Goal: Information Seeking & Learning: Learn about a topic

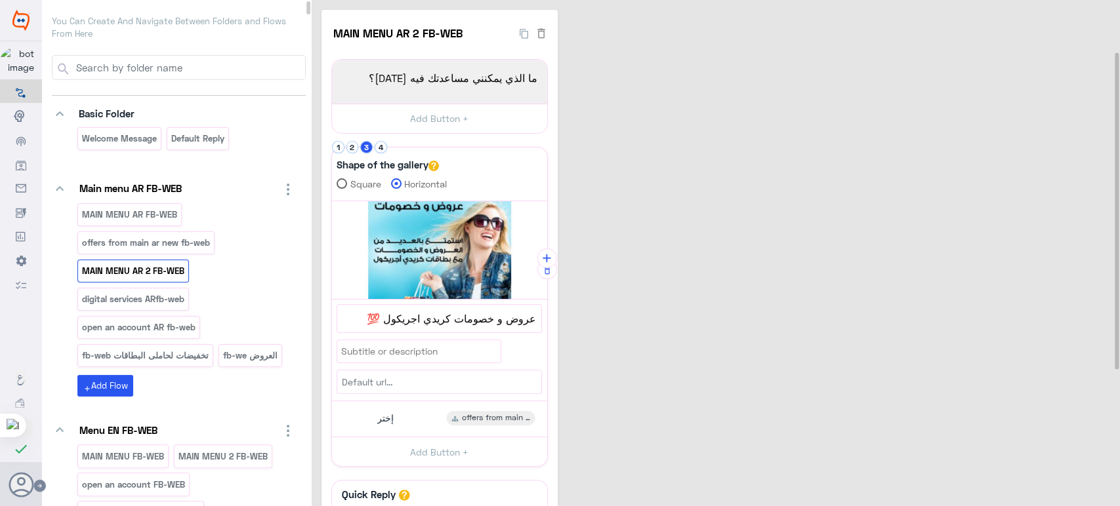
scroll to position [81, 0]
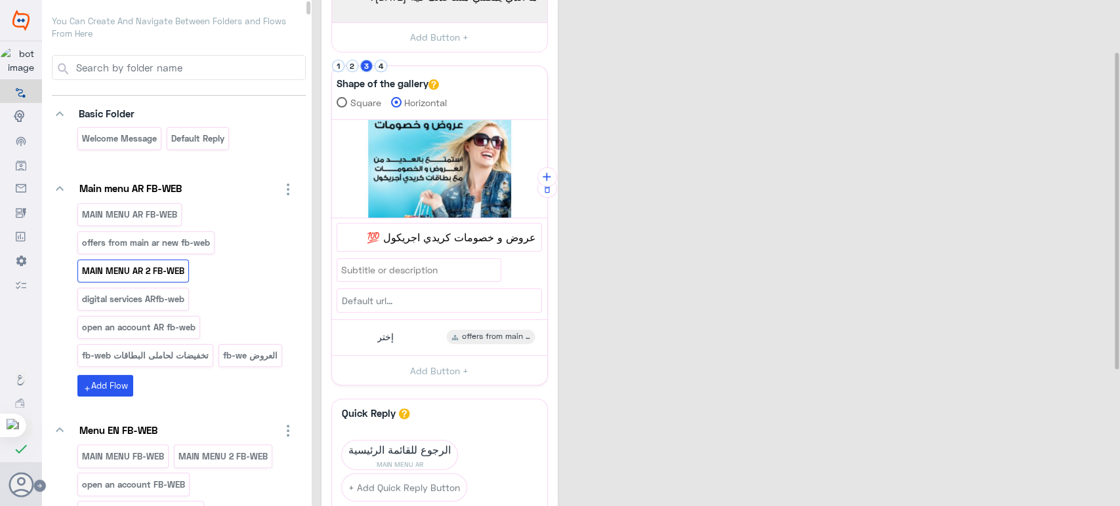
click at [383, 66] on button "4" at bounding box center [381, 66] width 12 height 12
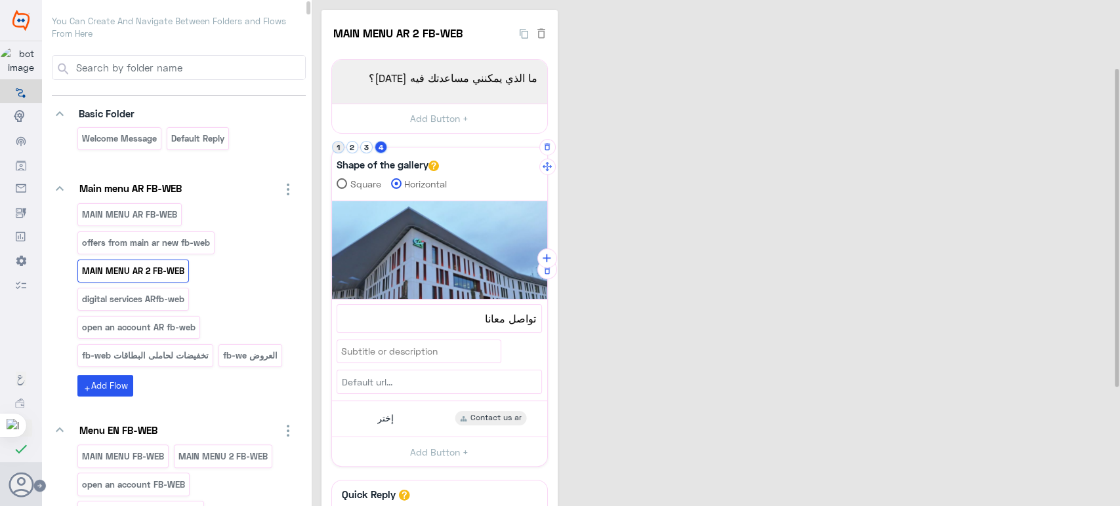
scroll to position [298, 0]
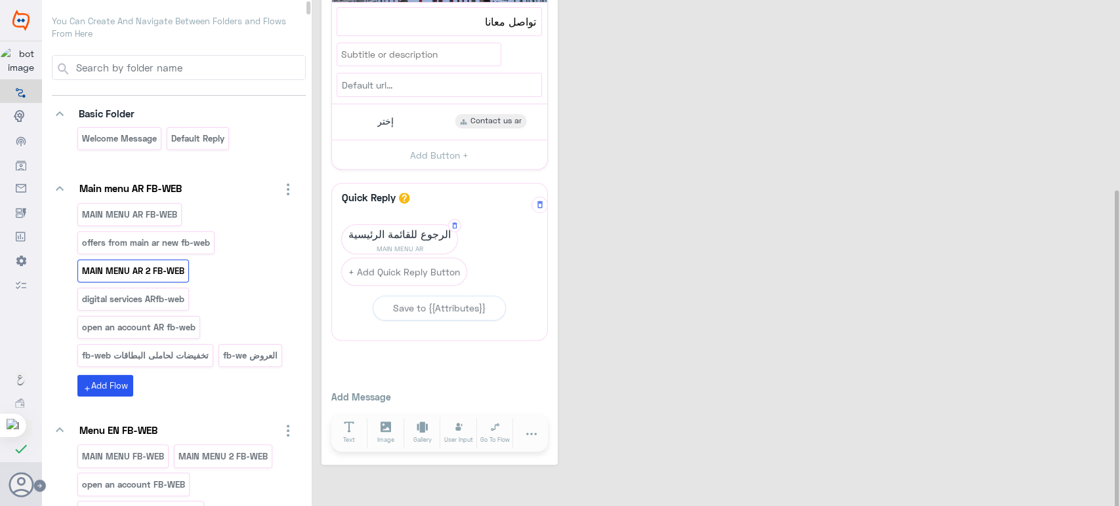
click at [382, 234] on span "الرجوع للقائمة الرئيسية" at bounding box center [399, 234] width 115 height 18
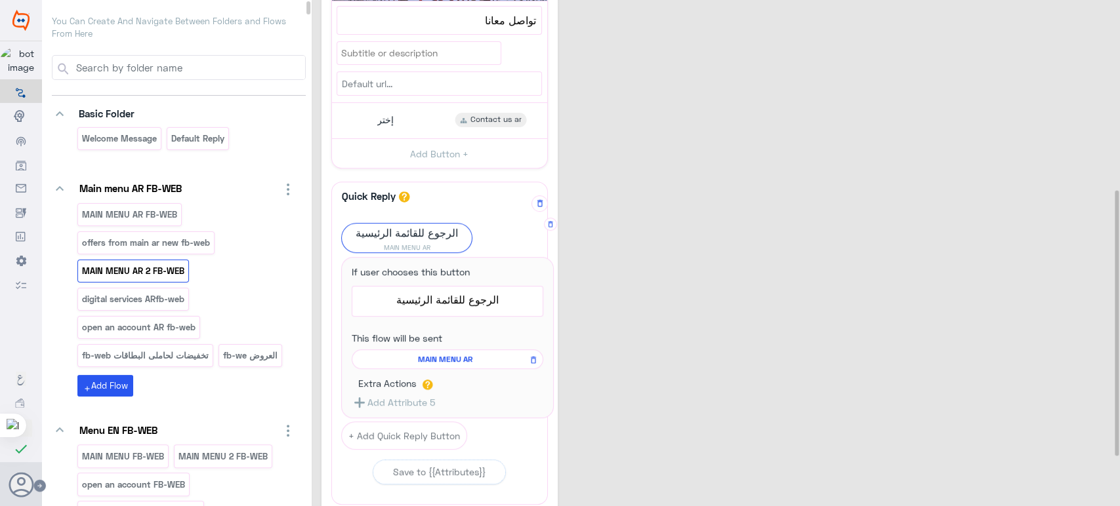
click at [451, 361] on span "MAIN MENU AR" at bounding box center [445, 360] width 173 height 12
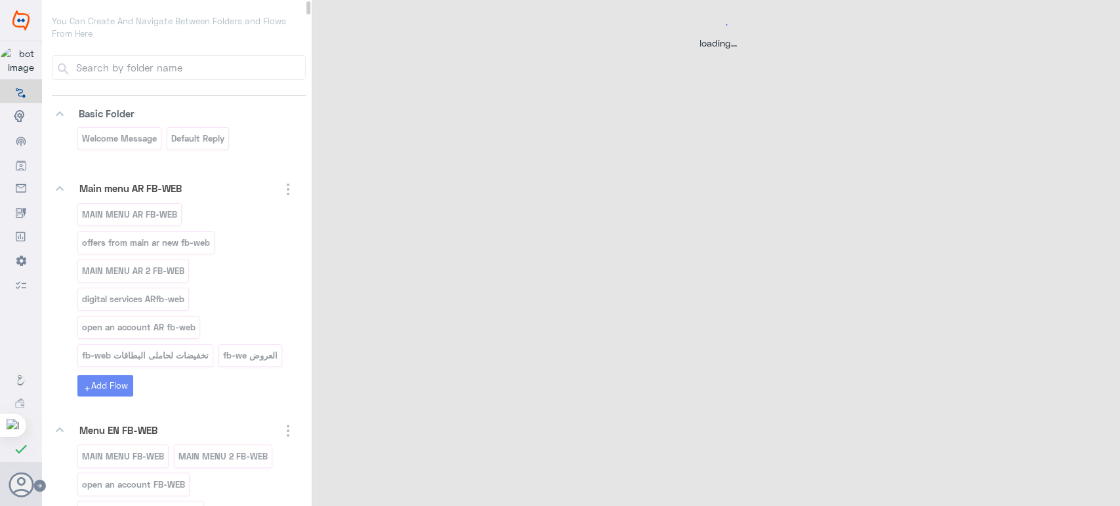
scroll to position [0, 0]
select select "3"
select select "2"
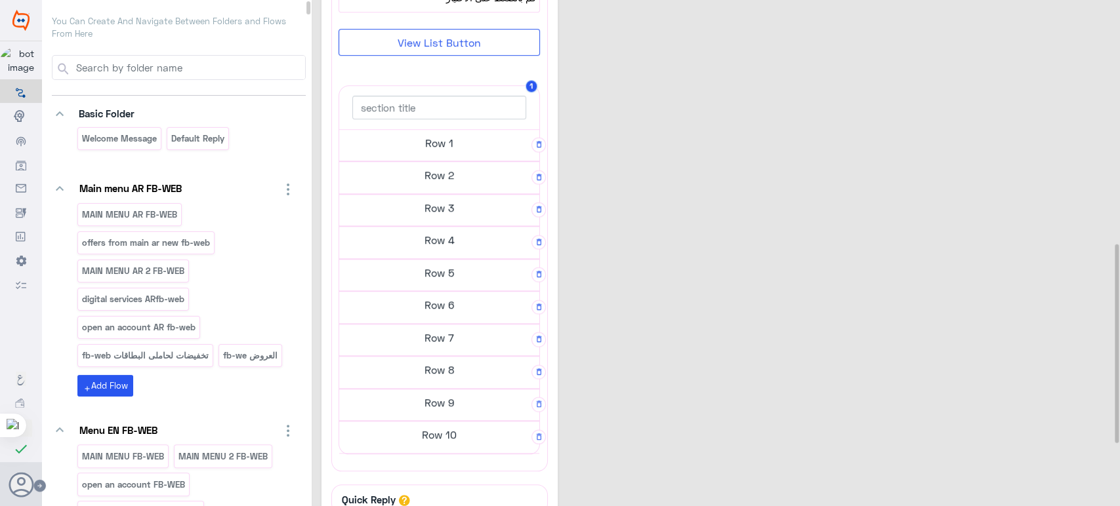
scroll to position [626, 0]
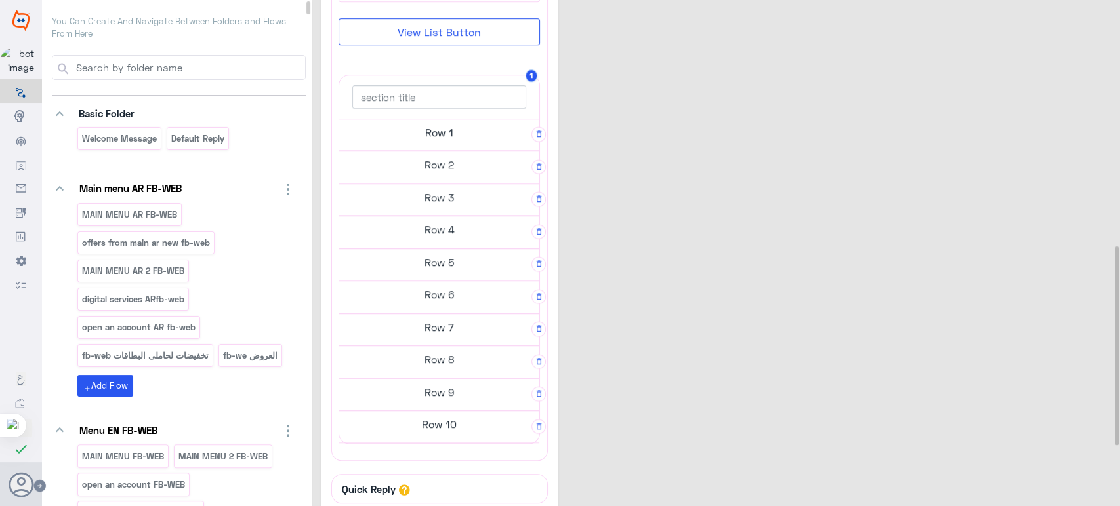
click at [452, 347] on h5 "Row 8" at bounding box center [439, 359] width 200 height 26
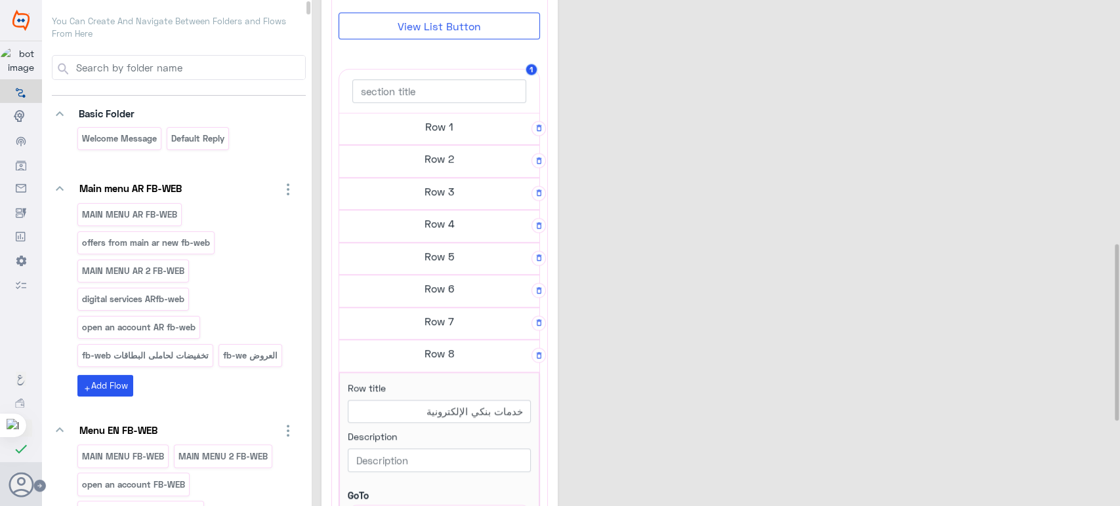
scroll to position [620, 0]
click at [437, 329] on h5 "Row 7" at bounding box center [439, 327] width 200 height 26
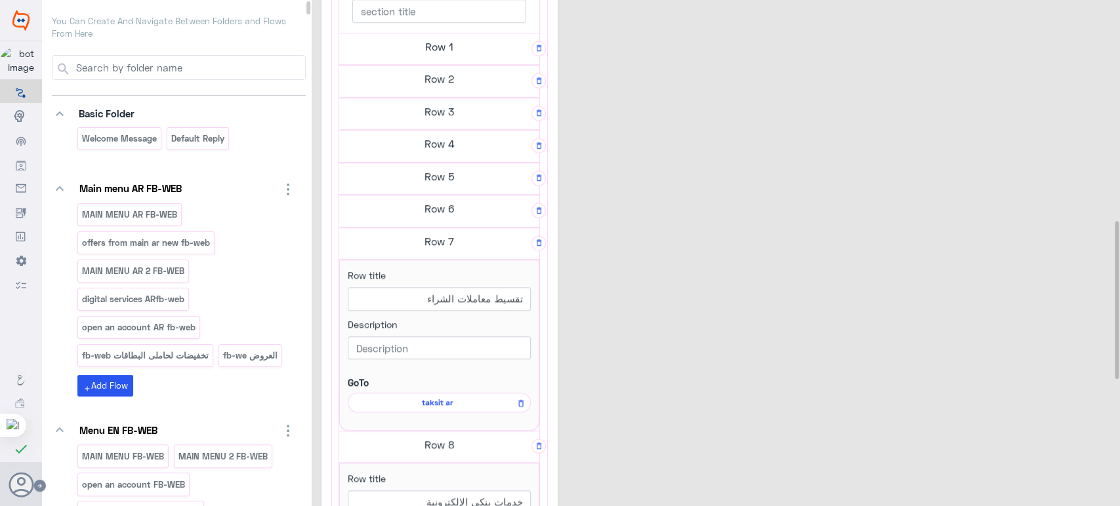
scroll to position [708, 0]
click at [410, 185] on div "Row 5" at bounding box center [439, 176] width 200 height 33
click at [418, 211] on h5 "Row 6" at bounding box center [439, 206] width 200 height 26
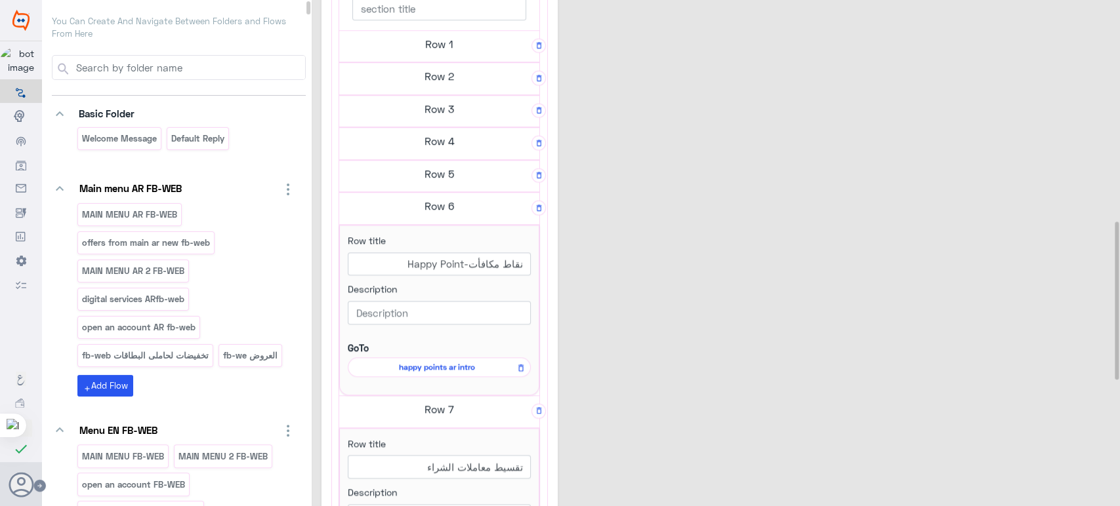
click at [432, 106] on h5 "Row 3" at bounding box center [439, 109] width 200 height 26
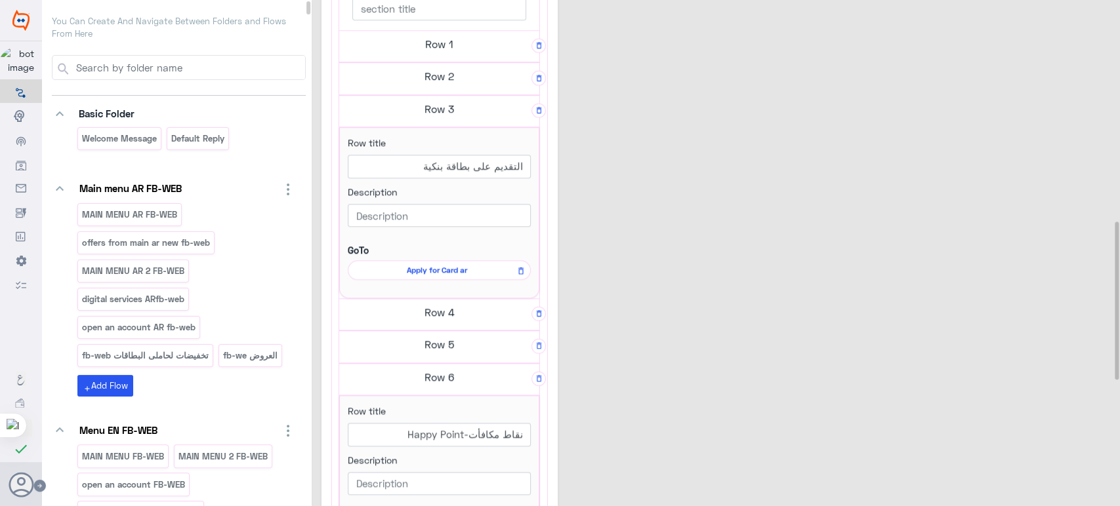
click at [456, 302] on h5 "Row 4" at bounding box center [439, 312] width 200 height 26
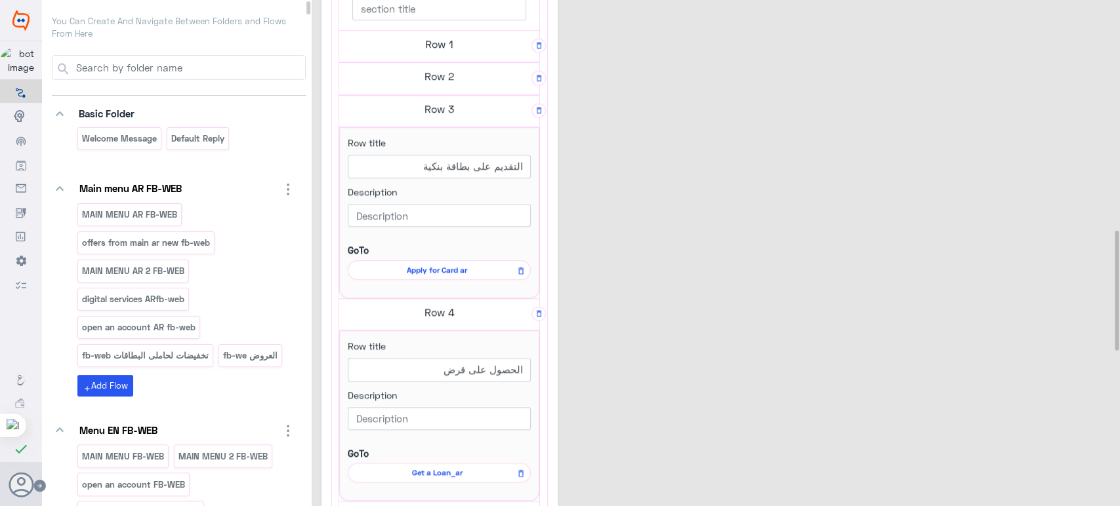
scroll to position [904, 0]
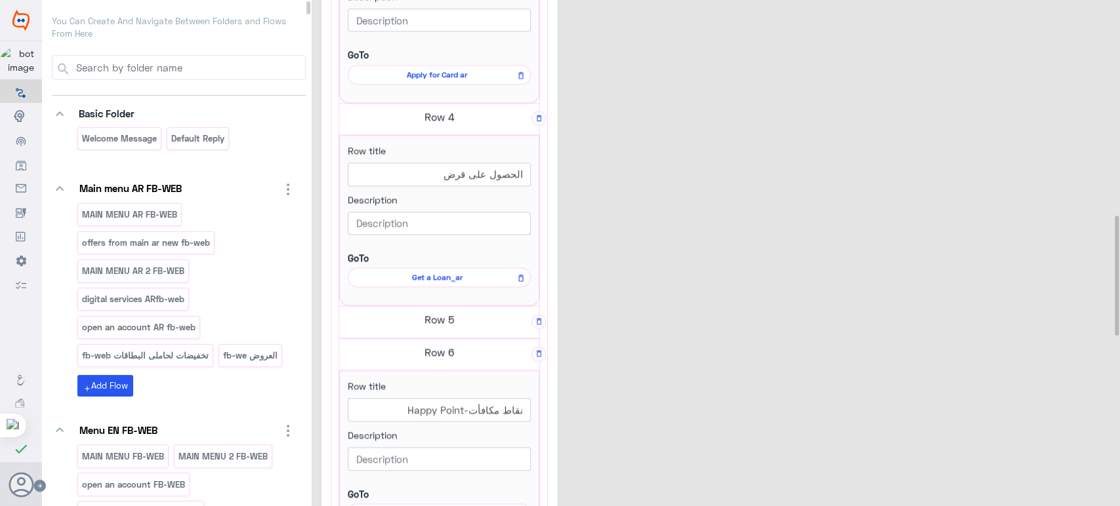
click at [437, 320] on h5 "Row 5" at bounding box center [439, 319] width 200 height 26
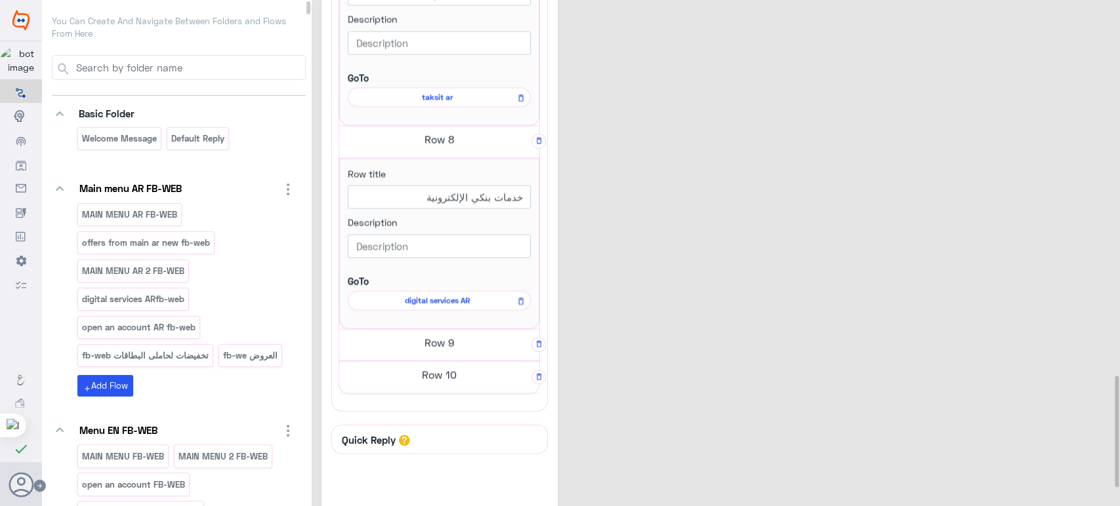
scroll to position [1708, 0]
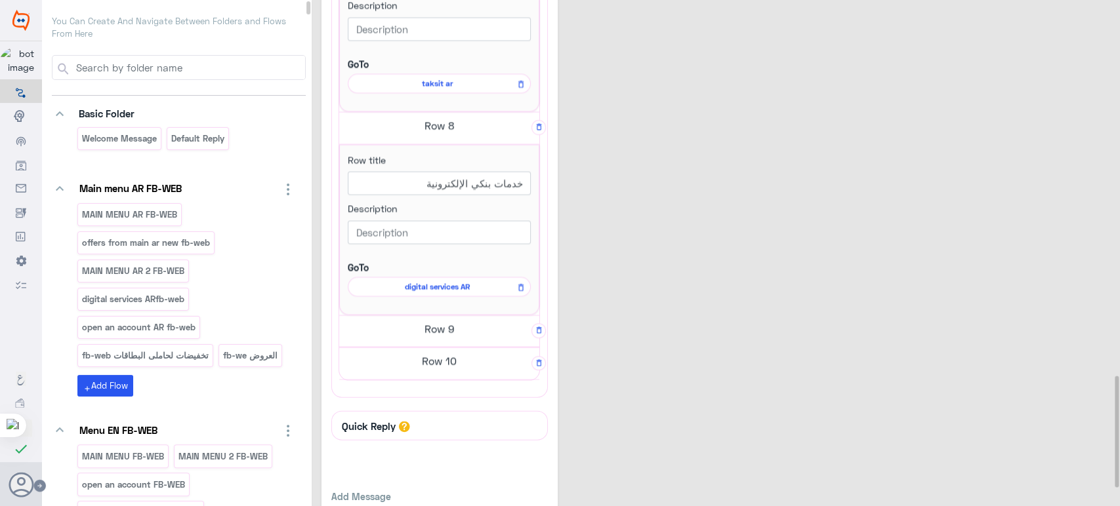
click at [434, 330] on h5 "Row 9" at bounding box center [439, 329] width 200 height 26
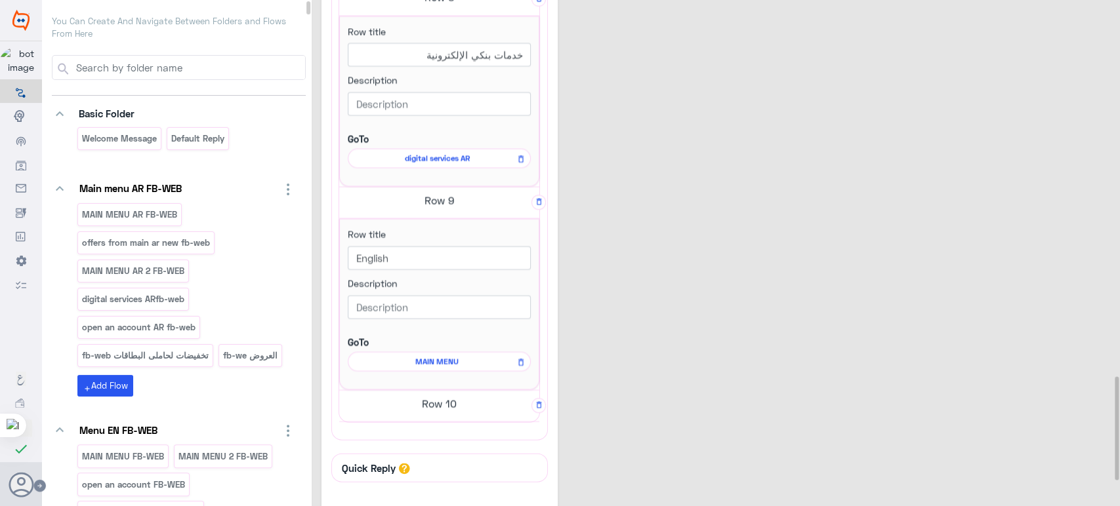
scroll to position [1881, 0]
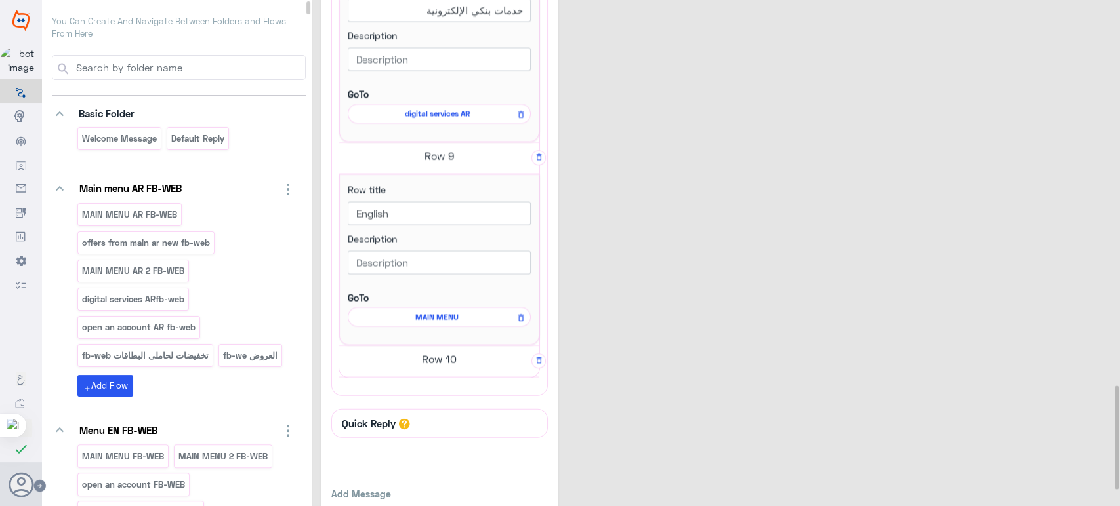
click at [455, 356] on h5 "Row 10" at bounding box center [439, 359] width 200 height 26
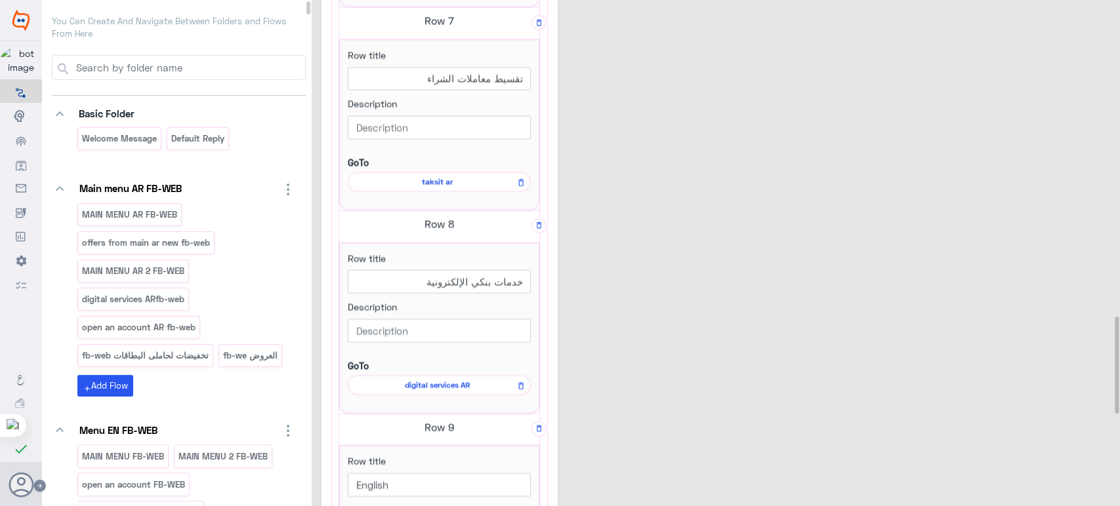
scroll to position [1610, 0]
click at [439, 379] on span "digital services AR" at bounding box center [437, 385] width 164 height 12
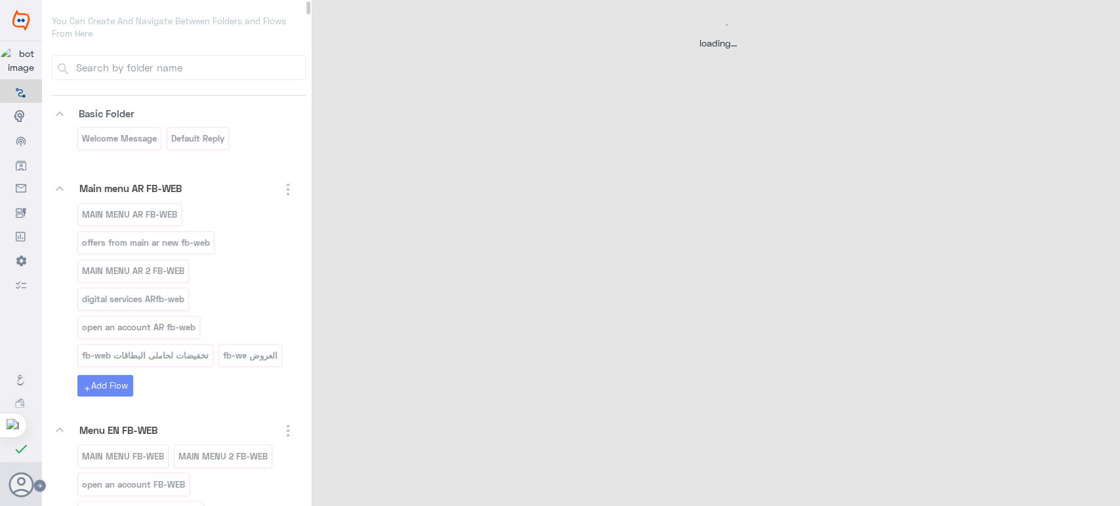
scroll to position [0, 0]
select select "3"
select select "2"
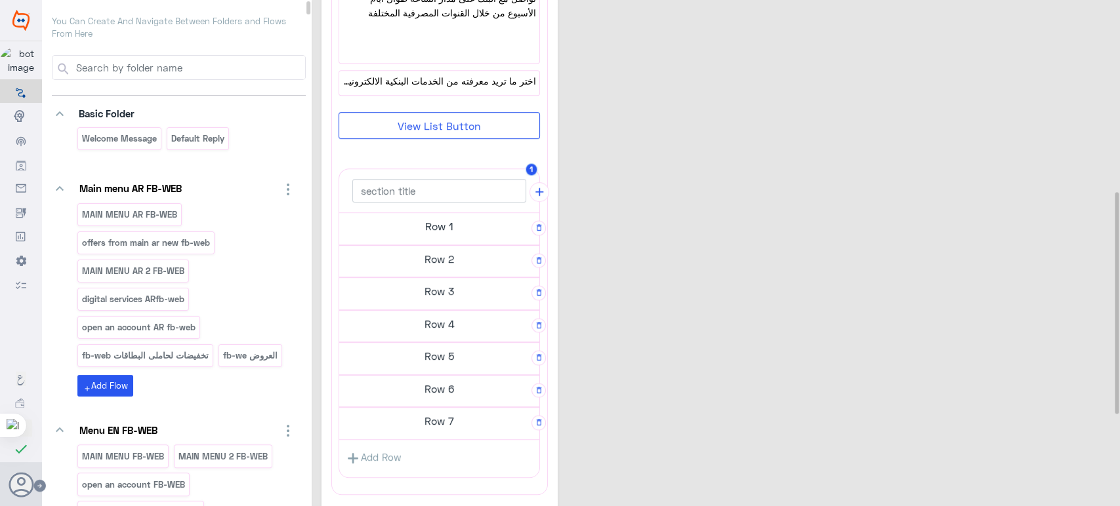
scroll to position [436, 0]
drag, startPoint x: 430, startPoint y: 399, endPoint x: 422, endPoint y: 381, distance: 20.3
click at [422, 381] on div "Row 6" at bounding box center [439, 391] width 200 height 33
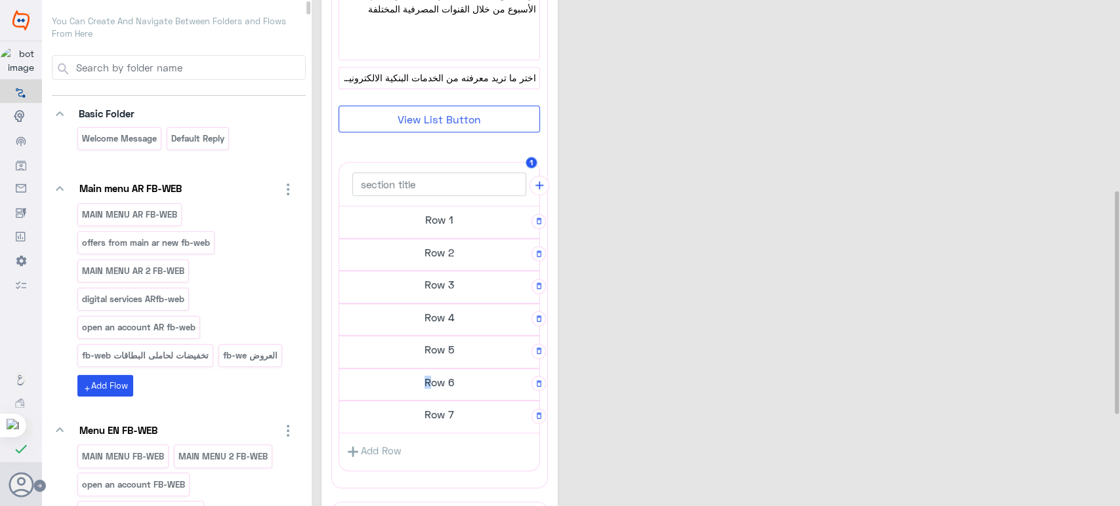
click at [422, 381] on h5 "Row 6" at bounding box center [439, 382] width 200 height 26
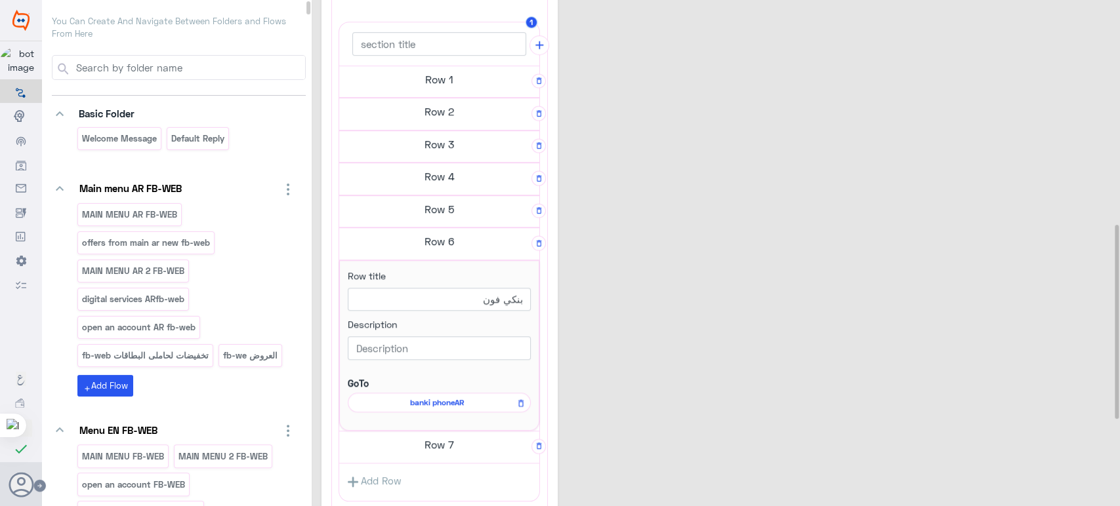
scroll to position [583, 0]
click at [445, 203] on h5 "Row 5" at bounding box center [439, 203] width 200 height 26
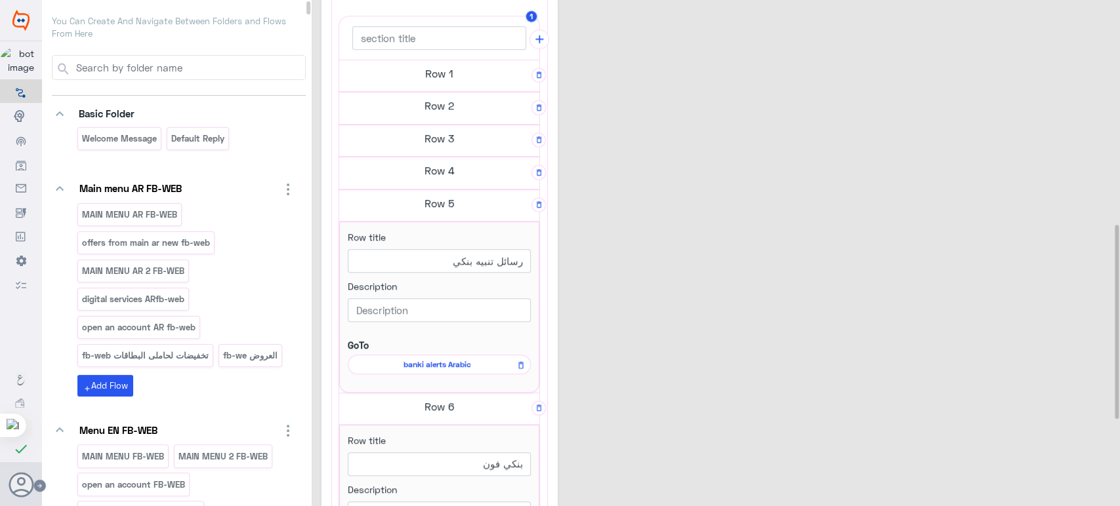
click at [442, 168] on h5 "Row 4" at bounding box center [439, 170] width 200 height 26
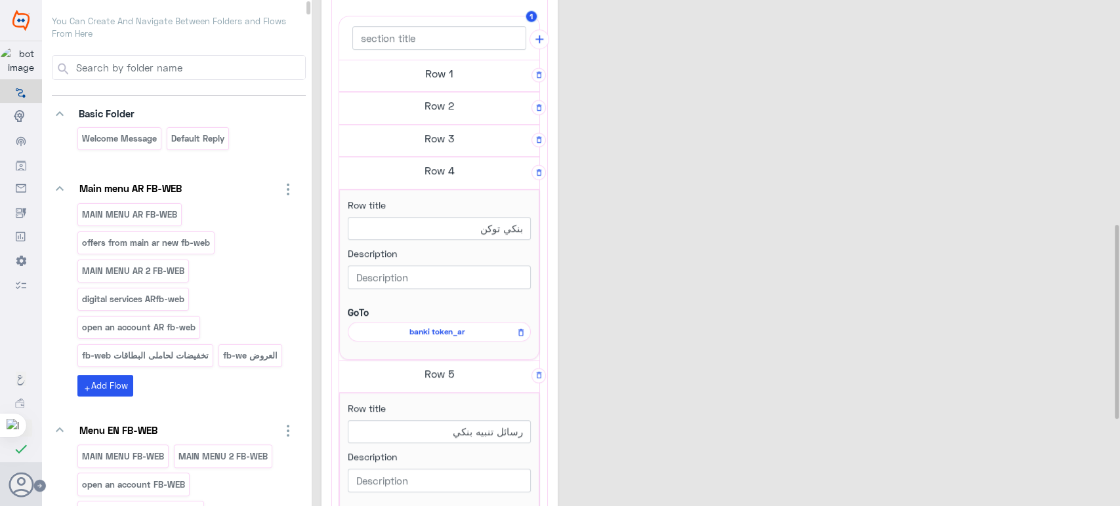
click at [438, 134] on h5 "Row 3" at bounding box center [439, 138] width 200 height 26
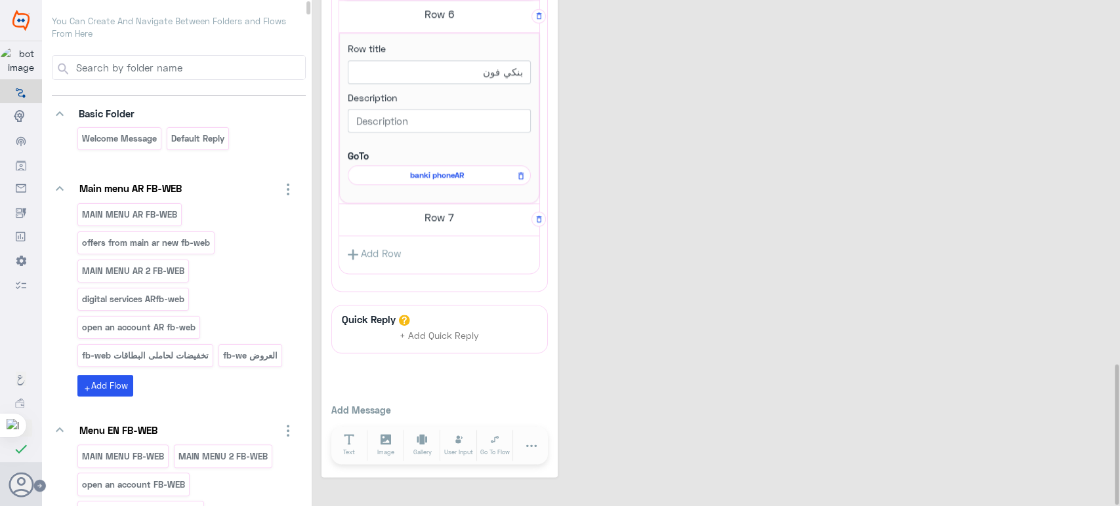
scroll to position [1317, 0]
click at [417, 215] on h5 "Row 7" at bounding box center [439, 216] width 200 height 26
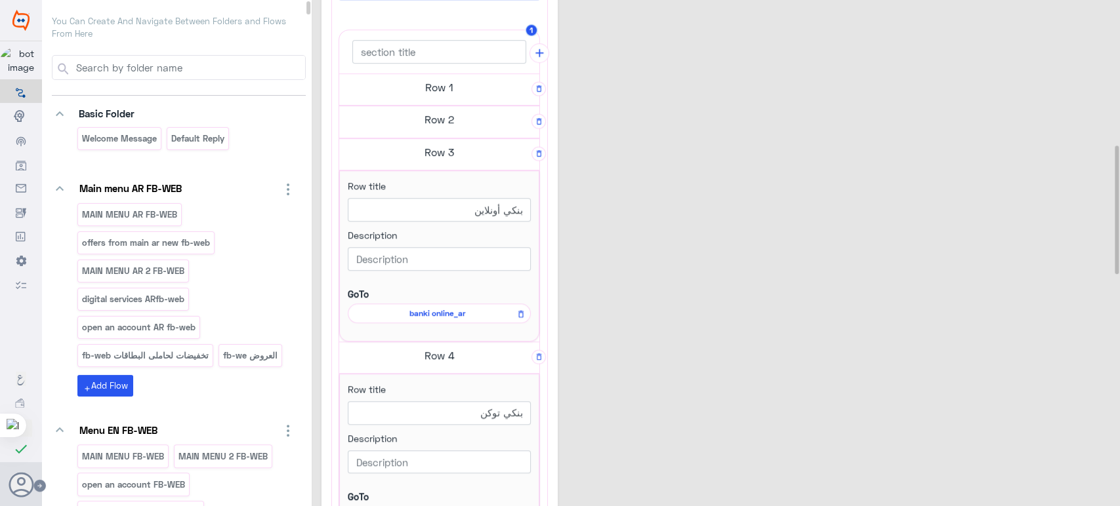
scroll to position [568, 0]
click at [407, 111] on h5 "Row 2" at bounding box center [439, 120] width 200 height 26
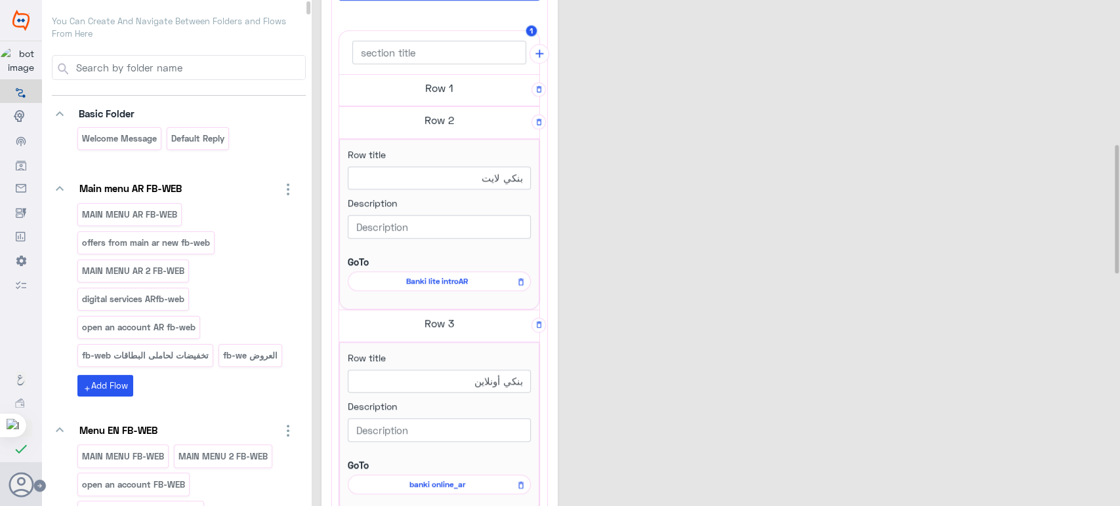
click at [459, 90] on h5 "Row 1" at bounding box center [439, 88] width 200 height 26
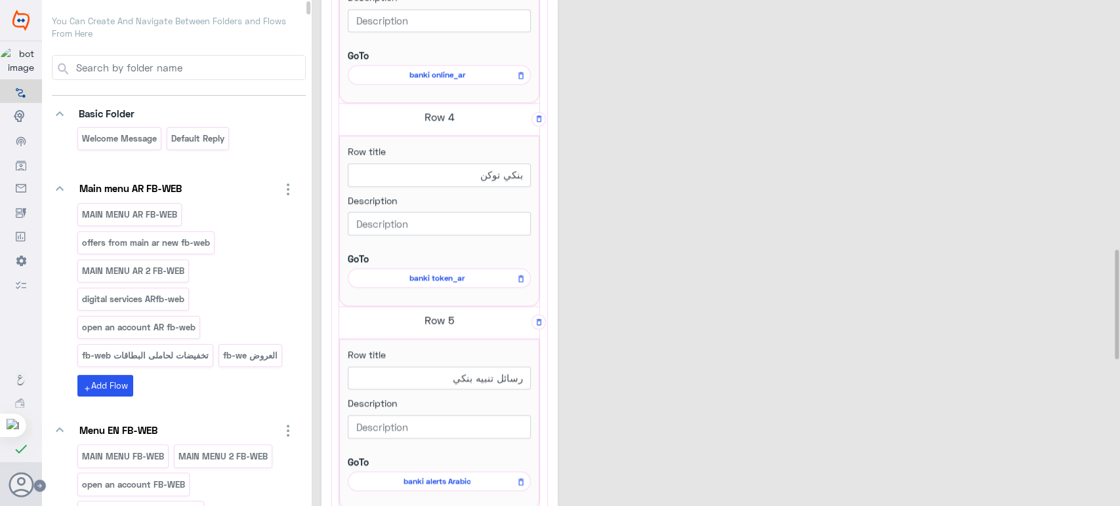
scroll to position [1149, 0]
click at [715, 276] on div "digital services AR 31 Processing... Re-upload Go to Flow Redirect a user to a …" at bounding box center [717, 9] width 792 height 2297
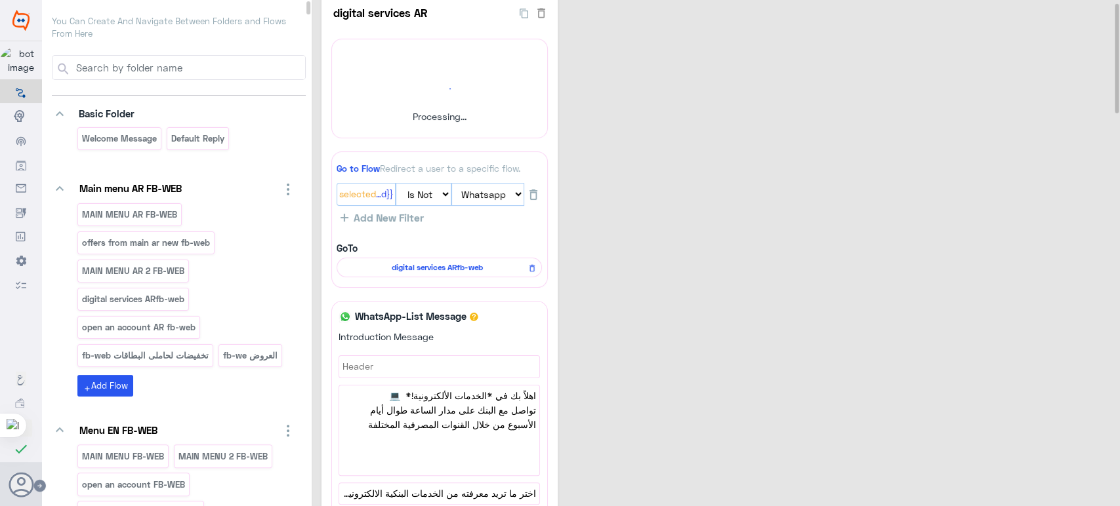
scroll to position [10, 0]
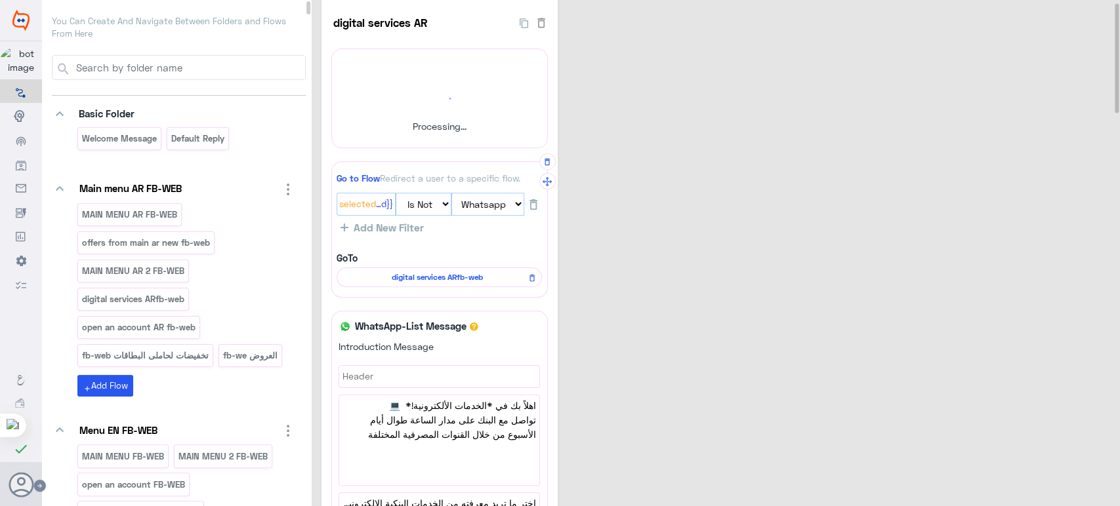
click at [427, 282] on span "digital services ARfb-web" at bounding box center [437, 278] width 186 height 12
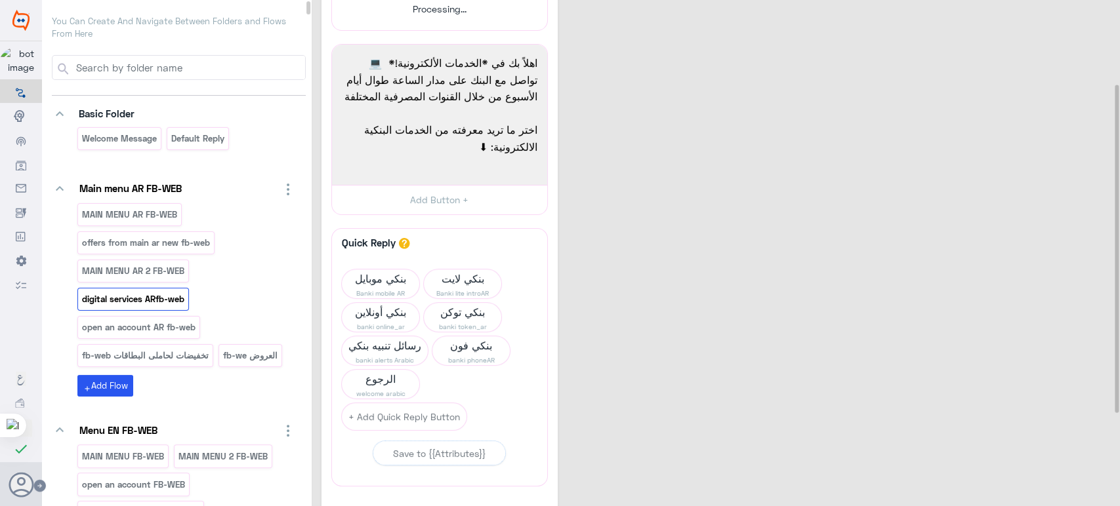
scroll to position [131, 0]
click at [270, 67] on input at bounding box center [189, 68] width 231 height 24
type input "l"
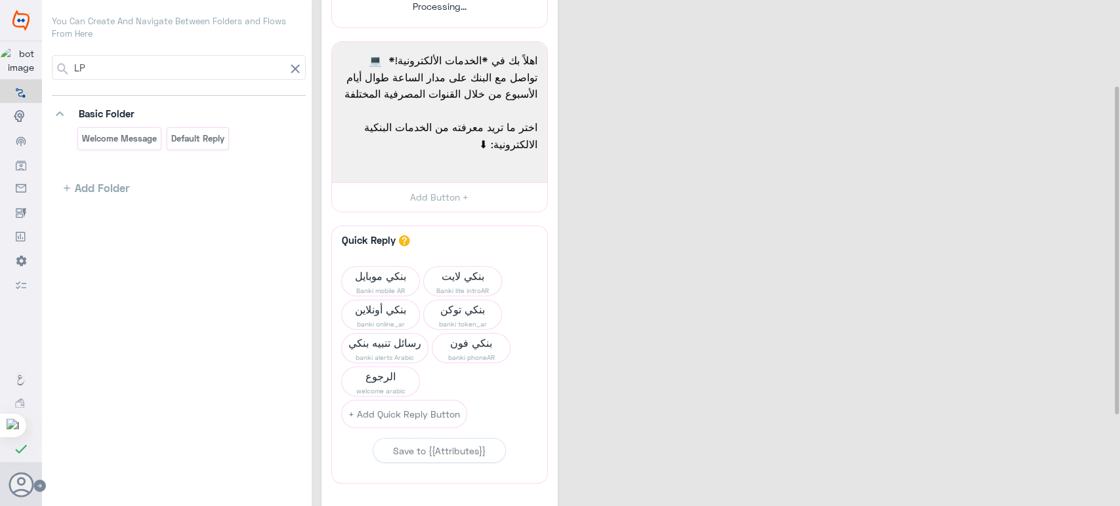
type input "L"
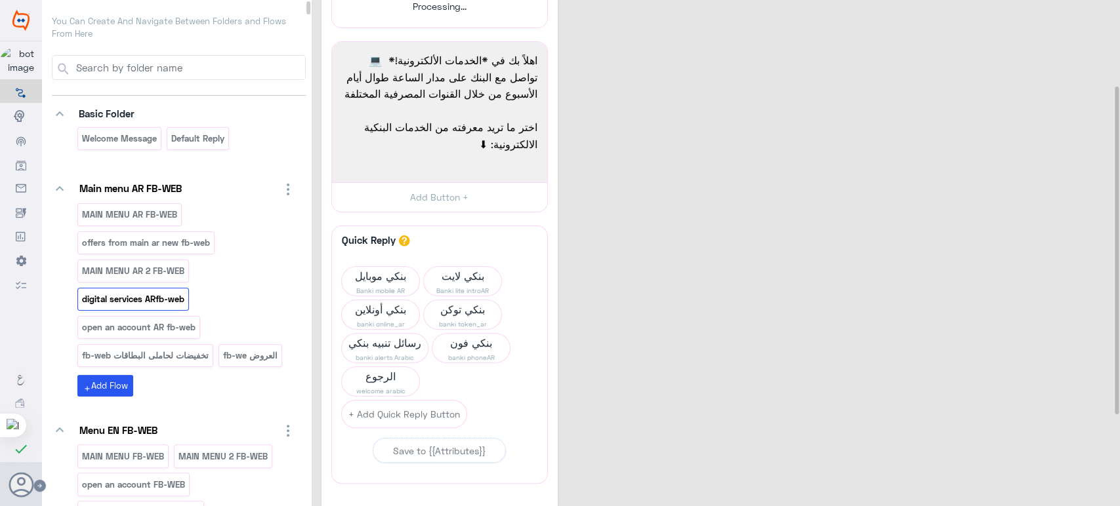
click at [245, 70] on input at bounding box center [189, 68] width 231 height 24
click at [180, 56] on input at bounding box center [189, 68] width 231 height 24
click at [165, 66] on input at bounding box center [189, 68] width 231 height 24
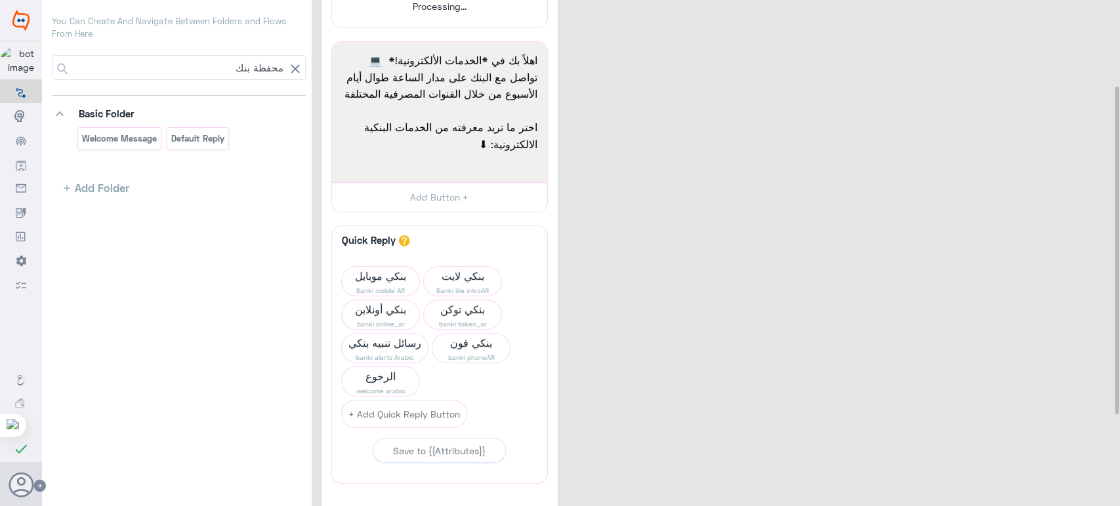
type input "محفظة بنك"
click at [745, 203] on div "digital services ARfb-web 25 Processing... Re-upload اهلاً بك في *الخدمات الألك…" at bounding box center [717, 243] width 792 height 729
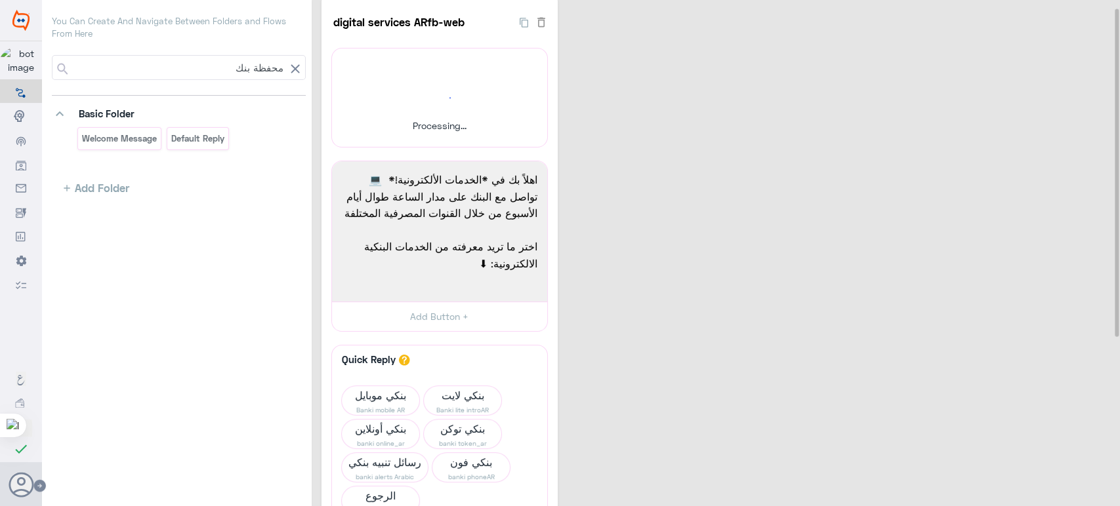
scroll to position [9, 0]
click at [606, 178] on div "digital services ARfb-web 25 Processing... Re-upload اهلاً بك في *الخدمات الألك…" at bounding box center [717, 365] width 792 height 729
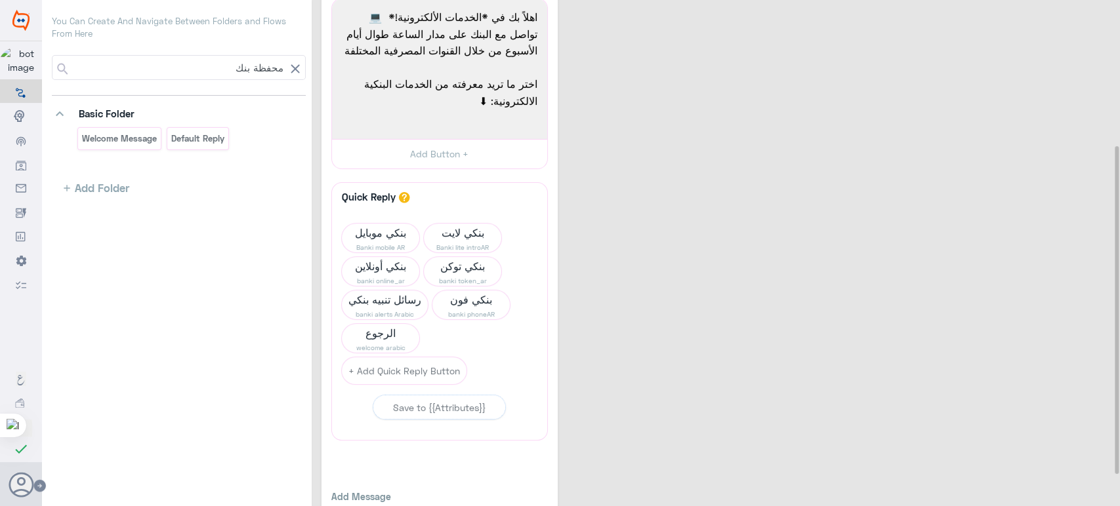
scroll to position [238, 0]
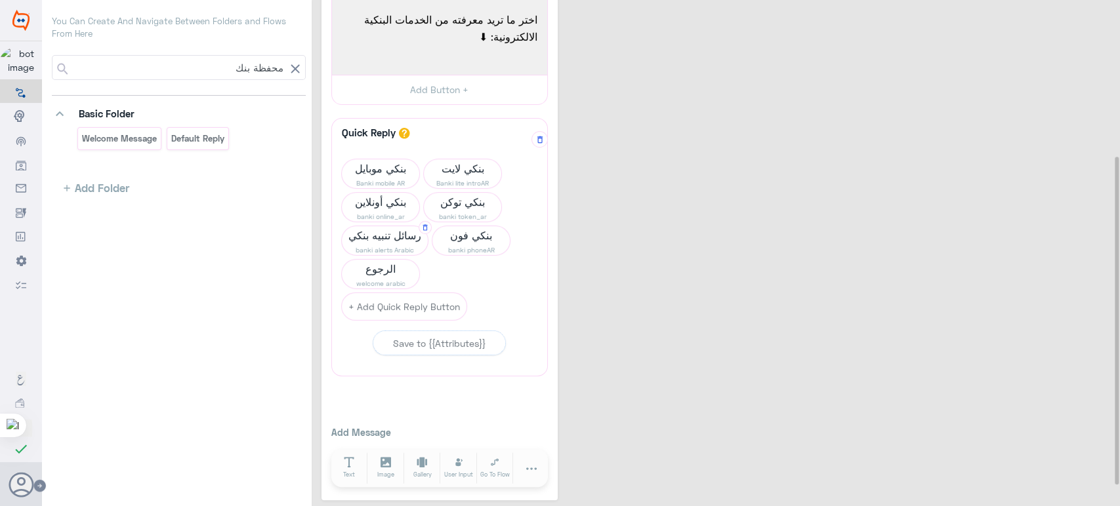
click at [372, 255] on div "رسائل تنبيه بنكي banki alerts Arabic" at bounding box center [384, 241] width 87 height 30
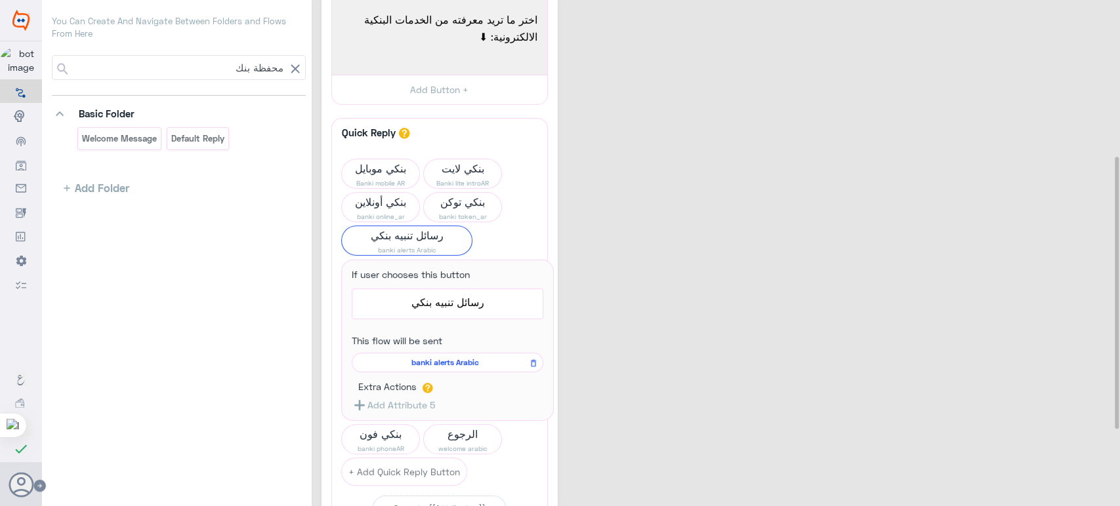
click at [578, 251] on div "digital services ARfb-web 25 Processing... Re-upload اهلاً بك في *الخدمات الألك…" at bounding box center [717, 218] width 792 height 893
click at [401, 247] on span "banki alerts Arabic" at bounding box center [407, 250] width 130 height 10
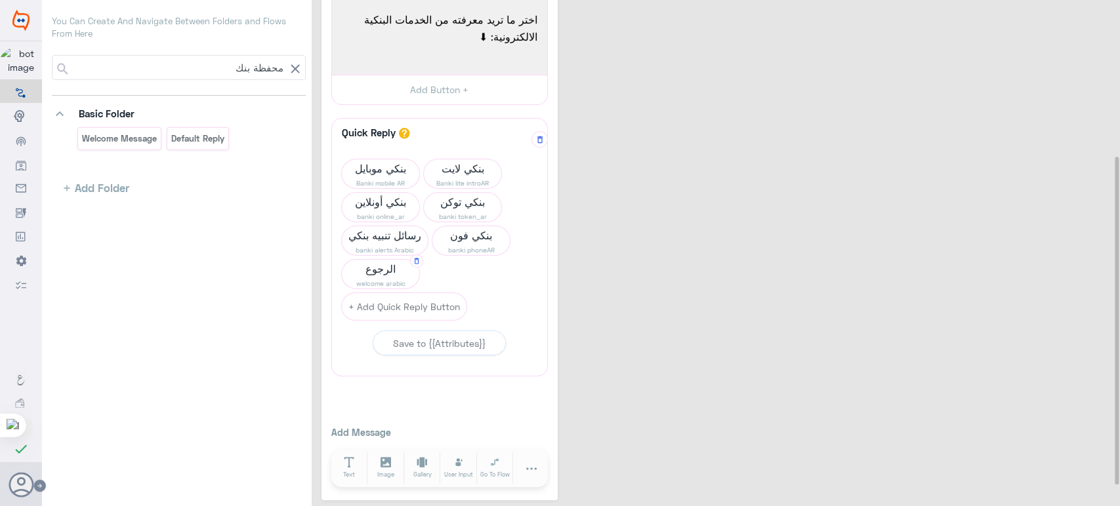
click at [399, 265] on span "الرجوع" at bounding box center [380, 269] width 77 height 18
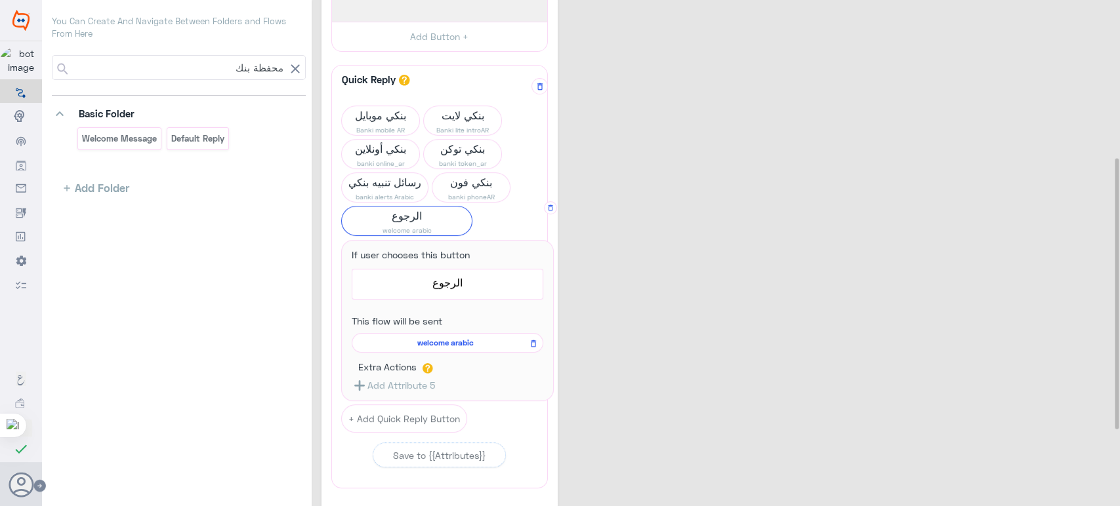
scroll to position [292, 0]
click at [590, 231] on div "digital services ARfb-web 25 Processing... Re-upload اهلاً بك في *الخدمات الألك…" at bounding box center [717, 164] width 792 height 893
click at [405, 229] on span "welcome arabic" at bounding box center [407, 229] width 130 height 10
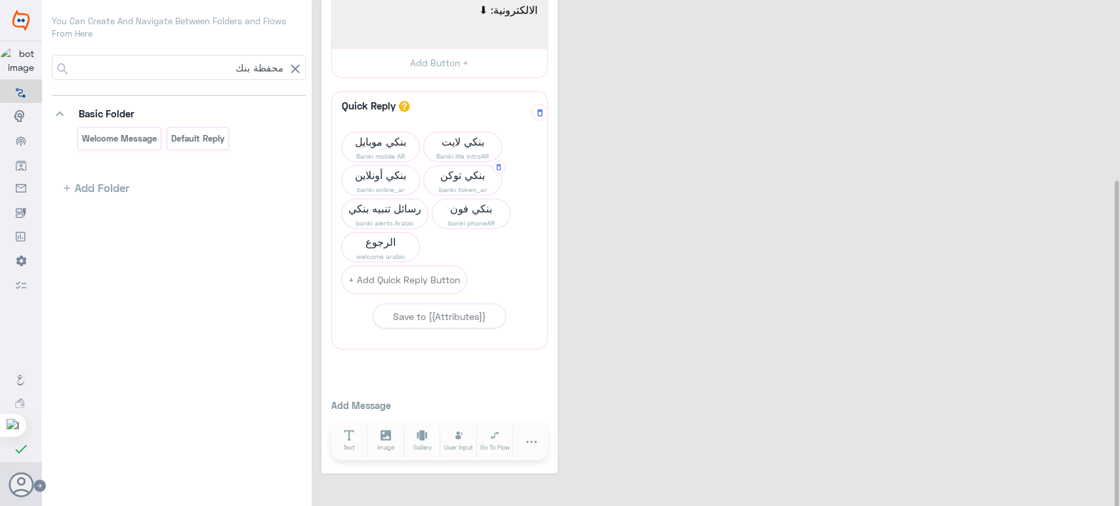
scroll to position [275, 0]
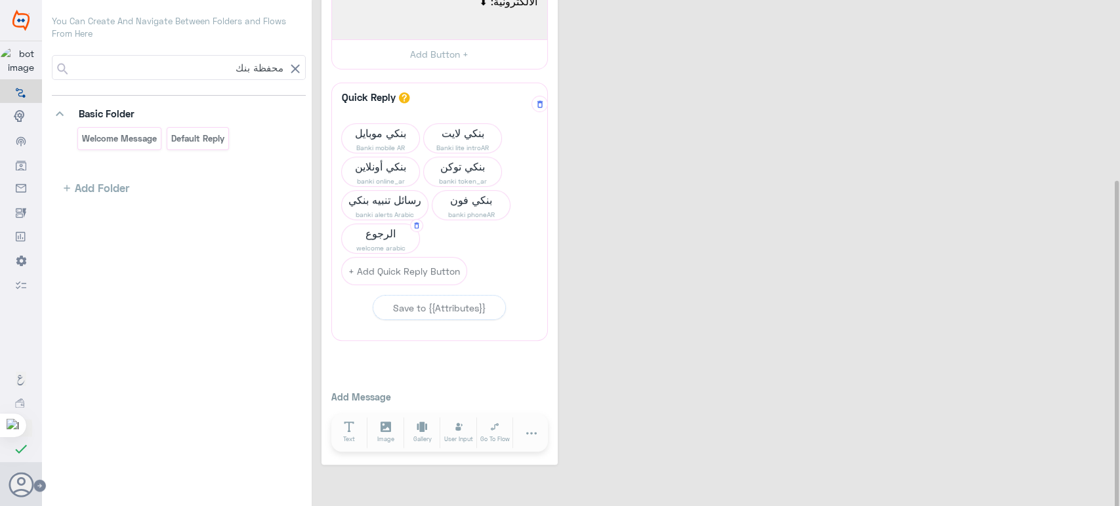
click at [371, 224] on span "الرجوع" at bounding box center [380, 233] width 77 height 18
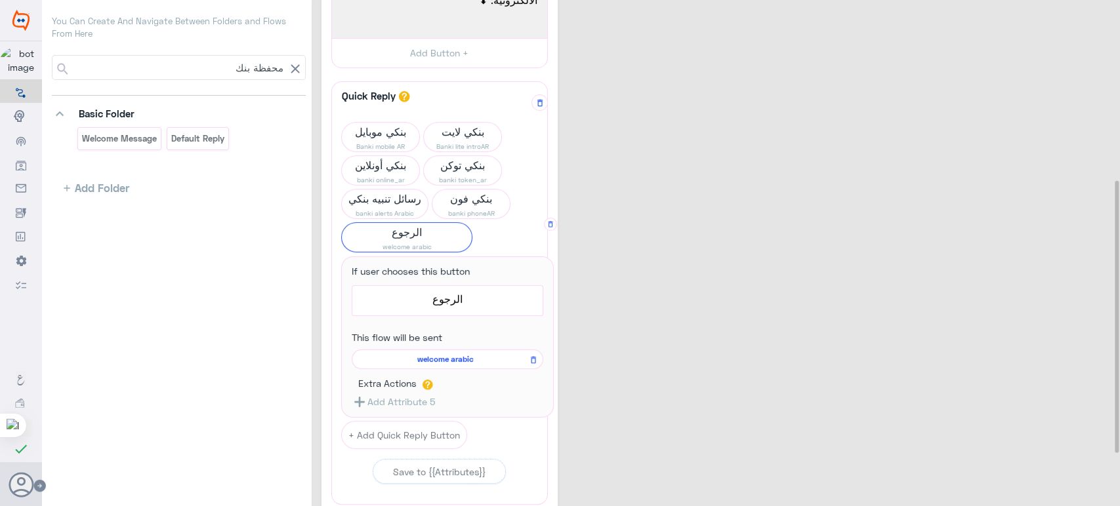
click at [436, 354] on span "welcome arabic" at bounding box center [445, 360] width 173 height 12
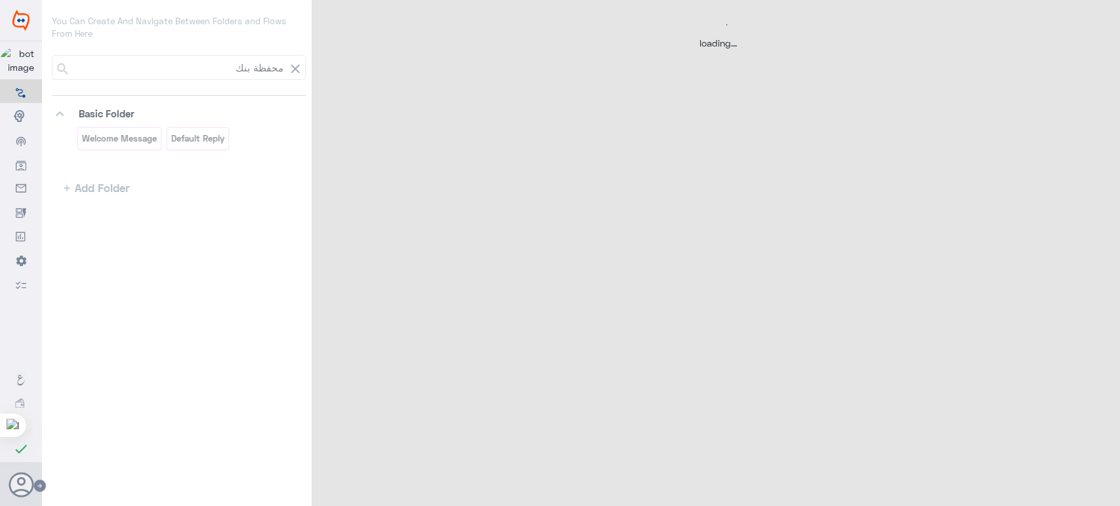
scroll to position [0, 0]
select select "1"
select select "15"
select select "1"
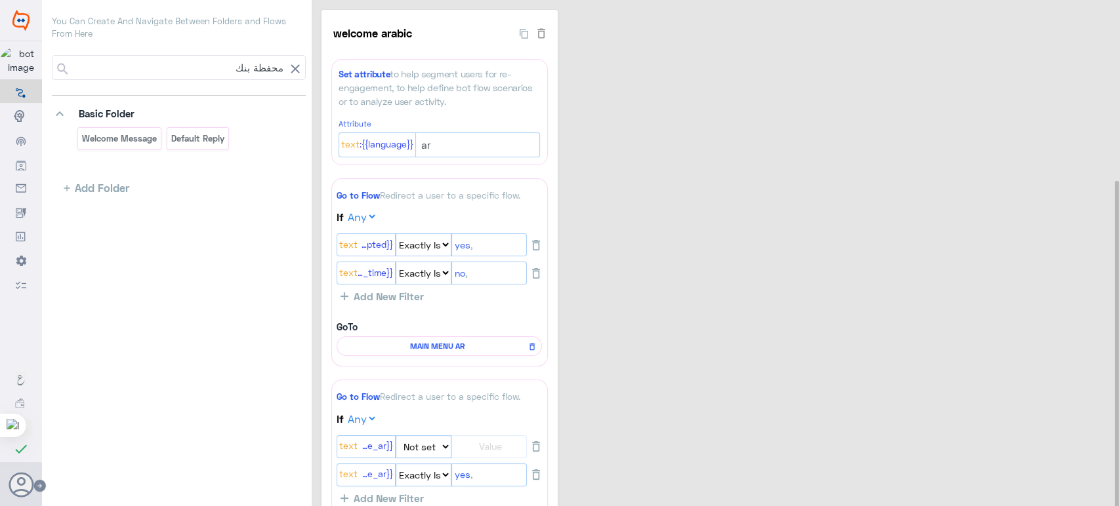
click at [287, 66] on icon at bounding box center [295, 69] width 16 height 16
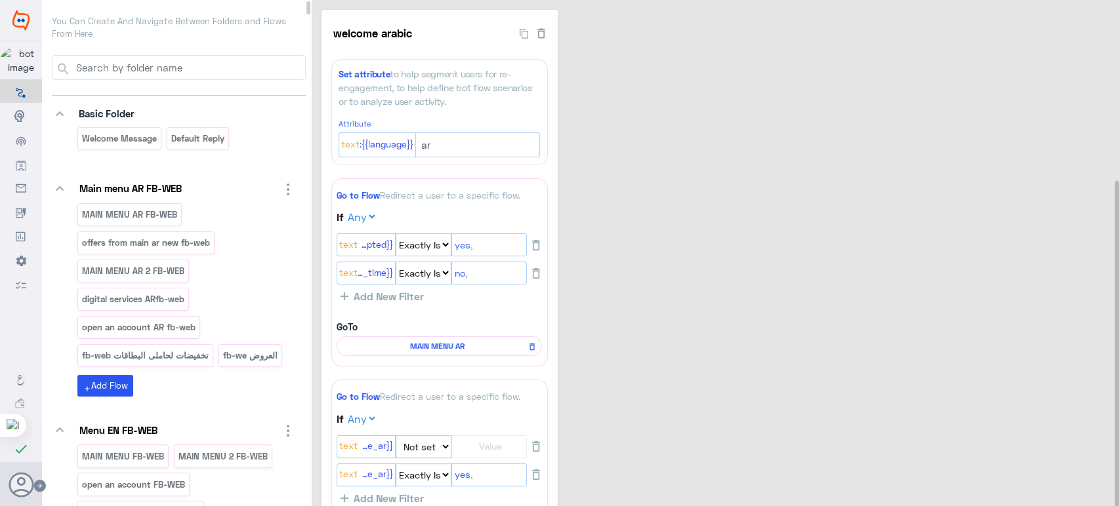
click at [262, 66] on input at bounding box center [189, 68] width 231 height 24
click at [259, 70] on input "HOW CAN I CH" at bounding box center [178, 68] width 213 height 24
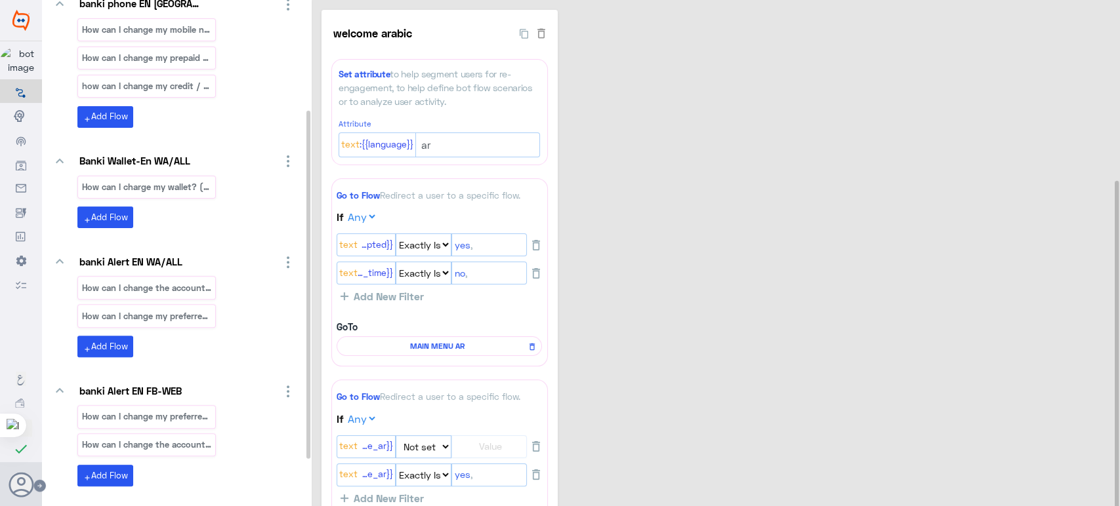
scroll to position [157, 0]
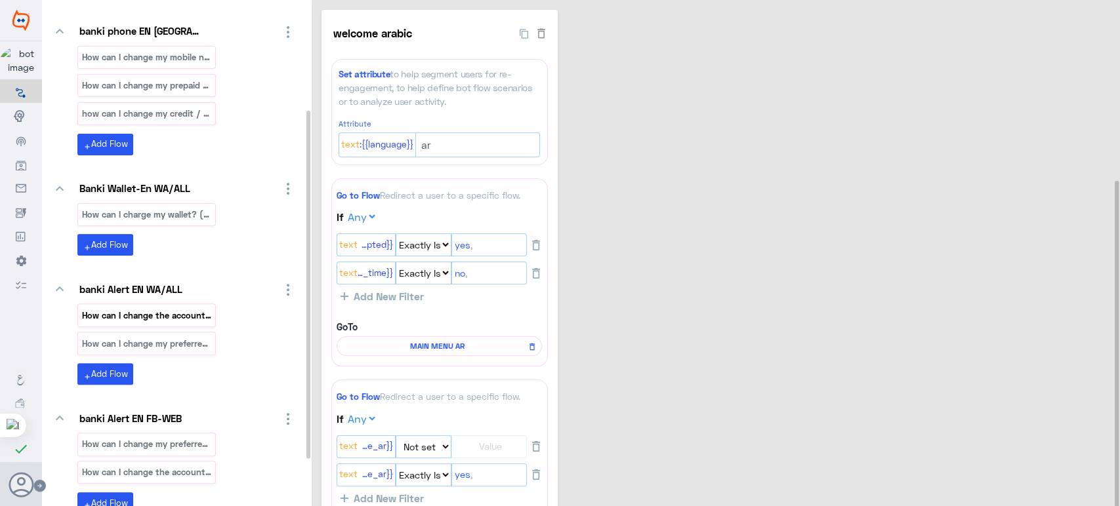
type input "HOW CAN I CHA"
click at [199, 309] on p "How can I change the account that is charged_en" at bounding box center [146, 315] width 131 height 15
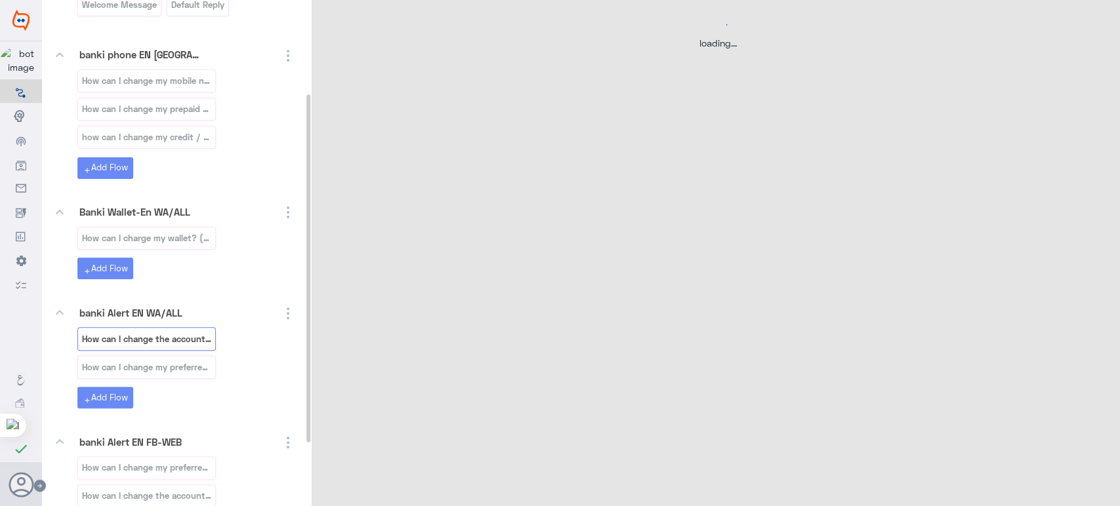
select select "3"
select select "2"
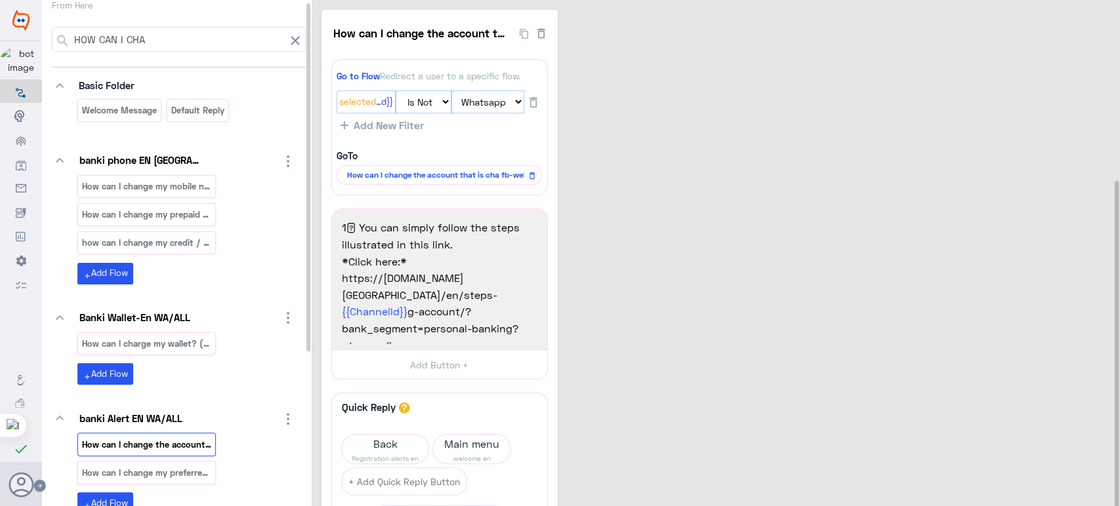
scroll to position [3, 0]
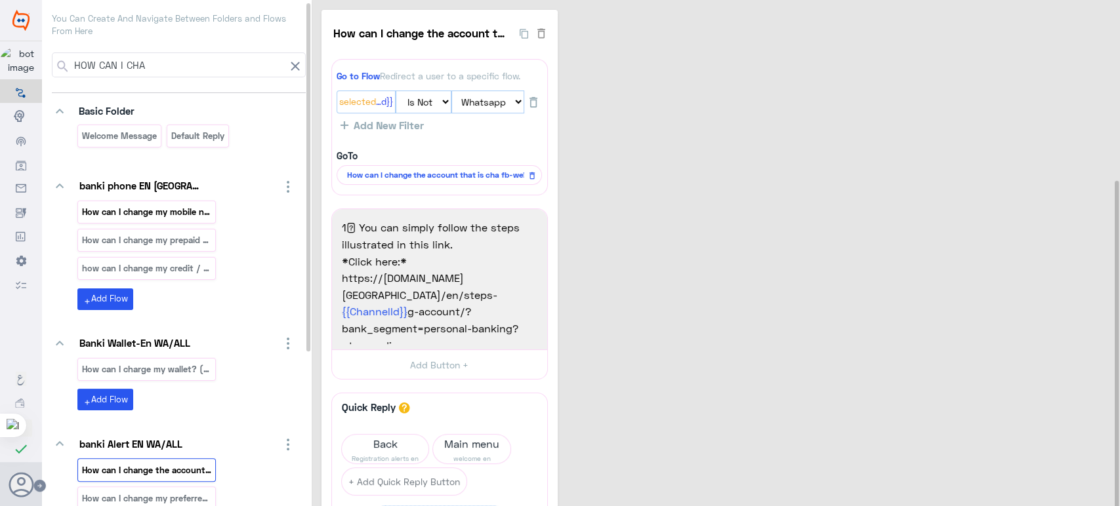
click at [168, 220] on div "How can I change my mobile number ?_en" at bounding box center [146, 212] width 138 height 23
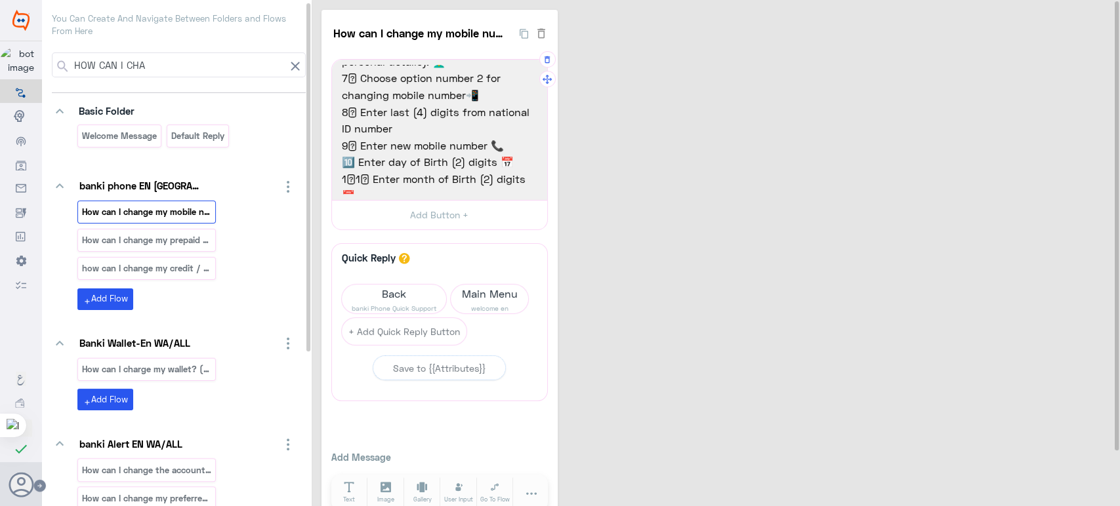
scroll to position [0, 0]
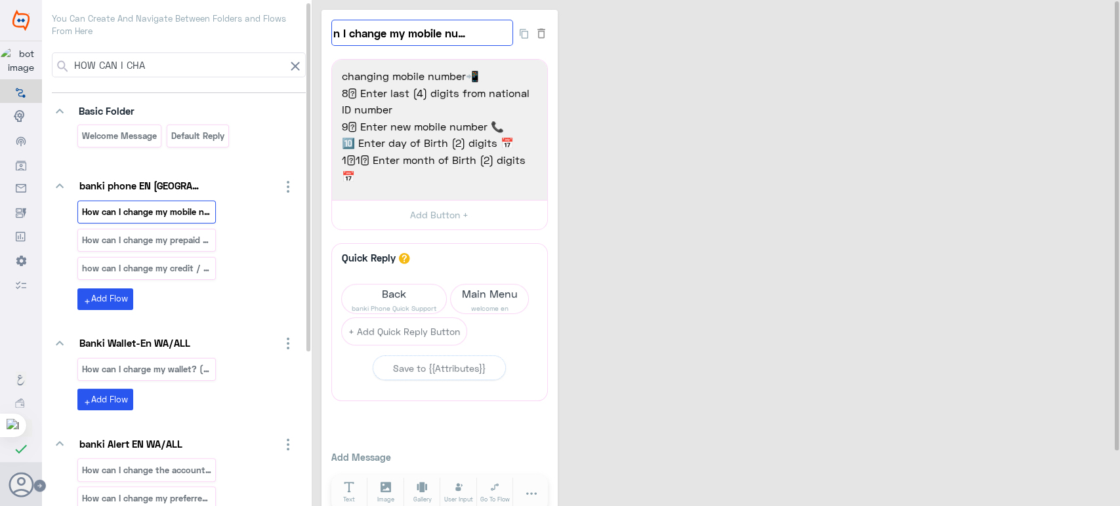
click at [426, 35] on input "How can I change my mobile number ?_en" at bounding box center [422, 33] width 182 height 26
click at [607, 101] on div "How can I change my mobile number ?_en 12 To change your mobile number you need…" at bounding box center [717, 268] width 792 height 516
click at [176, 240] on p "How can I change my prepaid card ATM PIN through" at bounding box center [146, 240] width 131 height 15
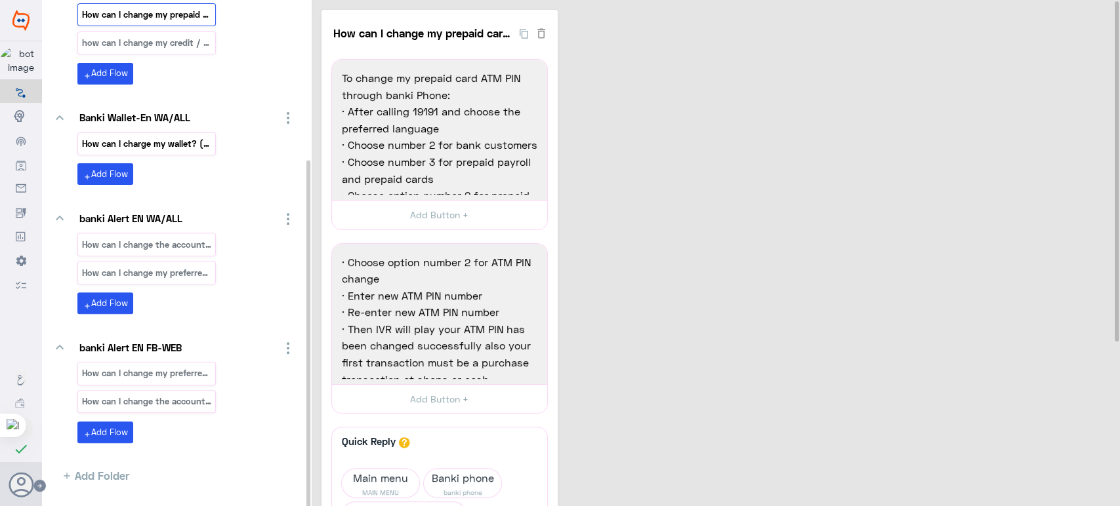
click at [178, 136] on p "How can I charge my wallet? (Load)_en" at bounding box center [146, 143] width 131 height 15
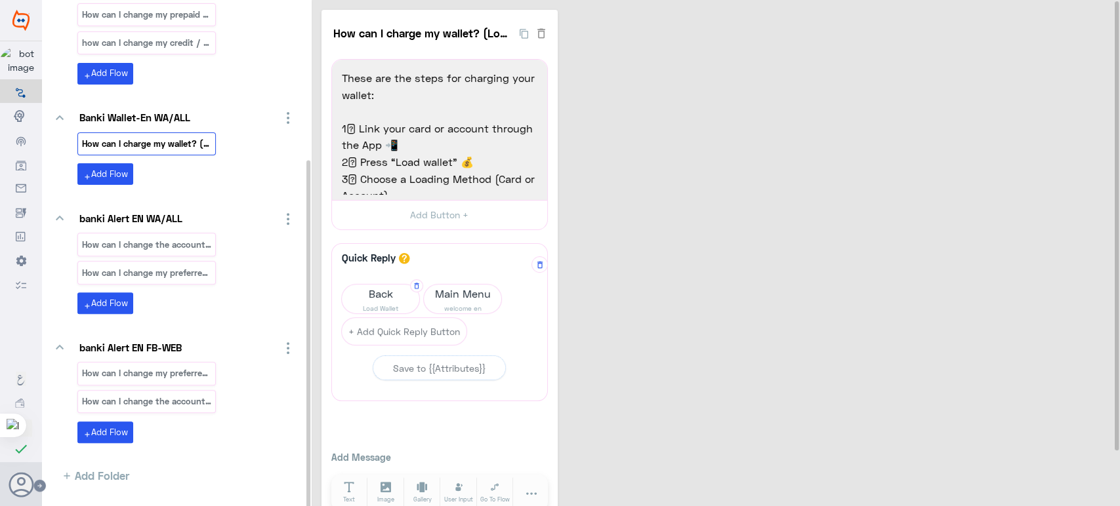
click at [384, 292] on span "Back" at bounding box center [380, 294] width 77 height 18
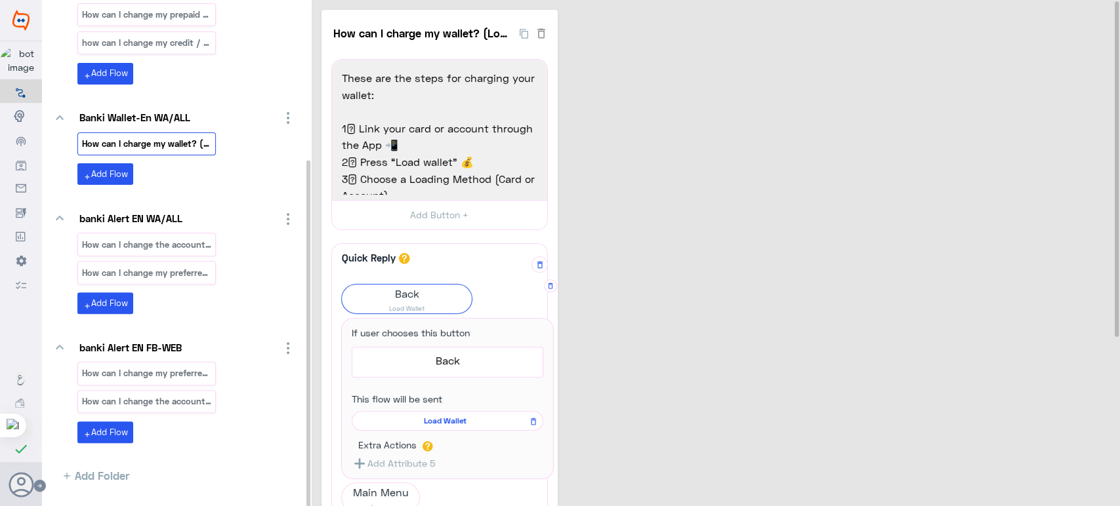
click at [464, 415] on span "Load Wallet" at bounding box center [445, 421] width 173 height 12
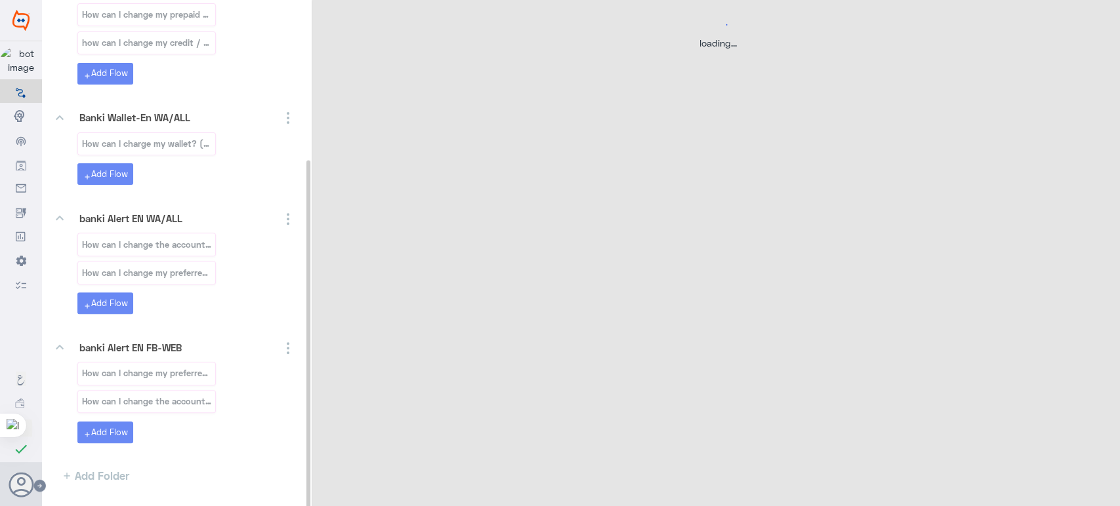
select select "3"
select select "2"
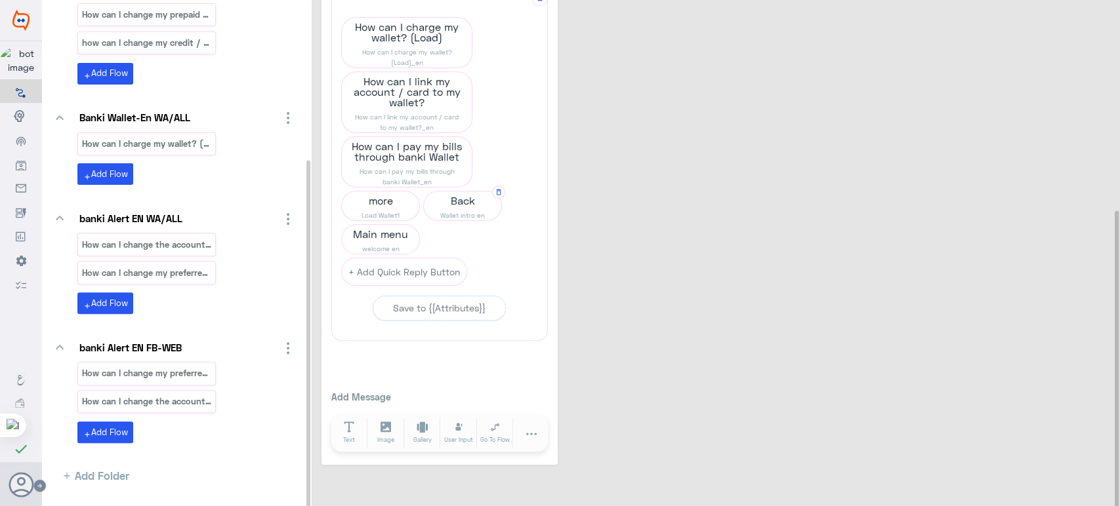
click at [478, 206] on span "Back" at bounding box center [462, 201] width 77 height 18
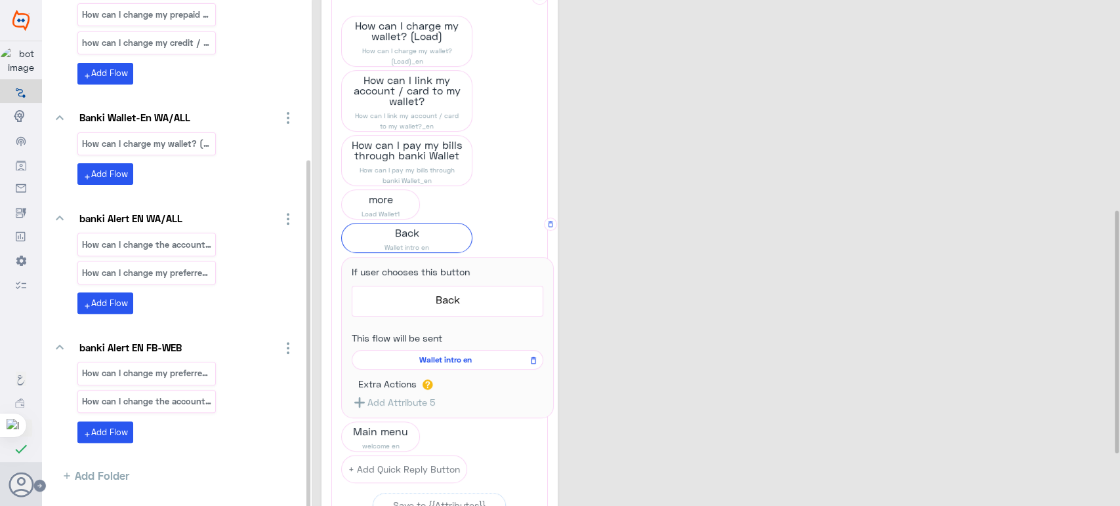
click at [426, 356] on span "Wallet intro en" at bounding box center [445, 360] width 173 height 12
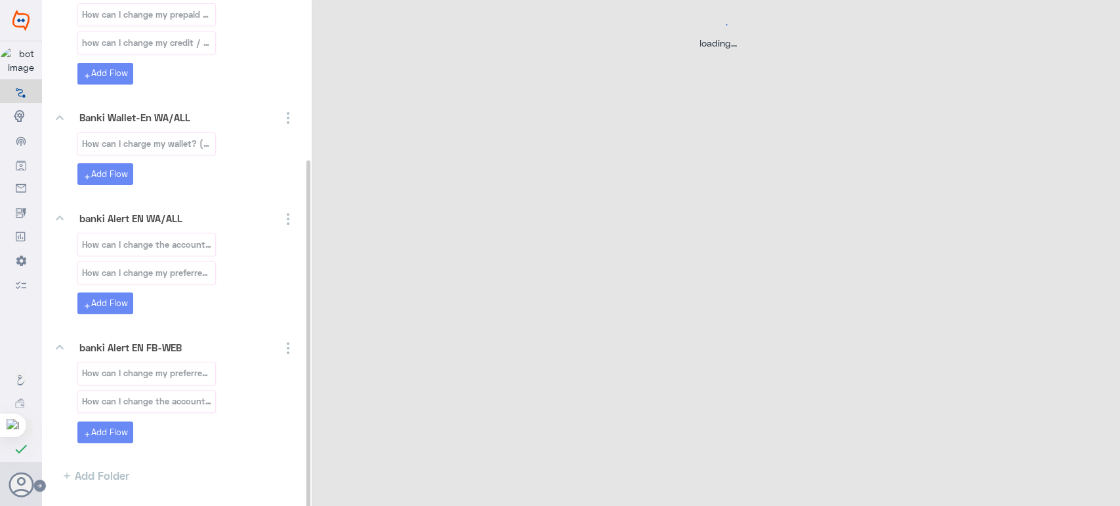
select select "3"
select select "2"
select select "POST"
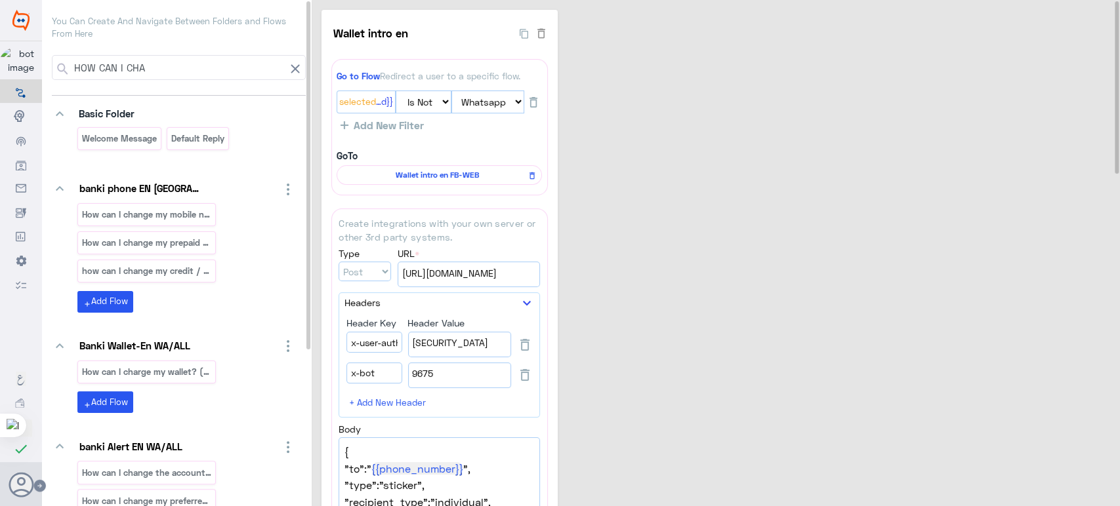
click at [176, 64] on input "HOW CAN I CHA" at bounding box center [178, 68] width 213 height 24
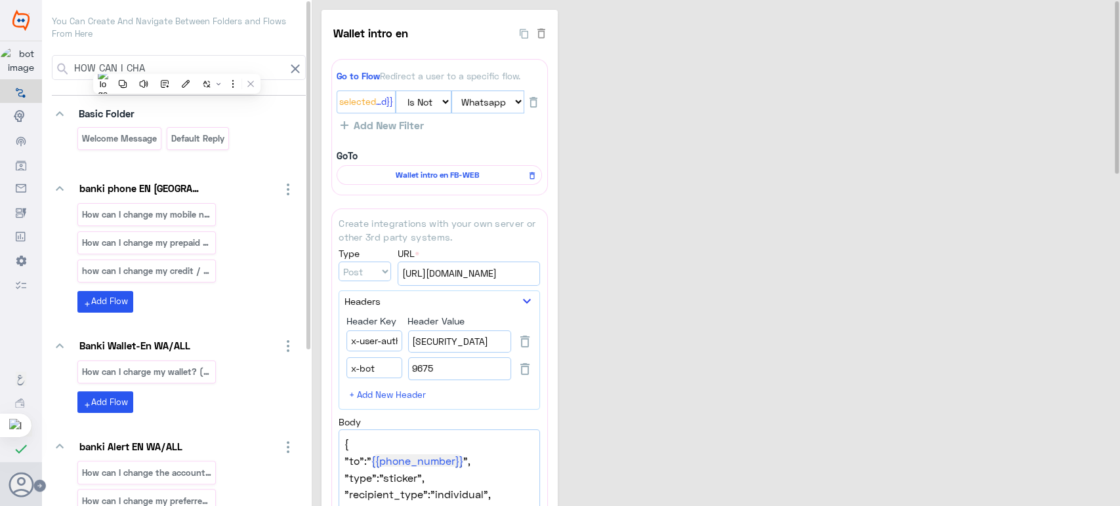
click at [176, 64] on input "HOW CAN I CHA" at bounding box center [178, 68] width 213 height 24
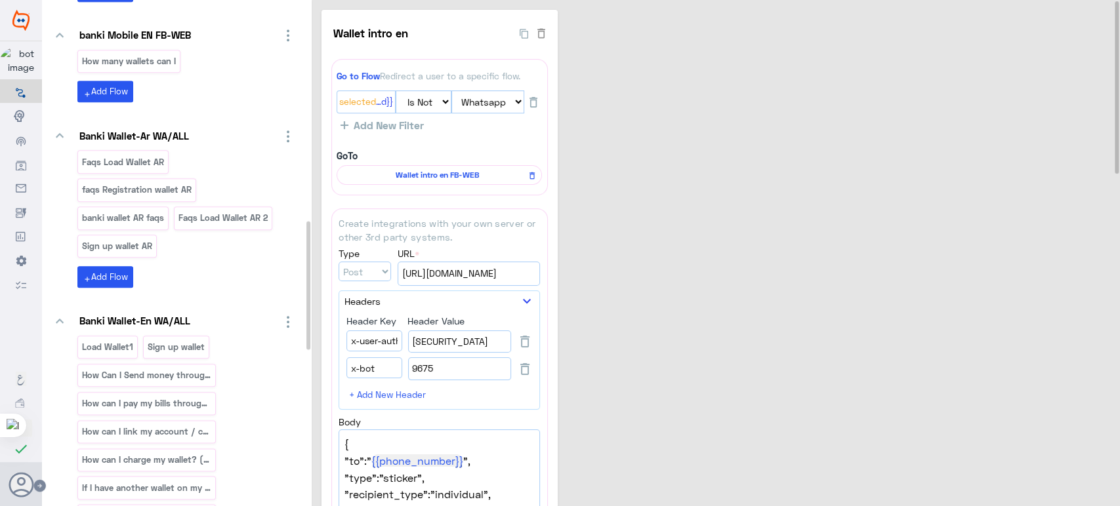
scroll to position [870, 0]
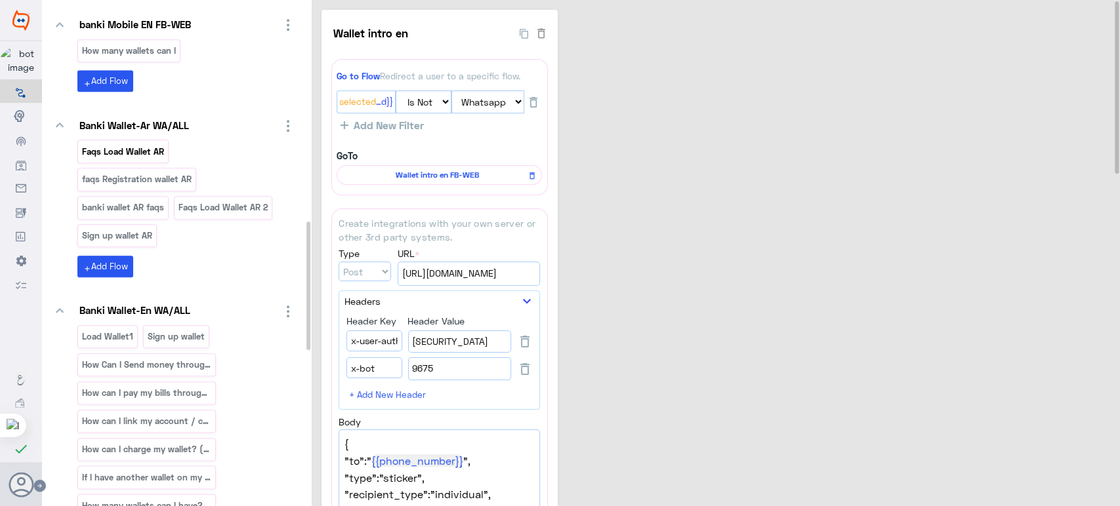
type input "WALLET"
click at [155, 157] on div "Faqs Load Wallet AR" at bounding box center [122, 151] width 91 height 23
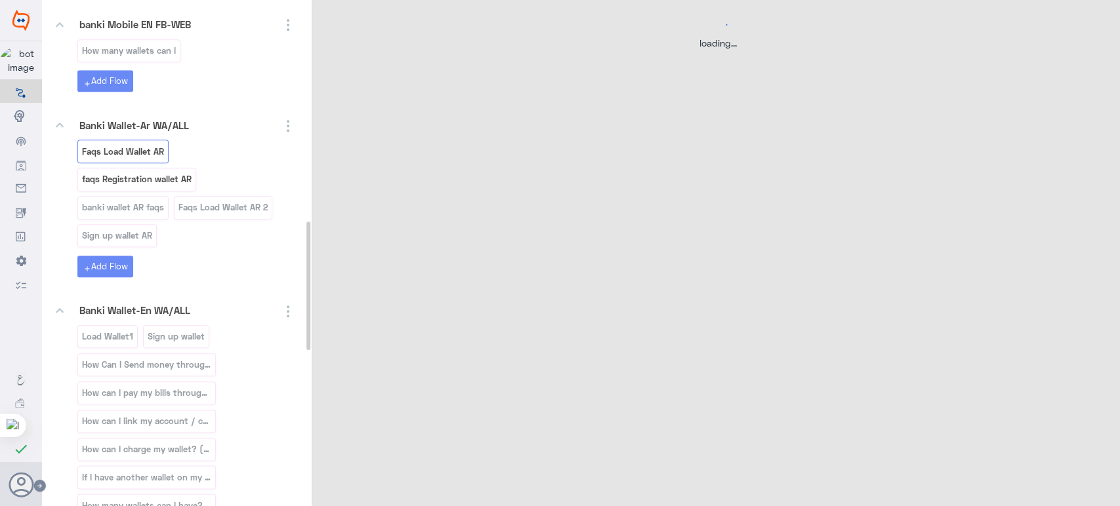
select select "3"
select select "2"
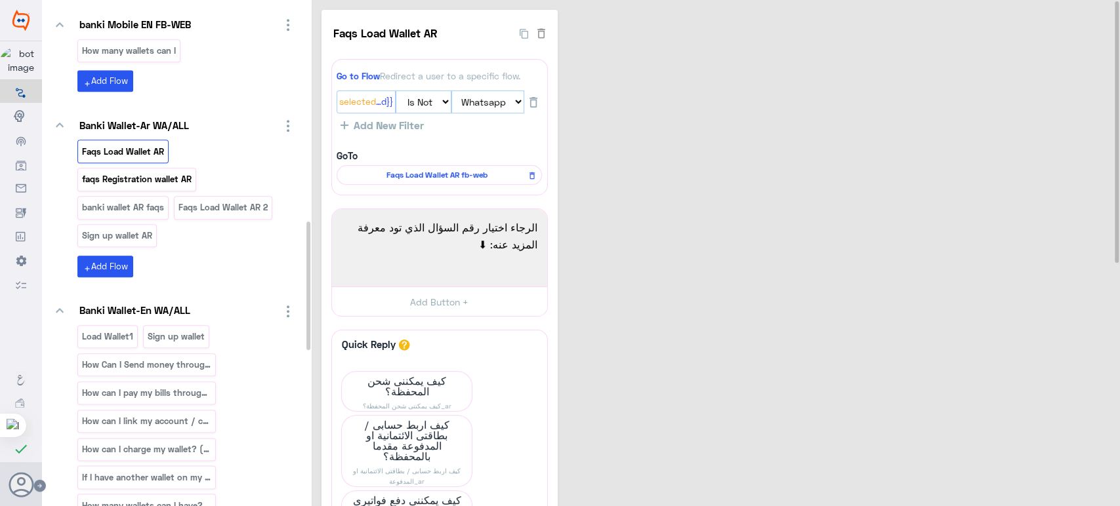
click at [157, 172] on p "faqs Registration wallet AR" at bounding box center [137, 179] width 112 height 15
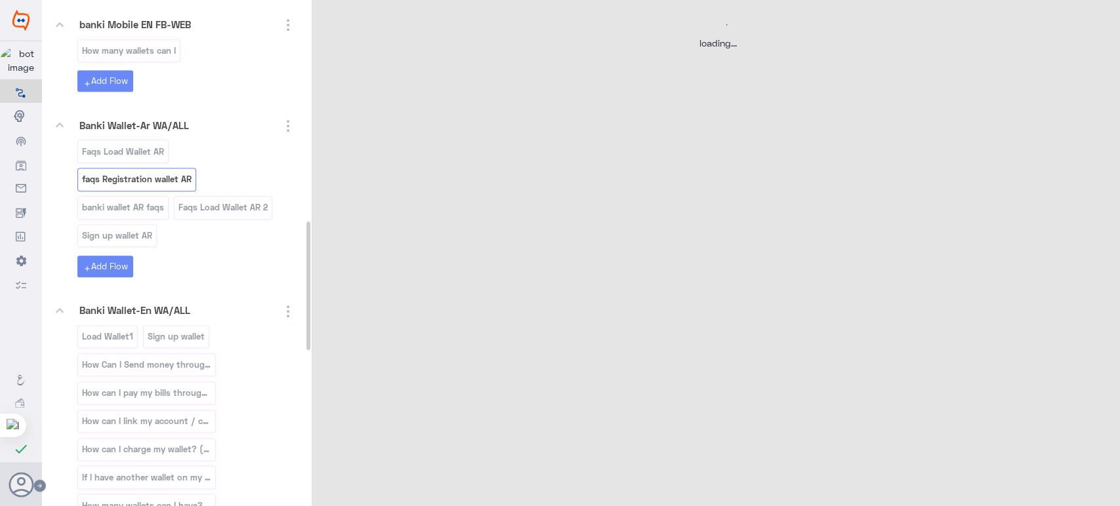
select select "3"
select select "2"
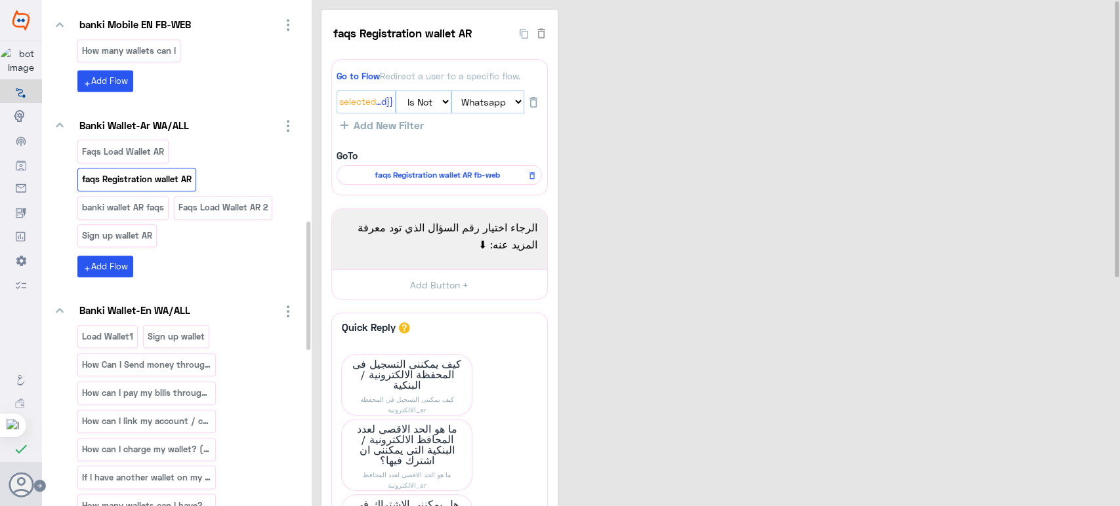
scroll to position [889, 0]
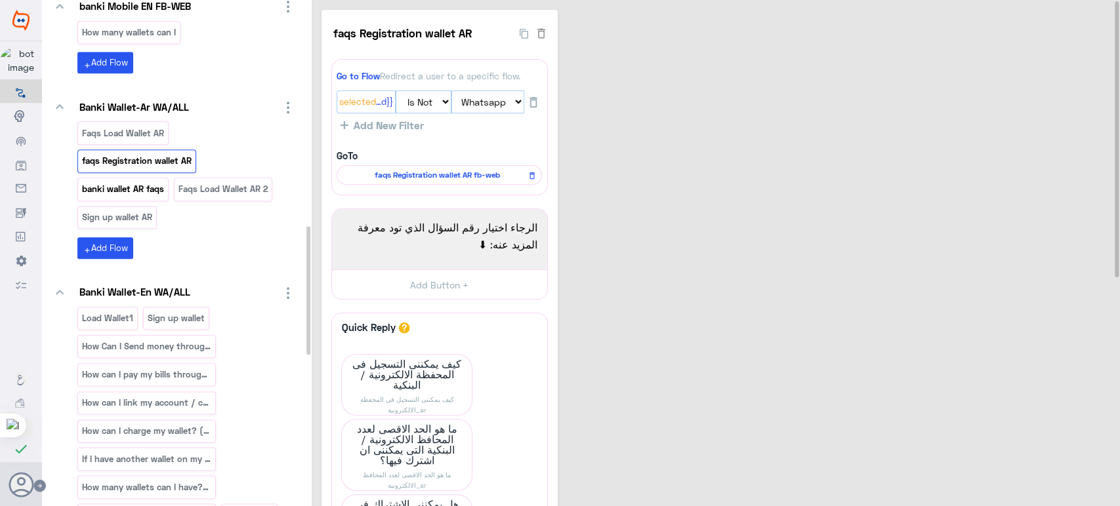
click at [136, 178] on div "banki wallet AR faqs" at bounding box center [122, 189] width 91 height 23
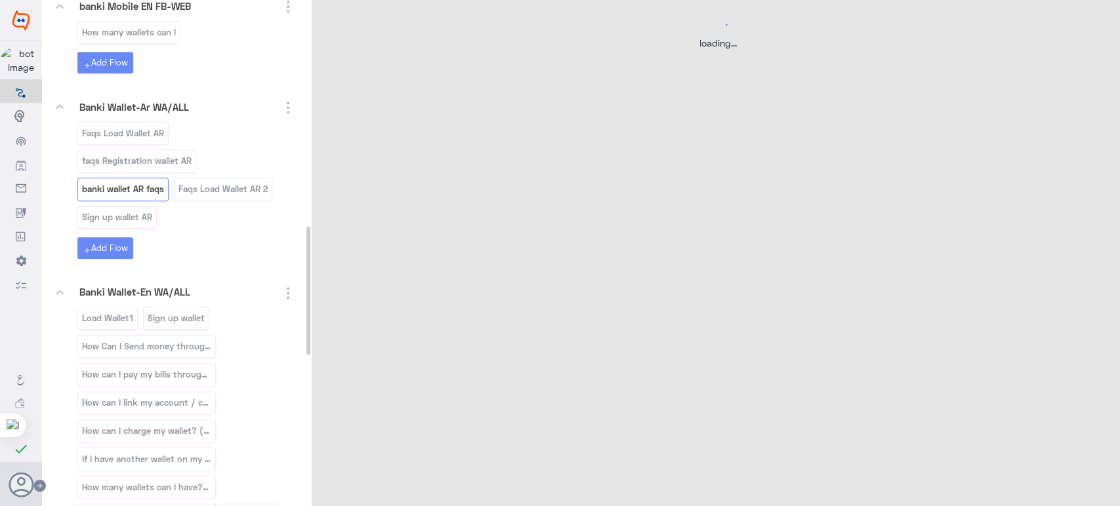
select select "3"
select select "2"
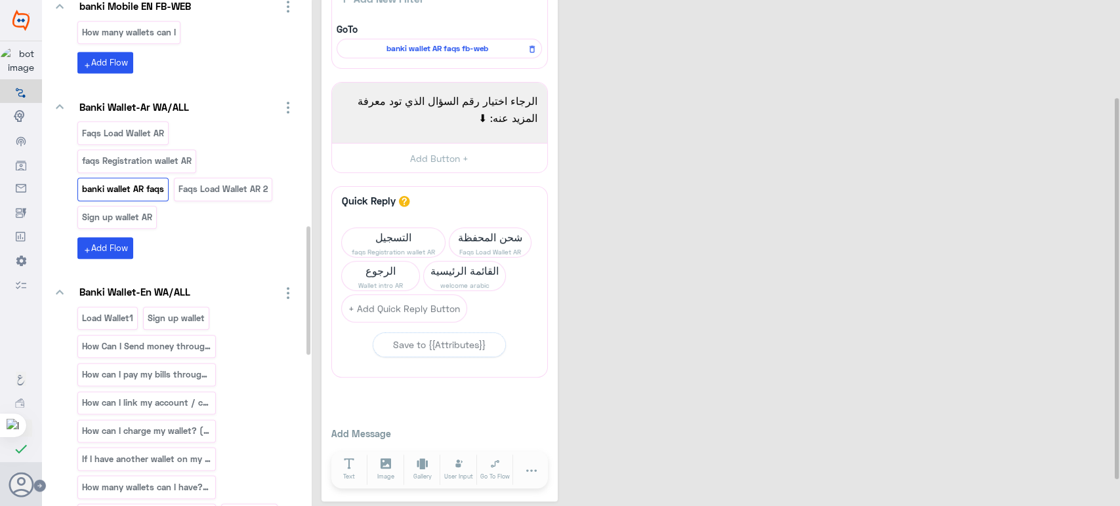
scroll to position [128, 0]
click at [406, 235] on span "التسجيل" at bounding box center [393, 236] width 103 height 18
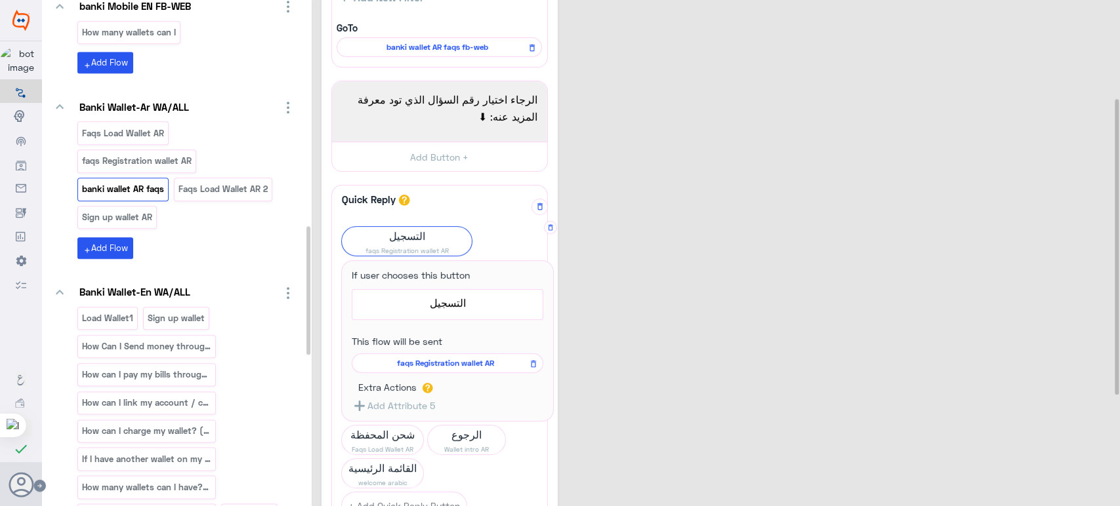
click at [419, 231] on span "التسجيل" at bounding box center [407, 236] width 130 height 18
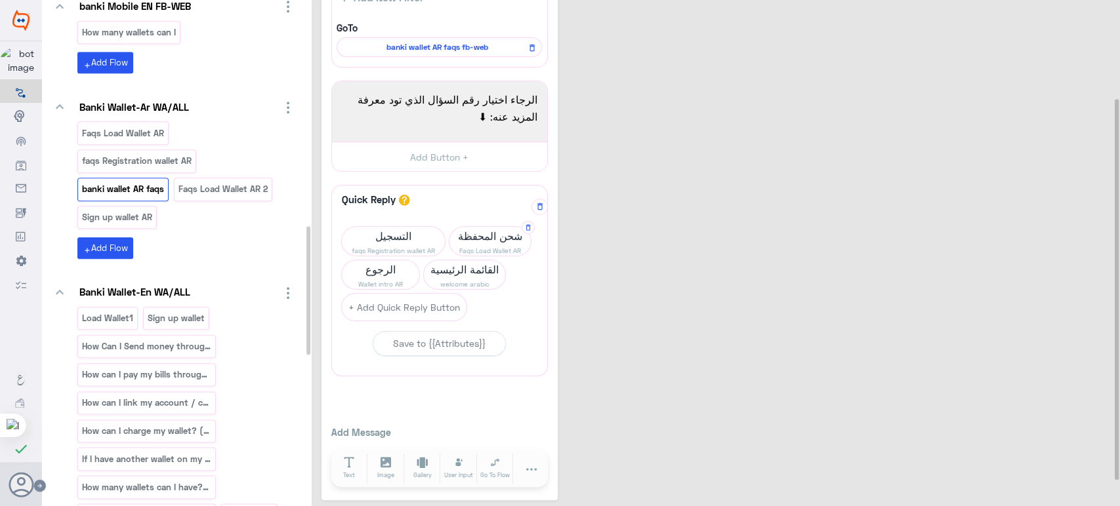
click at [482, 245] on span "Faqs Load Wallet AR" at bounding box center [489, 250] width 81 height 10
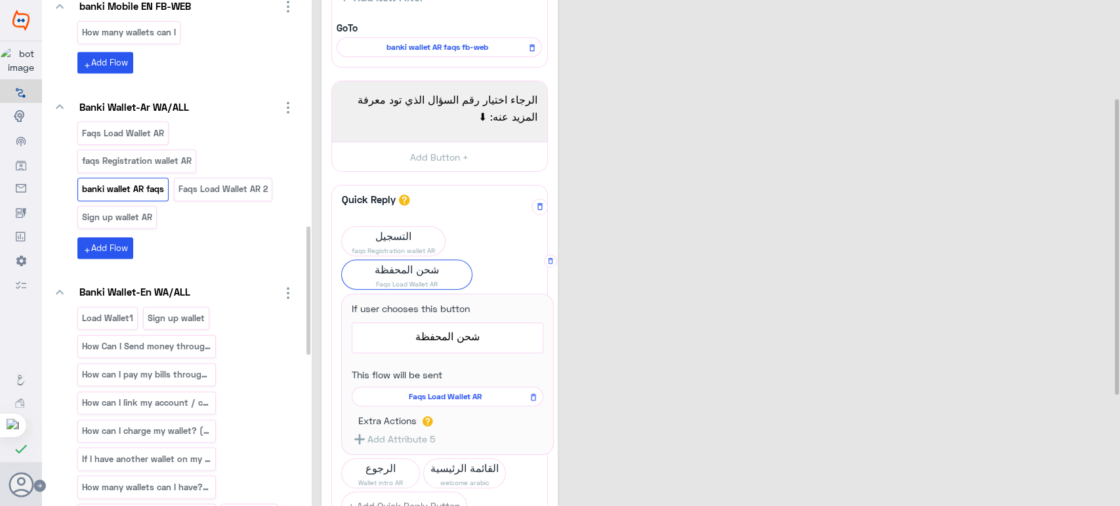
click at [453, 391] on span "Faqs Load Wallet AR" at bounding box center [445, 397] width 173 height 12
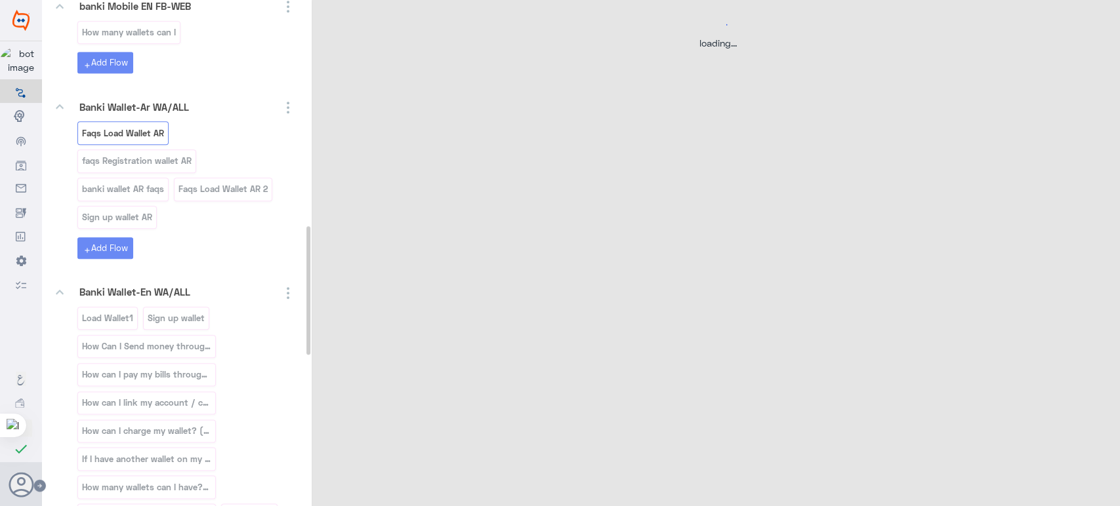
select select "3"
select select "2"
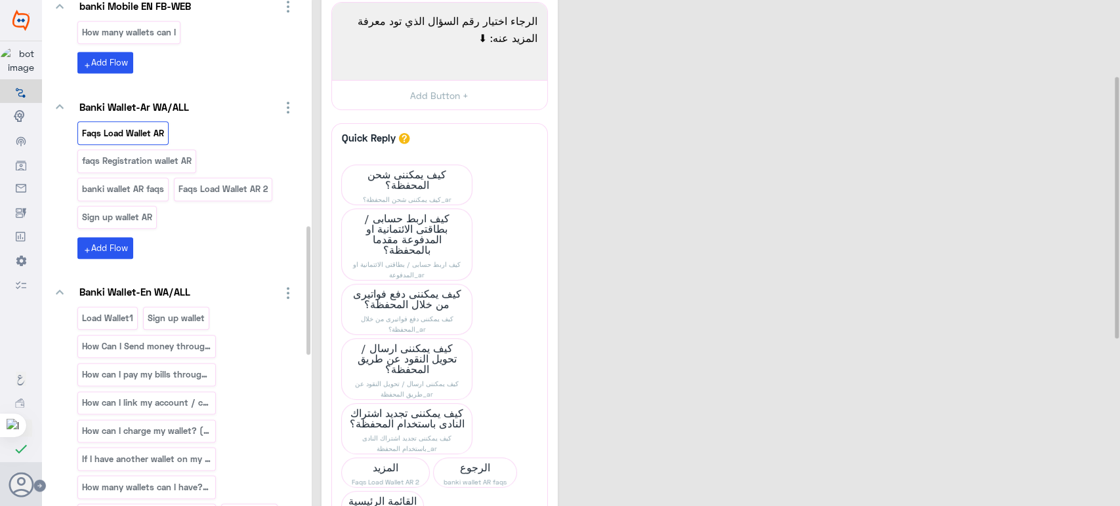
scroll to position [211, 0]
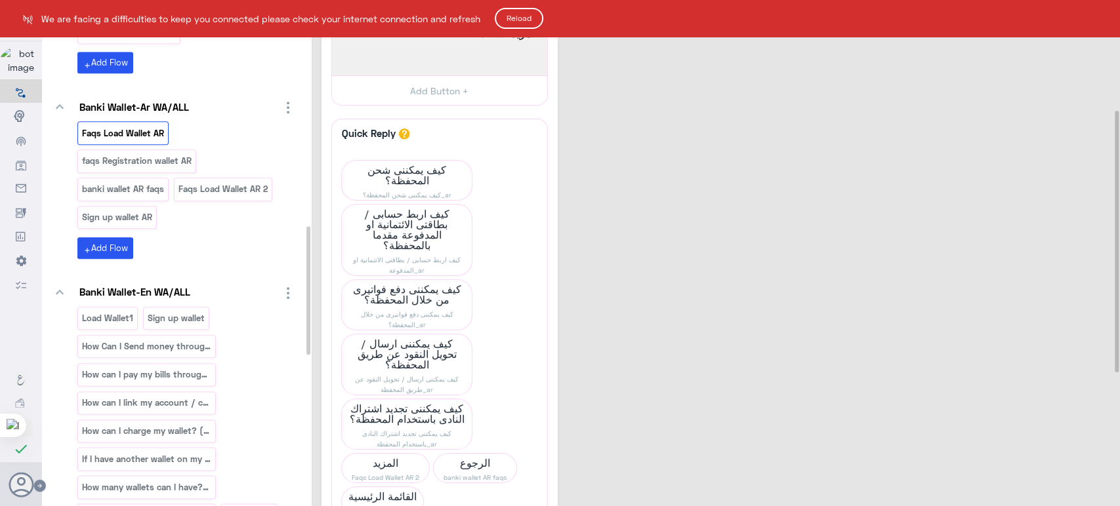
click at [541, 26] on button "Reload" at bounding box center [519, 18] width 49 height 21
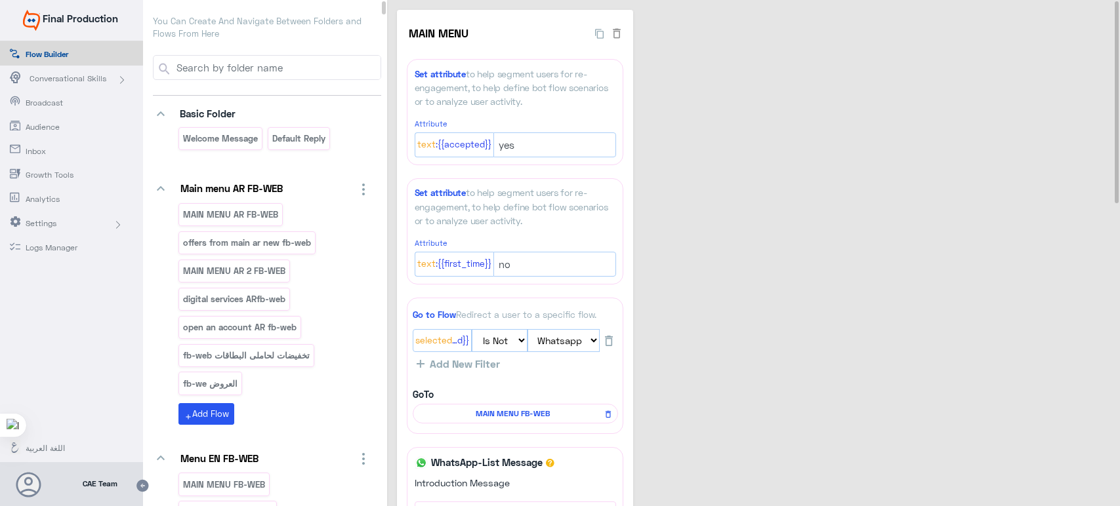
select select "3"
select select "2"
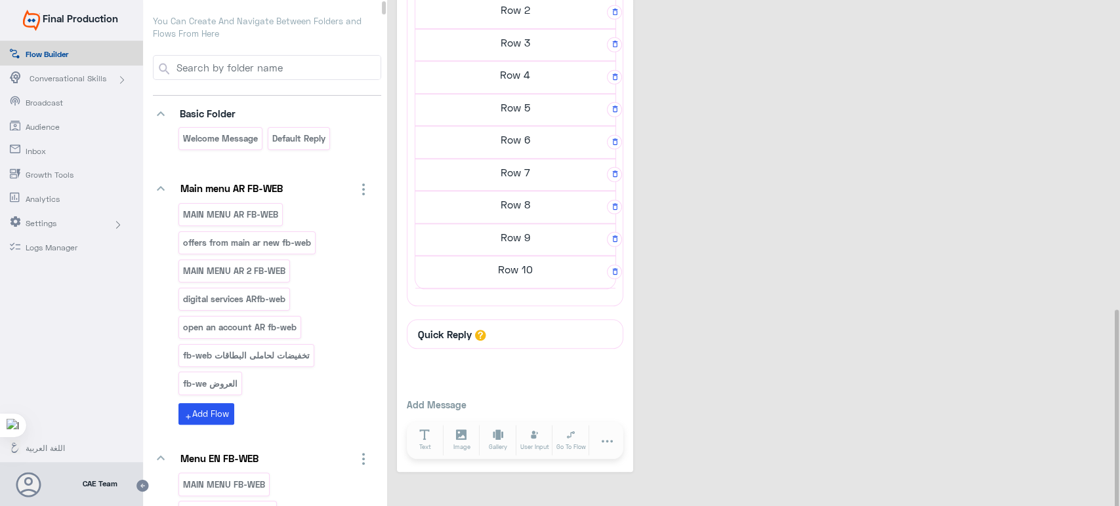
scroll to position [787, 0]
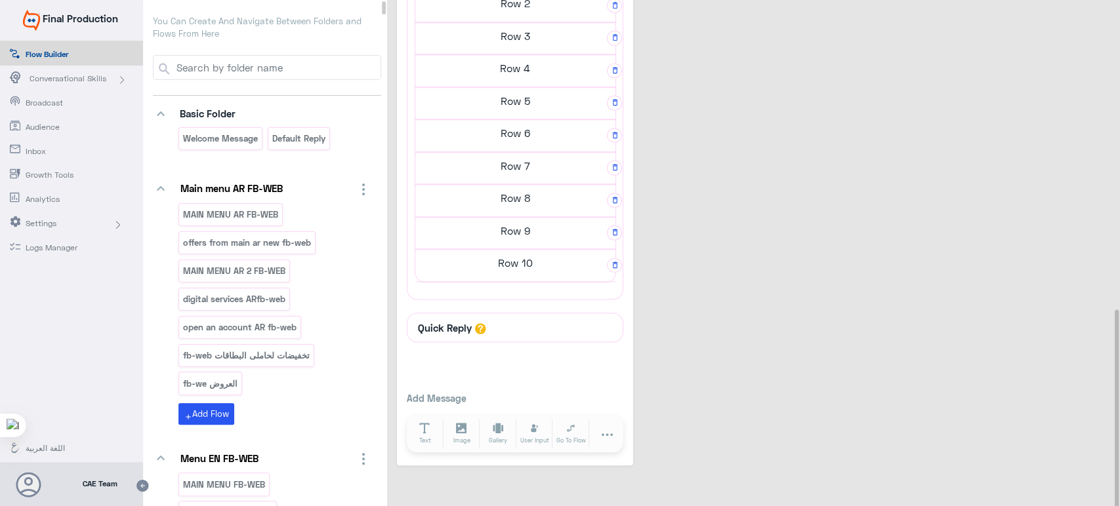
click at [523, 225] on h5 "Row 9" at bounding box center [515, 231] width 200 height 26
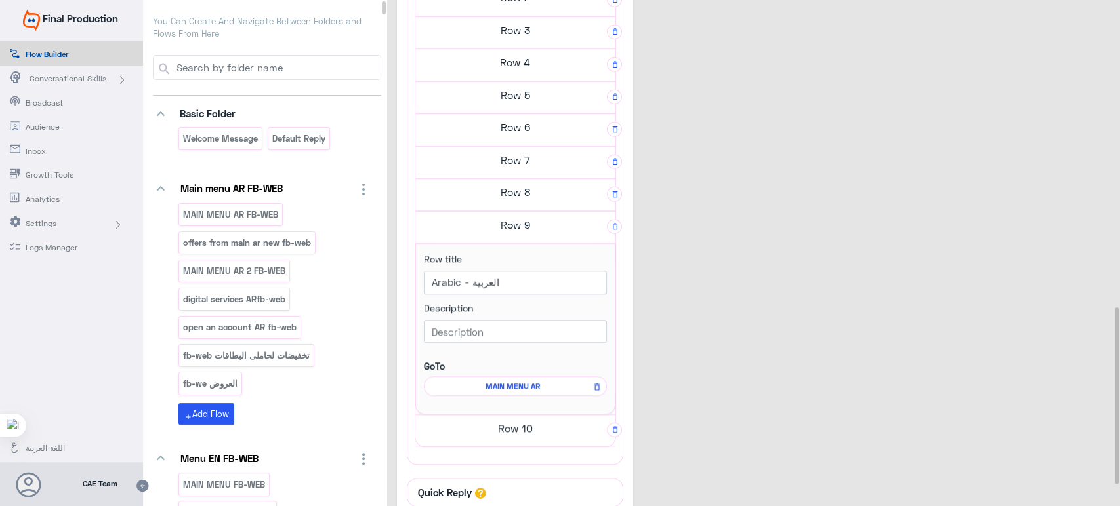
scroll to position [782, 0]
click at [520, 193] on h5 "Row 8" at bounding box center [515, 197] width 200 height 26
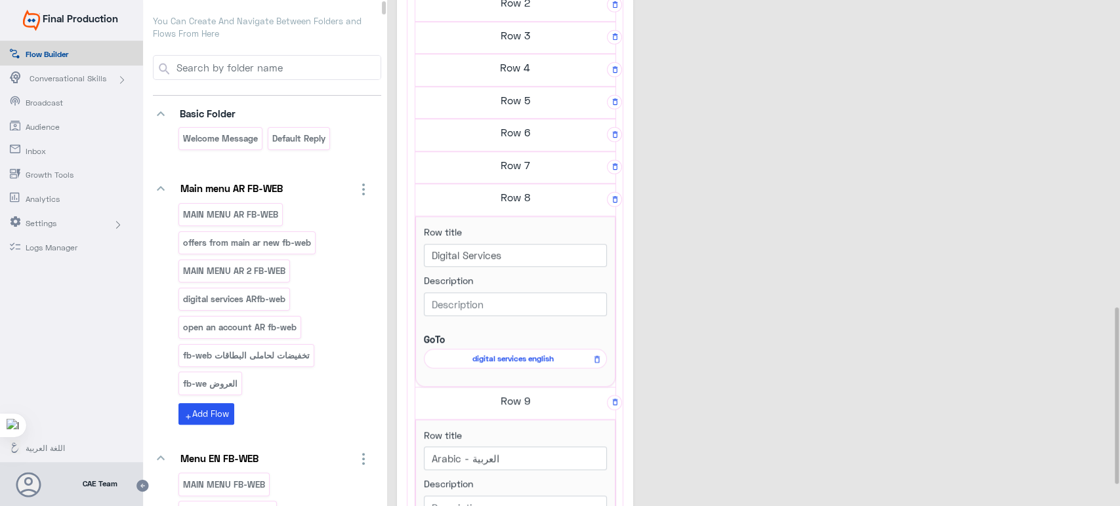
click at [552, 353] on span "digital services english" at bounding box center [513, 359] width 164 height 12
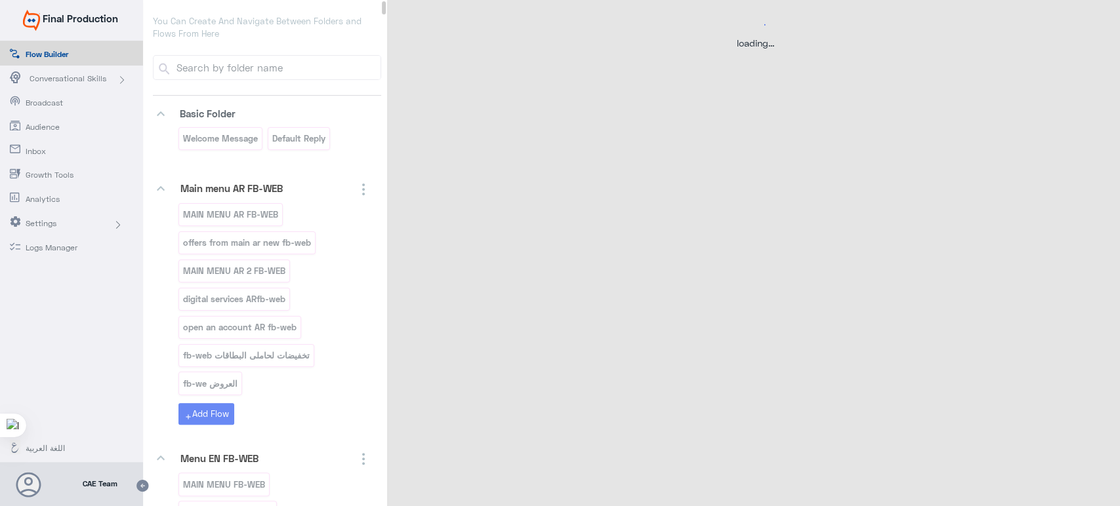
scroll to position [0, 0]
select select "3"
select select "2"
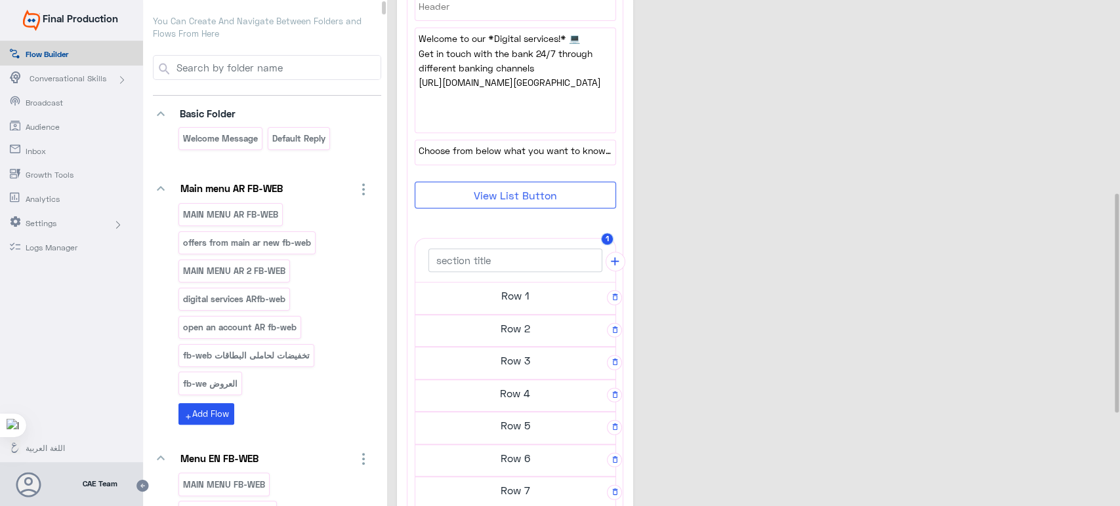
scroll to position [501, 0]
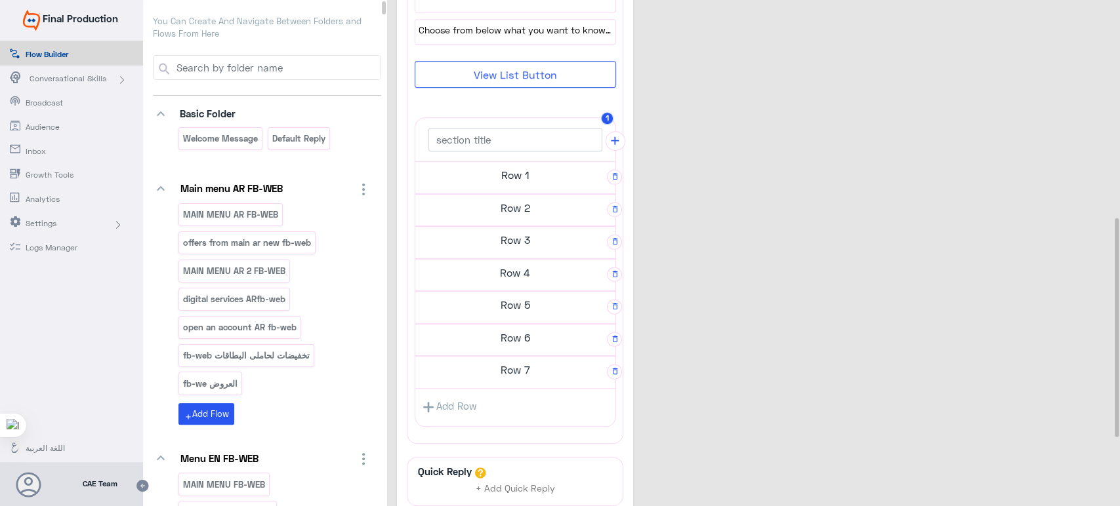
click at [527, 307] on h5 "Row 5" at bounding box center [515, 305] width 200 height 26
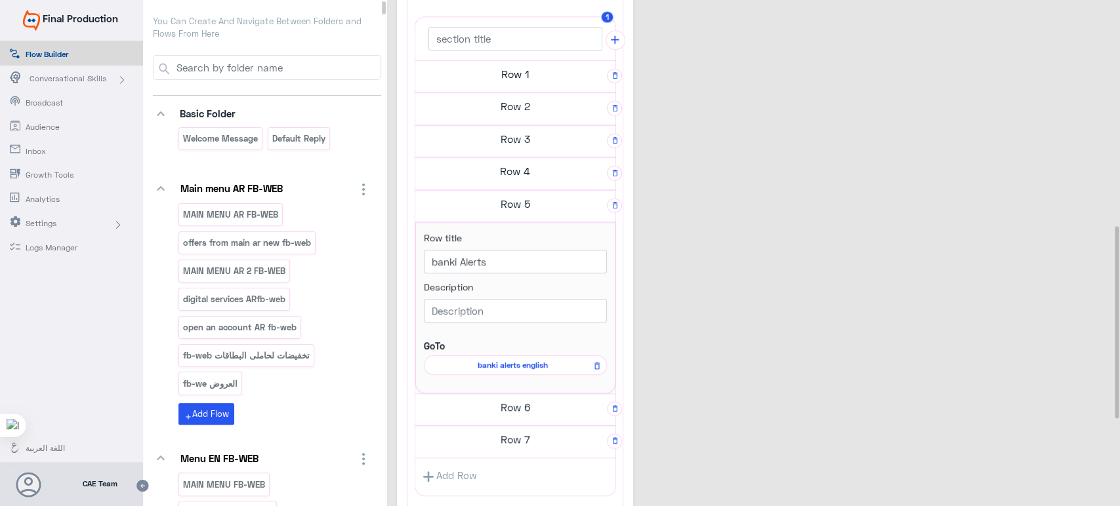
scroll to position [597, 0]
click at [514, 400] on h5 "Row 6" at bounding box center [515, 407] width 200 height 26
click at [527, 166] on h5 "Row 4" at bounding box center [515, 170] width 200 height 26
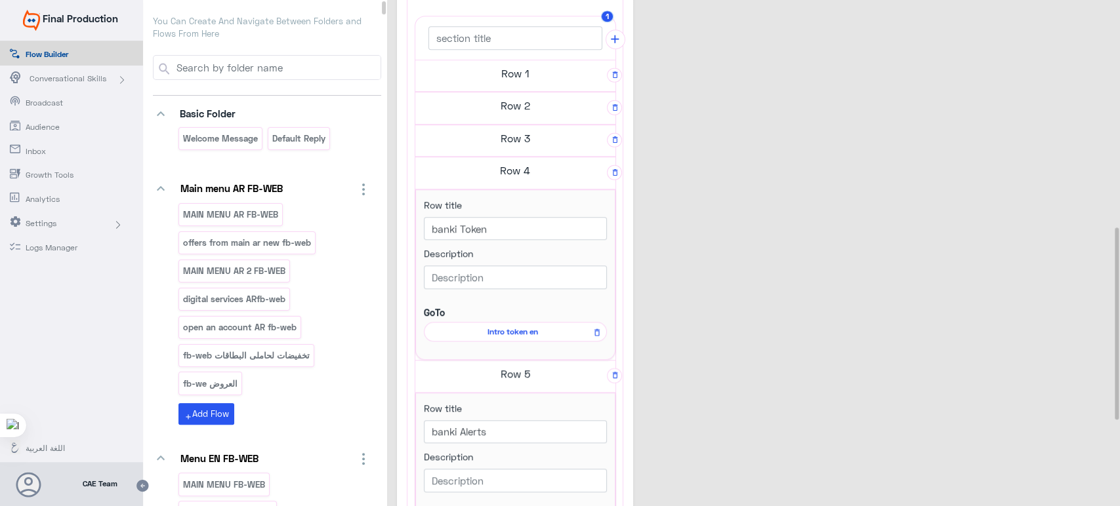
click at [523, 127] on h5 "Row 3" at bounding box center [515, 138] width 200 height 26
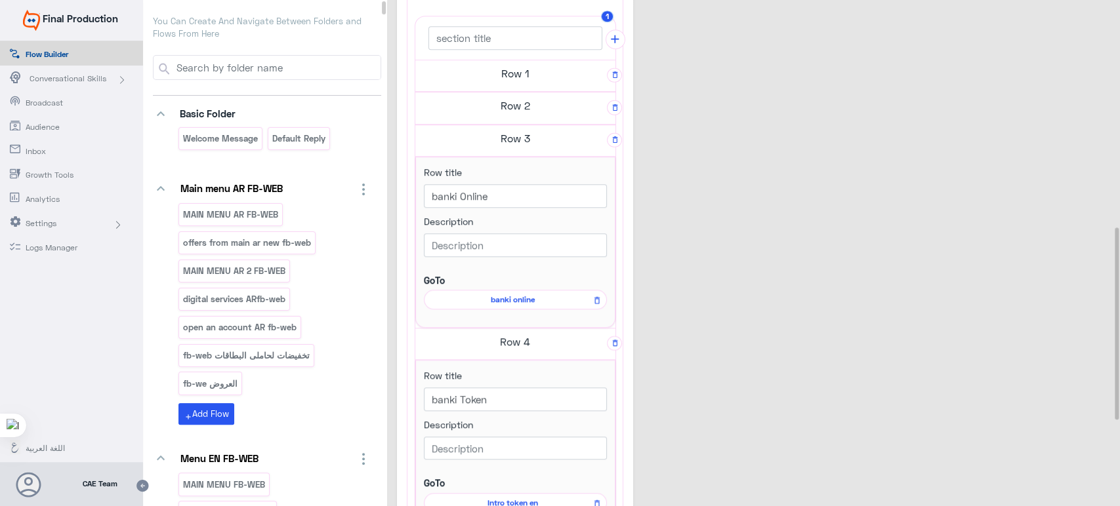
click at [525, 98] on h5 "Row 2" at bounding box center [515, 105] width 200 height 26
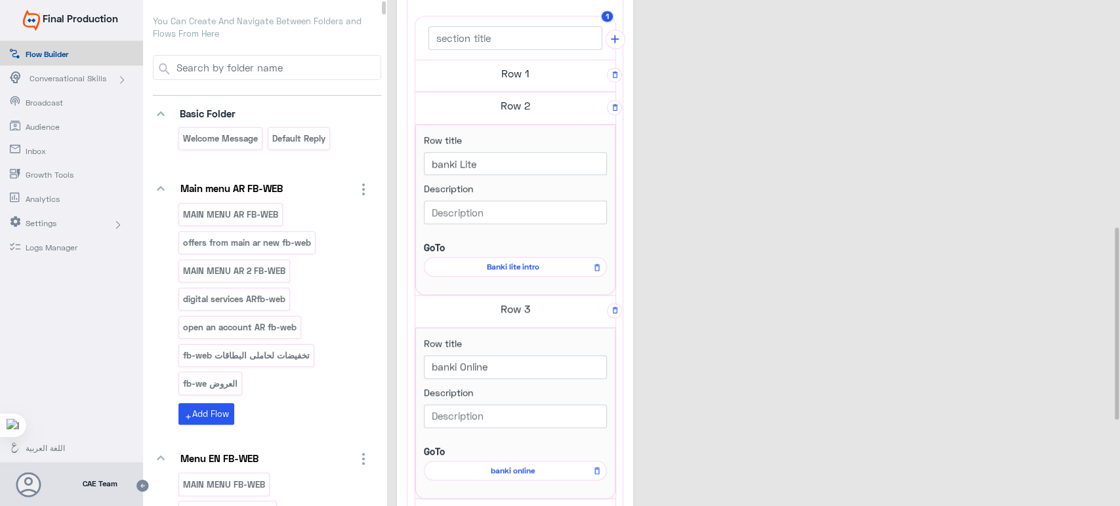
click at [516, 69] on h5 "Row 1" at bounding box center [515, 73] width 200 height 26
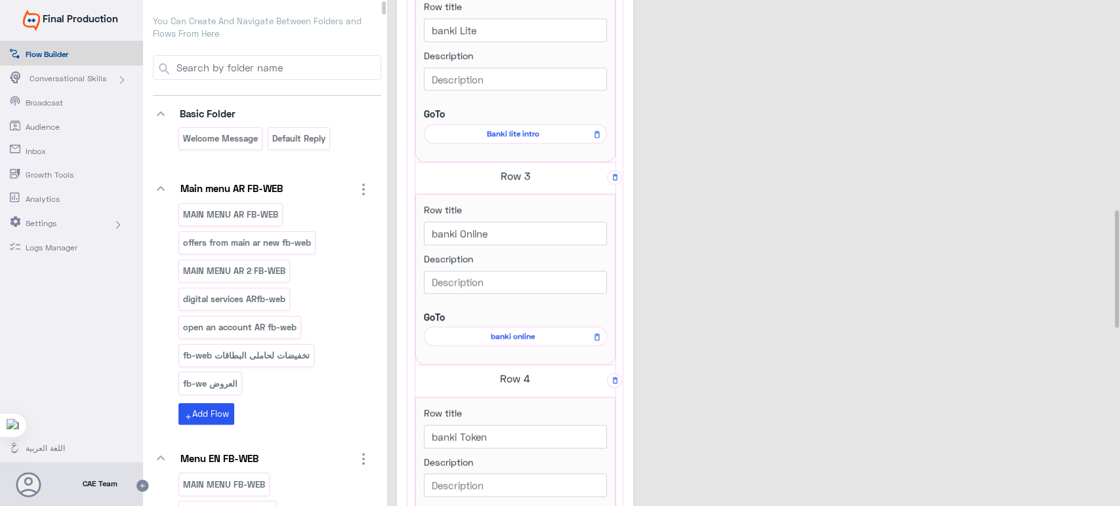
scroll to position [903, 0]
click at [47, 73] on span "Conversational Skills" at bounding box center [68, 79] width 77 height 12
click at [64, 98] on span "AI Training" at bounding box center [73, 103] width 77 height 12
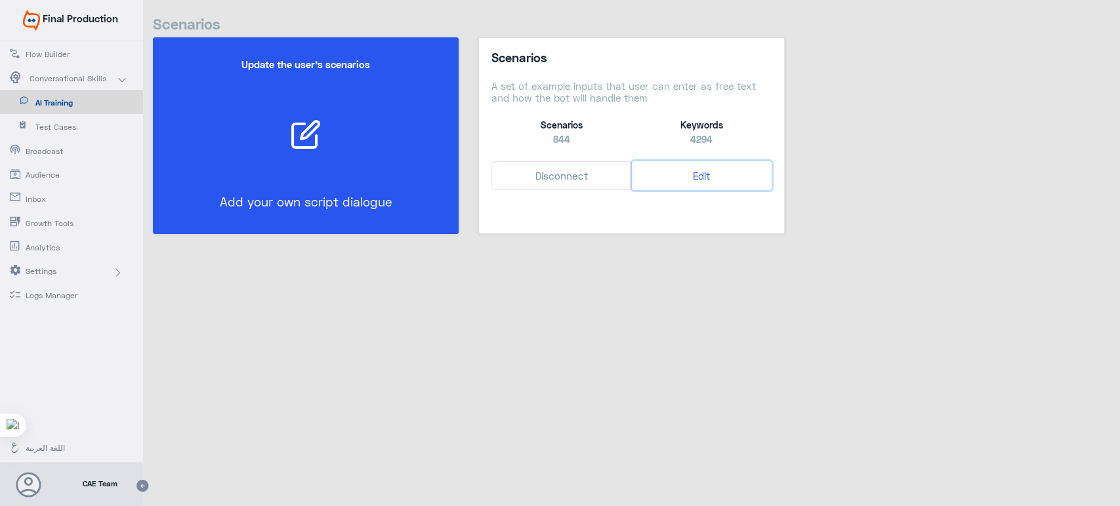
click at [703, 180] on button "Edit" at bounding box center [702, 176] width 140 height 30
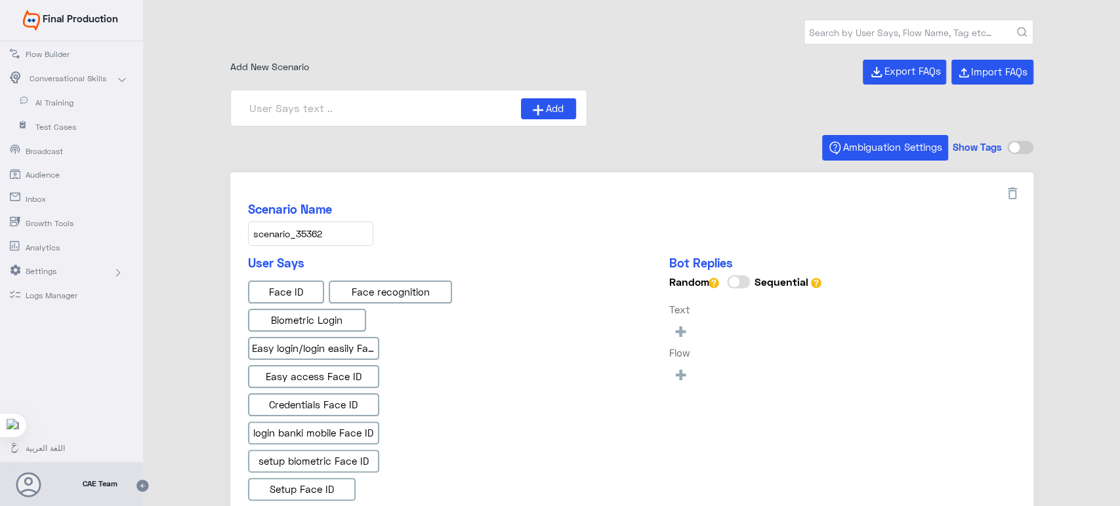
click at [962, 25] on input "text" at bounding box center [918, 32] width 228 height 24
type input "f"
type input "Face ID En"
type input "Face ID AR"
type input "Instapay AR"
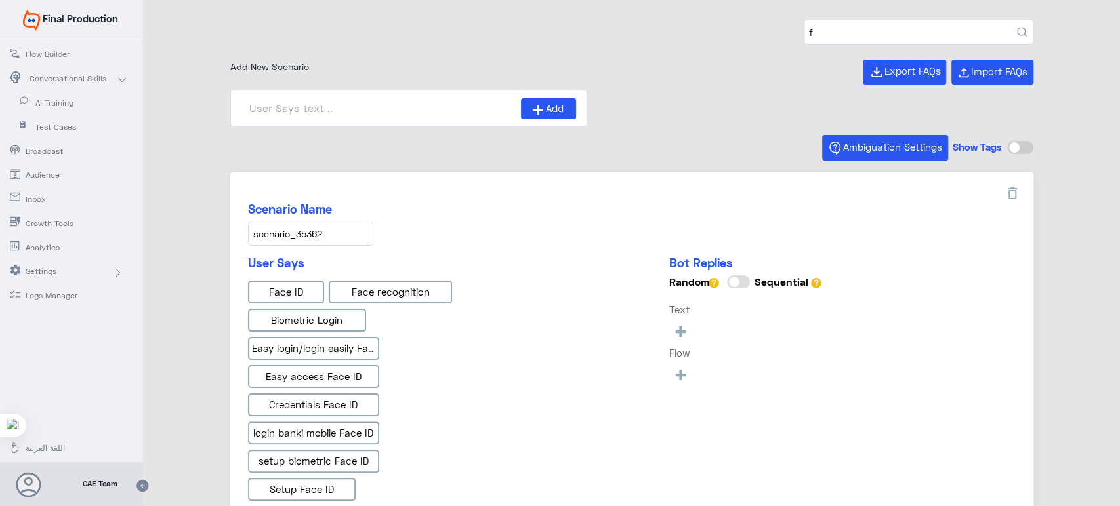
type input "Instapay EN"
type input "IBAN AR"
type input "محفظة بنكي"
click at [1017, 28] on button "submit" at bounding box center [1022, 33] width 10 height 10
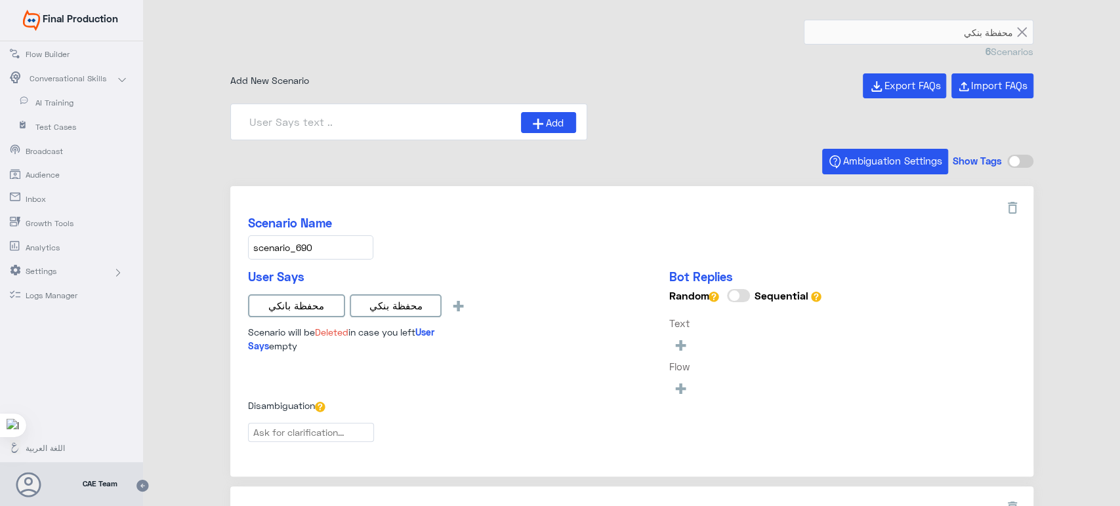
type input "كيف يمكننى التسجيل فى المحفظة الالكترونية_ar"
type input "هل يمكننى الاشتراك فى المحفظة الالكترونية_ar"
type input "هل يمكننى اكتساب النقاط عند الستخدام المحفظة؟_ar"
type input "كيف يمكننى تجديد اشتراك النادى باستخدام المحفظة_ar"
type input "Wallet intro AR"
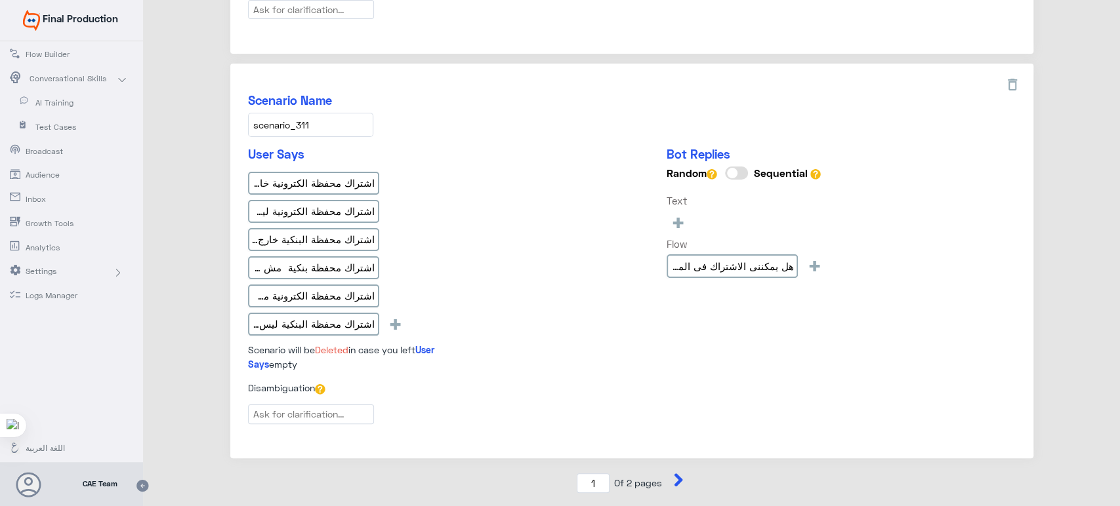
scroll to position [1426, 0]
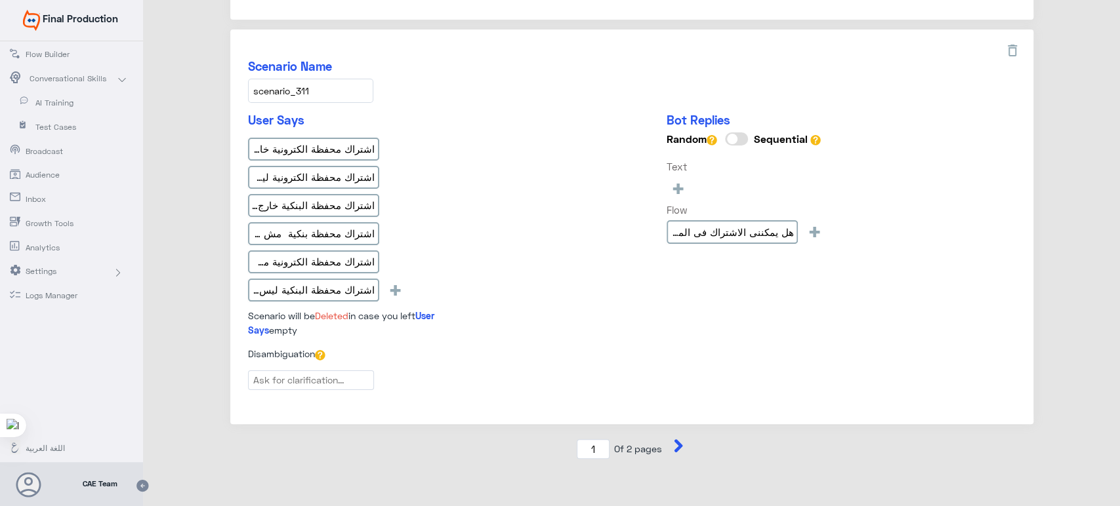
click at [672, 440] on icon at bounding box center [678, 446] width 13 height 13
type input "2"
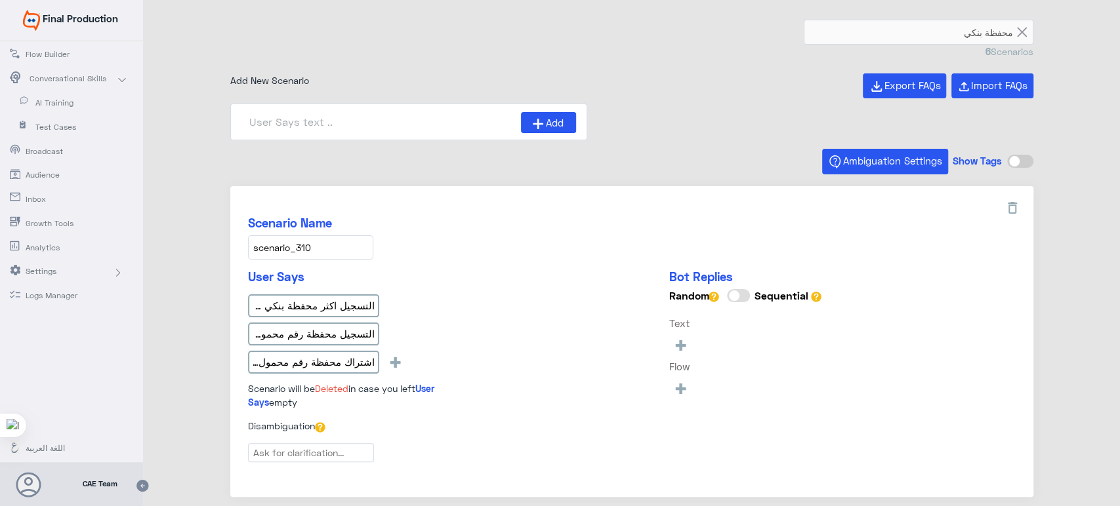
scroll to position [78, 0]
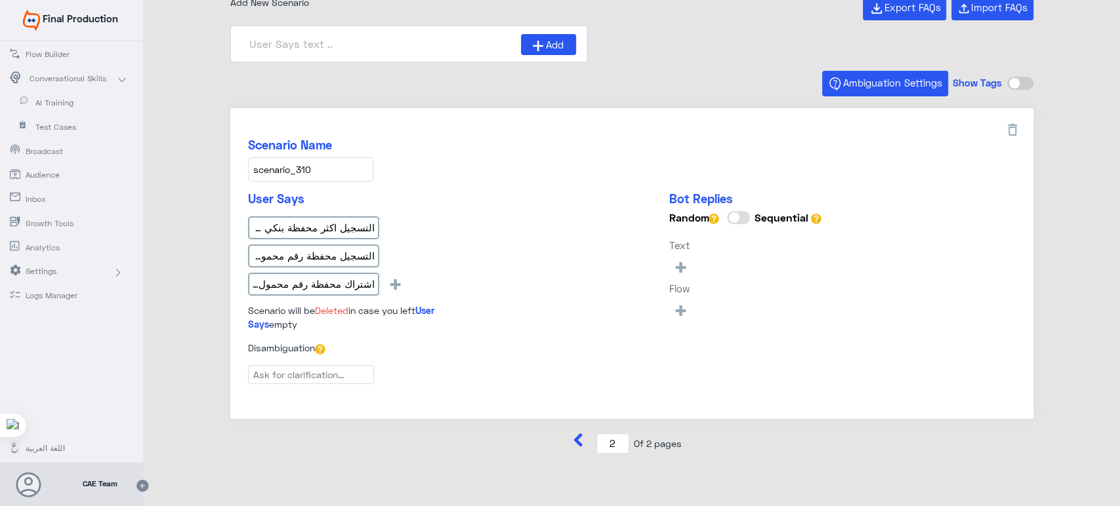
type input "هل يمكننى الاشتراك فى المحفظة برقم محمول مشترك_ar"
click at [1066, 151] on div "محفظة بنكي 6 Scenarios Add New Scenario Export FAQs Import FAQs Add Ambiguation…" at bounding box center [631, 227] width 977 height 571
click at [574, 438] on icon at bounding box center [578, 440] width 9 height 13
type input "1"
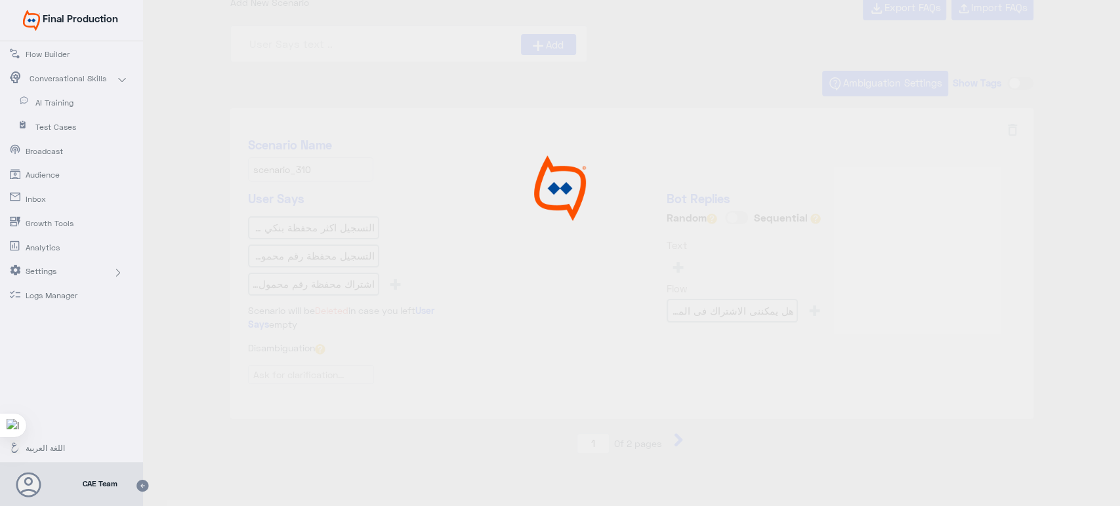
scroll to position [0, 0]
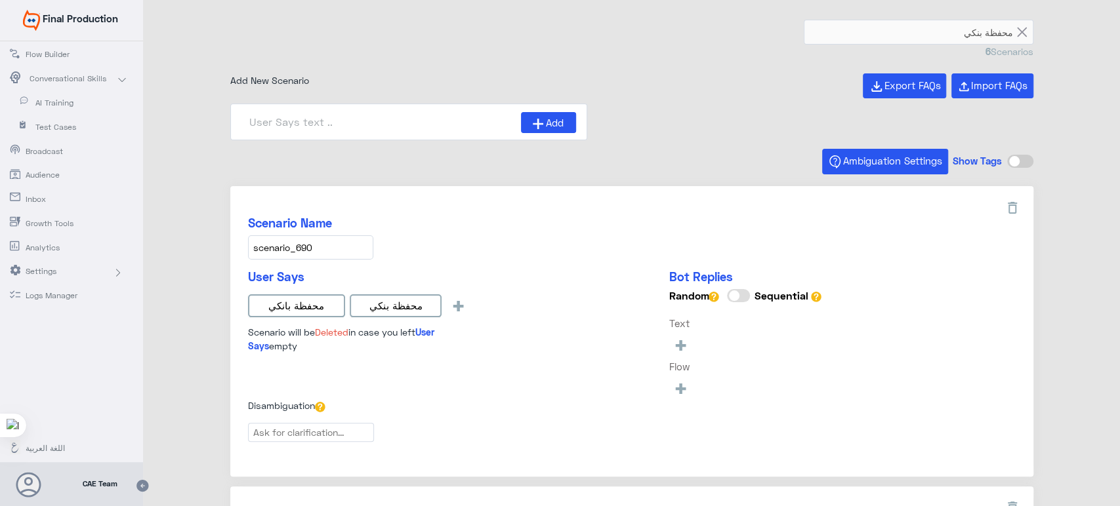
type input "Wallet intro AR"
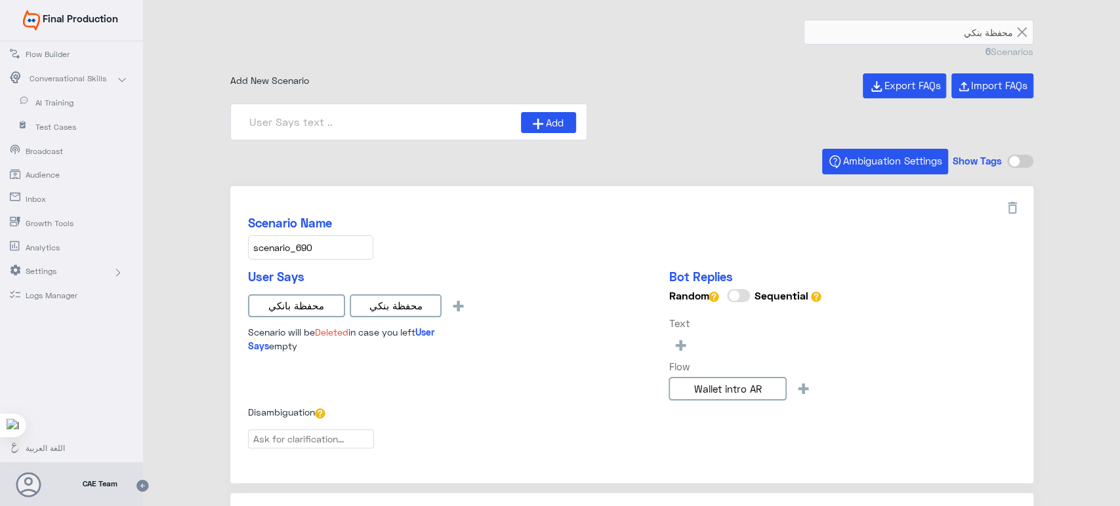
type input "كيف يمكننى التسجيل فى المحفظة الالكترونية_ar"
type input "كيف يمكننى تجديد اشتراك النادى باستخدام المحفظة_ar"
type input "هل يمكننى اكتساب النقاط عند الستخدام المحفظة؟_ar"
type input "هل يمكننى الاشتراك فى المحفظة الالكترونية_ar"
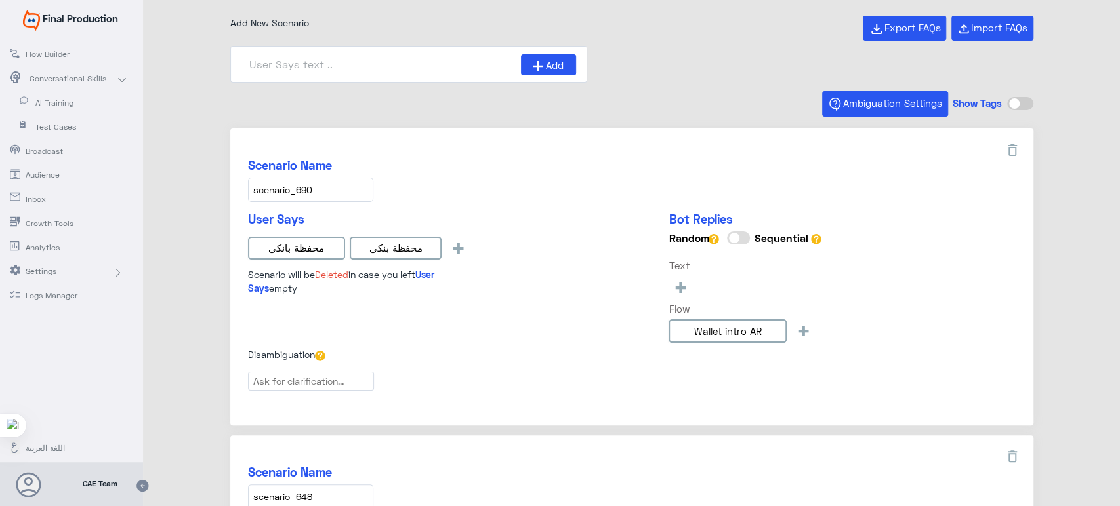
scroll to position [61, 0]
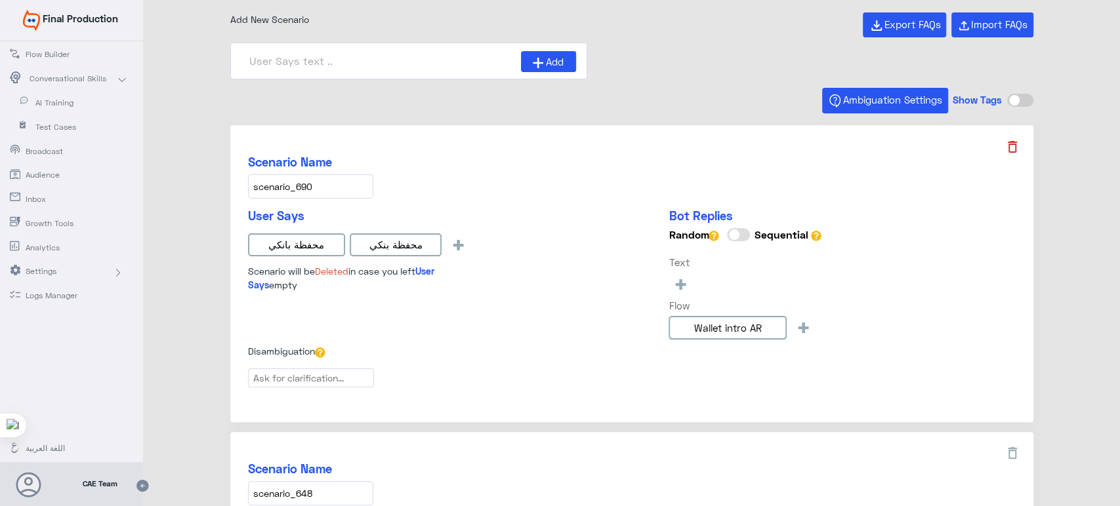
click at [1004, 152] on icon at bounding box center [1012, 147] width 16 height 16
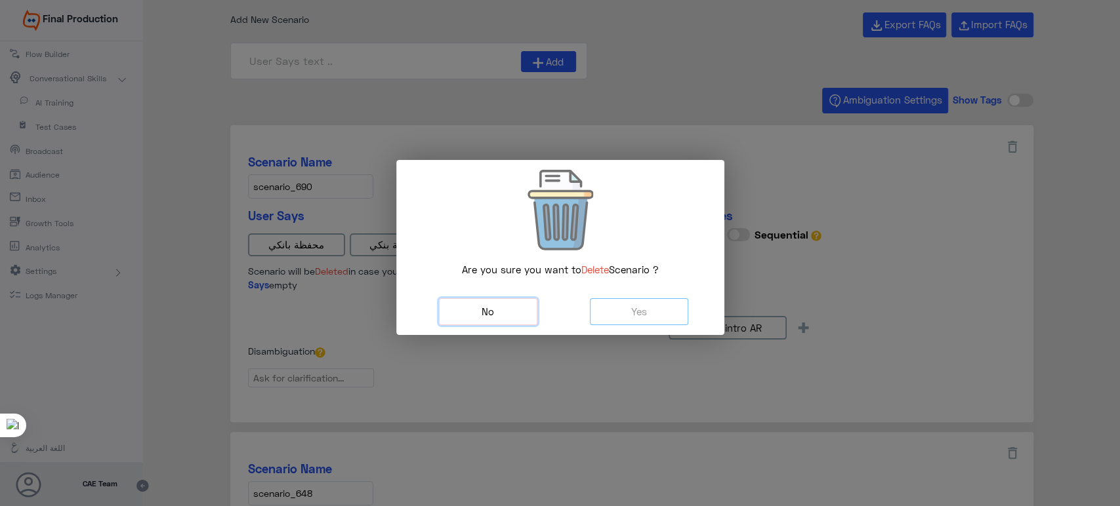
click at [522, 311] on button "No" at bounding box center [488, 311] width 98 height 27
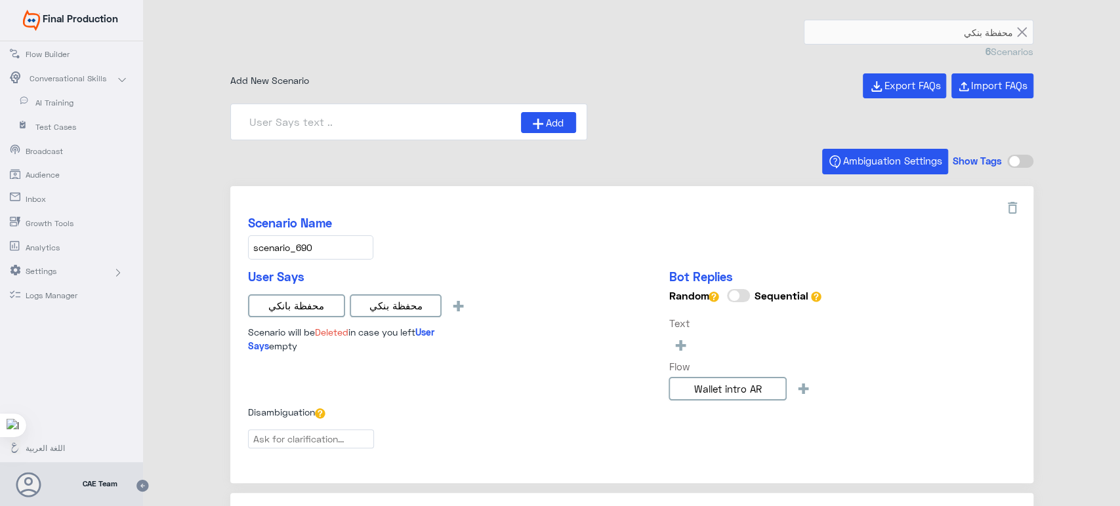
scroll to position [30, 0]
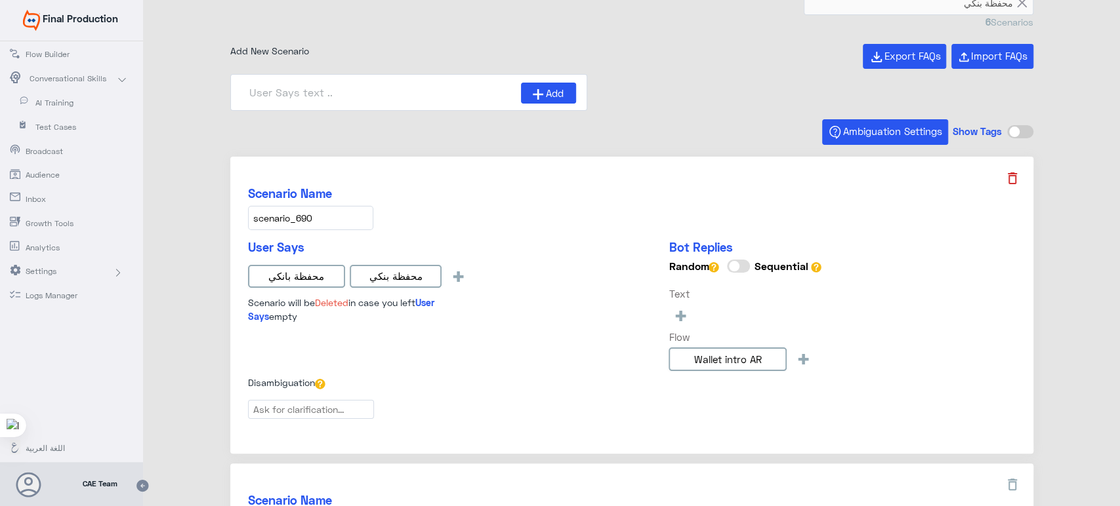
click at [1008, 176] on icon at bounding box center [1012, 179] width 9 height 12
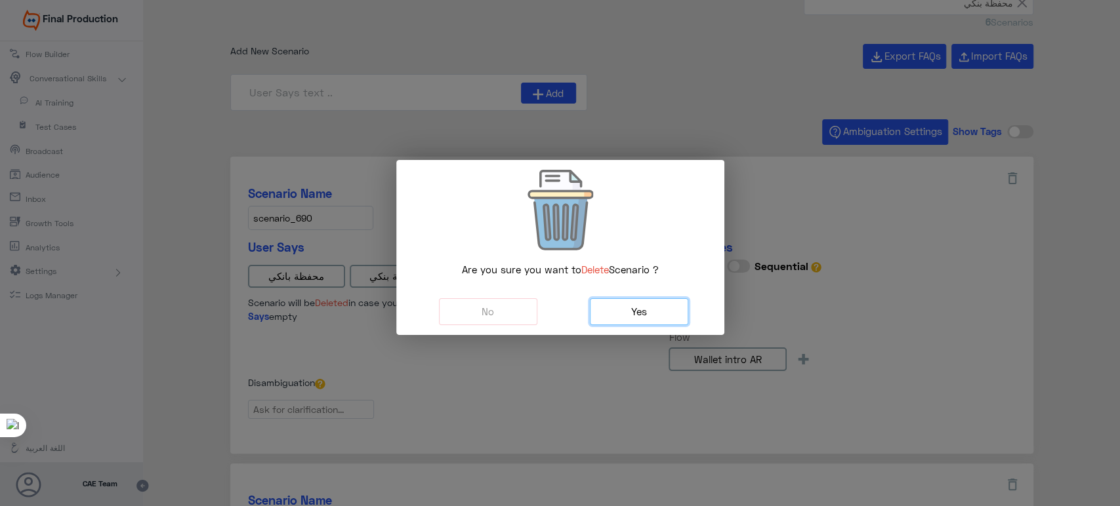
click at [661, 307] on button "Yes" at bounding box center [639, 311] width 98 height 27
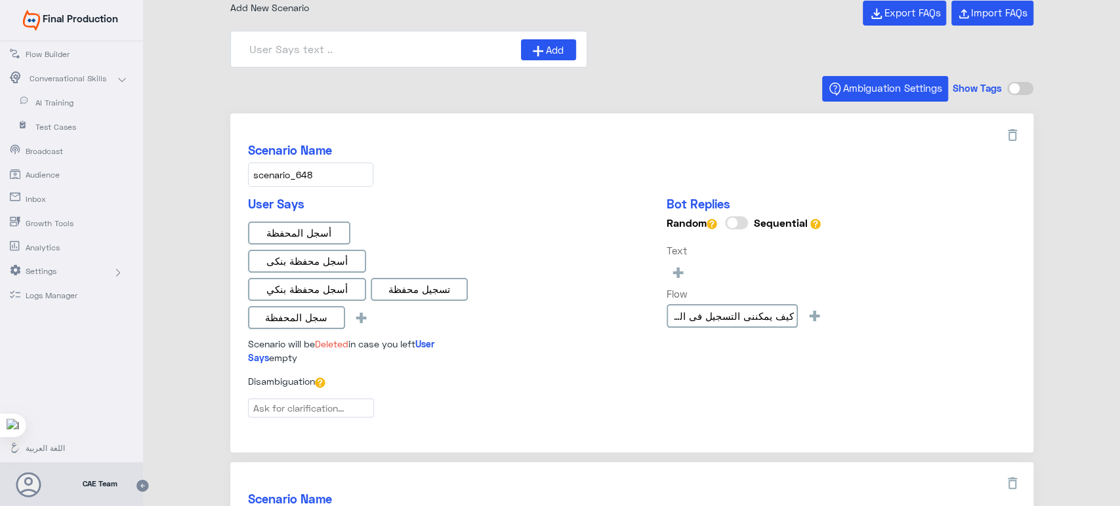
scroll to position [73, 0]
type input "هل يمكننى الاشتراك فى المحفظة برقم محمول مشترك_ar"
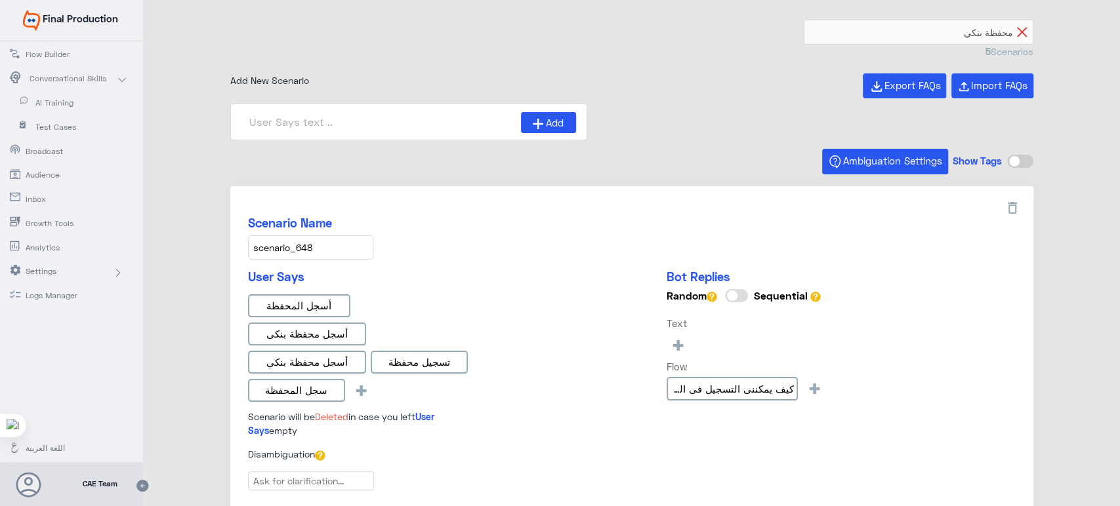
click at [1018, 32] on icon at bounding box center [1022, 33] width 10 height 10
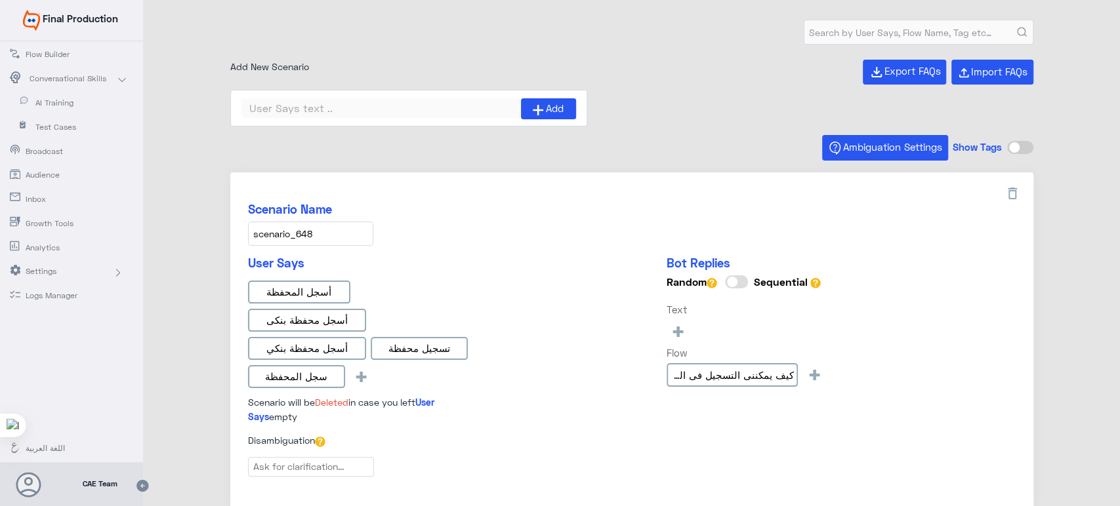
click at [71, 0] on html "Final Production Flow Builder Conversational Skills AI Training Test Cases Broa…" at bounding box center [560, 253] width 1120 height 506
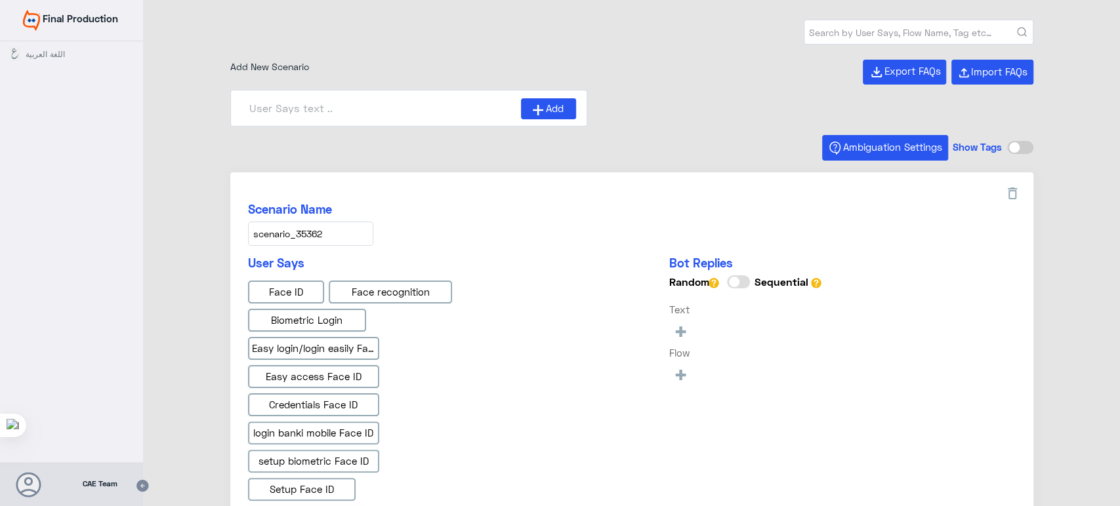
click at [849, 35] on input "text" at bounding box center [918, 32] width 228 height 24
type input "محف"
type input "Face ID En"
type input "Face ID AR"
type input "Instapay AR"
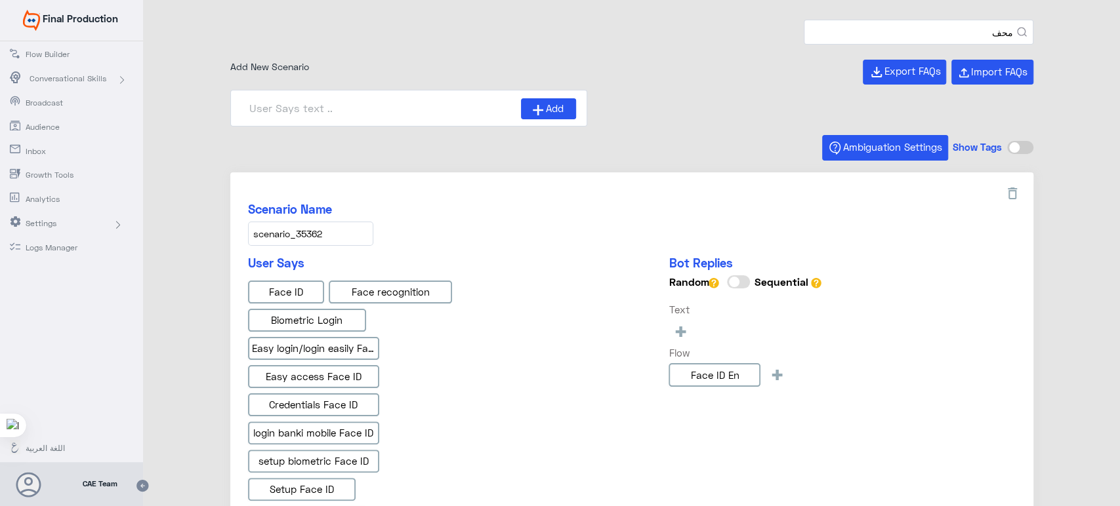
type input "Instapay EN"
type input "IBAN AR"
type input "محفظة بنكي"
click at [1017, 28] on button "submit" at bounding box center [1022, 33] width 10 height 10
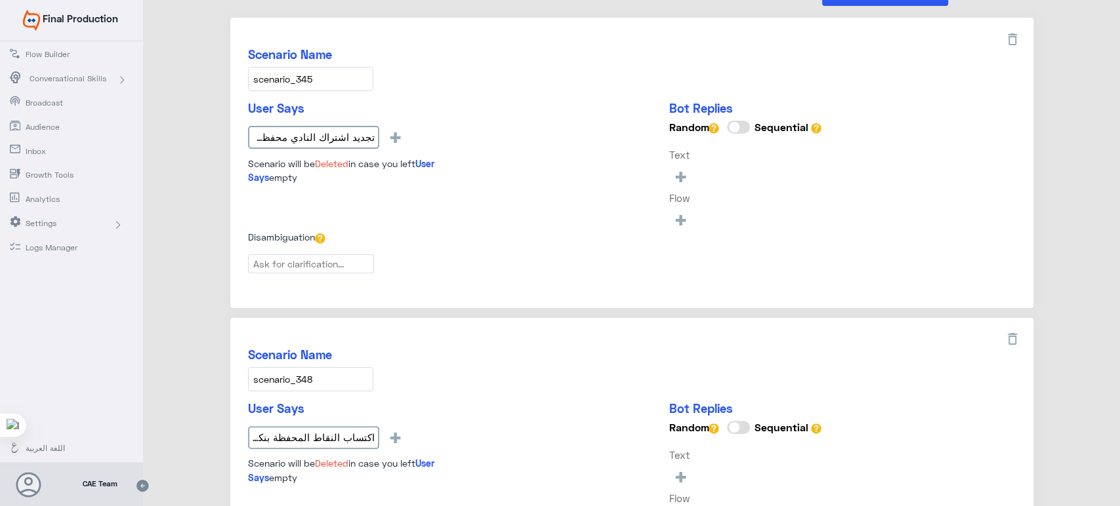
type input "هل يمكننى الاشتراك فى المحفظة برقم محمول مشترك_ar"
type input "هل يمكننى اكتساب النقاط عند الستخدام المحفظة؟_ar"
type input "كيف يمكننى تجديد اشتراك النادى باستخدام المحفظة_ar"
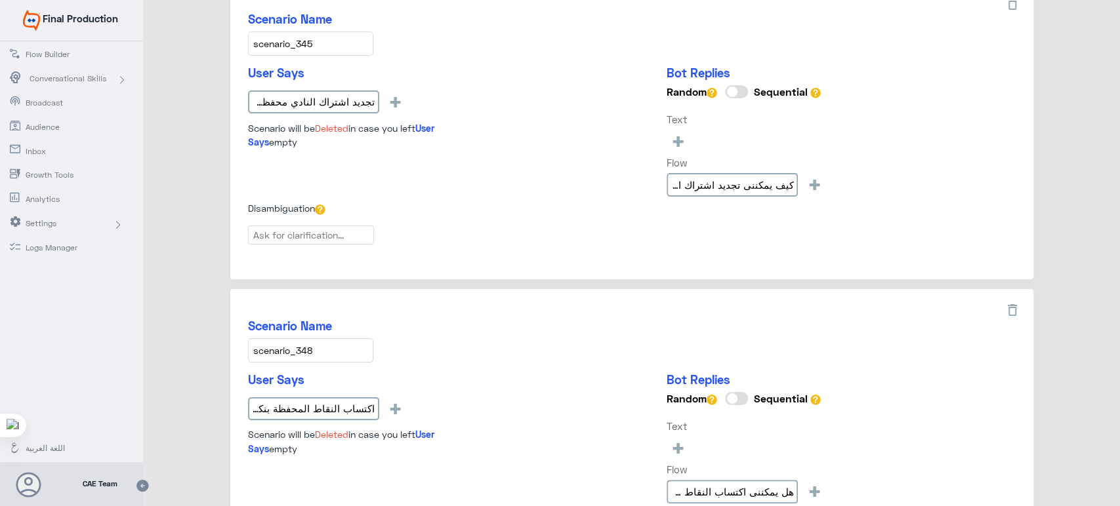
scroll to position [107, 0]
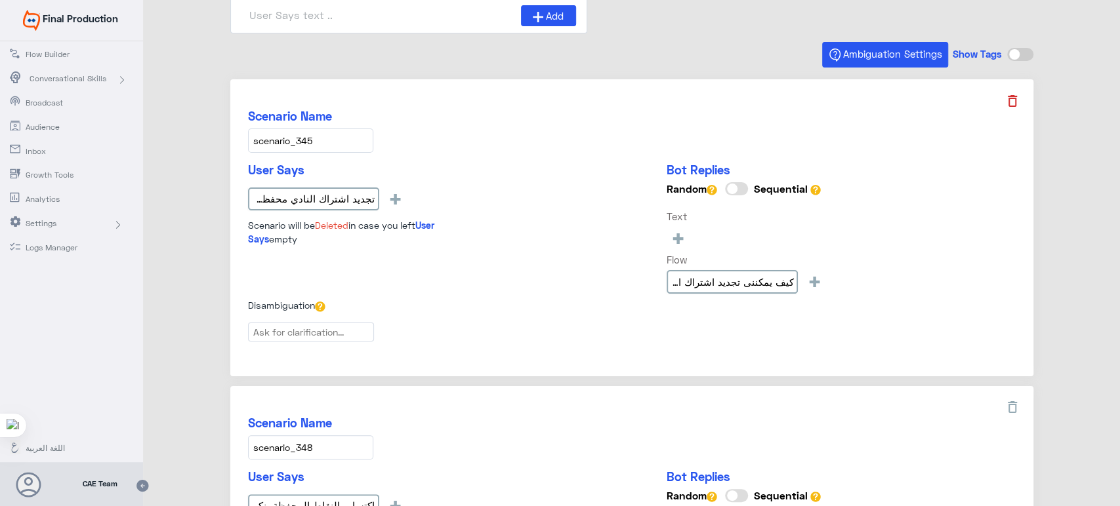
click at [1010, 102] on icon at bounding box center [1012, 101] width 16 height 16
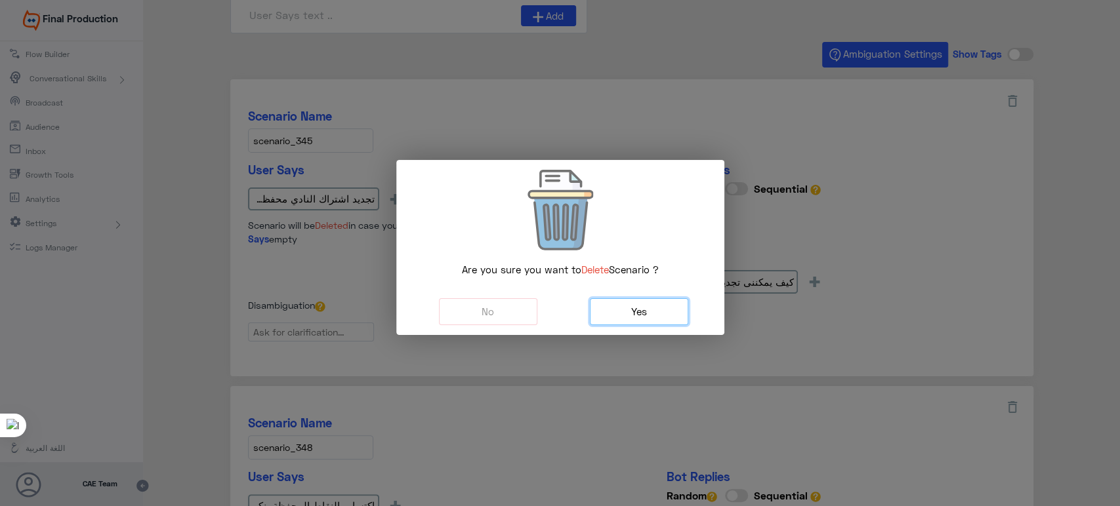
click at [646, 319] on button "Yes" at bounding box center [639, 311] width 98 height 27
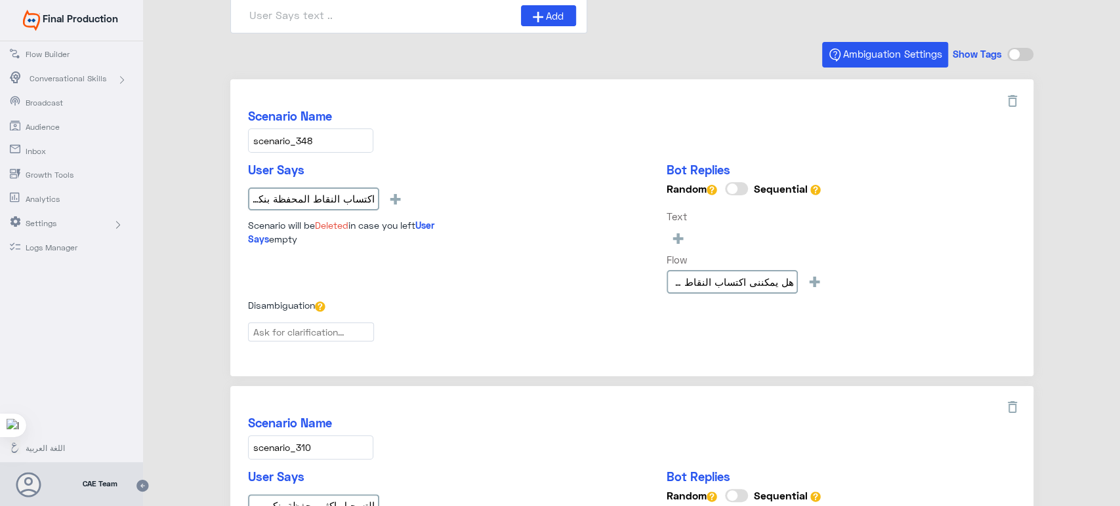
scroll to position [0, 0]
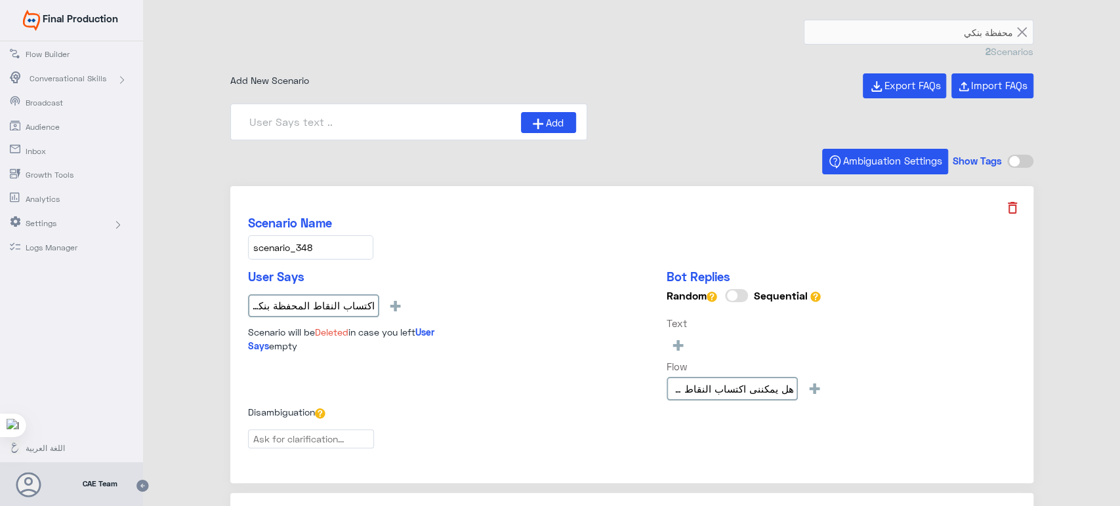
click at [1017, 203] on icon at bounding box center [1012, 208] width 16 height 16
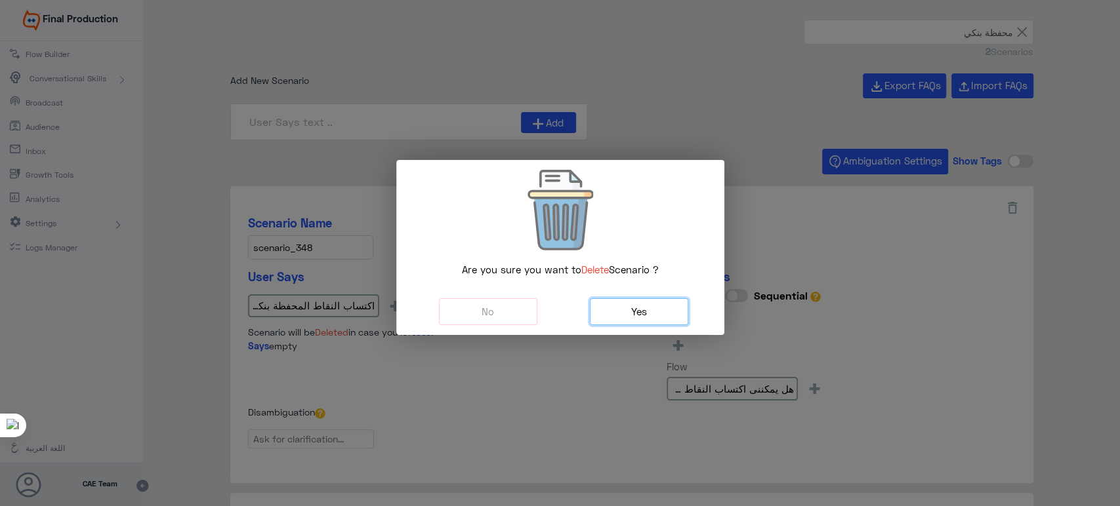
click at [619, 314] on button "Yes" at bounding box center [639, 311] width 98 height 27
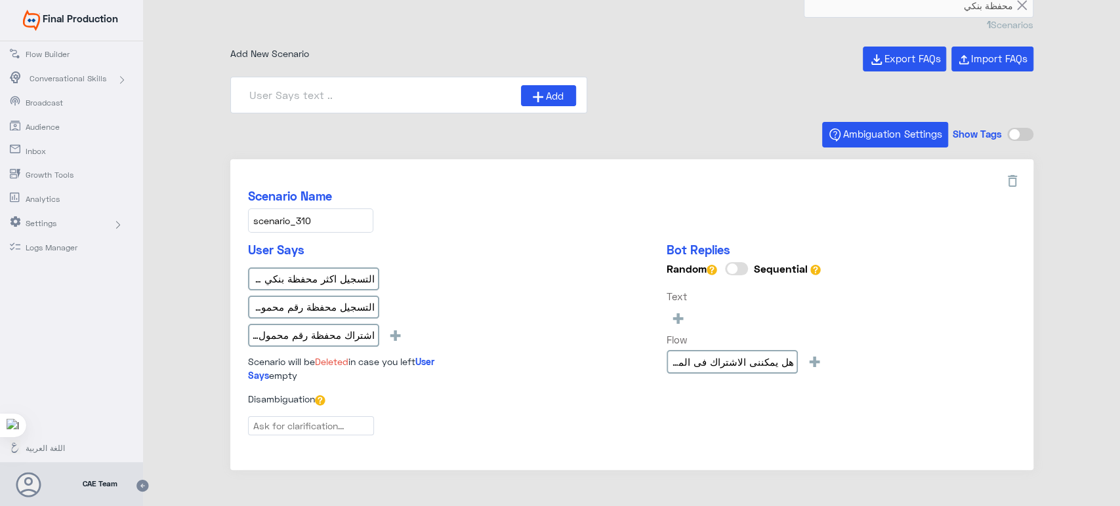
scroll to position [53, 0]
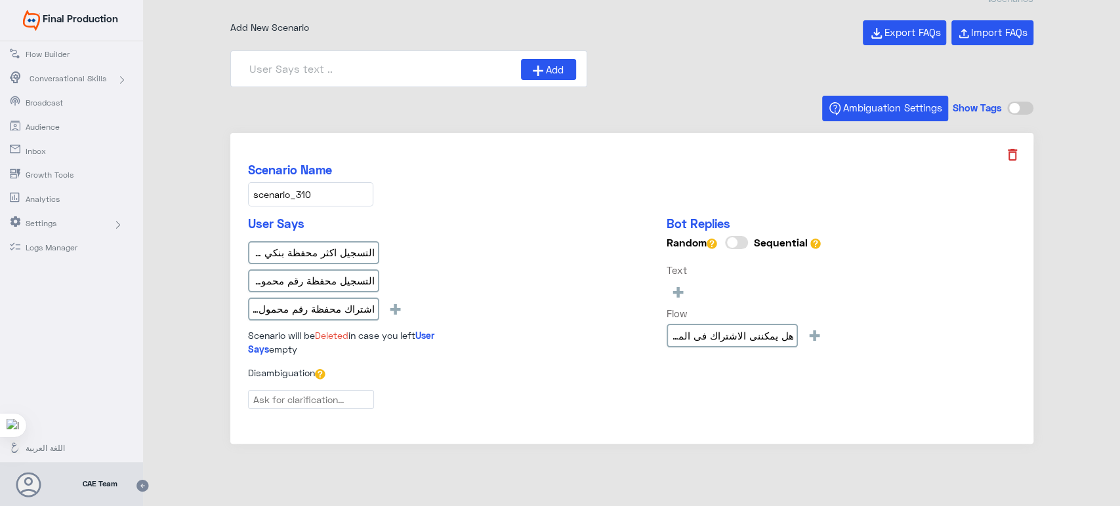
click at [1009, 156] on icon at bounding box center [1012, 155] width 16 height 16
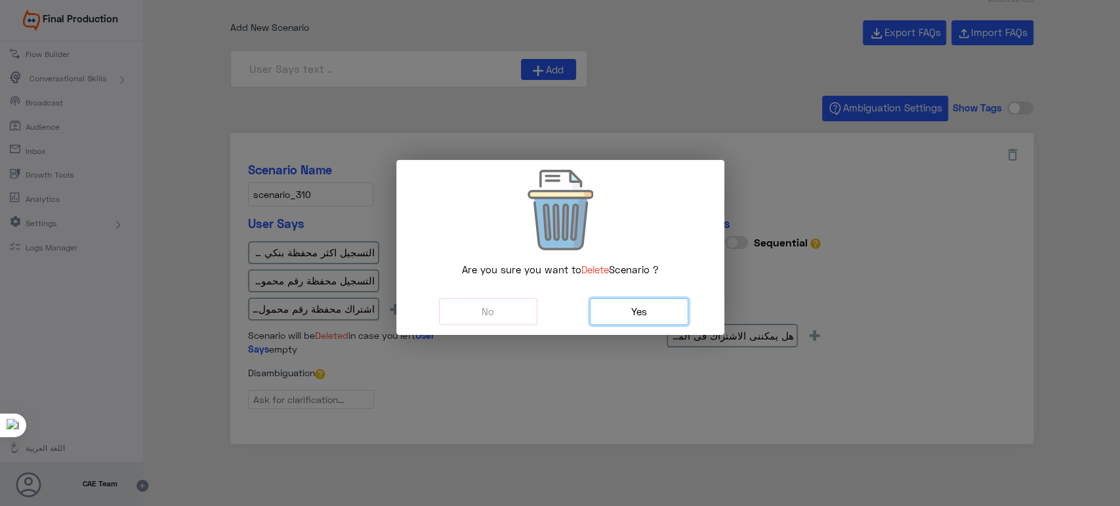
click at [612, 310] on button "Yes" at bounding box center [639, 311] width 98 height 27
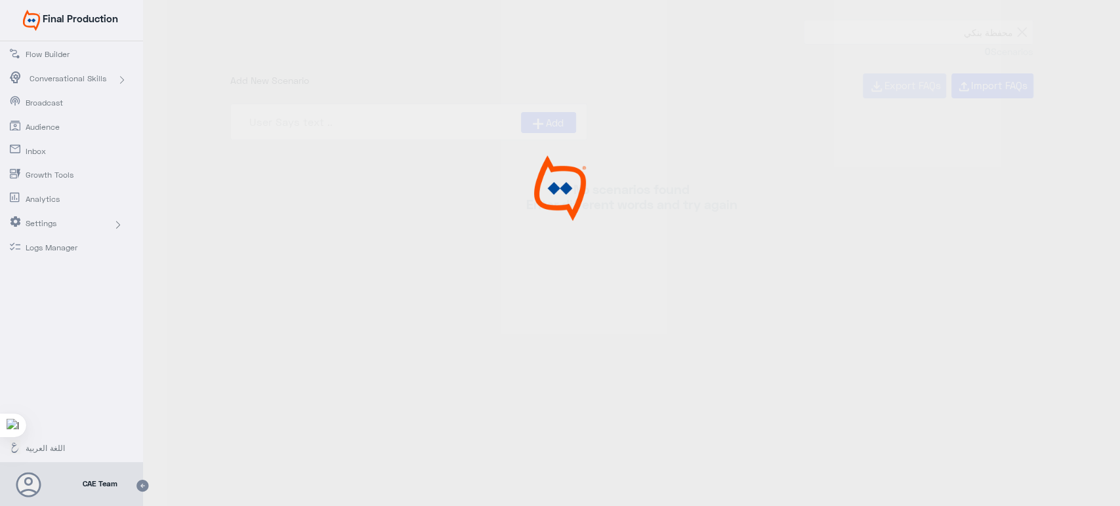
scroll to position [0, 0]
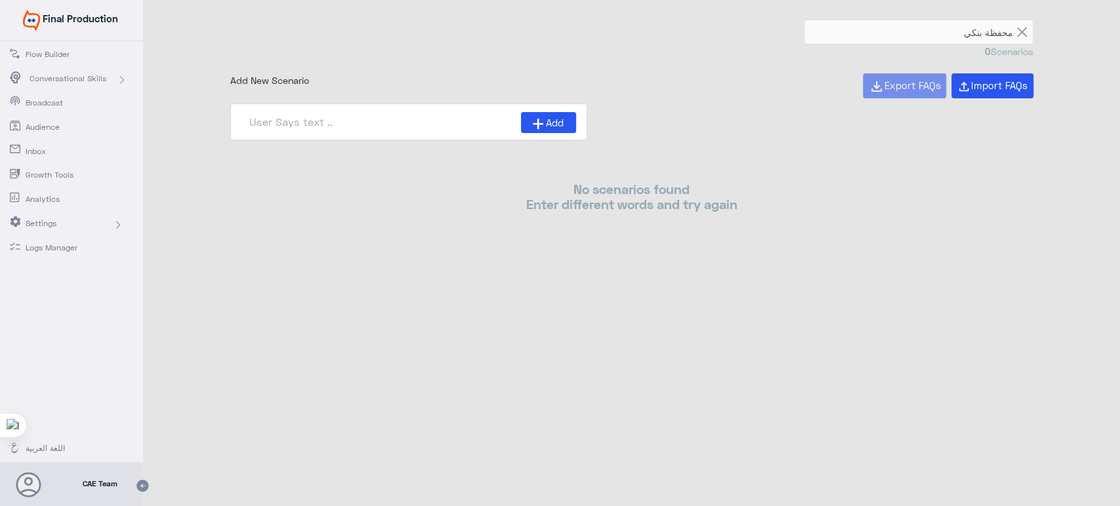
click at [609, 312] on div "محفظة بنكي 0 Scenarios Add New Scenario Export FAQs Import FAQs Add No scenario…" at bounding box center [631, 255] width 977 height 510
click at [1021, 31] on icon at bounding box center [1022, 33] width 10 height 10
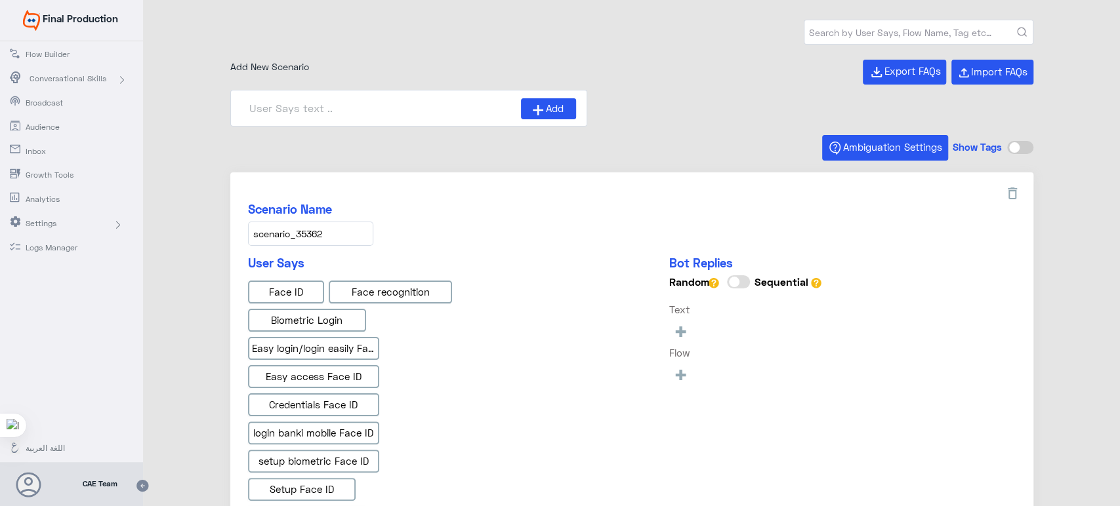
type input "Face ID En"
type input "Instapay EN"
type input "Face ID AR"
type input "IBAN AR"
type input "Instapay AR"
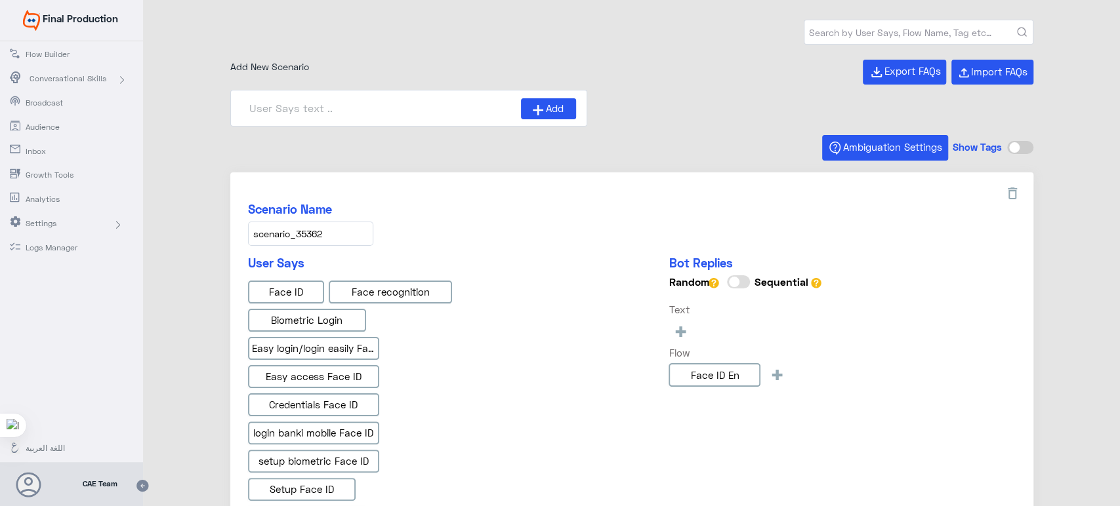
click at [897, 35] on input "text" at bounding box center [918, 32] width 228 height 24
type input "ص"
type input "ب"
type input "محفظة بنكي"
click at [1021, 30] on icon "submit" at bounding box center [1022, 33] width 10 height 10
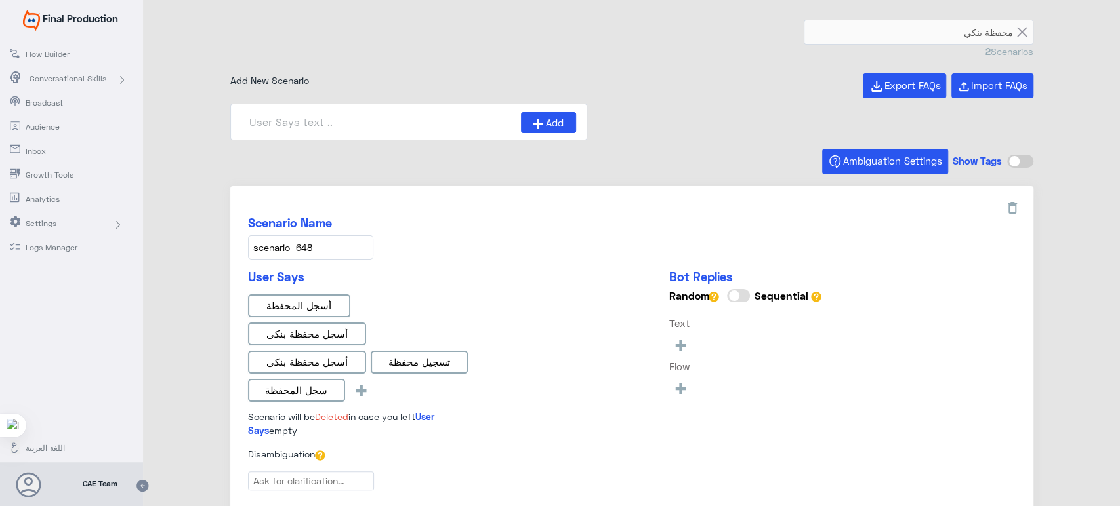
type input "كيف يمكننى التسجيل فى المحفظة الالكترونية_ar"
type input "هل يمكننى الاشتراك فى المحفظة الالكترونية_ar"
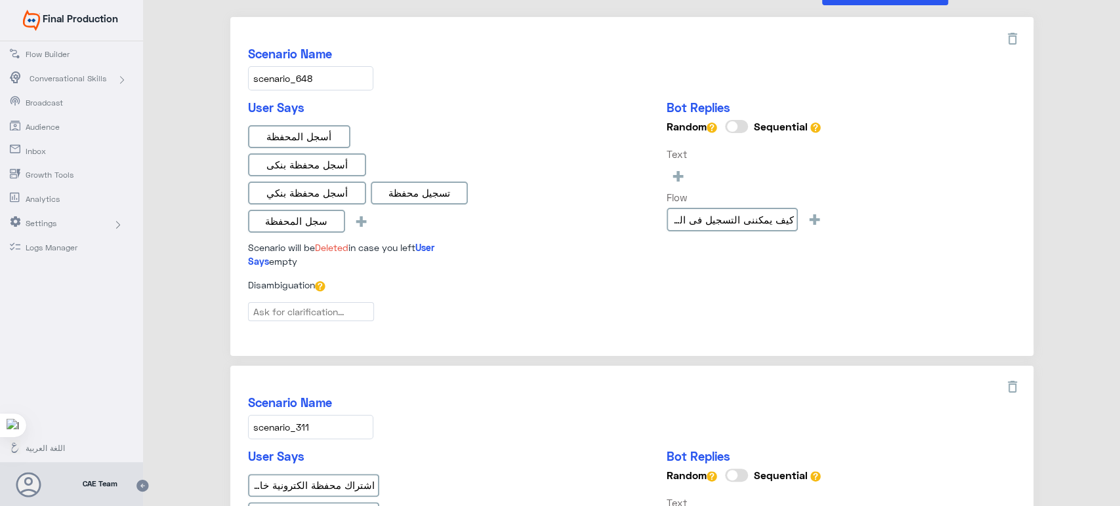
scroll to position [171, 0]
click at [1004, 30] on icon at bounding box center [1012, 38] width 16 height 16
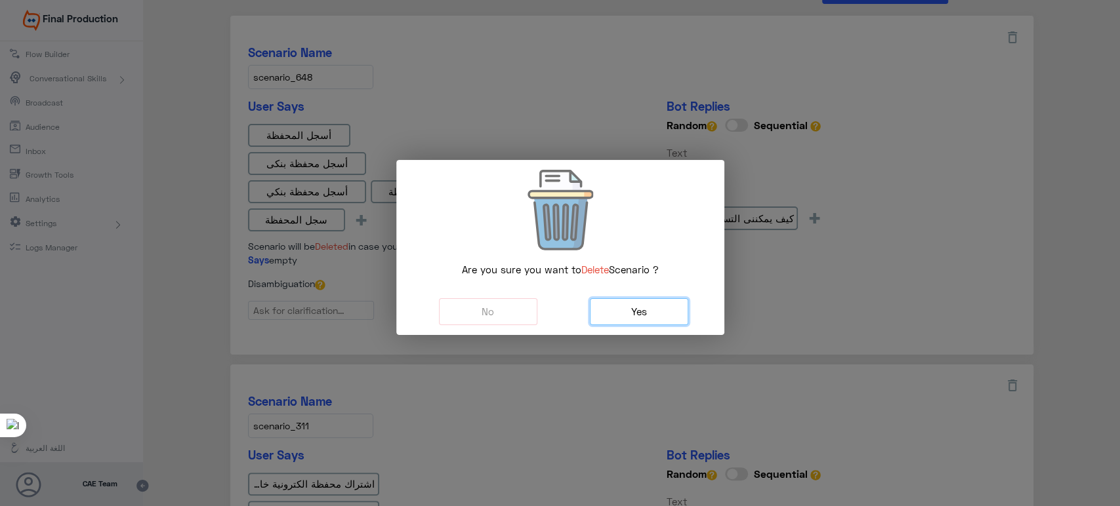
click at [678, 302] on button "Yes" at bounding box center [639, 311] width 98 height 27
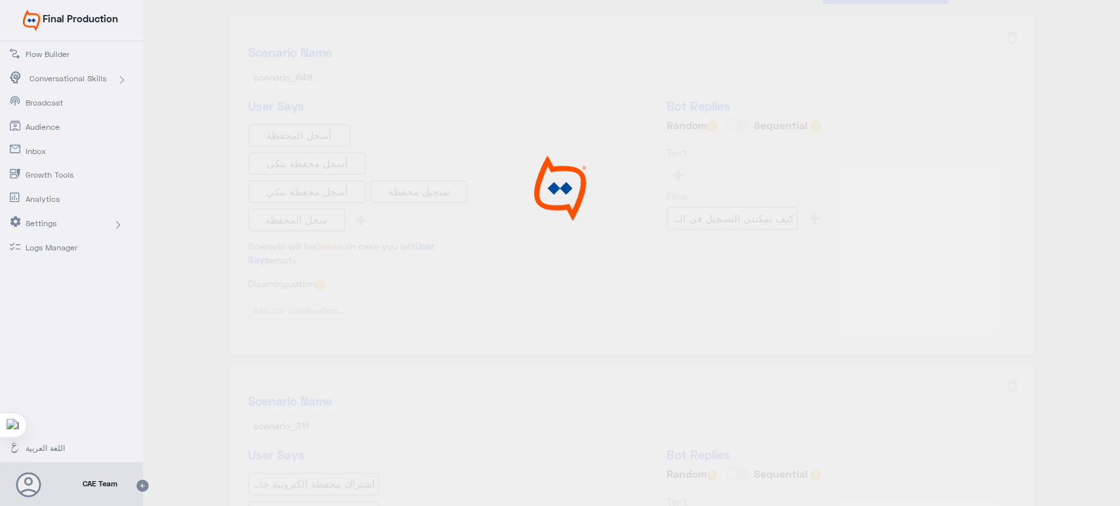
scroll to position [136, 0]
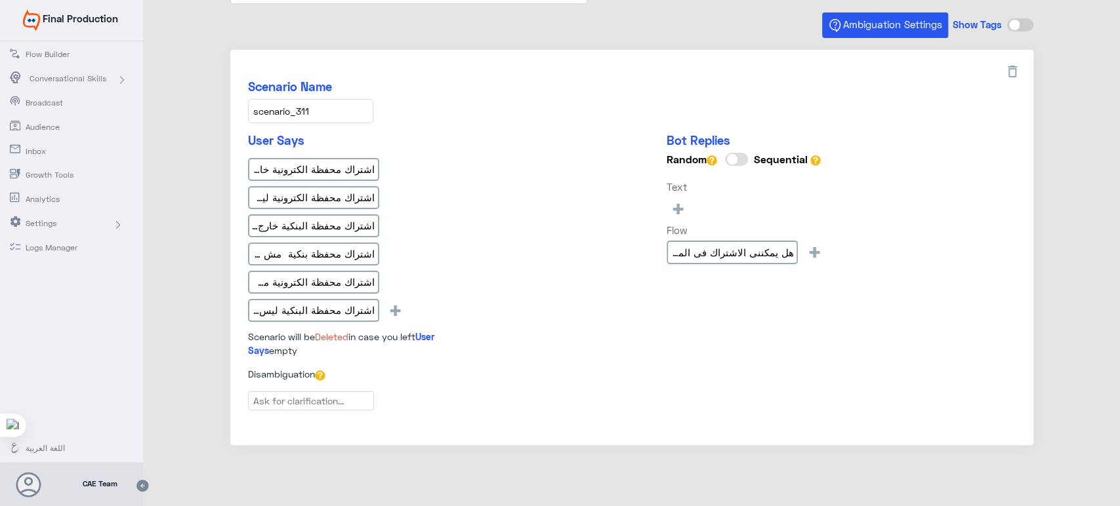
click at [514, 216] on div "User Says اشتراك محفظة الكترونية خارج البنك بانكي واليت اشتراك محفظة الكترونية …" at bounding box center [631, 250] width 767 height 234
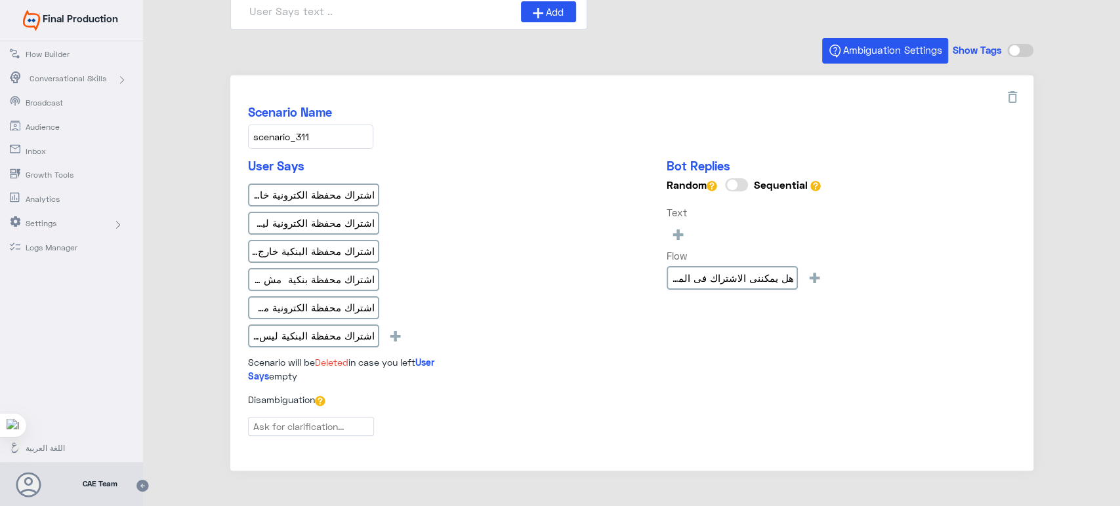
scroll to position [110, 0]
click at [1008, 98] on icon at bounding box center [1012, 98] width 9 height 12
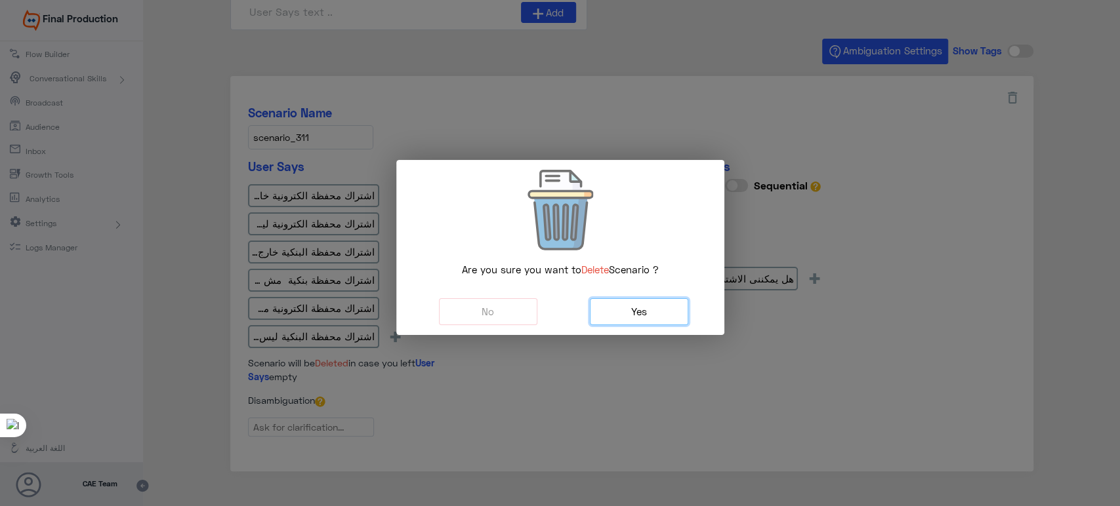
click at [606, 319] on button "Yes" at bounding box center [639, 311] width 98 height 27
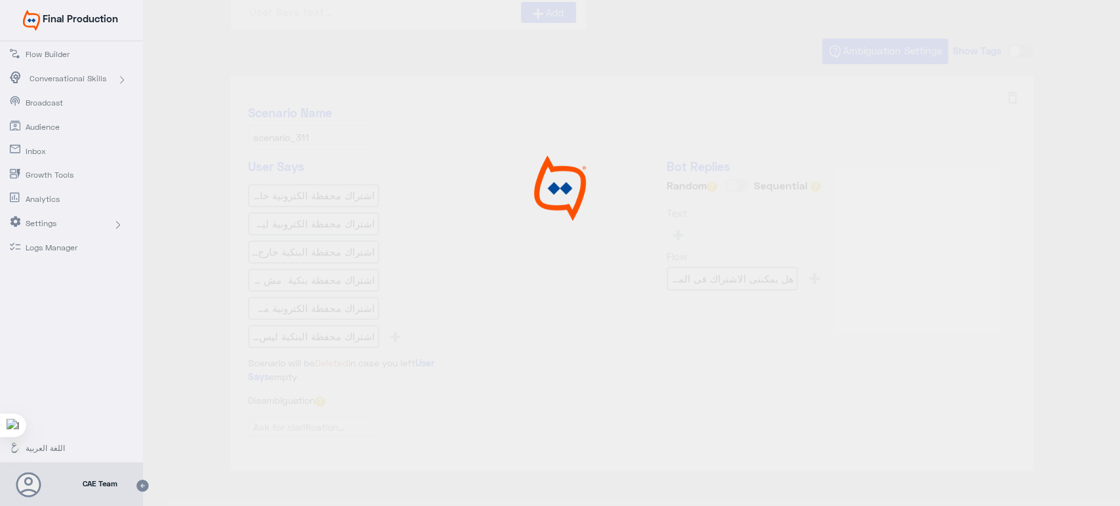
scroll to position [0, 0]
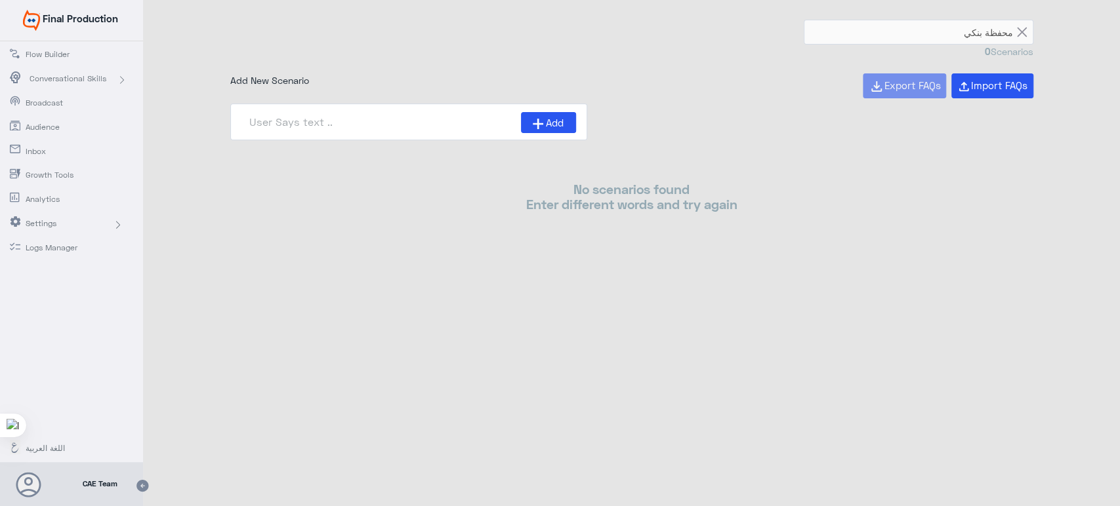
click at [70, 14] on span "Final Production" at bounding box center [80, 18] width 75 height 12
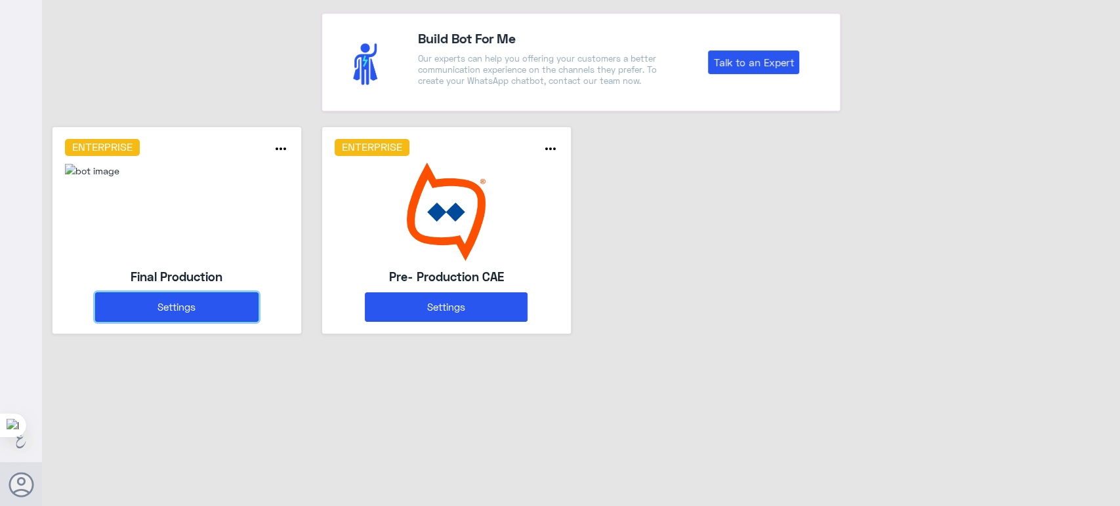
click at [203, 295] on button "Settings" at bounding box center [176, 308] width 163 height 30
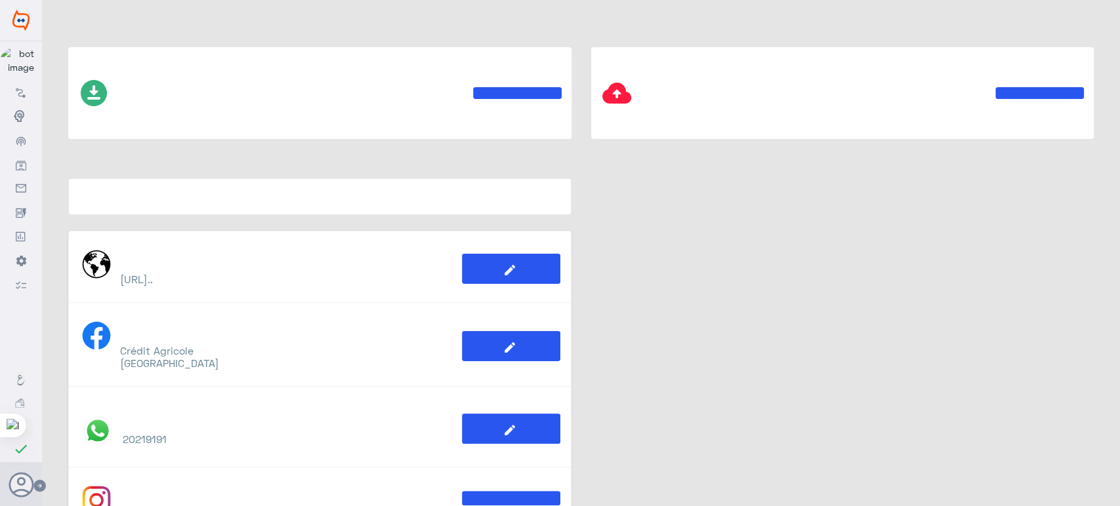
type input "Final Production"
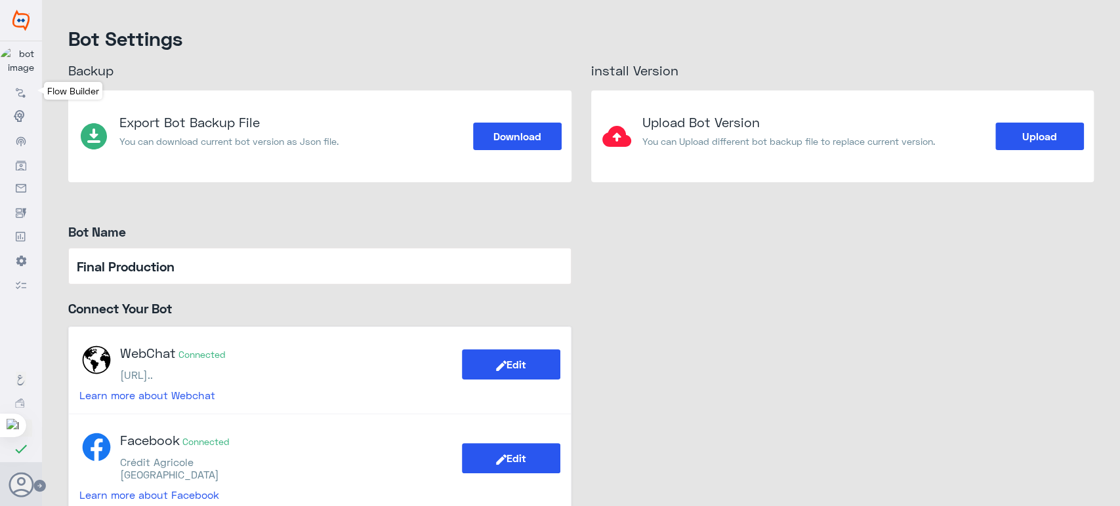
click at [26, 88] on link "Flow Builder" at bounding box center [21, 91] width 42 height 24
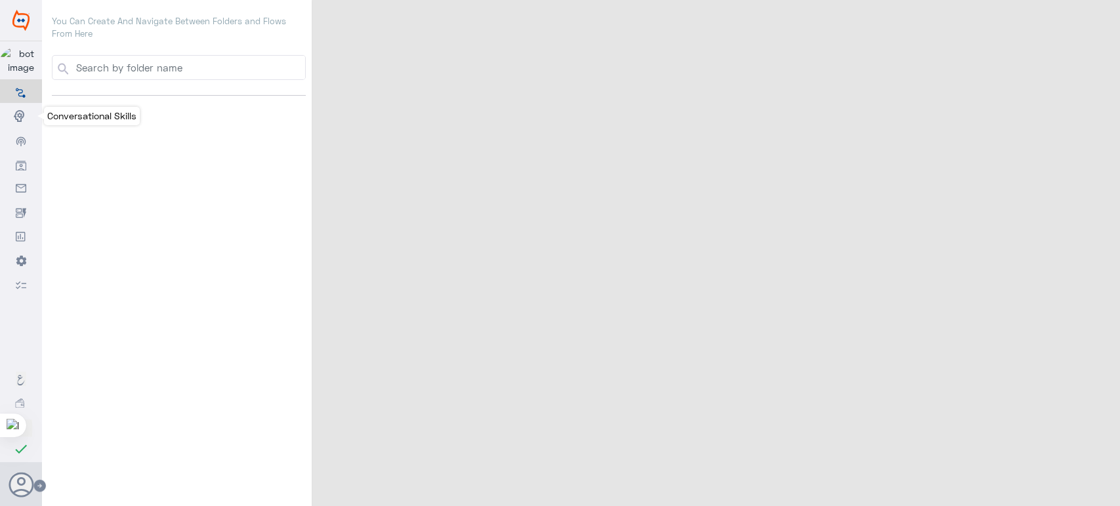
click at [28, 123] on icon at bounding box center [21, 116] width 14 height 14
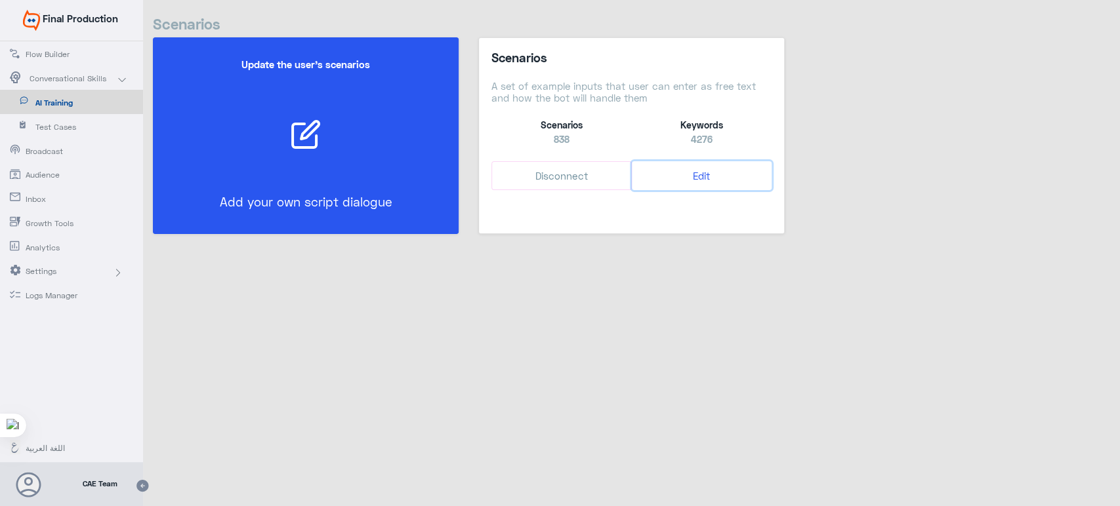
click at [708, 176] on button "Edit" at bounding box center [702, 176] width 140 height 30
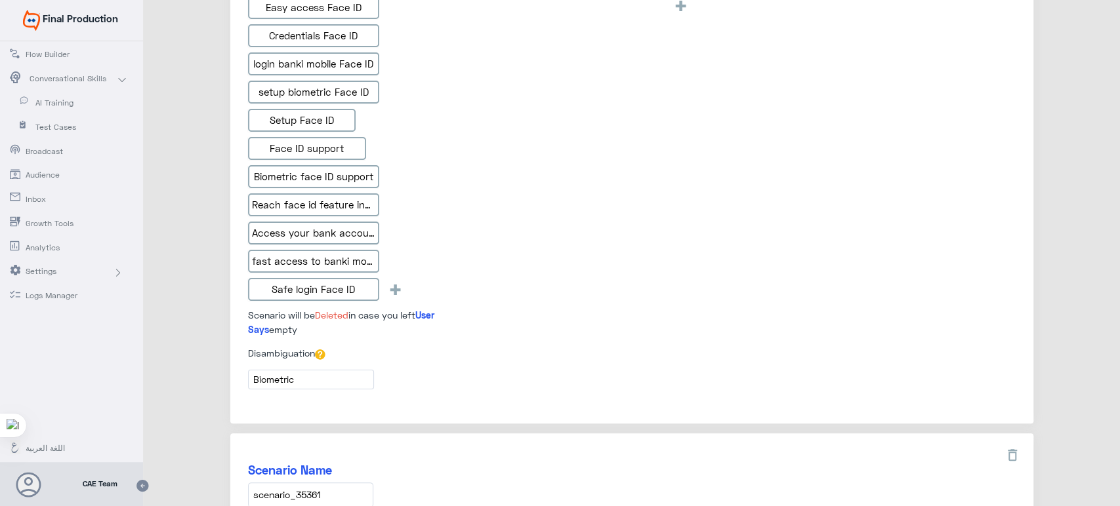
type input "Face ID AR"
type input "IBAN AR"
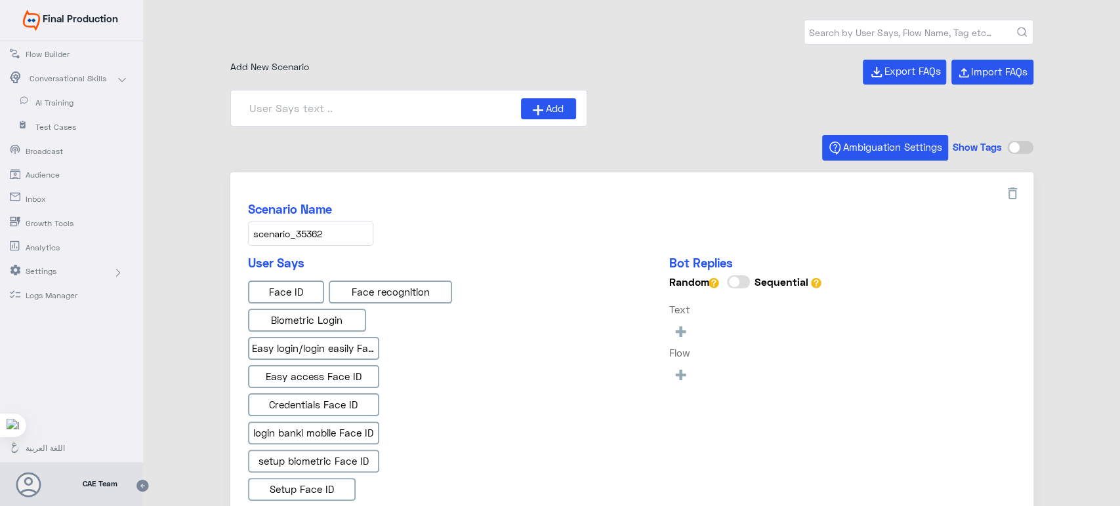
type input "Face ID En"
type input "Instapay AR"
type input "Instapay EN"
click at [876, 25] on input "text" at bounding box center [918, 32] width 228 height 24
click at [865, 33] on input "text" at bounding box center [918, 32] width 228 height 24
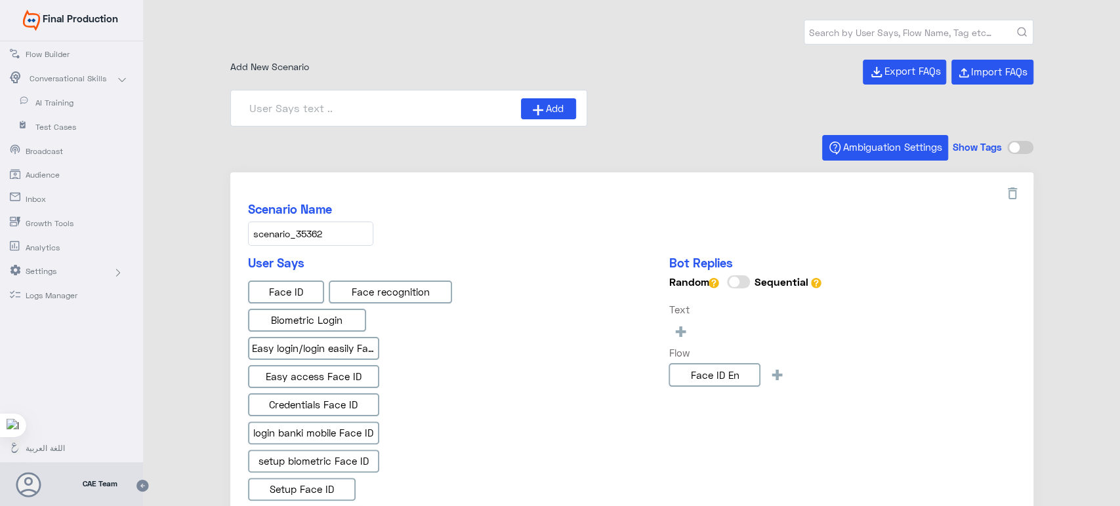
click at [743, 38] on div "838 Scenarios" at bounding box center [631, 40] width 803 height 40
click at [833, 25] on input "text" at bounding box center [918, 32] width 228 height 24
type input "بنكي محفظة"
click at [1017, 28] on button "submit" at bounding box center [1022, 33] width 10 height 10
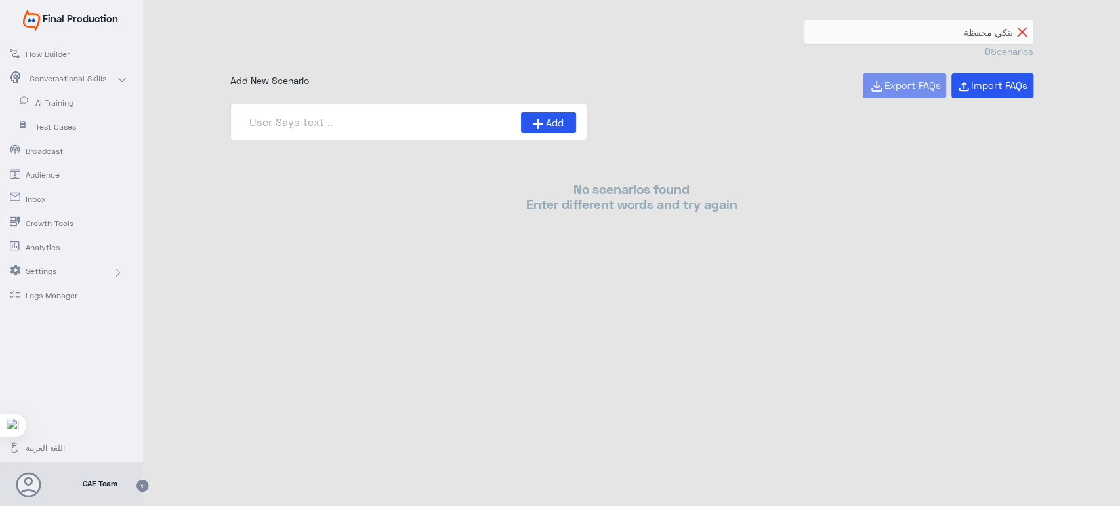
click at [1023, 33] on icon at bounding box center [1022, 33] width 10 height 10
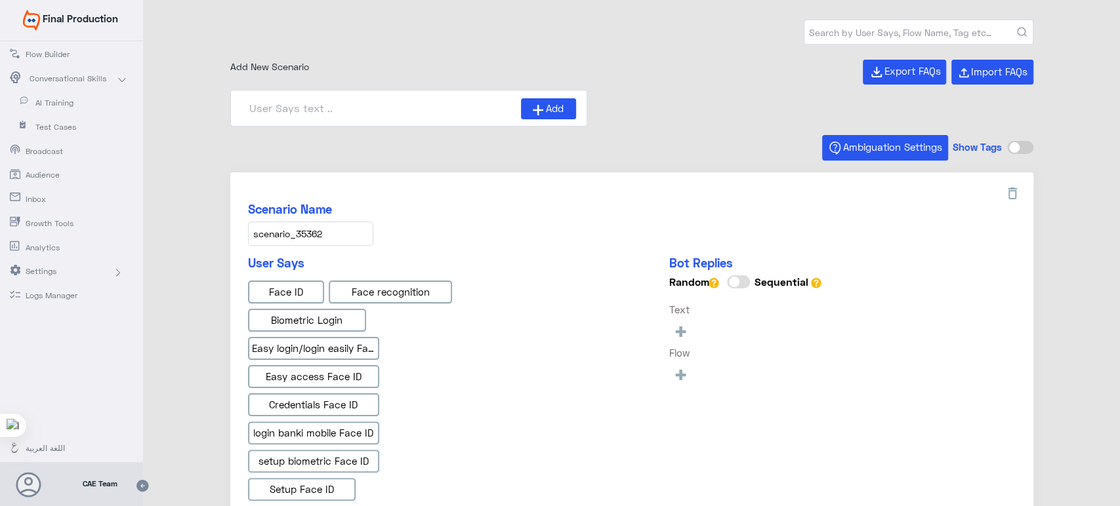
click at [844, 37] on input "text" at bounding box center [918, 32] width 228 height 24
type input "Face ID AR"
type input "Instapay EN"
type input "IBAN AR"
type input "Instapay AR"
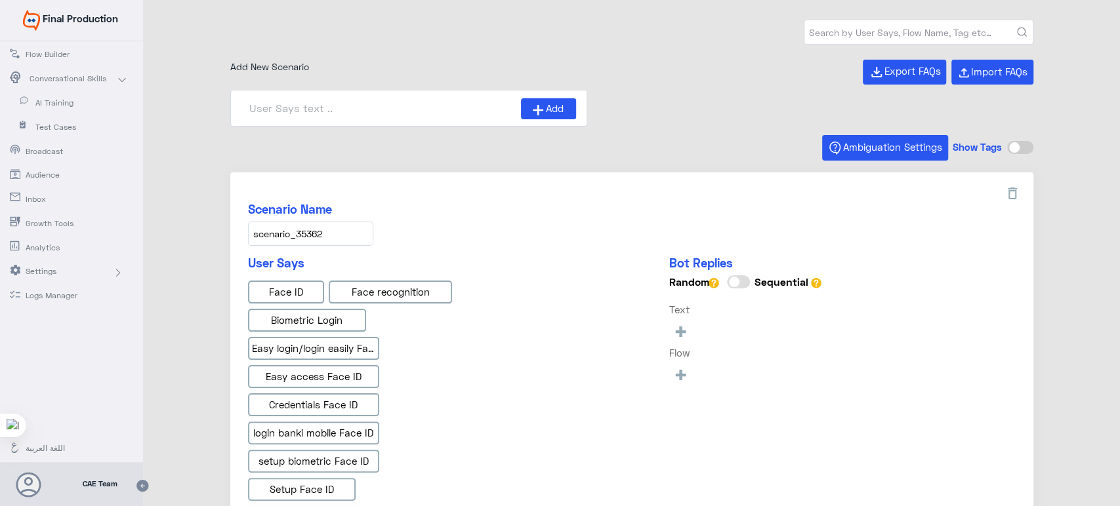
type input "Face ID En"
type input "ص"
type input "ث"
type input "ص"
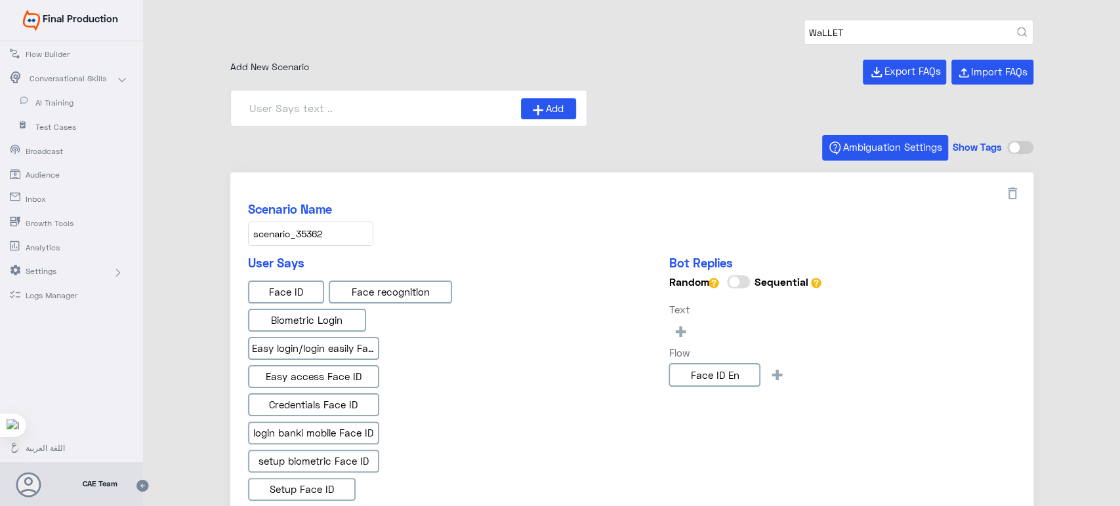
type input "WaLLET"
click at [1017, 28] on button "submit" at bounding box center [1022, 33] width 10 height 10
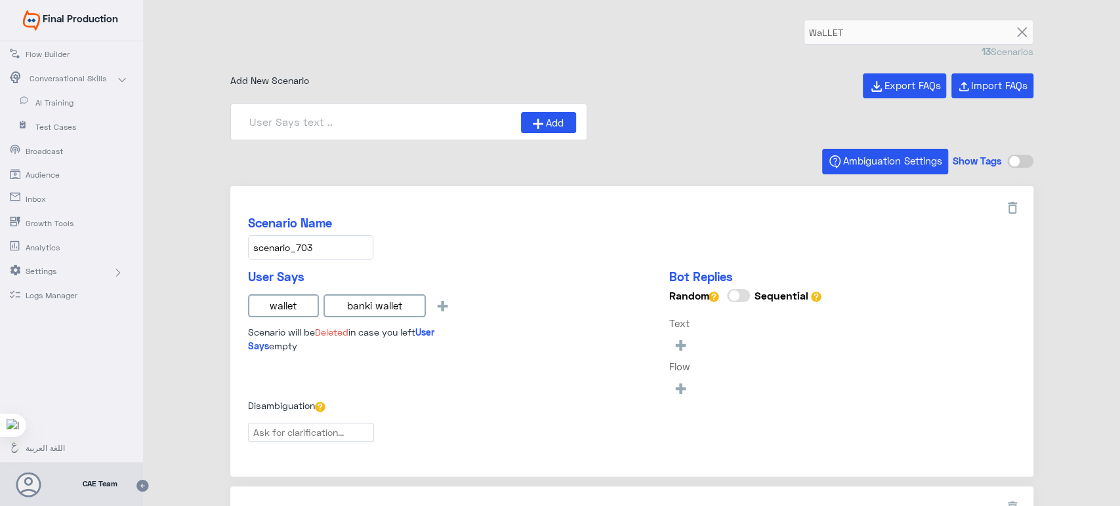
type input "Wallet intro en"
type input "How can I charge my wallet? (Load)_en"
type input "What are the type of transactions that request a"
type input "Transfer to any Wallet in [GEOGRAPHIC_DATA] using banki Mobile"
type input "Transfer to any Wallet in [GEOGRAPHIC_DATA] using banki lite"
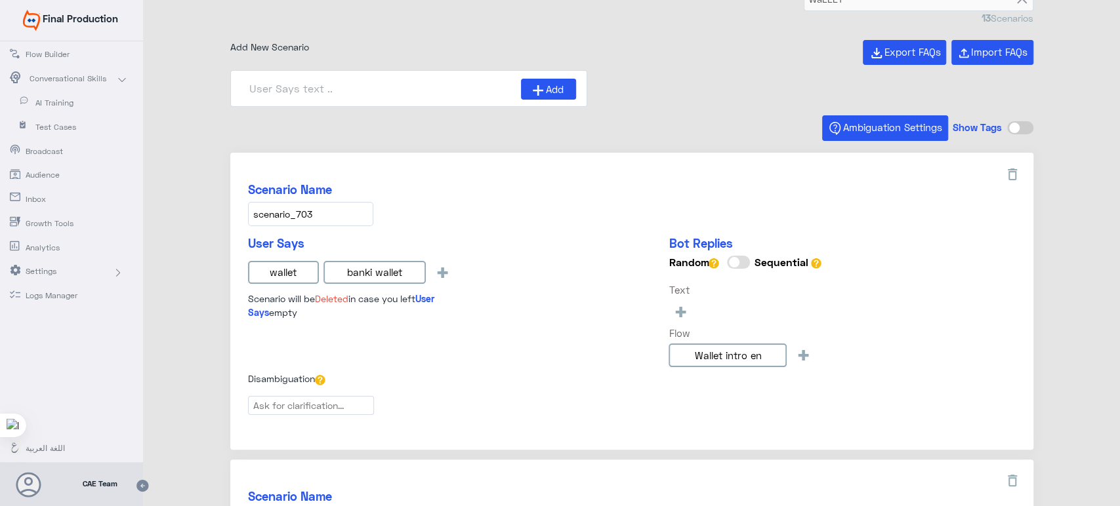
scroll to position [80, 0]
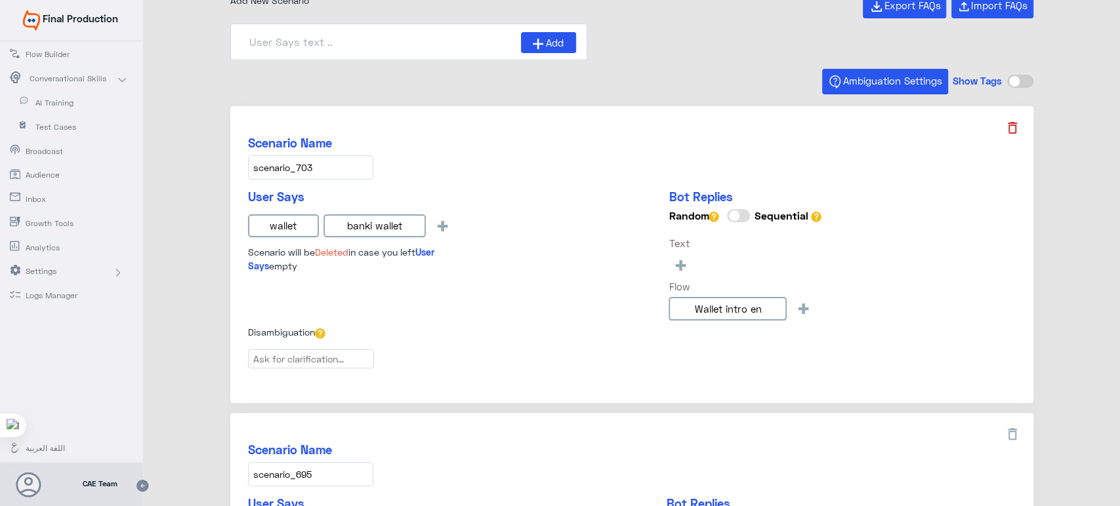
click at [1014, 131] on icon at bounding box center [1012, 128] width 16 height 16
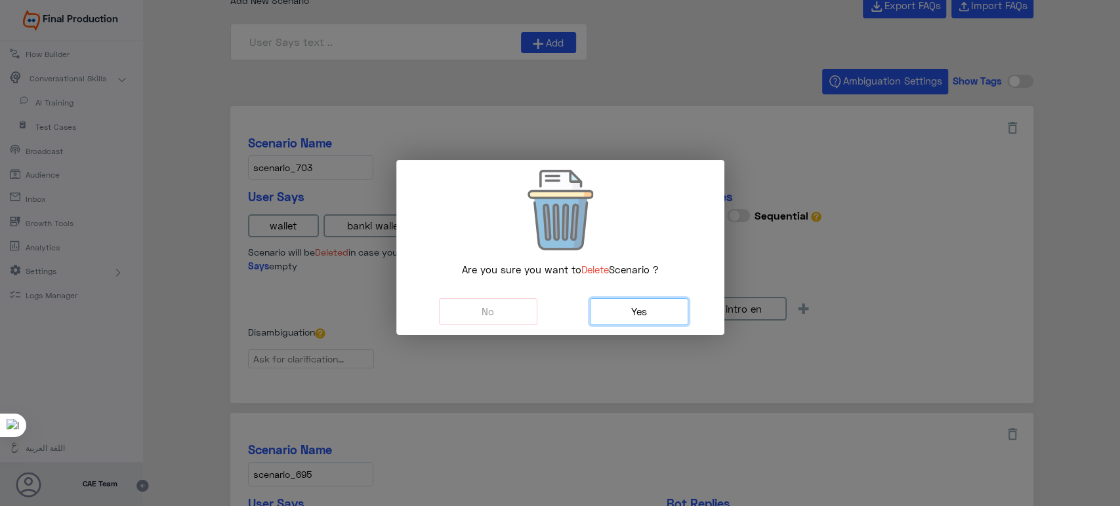
click at [655, 302] on button "Yes" at bounding box center [639, 311] width 98 height 27
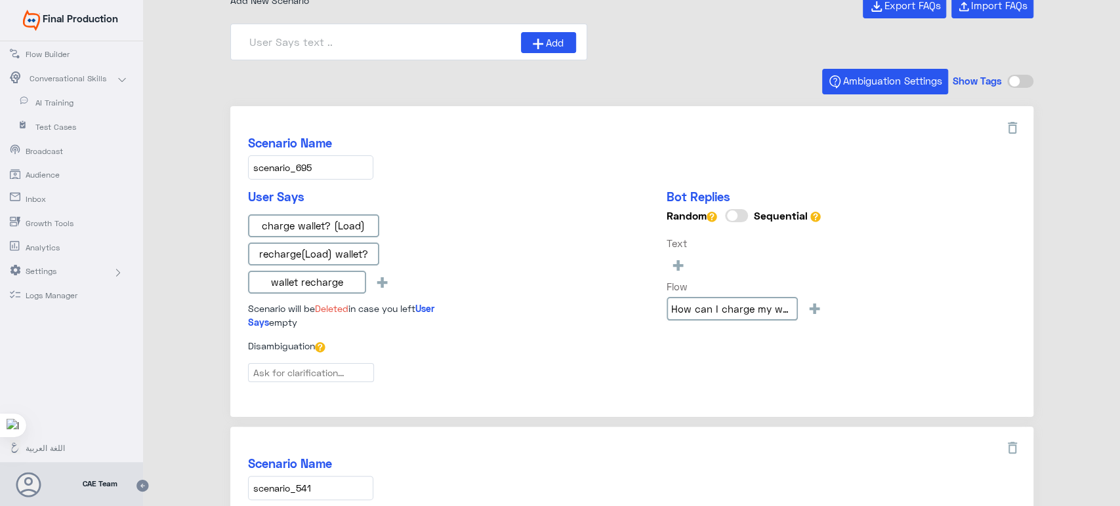
type input "How can I link my account / card to my wallet?_en"
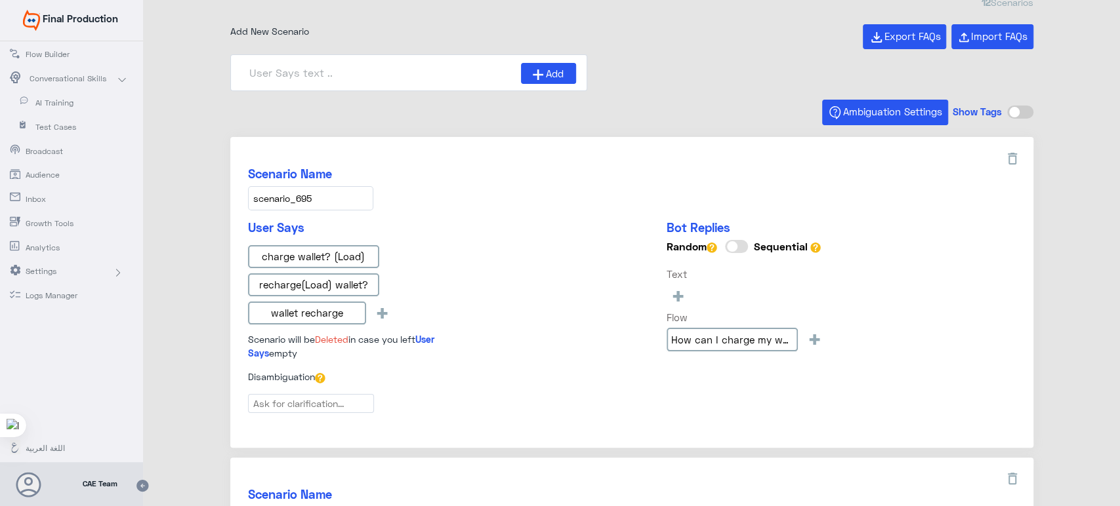
scroll to position [0, 0]
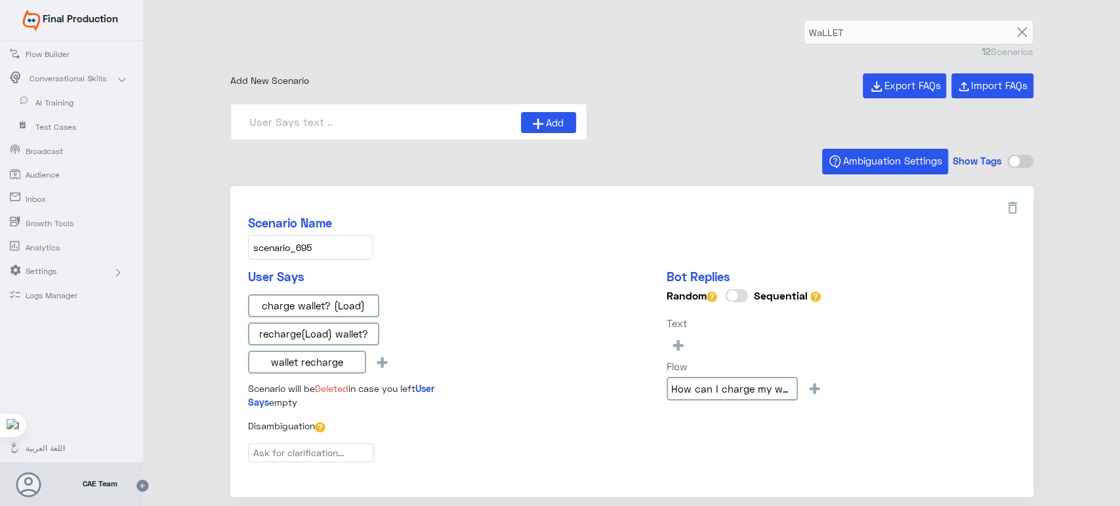
click at [401, 272] on h5 "User Says" at bounding box center [363, 277] width 230 height 15
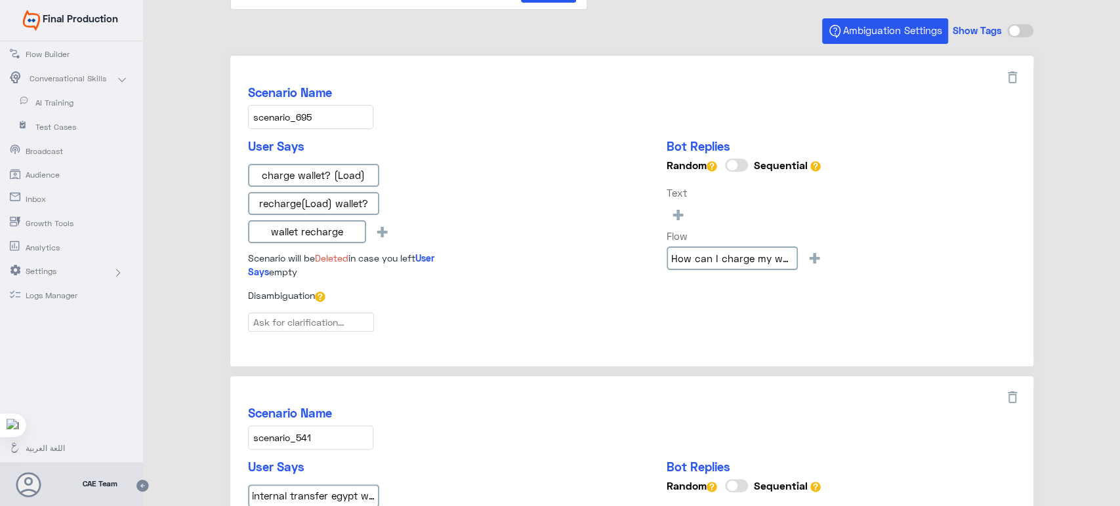
scroll to position [131, 0]
drag, startPoint x: 720, startPoint y: 256, endPoint x: 621, endPoint y: 141, distance: 152.1
click at [621, 141] on div "User Says charge wallet? (Load) recharge(Load) wallet? wallet recharge + Scenar…" at bounding box center [631, 213] width 767 height 150
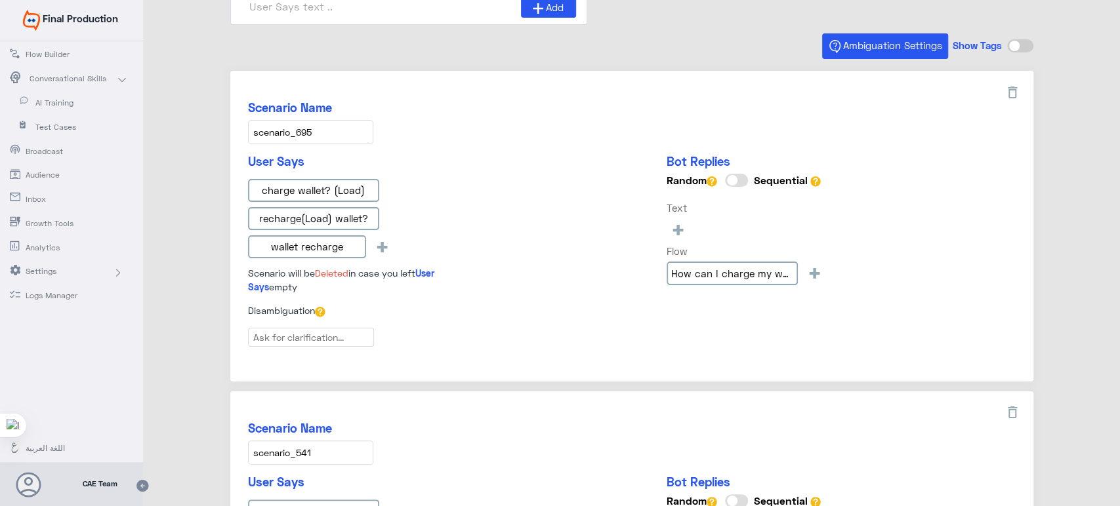
scroll to position [115, 0]
click at [1013, 85] on icon at bounding box center [1012, 93] width 16 height 16
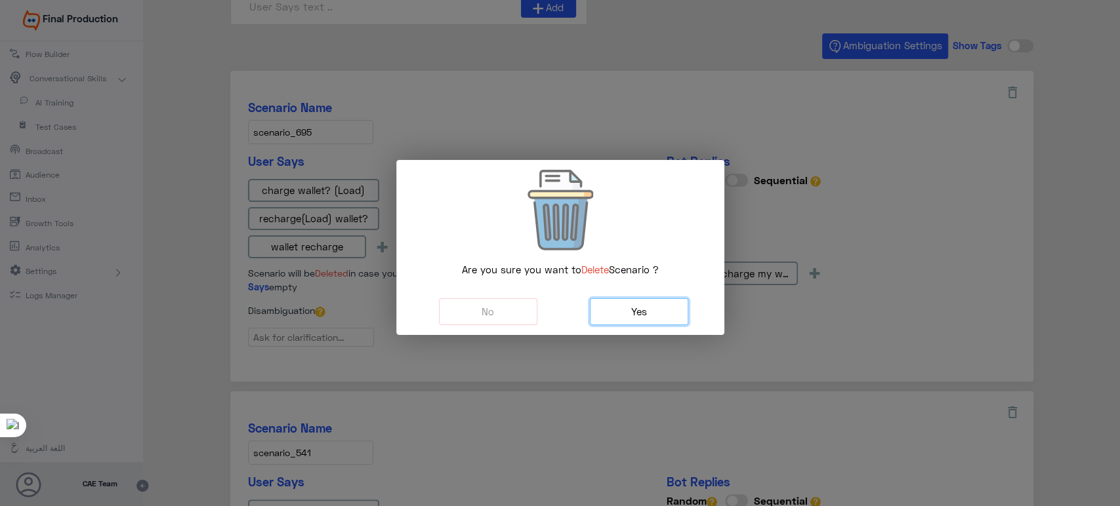
click at [636, 308] on span "Yes" at bounding box center [639, 312] width 16 height 12
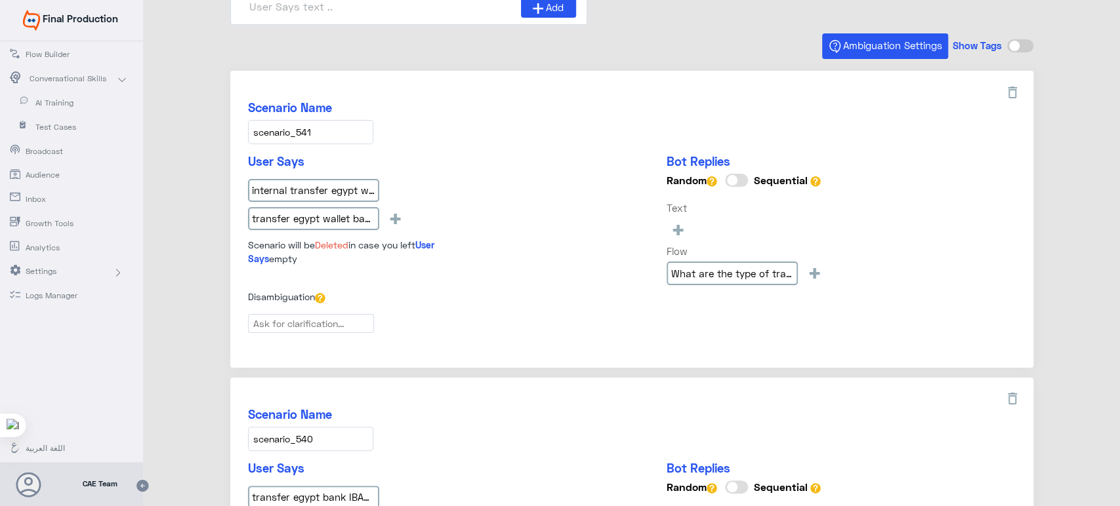
type input "How can I pay my bills through banki Wallet_en"
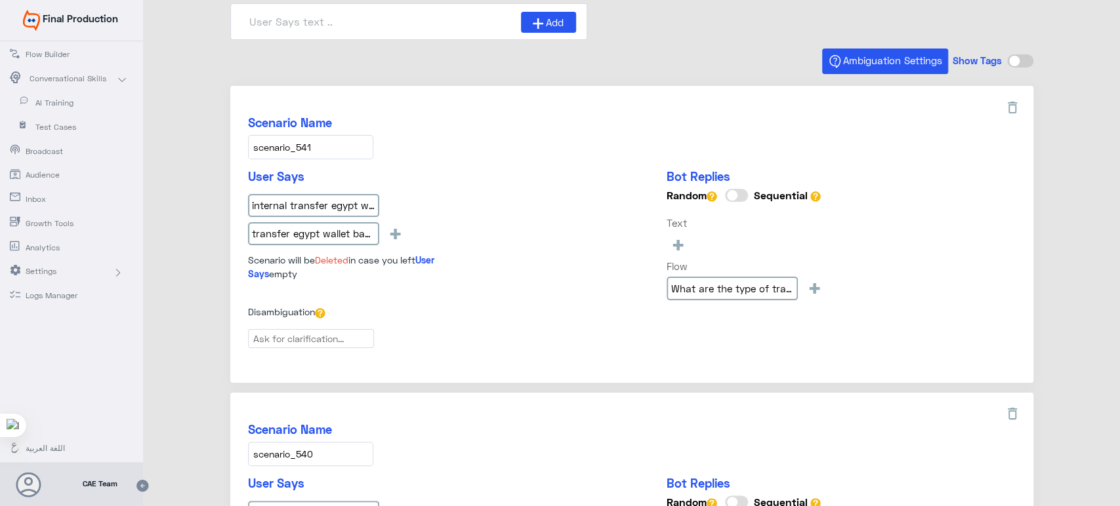
scroll to position [100, 0]
click at [1010, 110] on icon at bounding box center [1012, 108] width 16 height 16
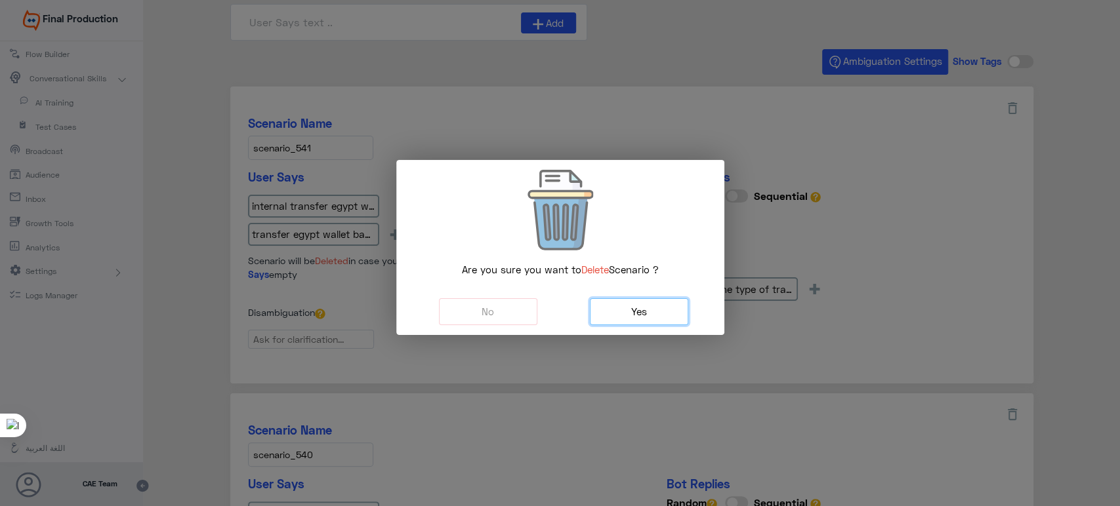
click at [662, 310] on button "Yes" at bounding box center [639, 311] width 98 height 27
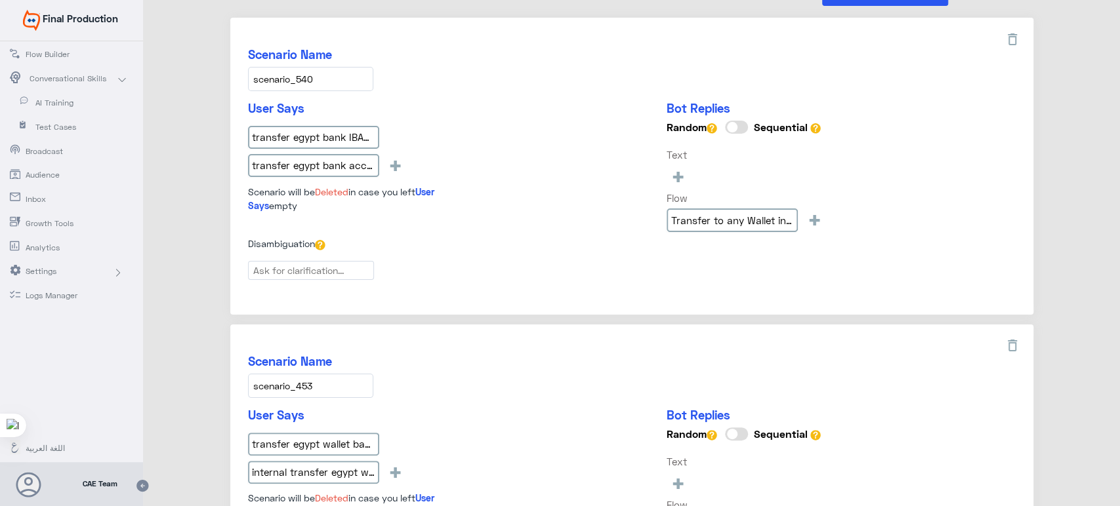
scroll to position [169, 0]
type input "How Can I Send money through Wallet_en"
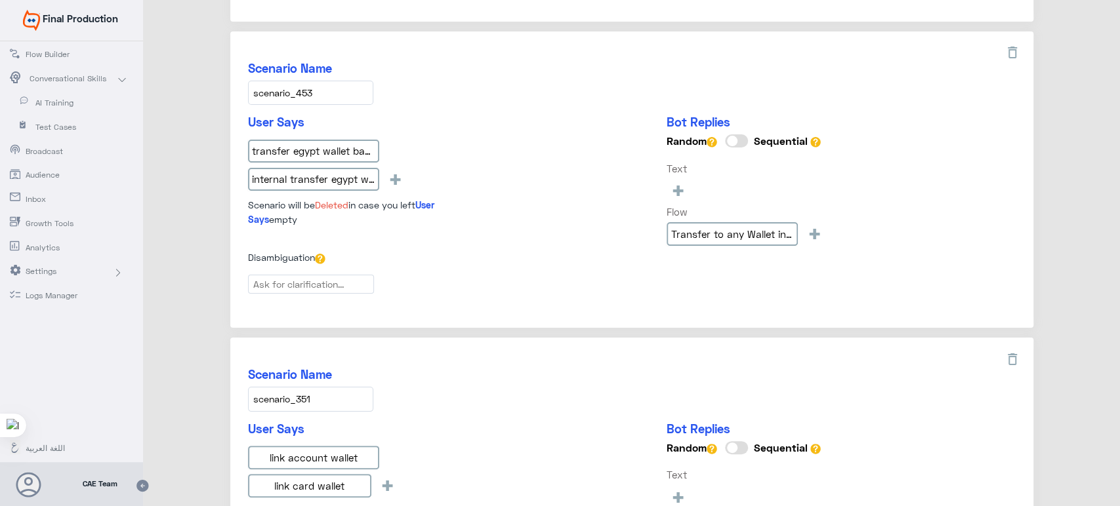
scroll to position [462, 0]
click at [487, 134] on div "User Says transfer egypt wallet banki lite internal transfer egypt wallet banki…" at bounding box center [631, 182] width 767 height 136
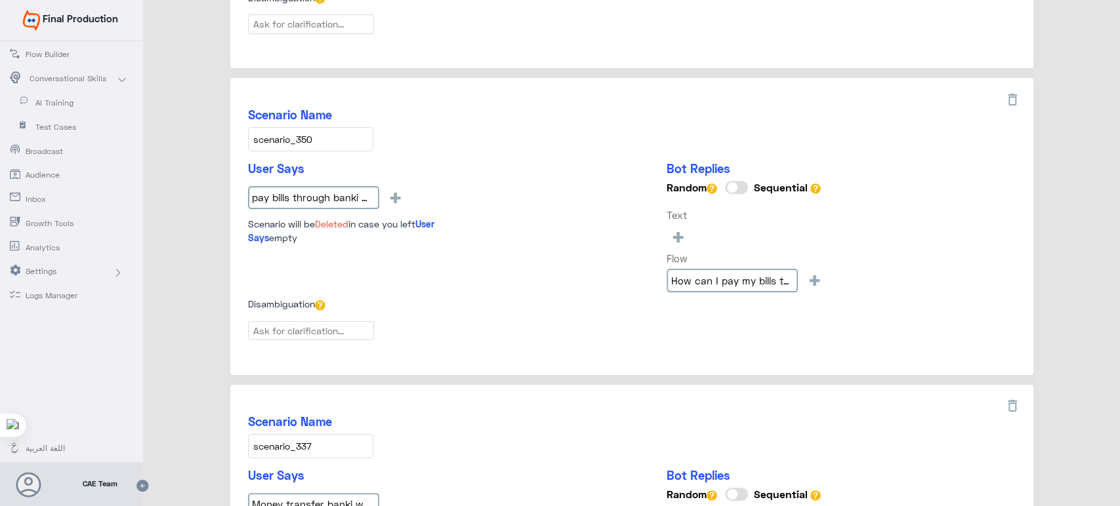
scroll to position [1029, 0]
click at [1010, 92] on icon at bounding box center [1012, 100] width 16 height 16
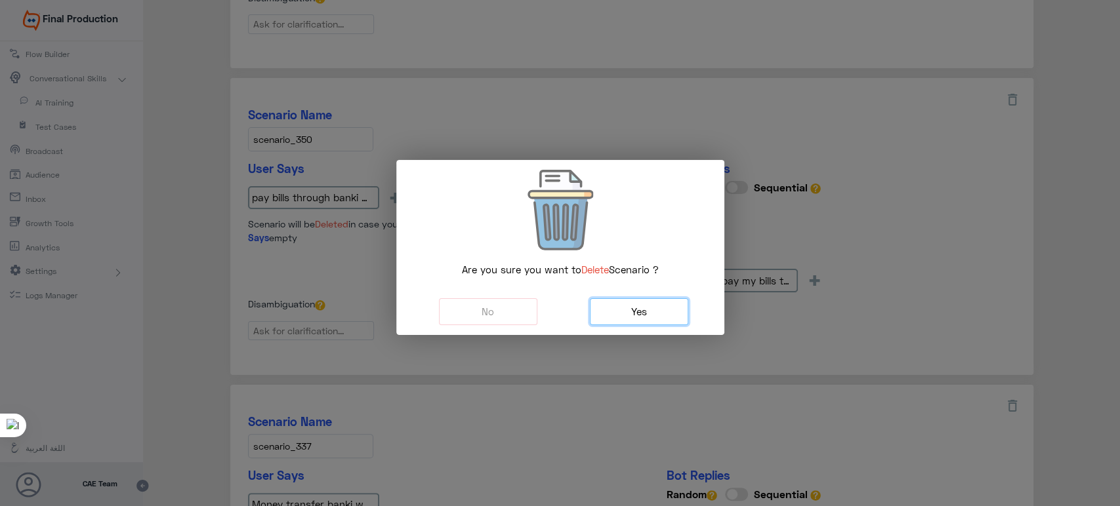
click at [633, 308] on span "Yes" at bounding box center [639, 312] width 16 height 12
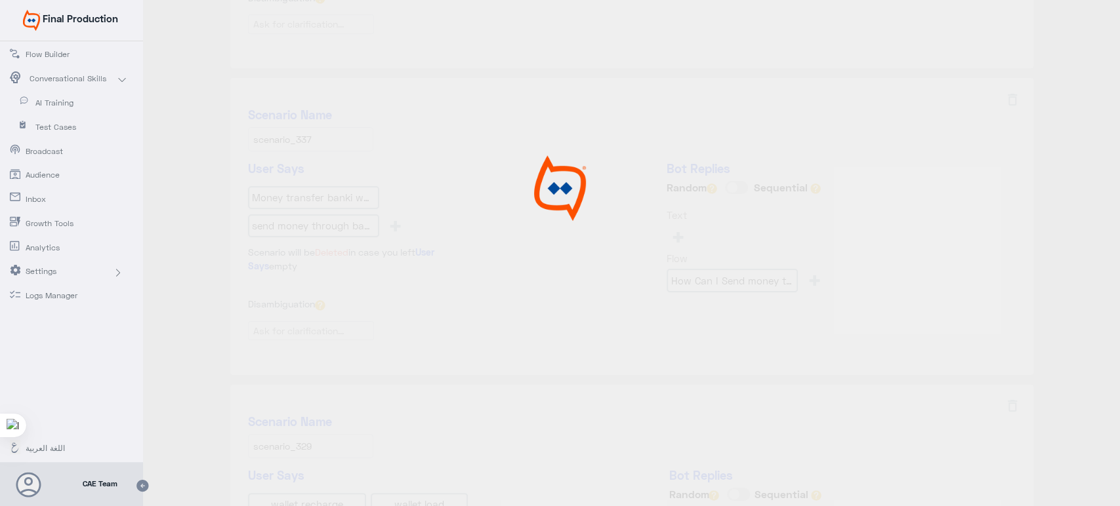
type input "How can I charge my wallet? (Load)_en"
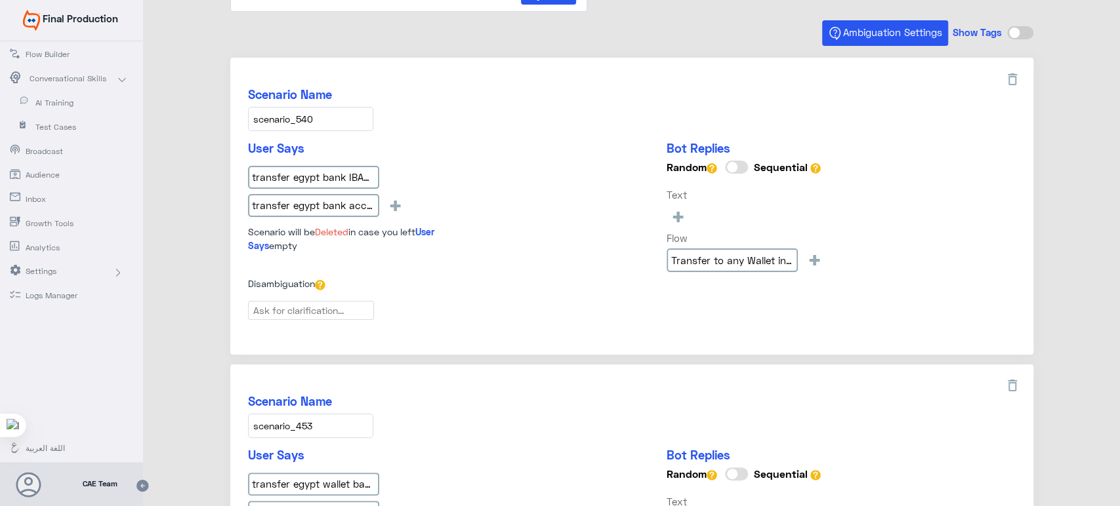
scroll to position [0, 0]
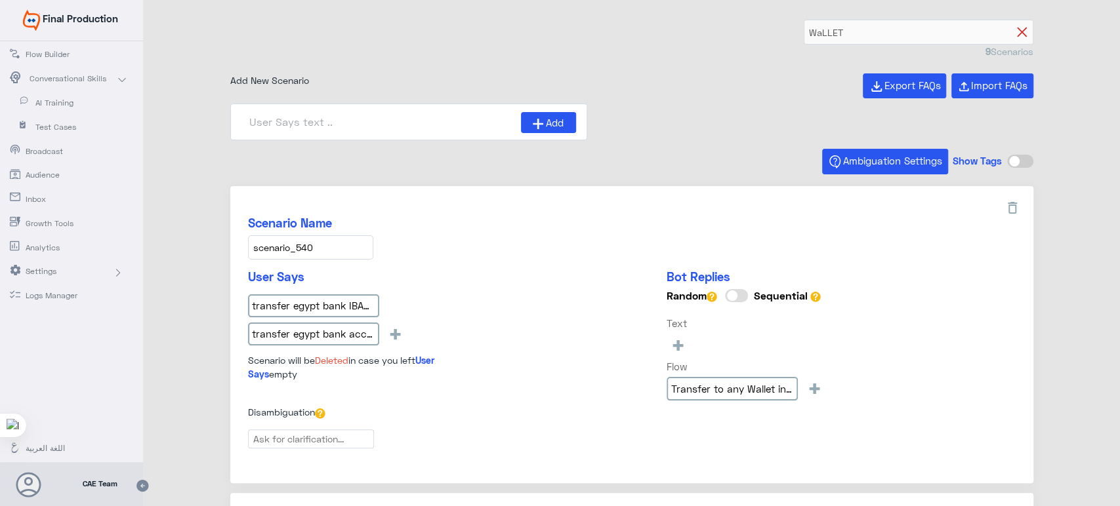
click at [1018, 31] on icon at bounding box center [1022, 33] width 10 height 10
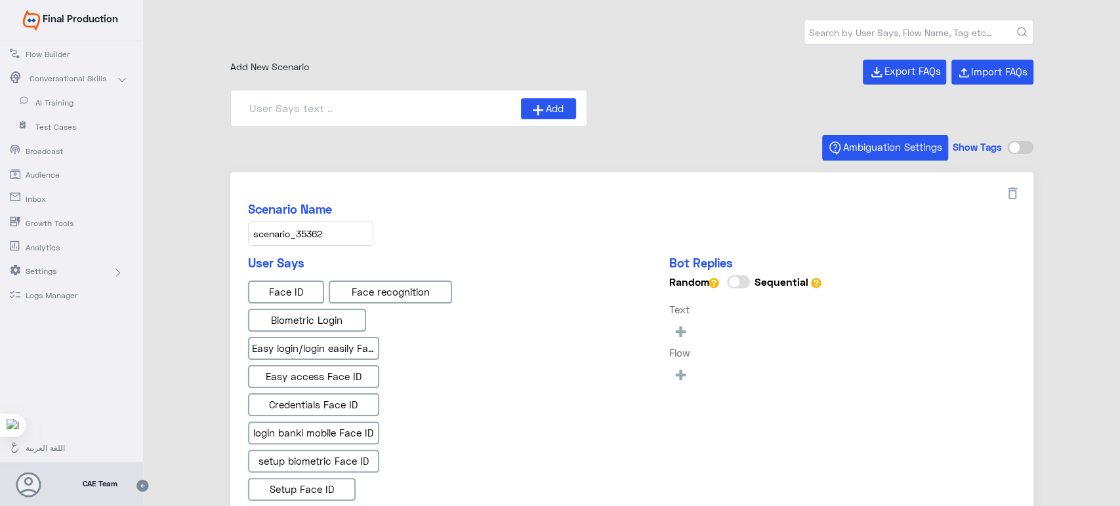
type input "Face ID AR"
type input "Instapay AR"
type input "IBAN AR"
type input "Instapay EN"
type input "Face ID En"
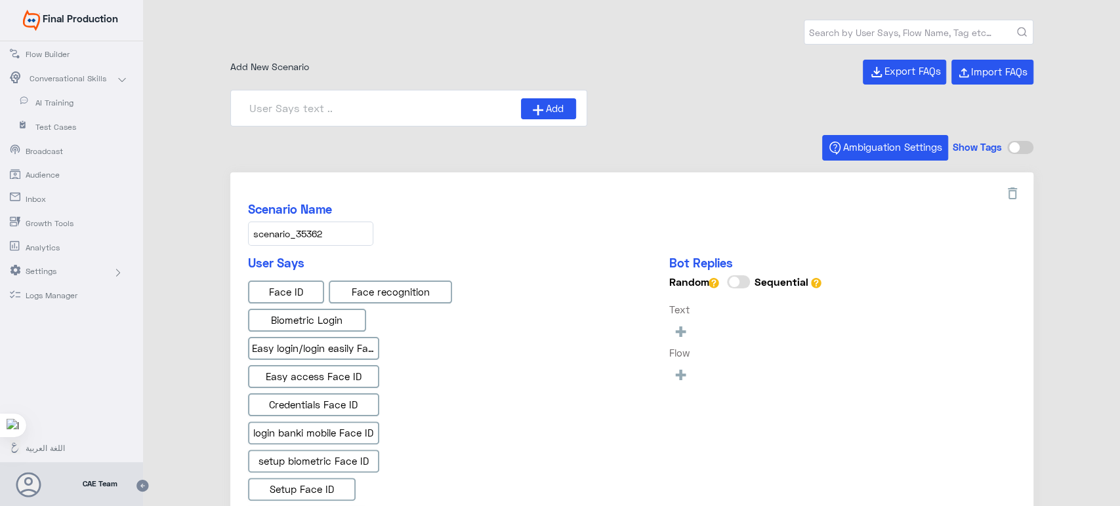
click at [968, 30] on input "text" at bounding box center [918, 32] width 228 height 24
type input "banki wallet"
click at [1021, 33] on icon "submit" at bounding box center [1022, 33] width 10 height 10
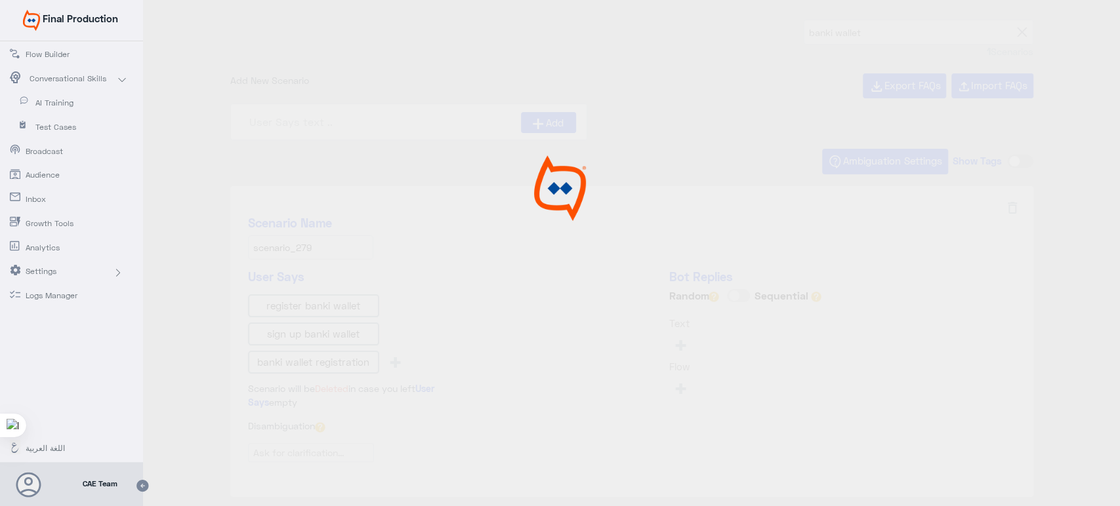
type input "How can I Register in banki Wallet?_en"
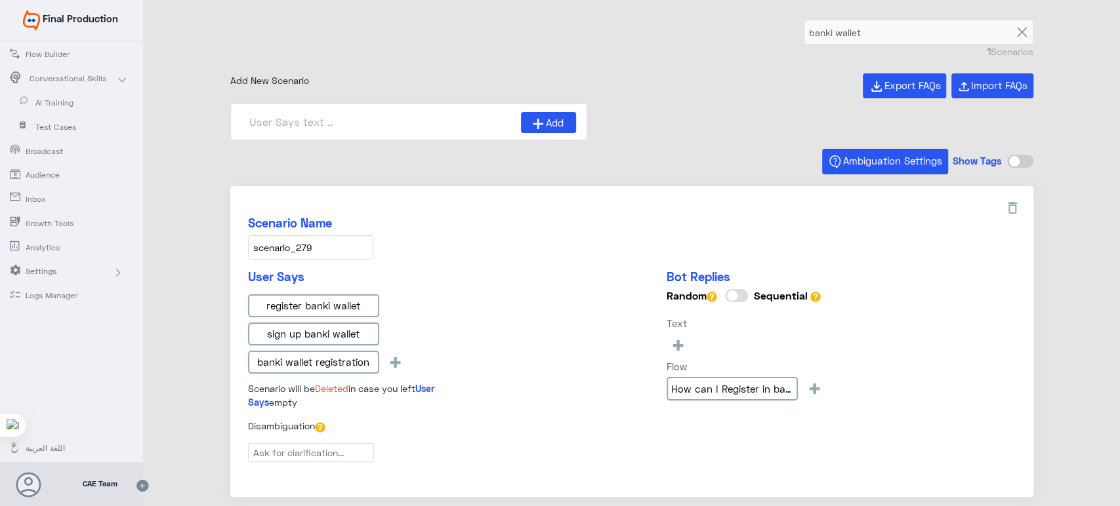
scroll to position [53, 0]
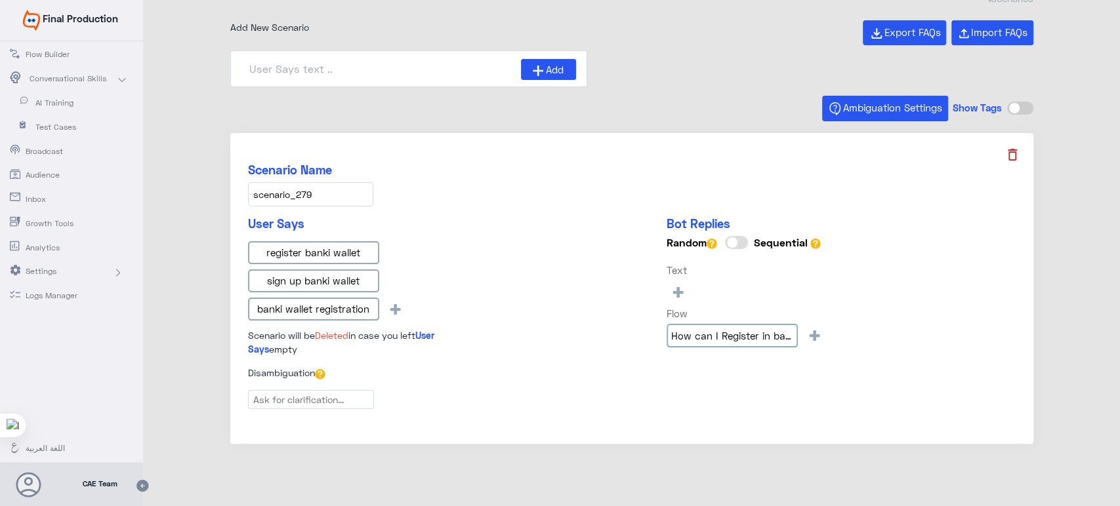
click at [1009, 152] on icon at bounding box center [1012, 155] width 16 height 16
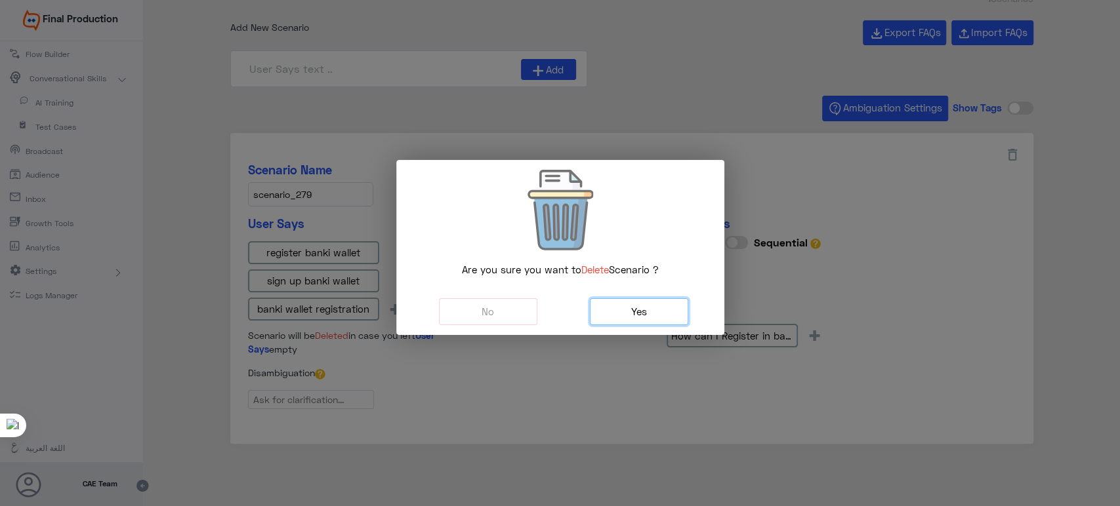
click at [670, 300] on button "Yes" at bounding box center [639, 311] width 98 height 27
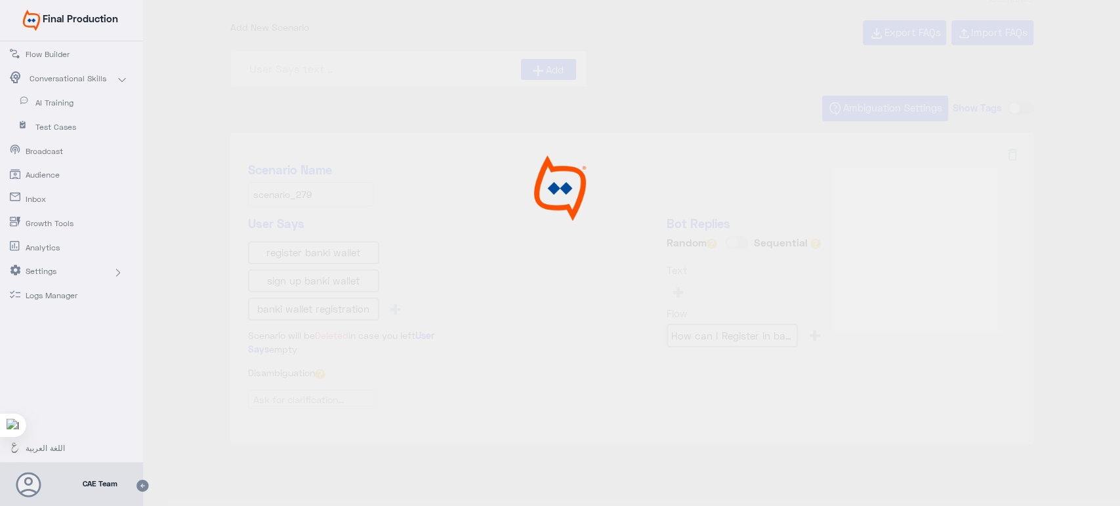
scroll to position [0, 0]
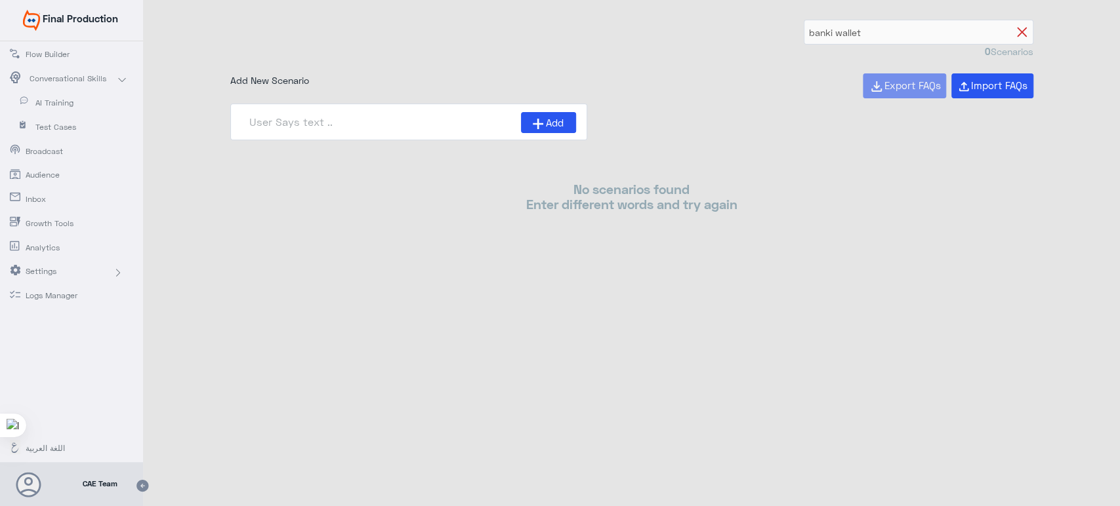
click at [1017, 35] on icon at bounding box center [1022, 33] width 10 height 10
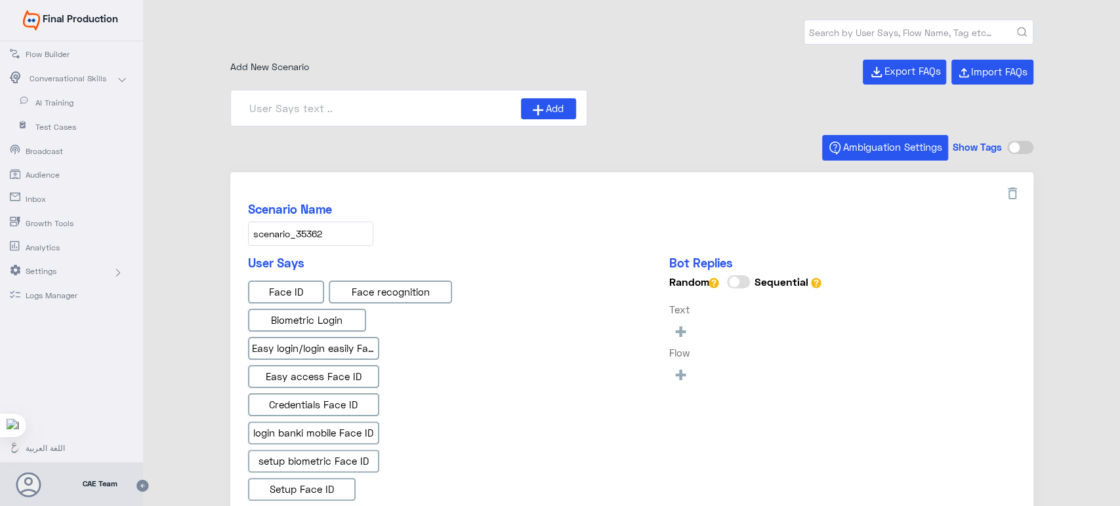
type input "Face ID En"
type input "Face ID AR"
type input "Instapay AR"
type input "Instapay EN"
type input "IBAN AR"
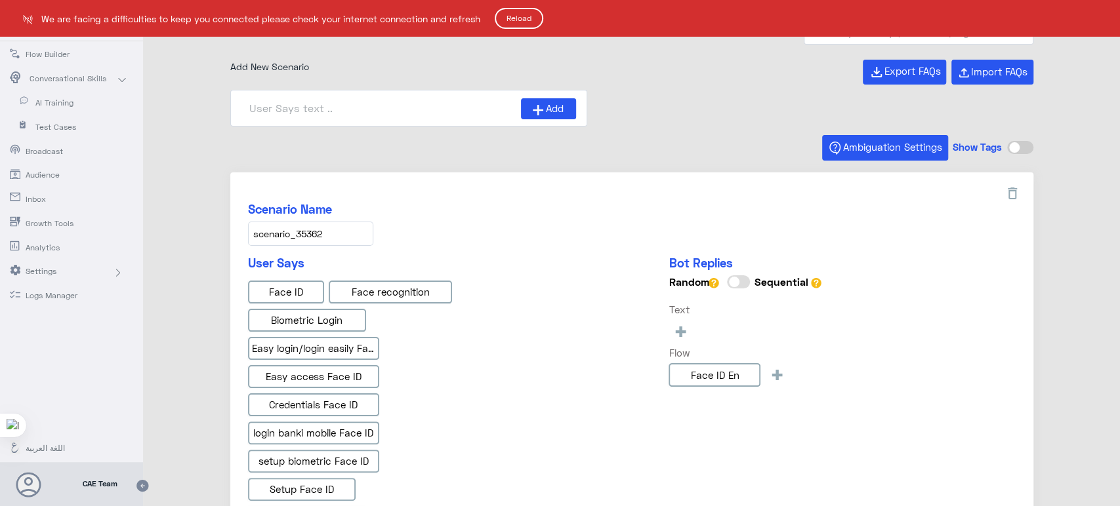
click at [517, 13] on button "Reload" at bounding box center [519, 18] width 49 height 21
click at [535, 18] on button "Reload" at bounding box center [519, 18] width 49 height 21
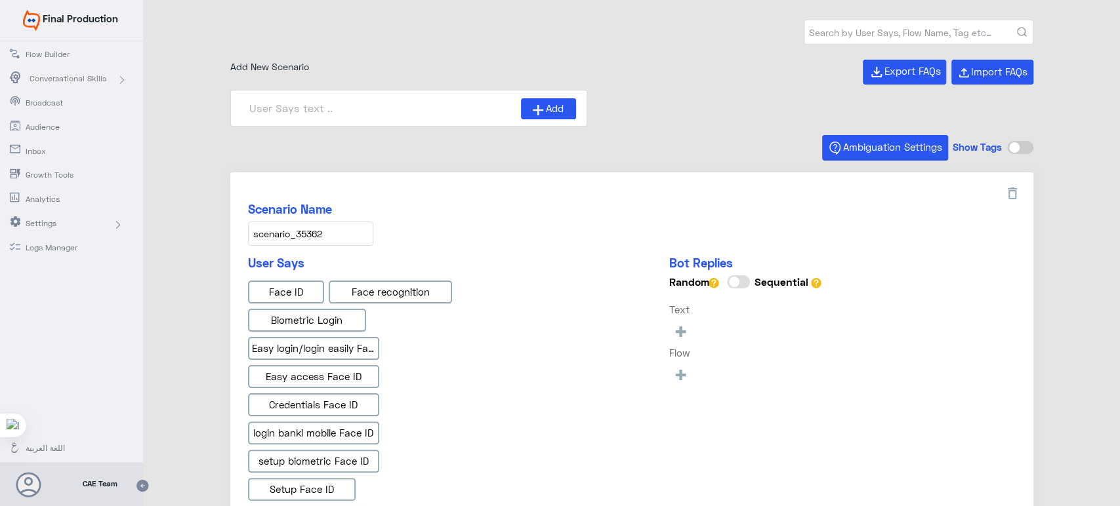
click at [829, 41] on input "text" at bounding box center [918, 32] width 228 height 24
type input "banki wallet"
click at [1017, 28] on icon "submit" at bounding box center [1022, 33] width 10 height 10
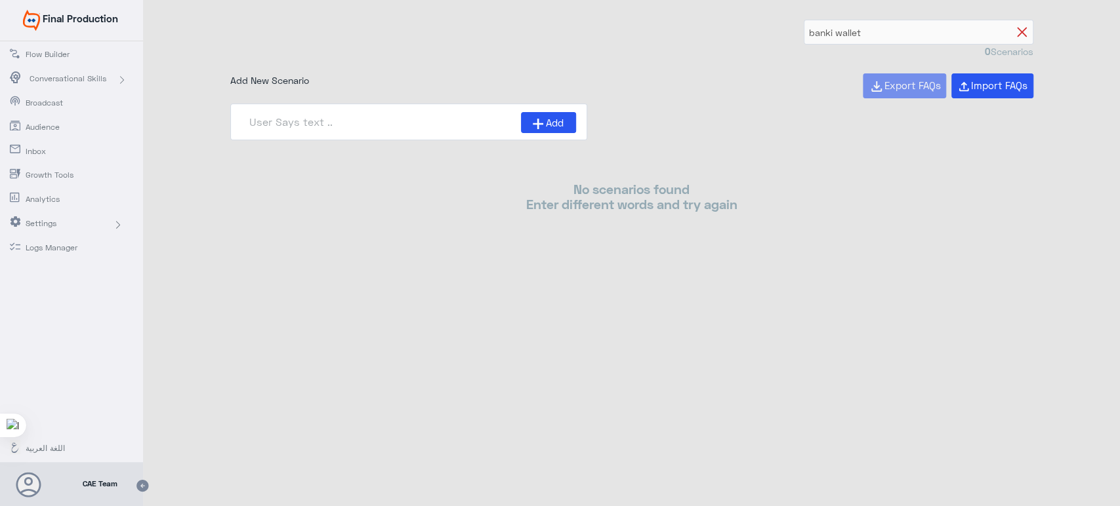
click at [1025, 32] on icon at bounding box center [1022, 33] width 10 height 10
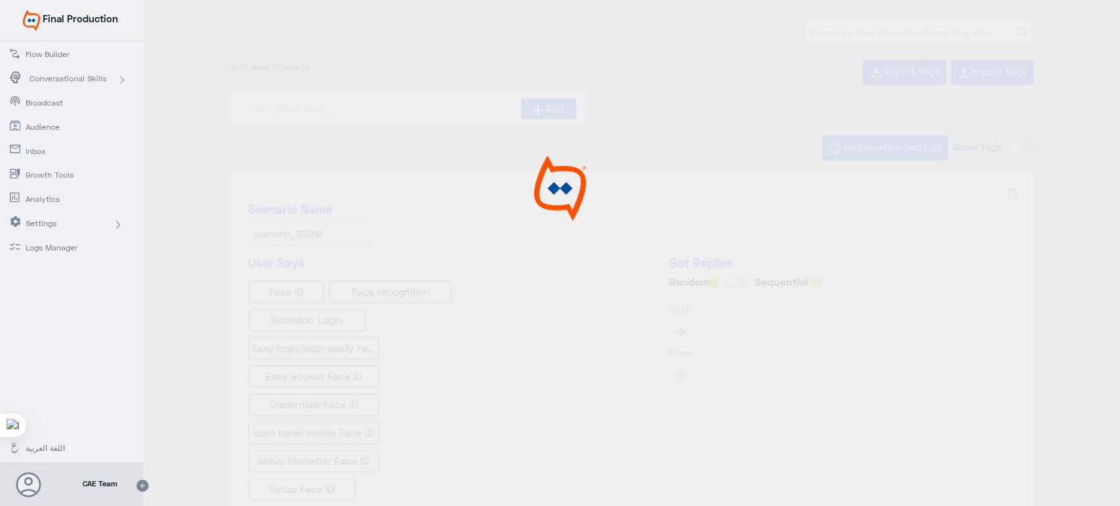
type input "Face ID En"
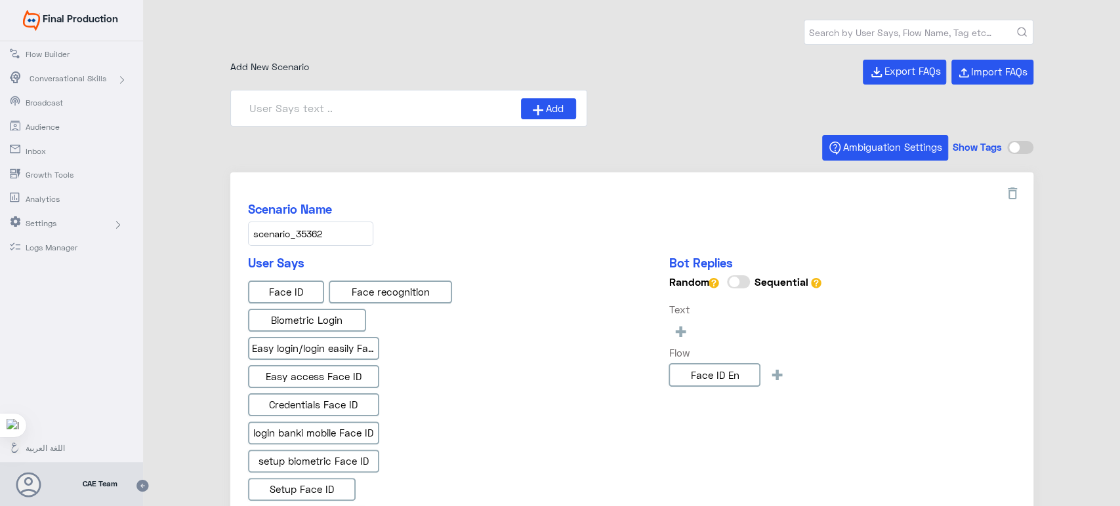
type input "Face ID AR"
type input "Instapay EN"
type input "Instapay AR"
type input "IBAN AR"
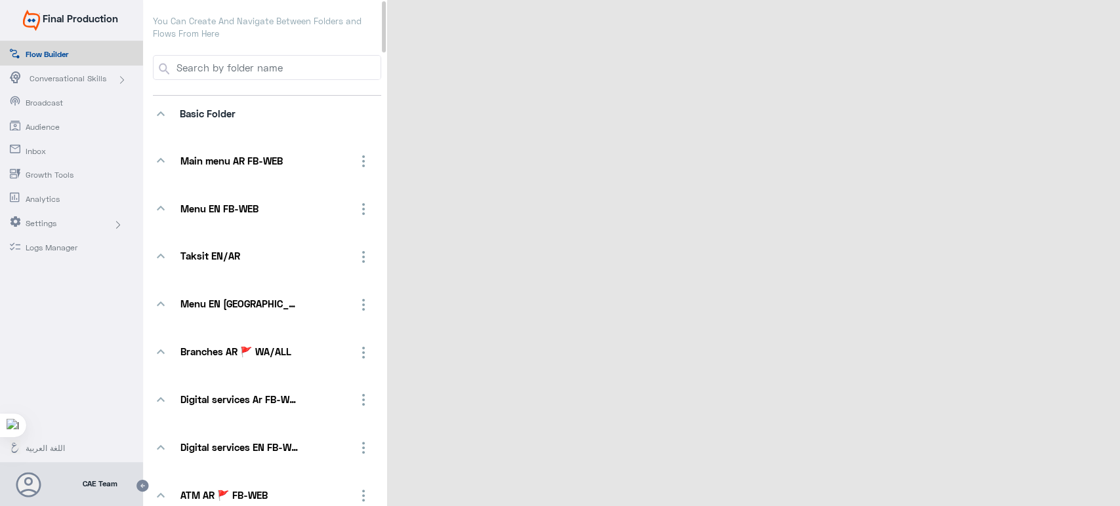
click at [75, 90] on link "Broadcast" at bounding box center [71, 102] width 143 height 24
click at [114, 78] on div "Conversational Skills" at bounding box center [78, 79] width 97 height 12
click at [52, 108] on span "AI Training" at bounding box center [73, 103] width 77 height 12
click at [43, 100] on span "AI Training" at bounding box center [73, 103] width 77 height 12
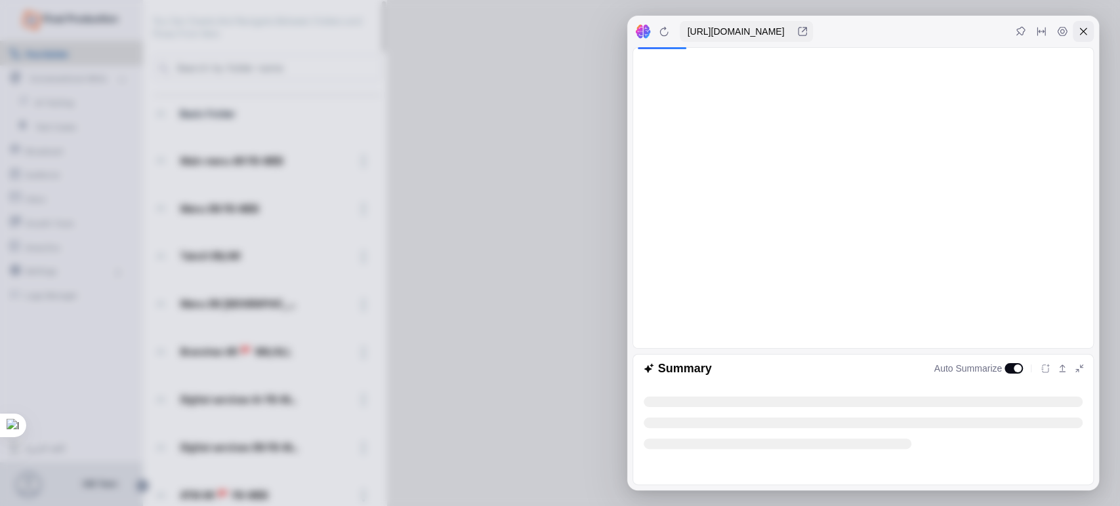
click at [1078, 35] on icon at bounding box center [1083, 31] width 10 height 10
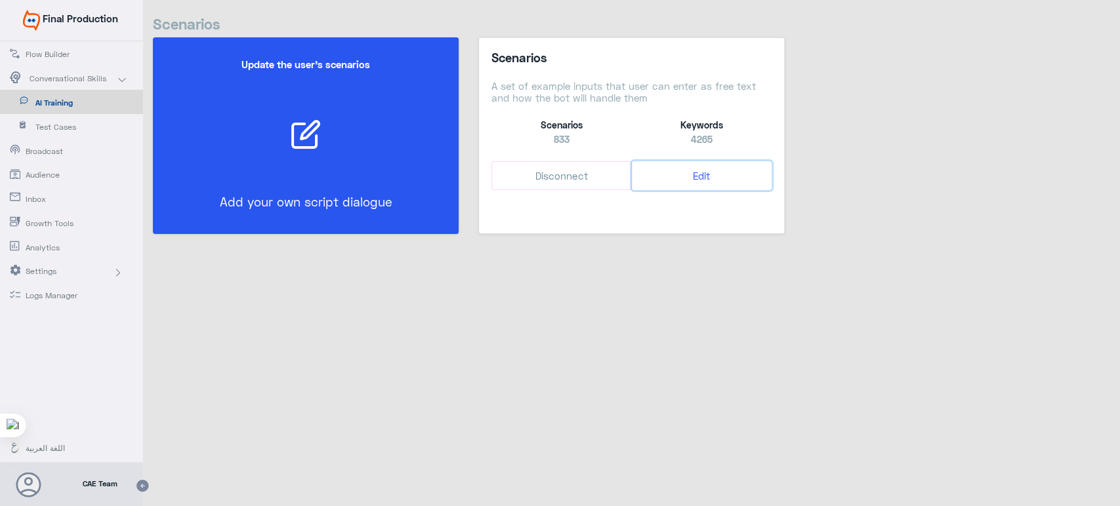
click at [703, 176] on button "Edit" at bounding box center [702, 176] width 140 height 30
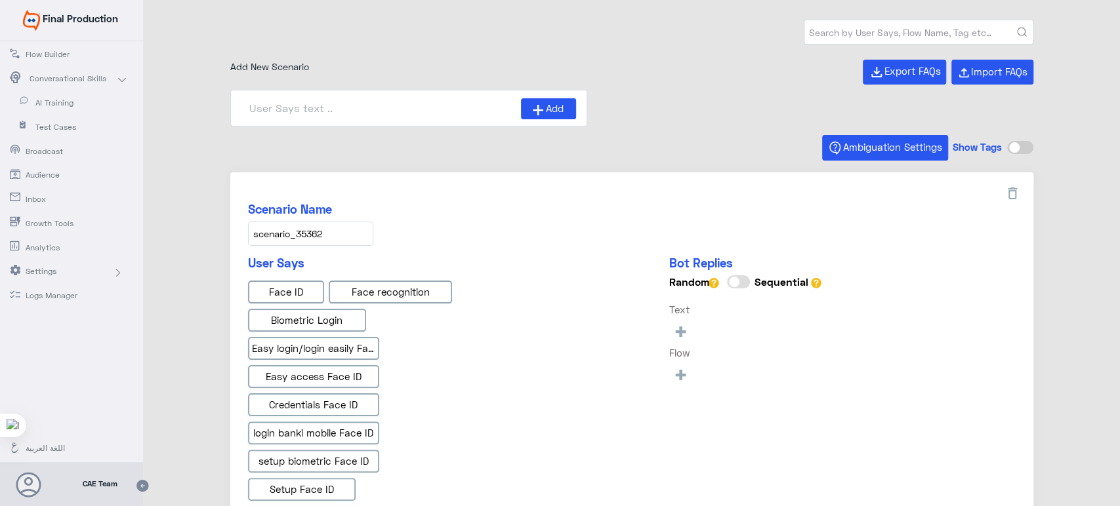
click at [583, 240] on div "Scenario Name scenario_35362" at bounding box center [631, 224] width 767 height 44
click at [877, 30] on input "text" at bounding box center [918, 32] width 228 height 24
type input "wallet banki"
click at [1017, 28] on button "submit" at bounding box center [1022, 33] width 10 height 10
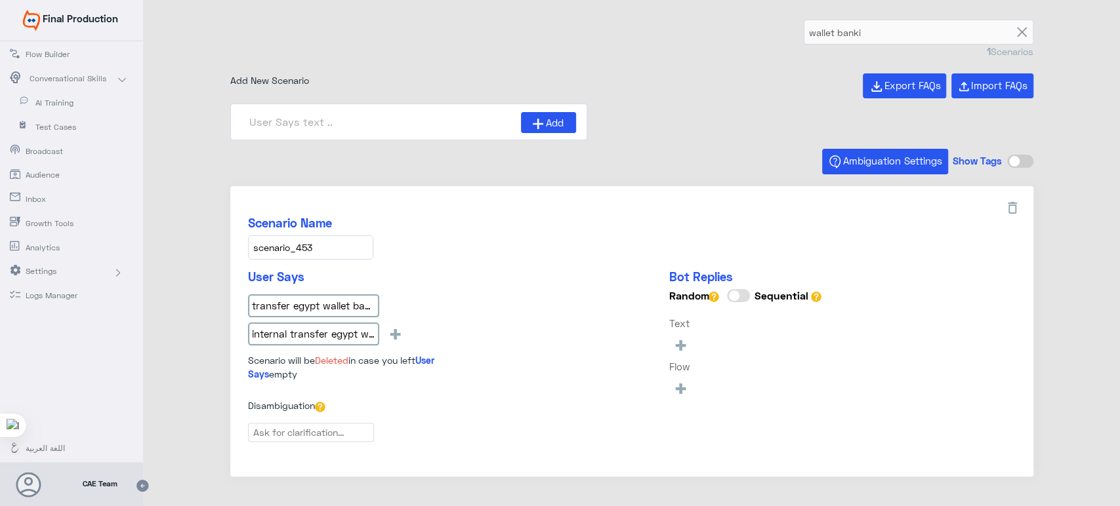
type input "Transfer to any Wallet in [GEOGRAPHIC_DATA] using banki lite"
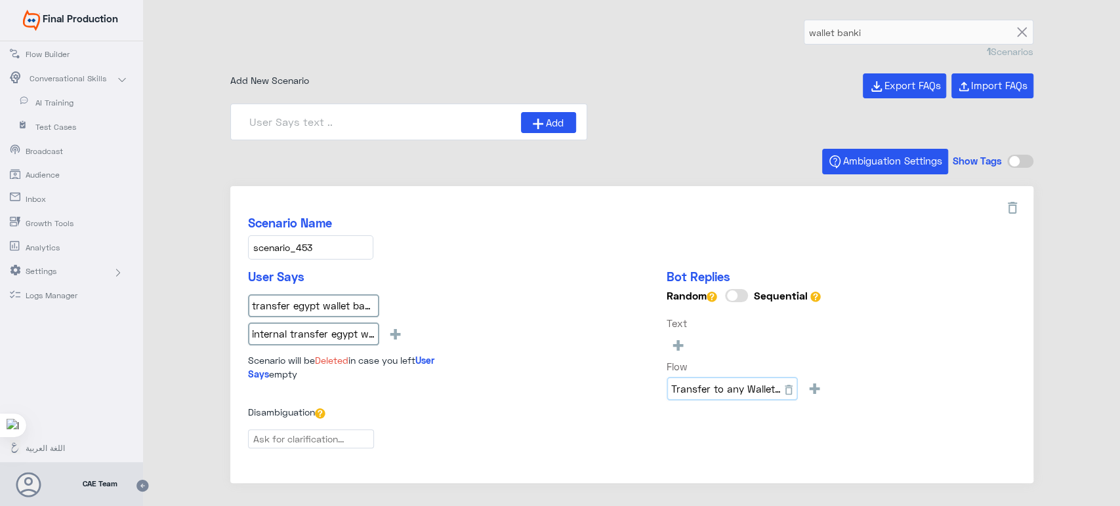
click at [745, 395] on input "Transfer to any Wallet in [GEOGRAPHIC_DATA] using banki lite" at bounding box center [731, 389] width 131 height 24
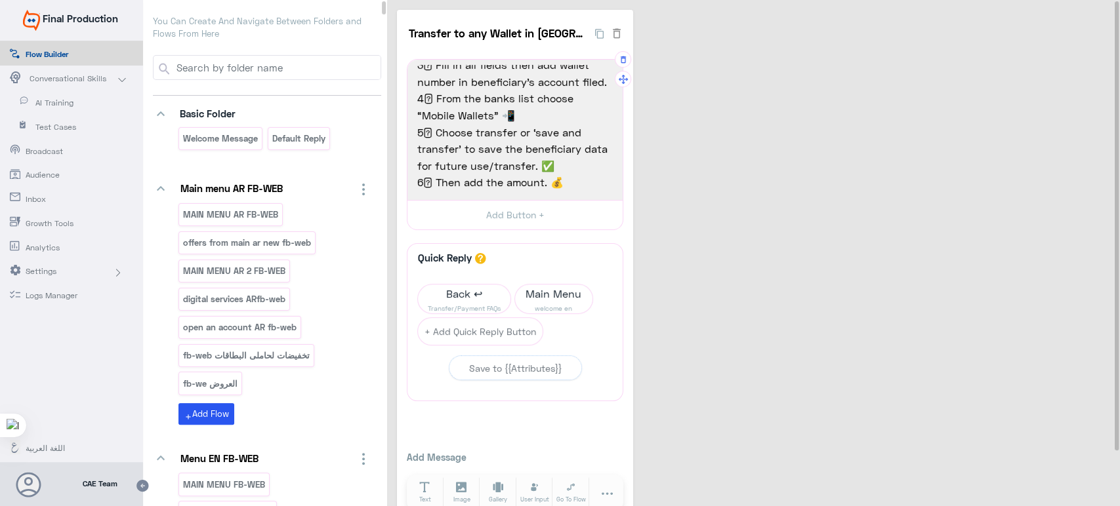
scroll to position [136, 0]
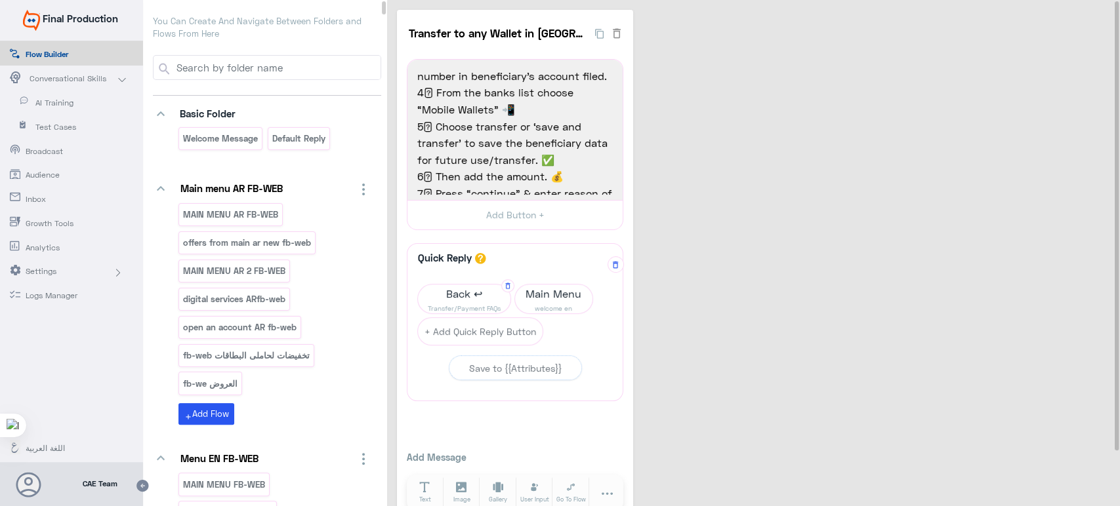
click at [473, 291] on span "Back ↩" at bounding box center [464, 294] width 92 height 18
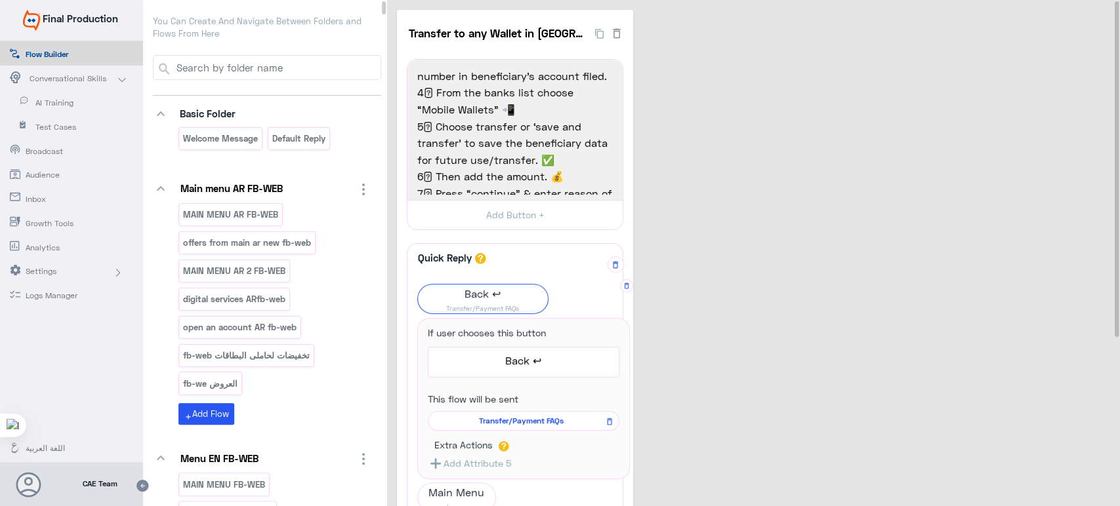
click at [524, 419] on span "Transfer/Payment FAQs" at bounding box center [521, 421] width 173 height 12
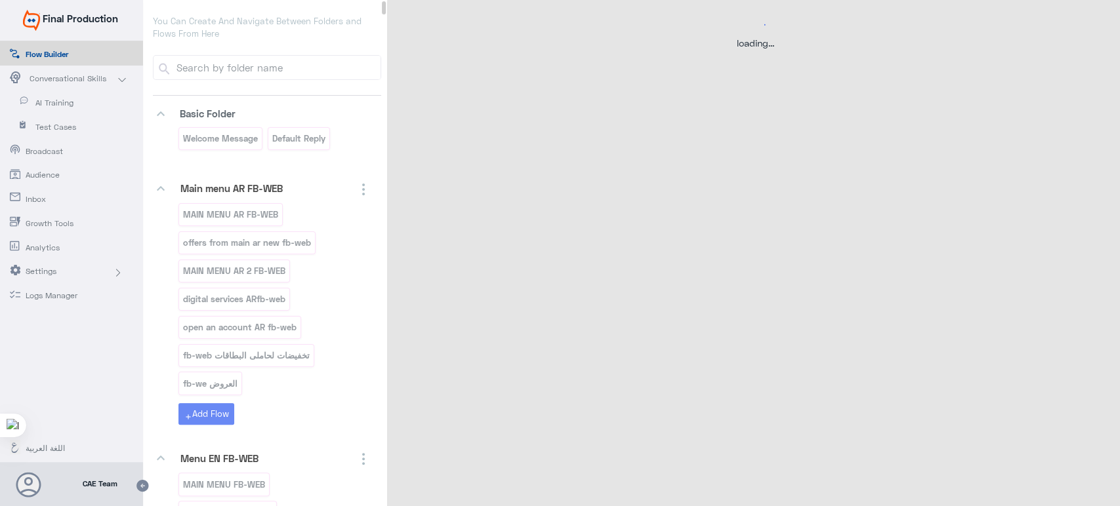
select select "3"
select select "2"
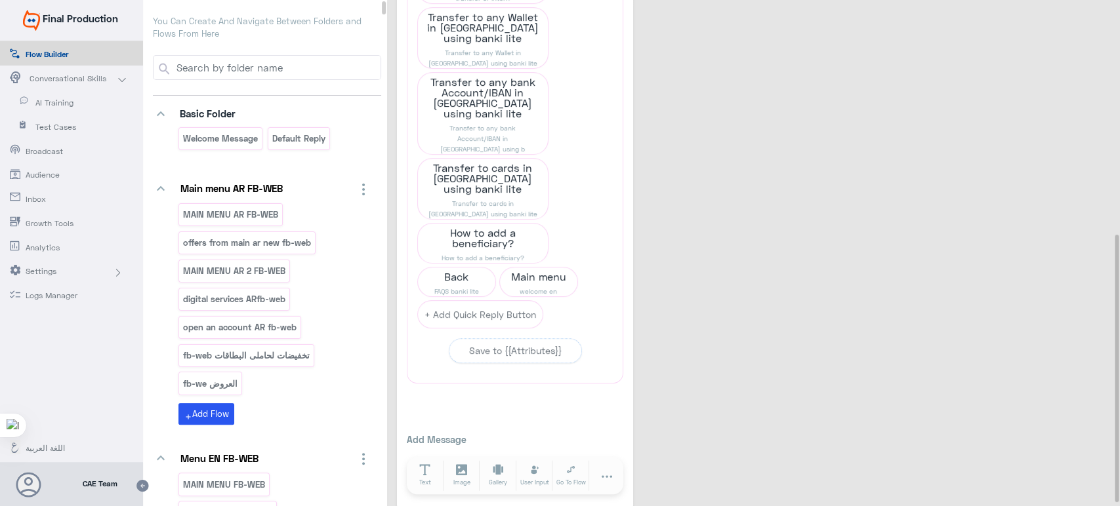
scroll to position [440, 0]
click at [445, 267] on span "Back" at bounding box center [456, 276] width 77 height 18
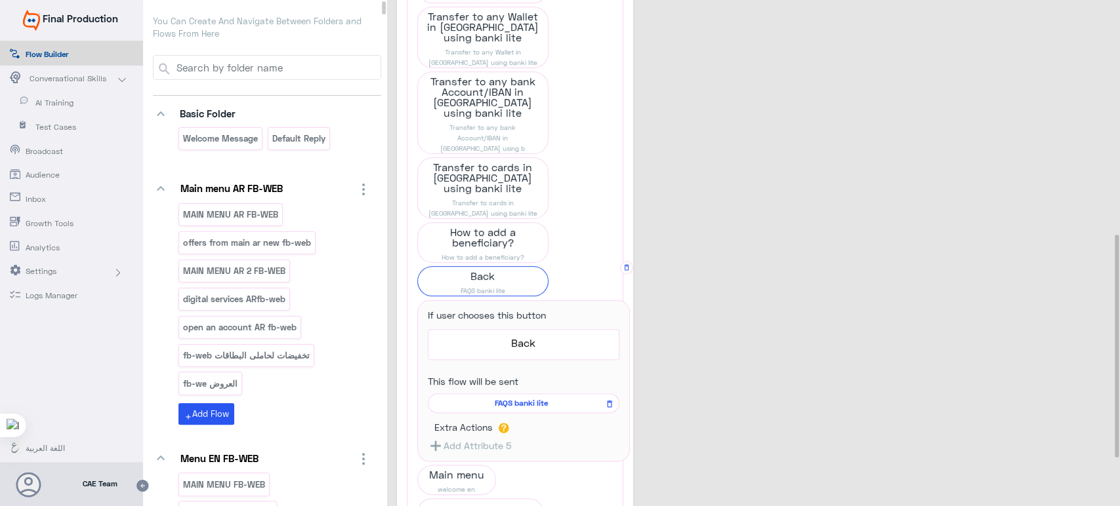
click at [521, 398] on span "FAQS banki lite" at bounding box center [521, 404] width 173 height 12
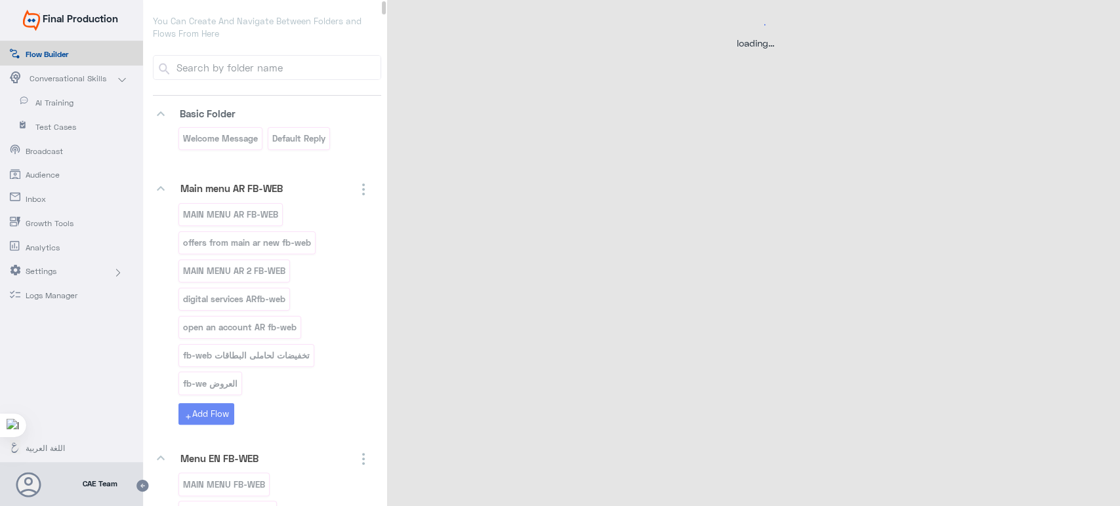
scroll to position [0, 0]
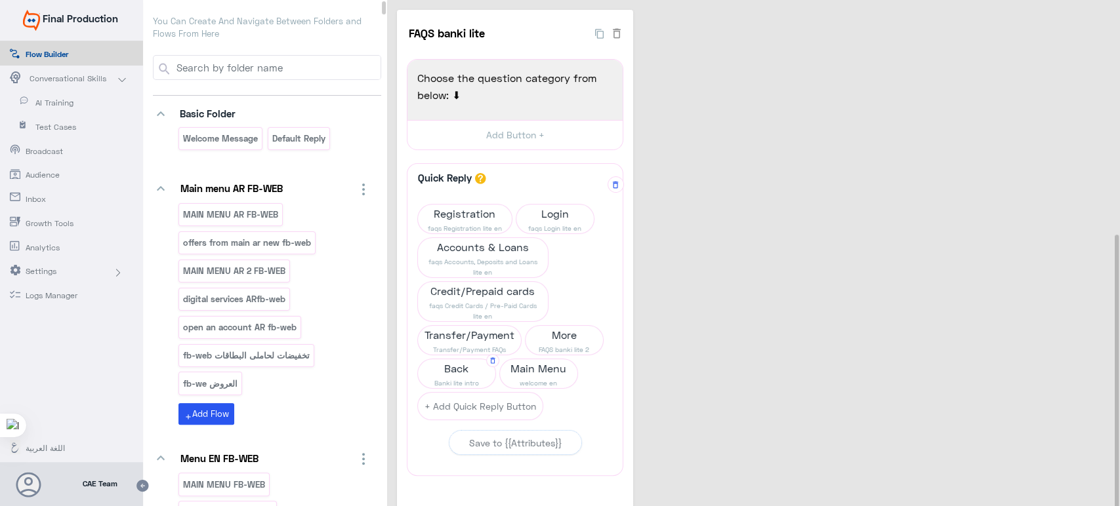
click at [438, 370] on span "Back" at bounding box center [456, 368] width 77 height 18
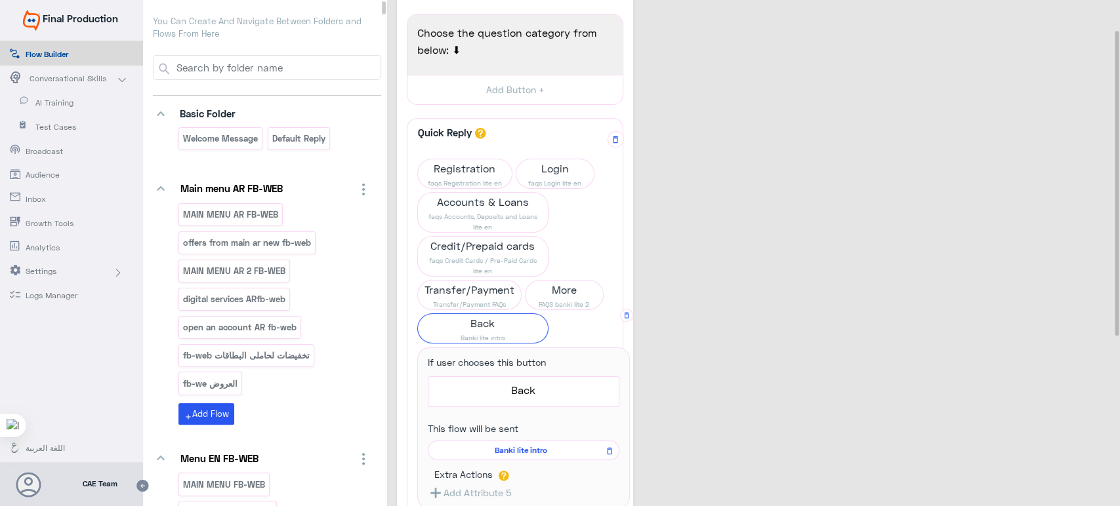
scroll to position [51, 0]
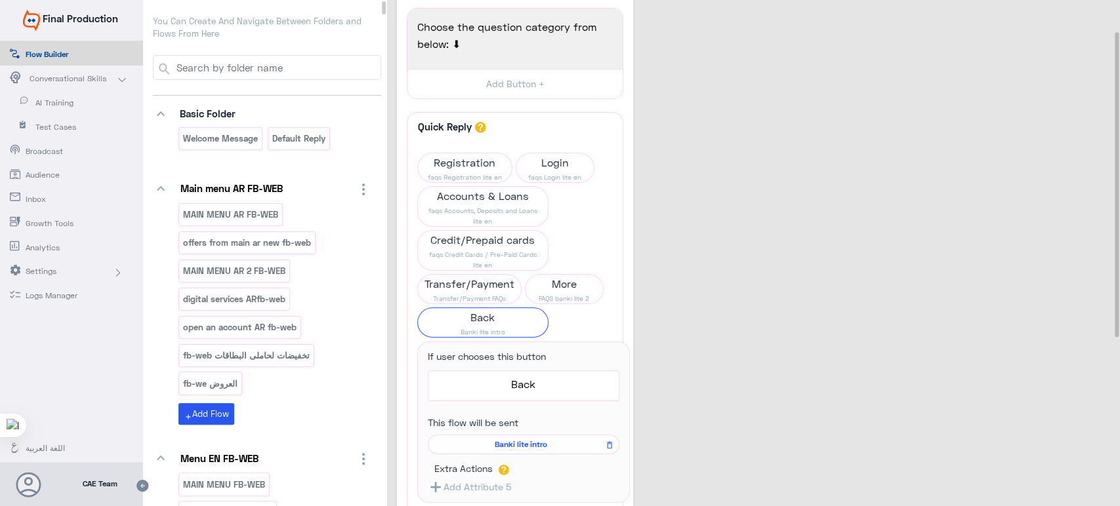
click at [59, 103] on span "AI Training" at bounding box center [73, 103] width 77 height 12
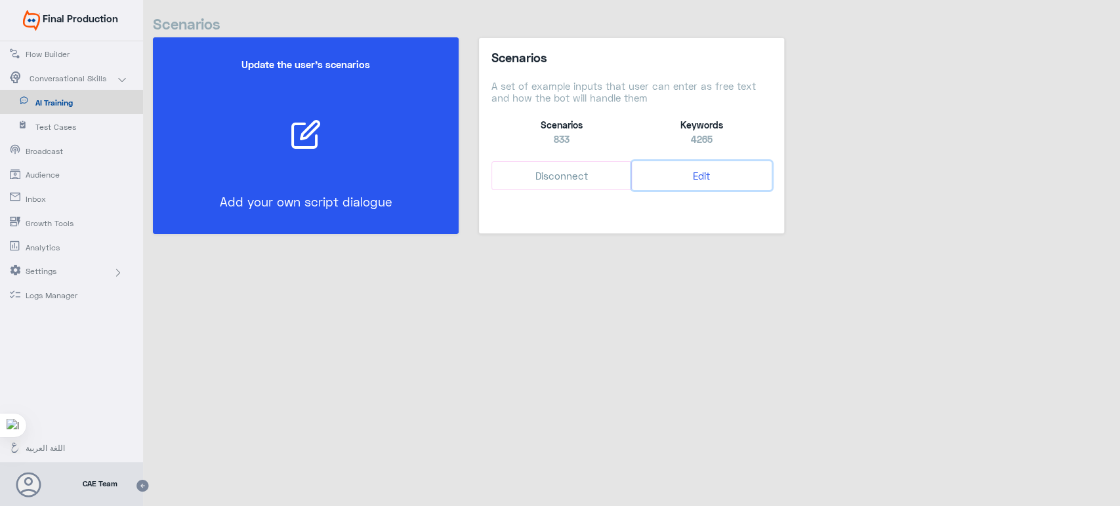
click at [697, 176] on button "Edit" at bounding box center [702, 176] width 140 height 30
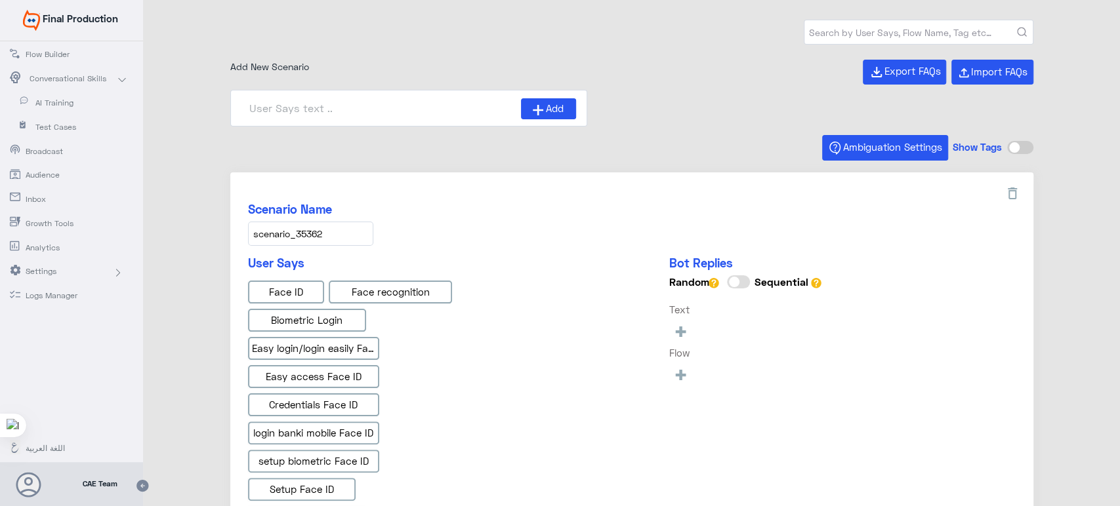
click at [886, 31] on input "text" at bounding box center [918, 32] width 228 height 24
click at [975, 29] on input "wallet banki" at bounding box center [918, 32] width 228 height 24
drag, startPoint x: 975, startPoint y: 29, endPoint x: 832, endPoint y: 5, distance: 145.0
click at [832, 5] on div "wallet banki 833 Scenarios Add New Scenario Export FAQs Import FAQs Add Ambigua…" at bounding box center [631, 255] width 977 height 510
type input "w"
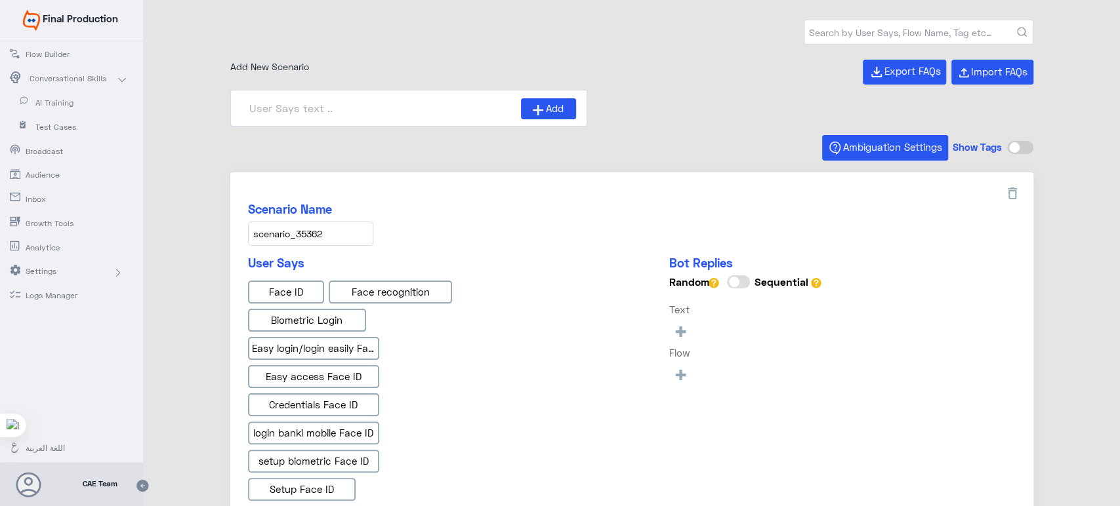
click at [666, 176] on div "Scenario Name scenario_35362 User Says Face ID Face recognition Biometric Login…" at bounding box center [631, 483] width 803 height 621
click at [60, 63] on link "Flow Builder" at bounding box center [71, 53] width 143 height 24
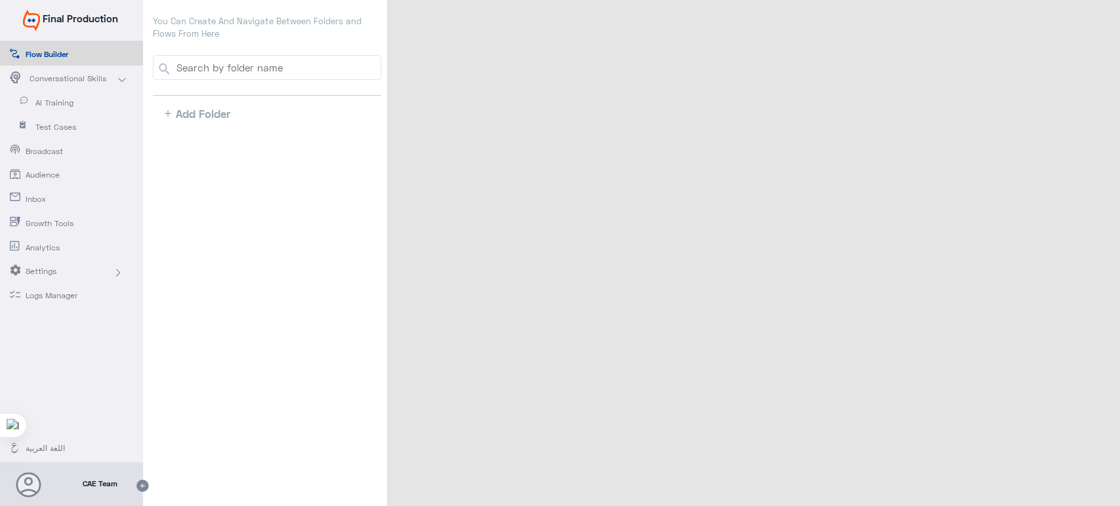
click at [21, 199] on app-navbar-tooltip "Inbox" at bounding box center [63, 198] width 87 height 14
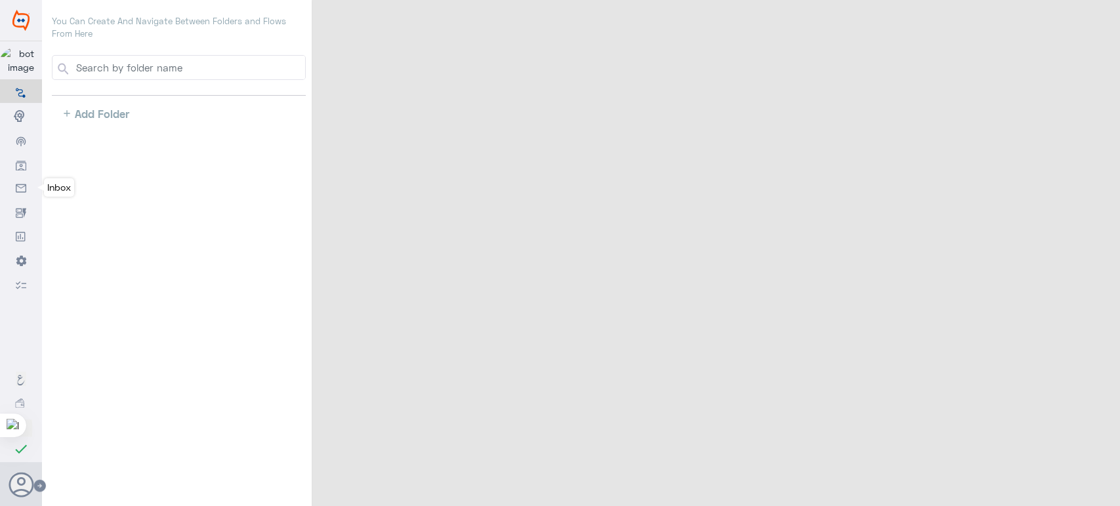
click at [18, 193] on icon at bounding box center [21, 189] width 10 height 10
click at [24, 183] on nav-icon at bounding box center [21, 187] width 10 height 11
click at [20, 178] on link "Inbox" at bounding box center [21, 188] width 42 height 24
click at [18, 186] on use at bounding box center [21, 188] width 10 height 9
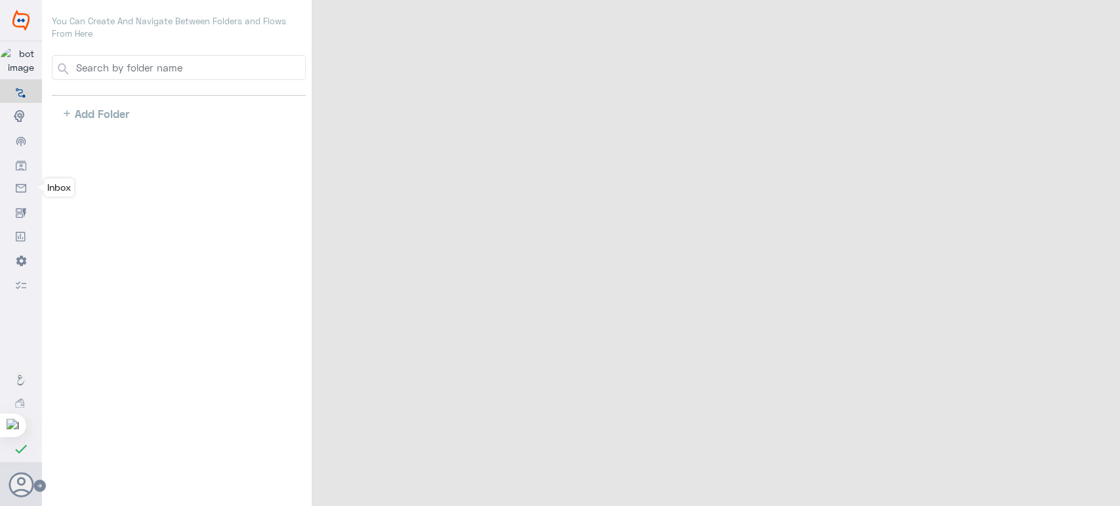
click at [21, 184] on nav-icon at bounding box center [21, 187] width 10 height 11
click at [21, 187] on icon at bounding box center [21, 189] width 10 height 10
click at [24, 187] on icon at bounding box center [21, 189] width 10 height 10
click at [23, 191] on icon at bounding box center [21, 189] width 10 height 10
click at [16, 185] on icon at bounding box center [21, 189] width 10 height 10
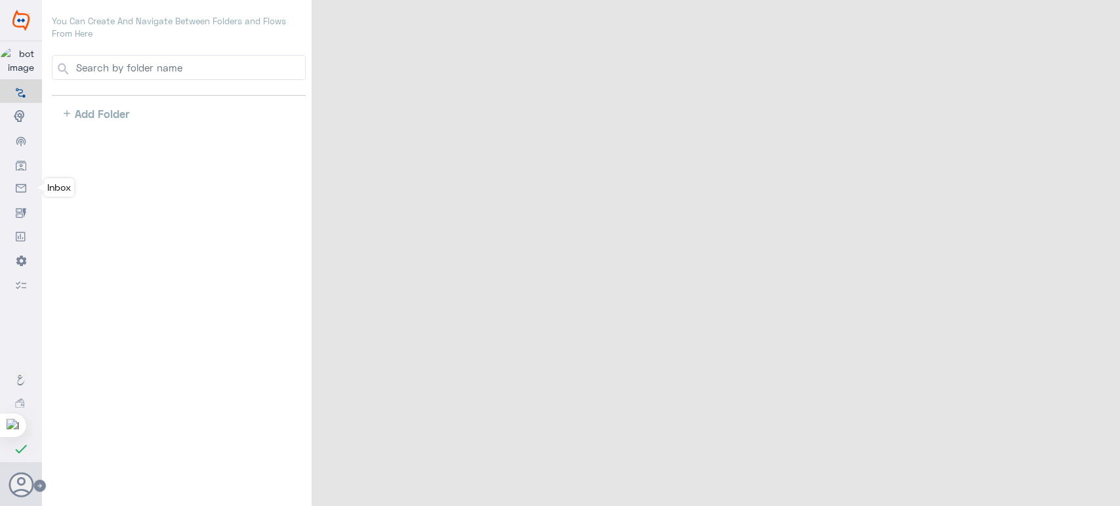
click at [17, 193] on use at bounding box center [21, 188] width 10 height 9
click at [19, 184] on nav-icon at bounding box center [21, 187] width 10 height 11
click at [848, 139] on div at bounding box center [718, 257] width 812 height 514
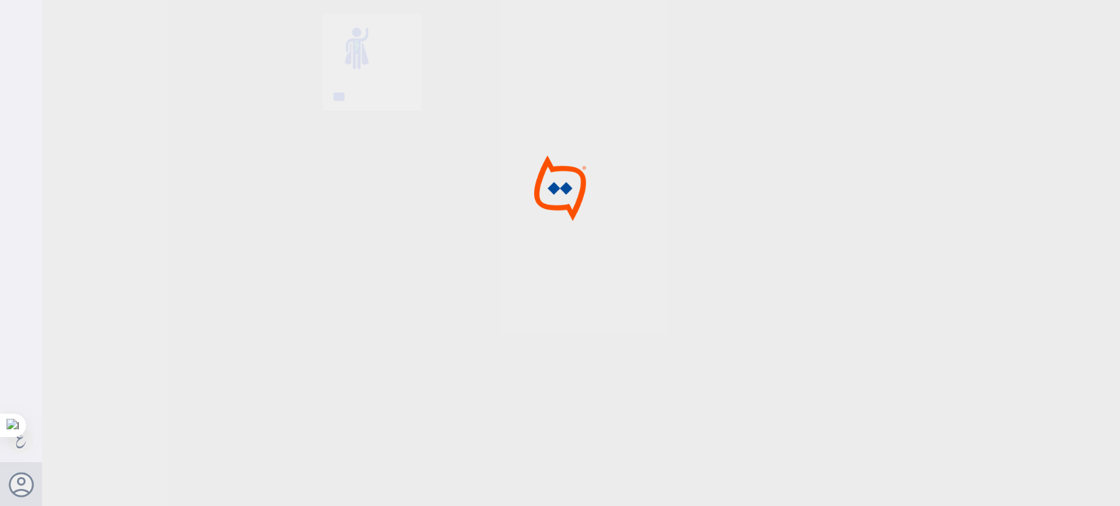
click at [1000, 93] on div at bounding box center [560, 255] width 1120 height 510
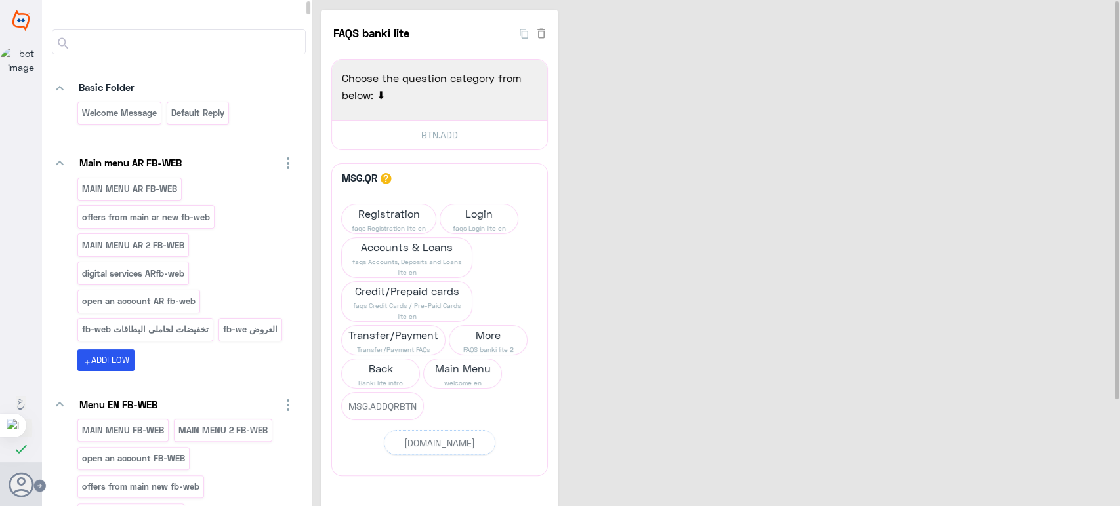
click at [156, 35] on input at bounding box center [189, 42] width 231 height 24
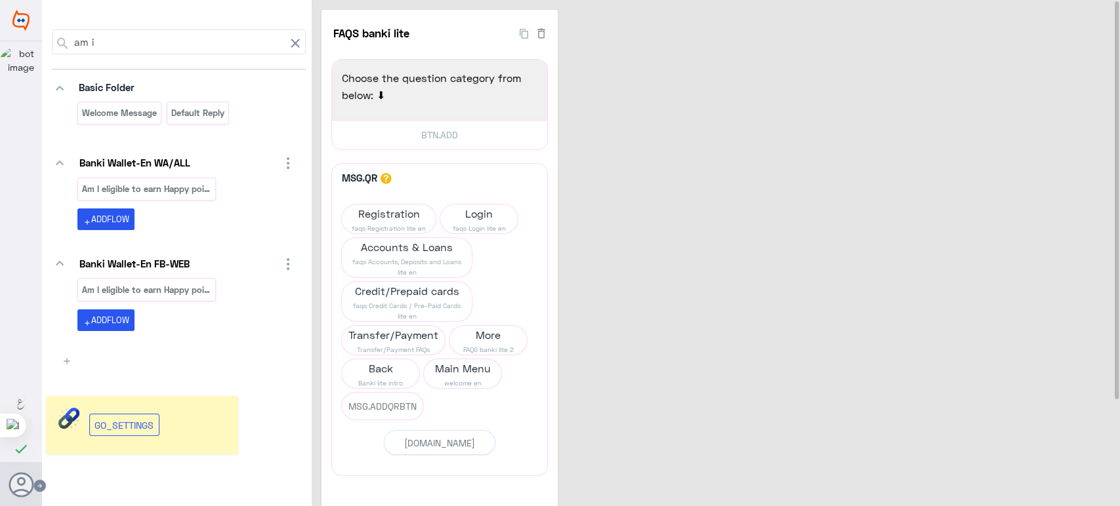
click at [185, 41] on input "am i" at bounding box center [178, 42] width 213 height 24
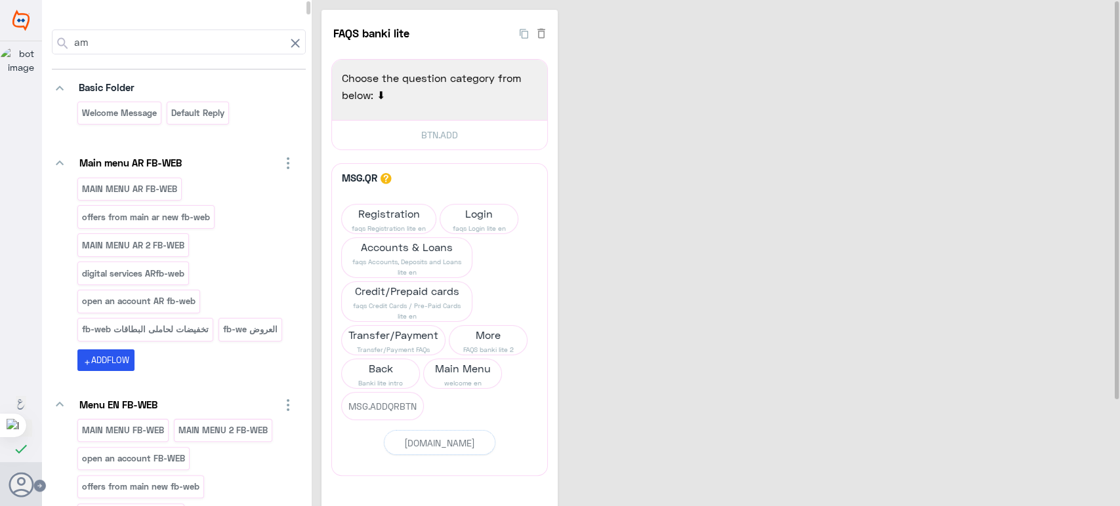
type input "a"
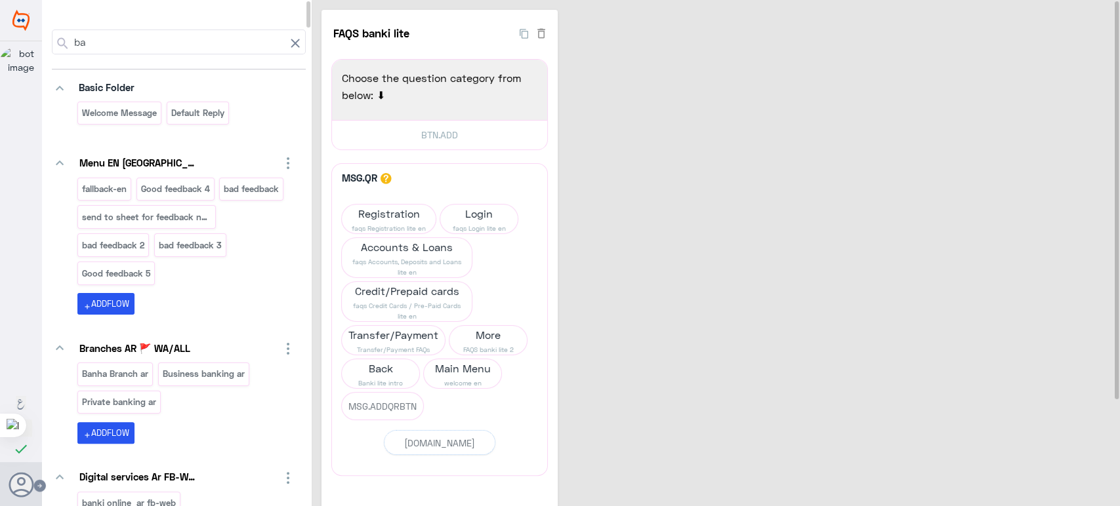
type input "b"
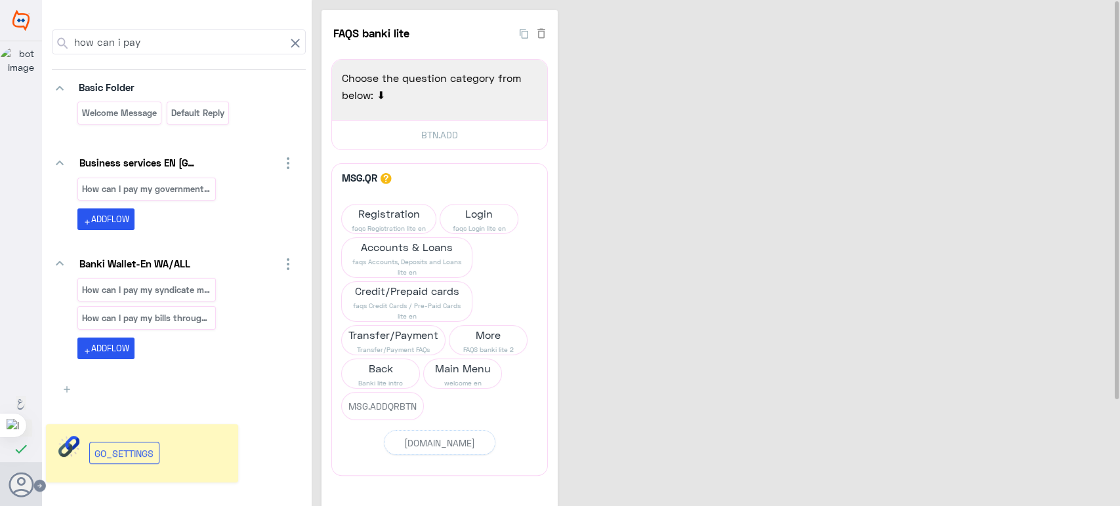
type input "how can i pay"
click at [292, 37] on icon at bounding box center [295, 43] width 16 height 16
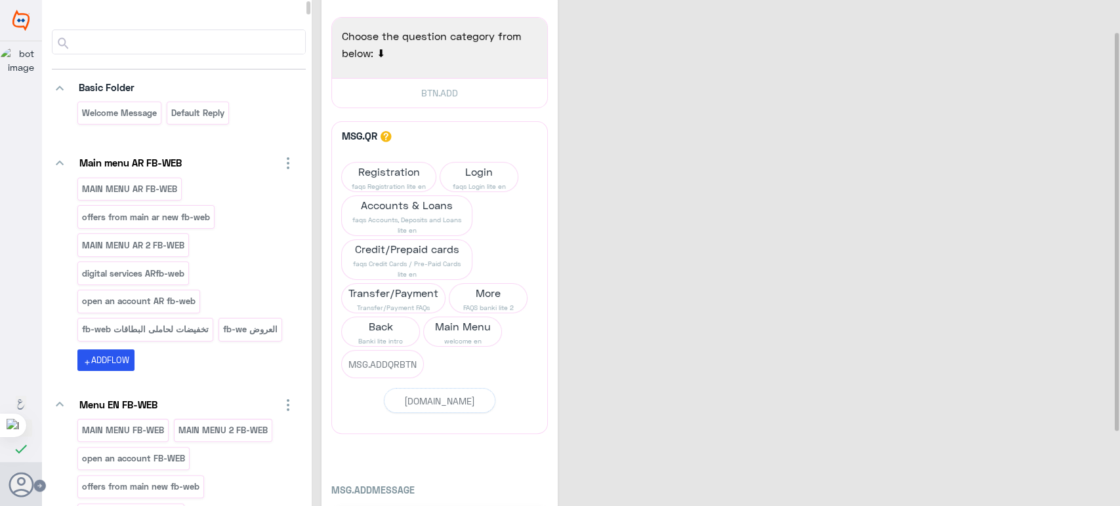
scroll to position [43, 0]
click at [106, 121] on div "Welcome Message" at bounding box center [119, 113] width 84 height 23
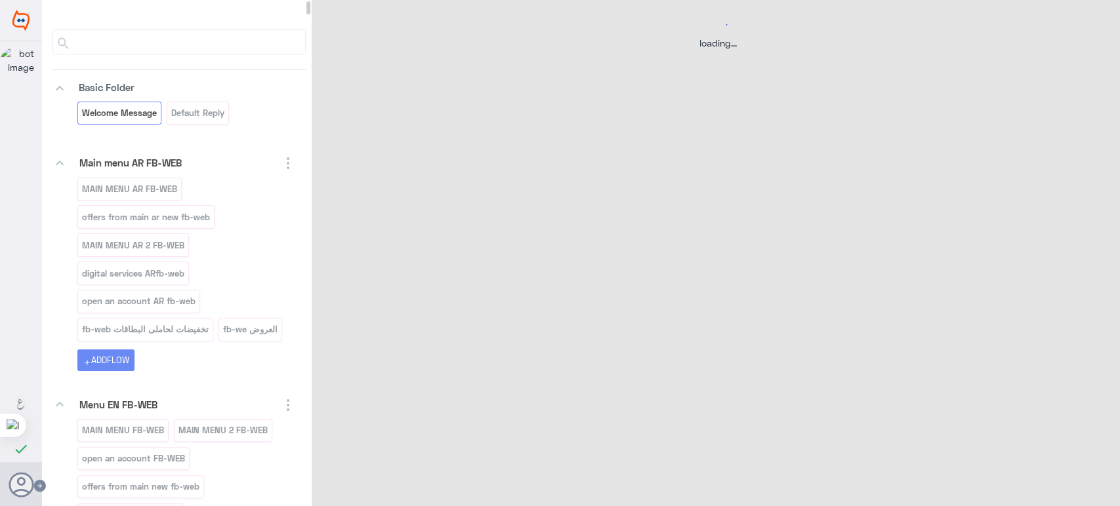
scroll to position [0, 0]
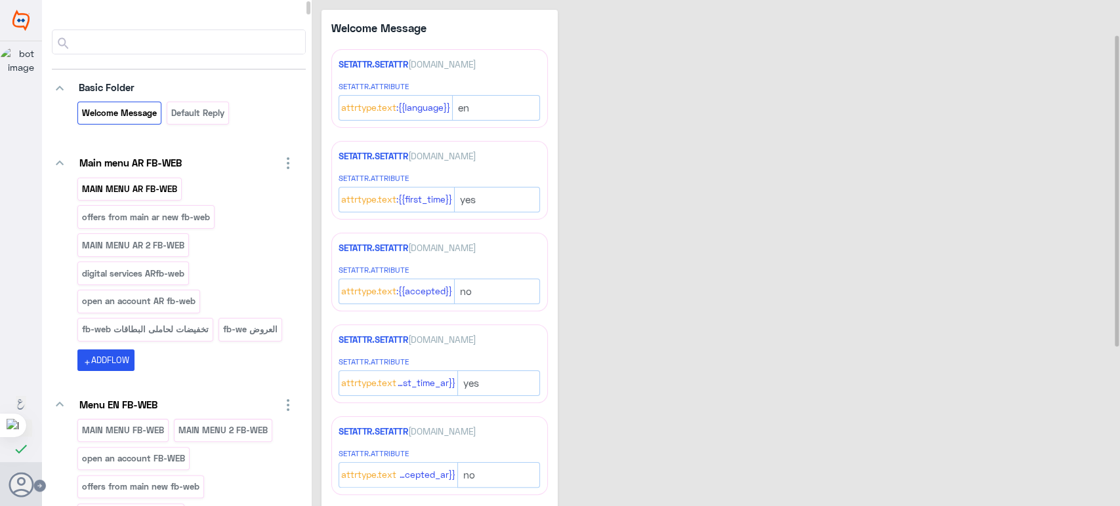
click at [160, 194] on p "MAIN MENU AR FB-WEB" at bounding box center [129, 189] width 97 height 15
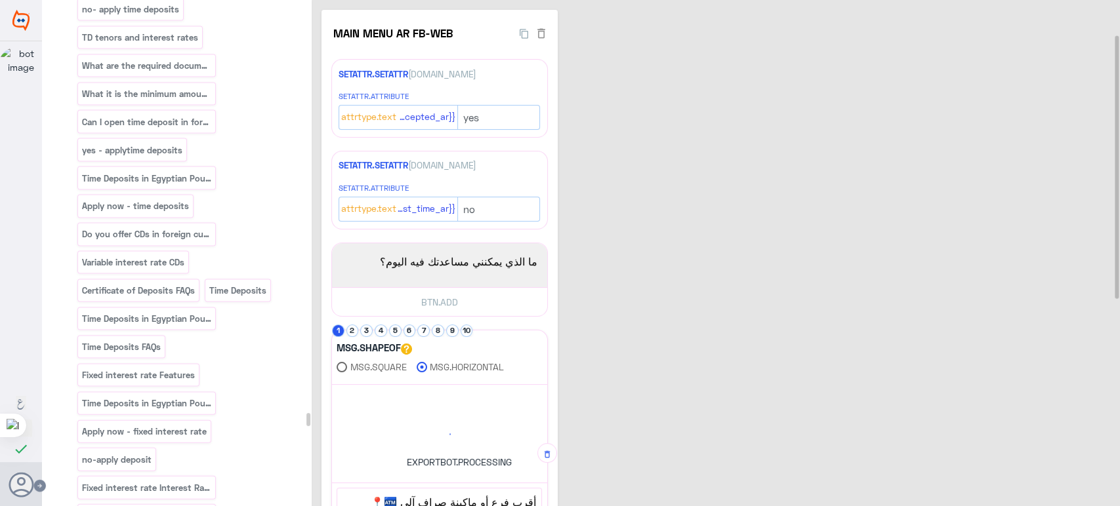
scroll to position [45541, 0]
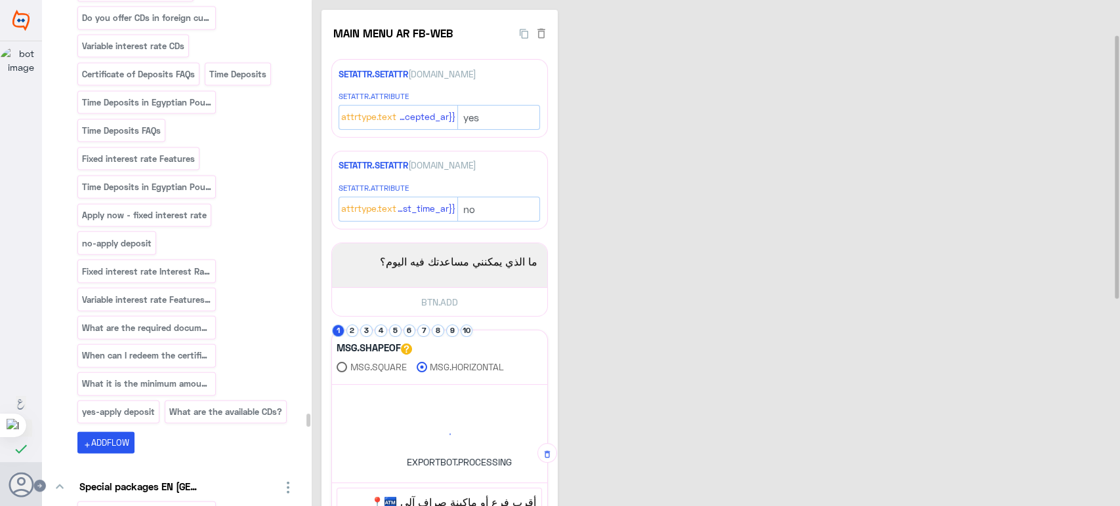
drag, startPoint x: 307, startPoint y: 9, endPoint x: 294, endPoint y: 422, distance: 412.8
click at [294, 422] on div "keyboard_arrow_down Basic Folder Welcome Message Default reply keyboard_arrow_d…" at bounding box center [177, 255] width 270 height 510
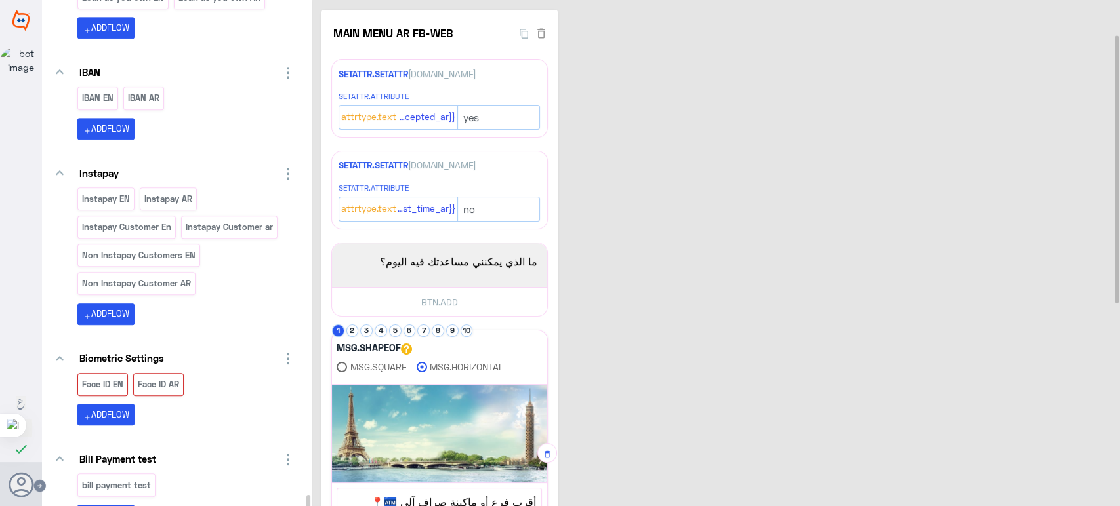
scroll to position [54592, 0]
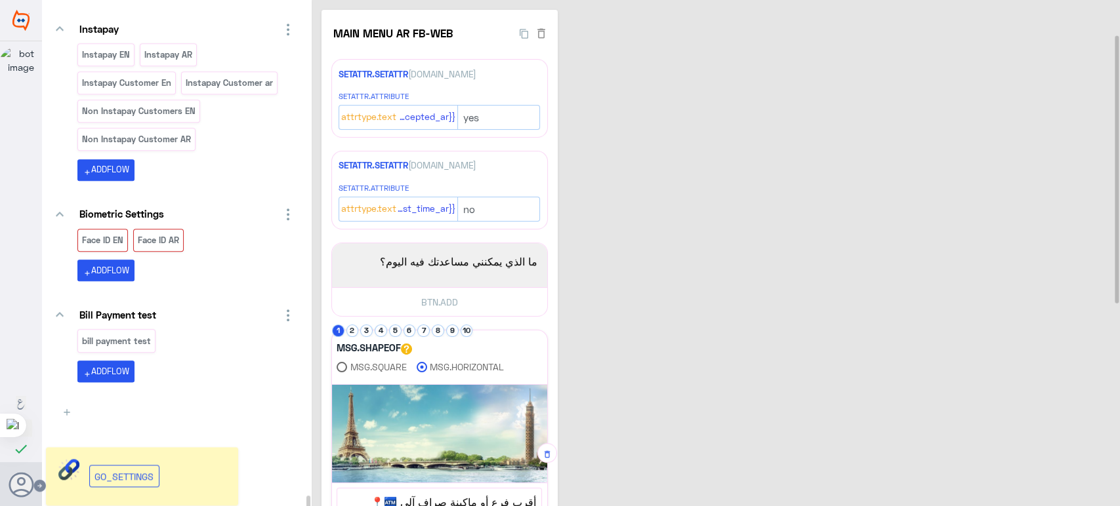
drag, startPoint x: 308, startPoint y: 464, endPoint x: 299, endPoint y: 506, distance: 43.5
click at [299, 506] on div "keyboard_arrow_down Basic Folder Welcome Message Default reply keyboard_arrow_d…" at bounding box center [177, 255] width 270 height 510
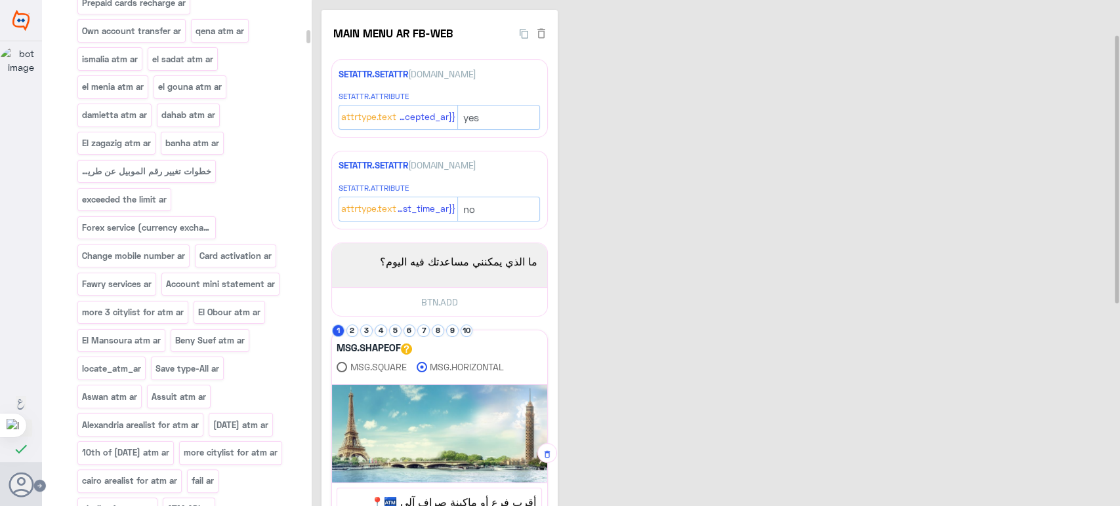
scroll to position [0, 0]
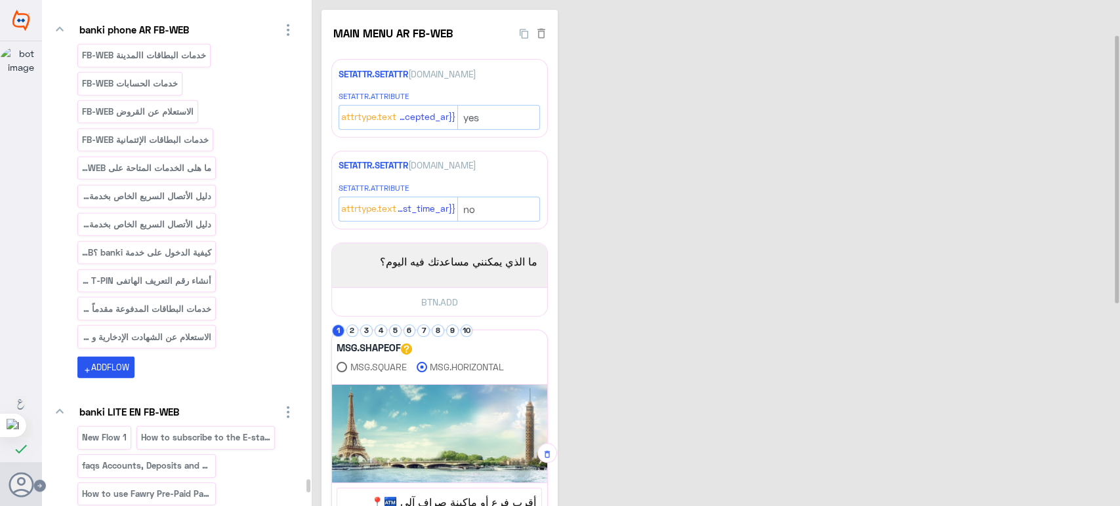
drag, startPoint x: 308, startPoint y: 496, endPoint x: 256, endPoint y: 345, distance: 159.5
click at [283, 483] on div "keyboard_arrow_down Basic Folder Welcome Message Default reply keyboard_arrow_d…" at bounding box center [177, 255] width 270 height 510
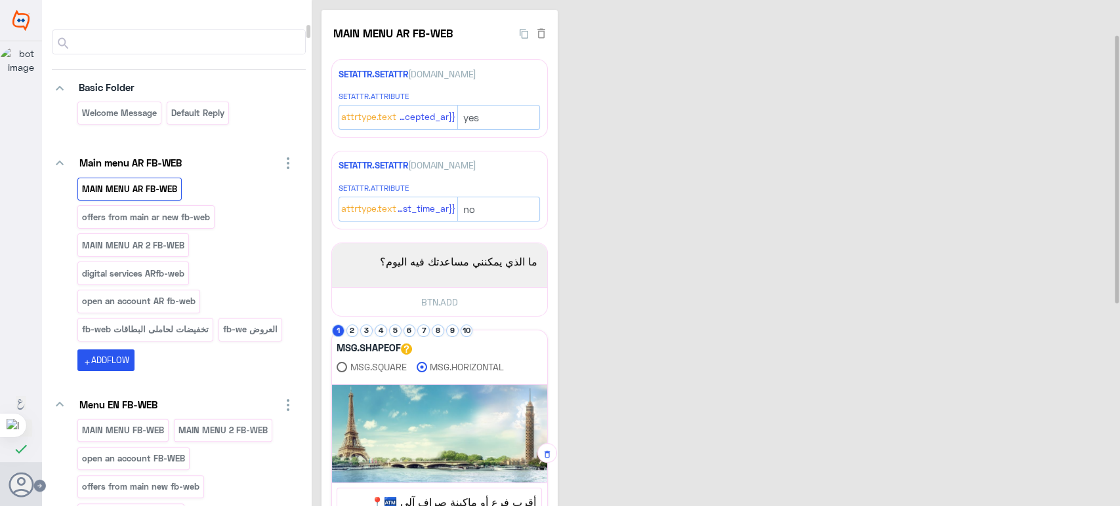
drag, startPoint x: 308, startPoint y: 501, endPoint x: 279, endPoint y: 35, distance: 466.6
click at [279, 35] on div "keyboard_arrow_down Basic Folder Welcome Message Default reply keyboard_arrow_d…" at bounding box center [177, 255] width 270 height 510
click at [163, 41] on input at bounding box center [189, 42] width 231 height 24
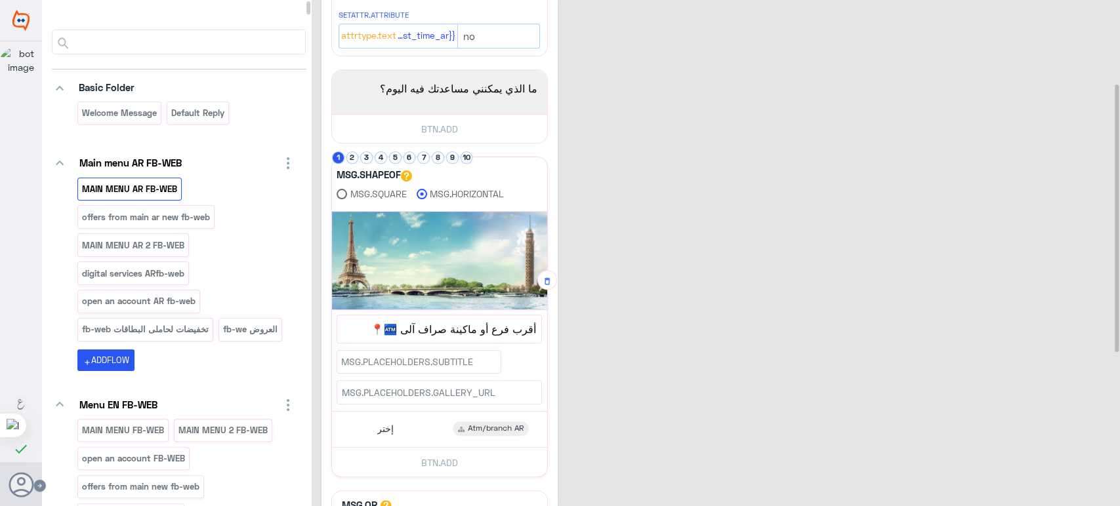
scroll to position [123, 0]
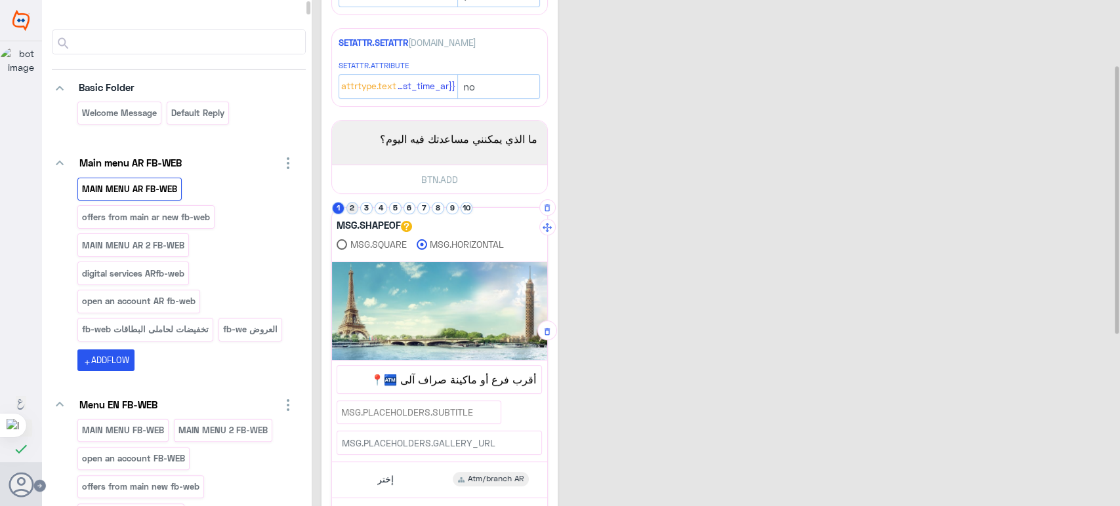
click at [354, 202] on button "2" at bounding box center [352, 208] width 12 height 12
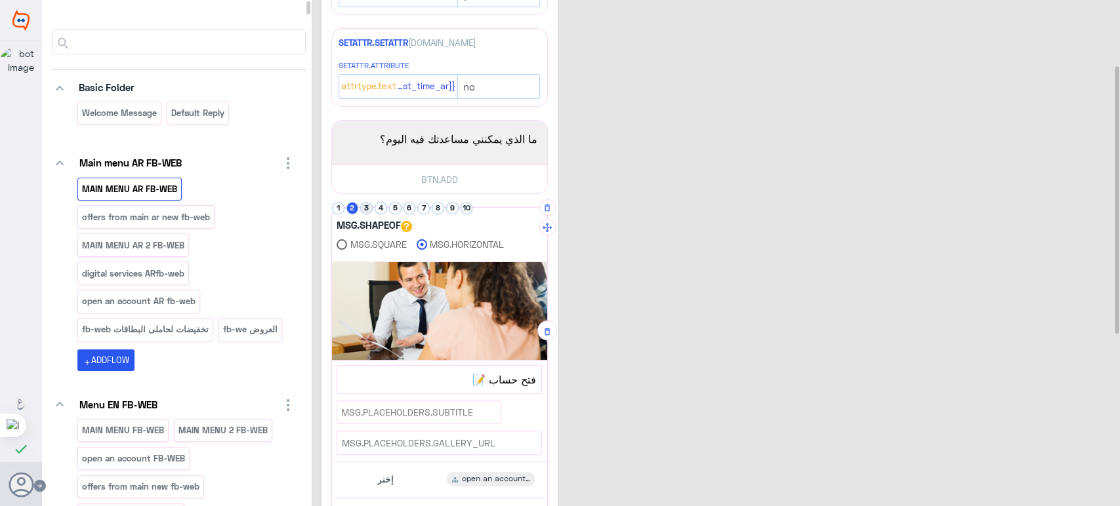
click at [369, 207] on button "3" at bounding box center [366, 208] width 12 height 12
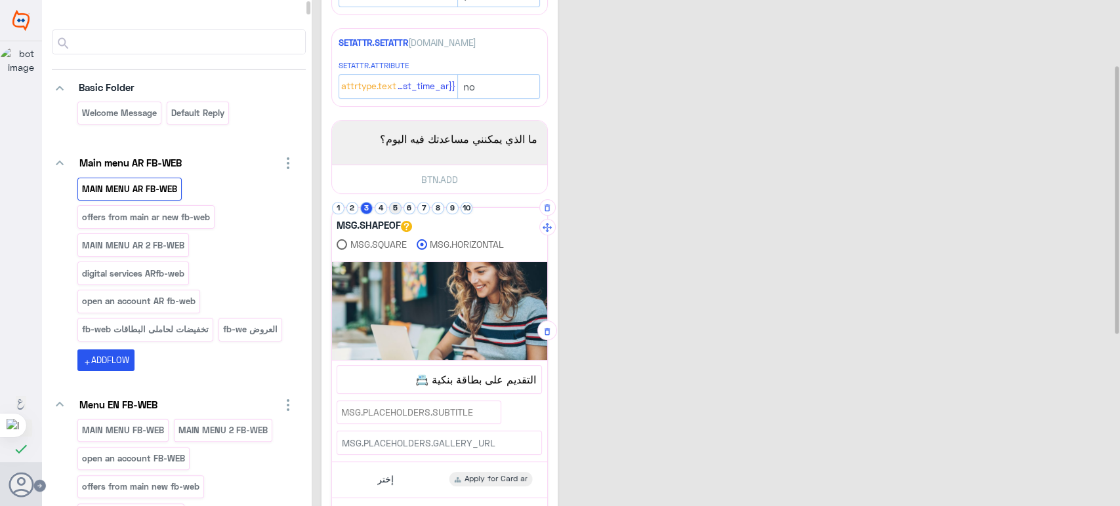
click at [389, 207] on button "5" at bounding box center [395, 208] width 12 height 12
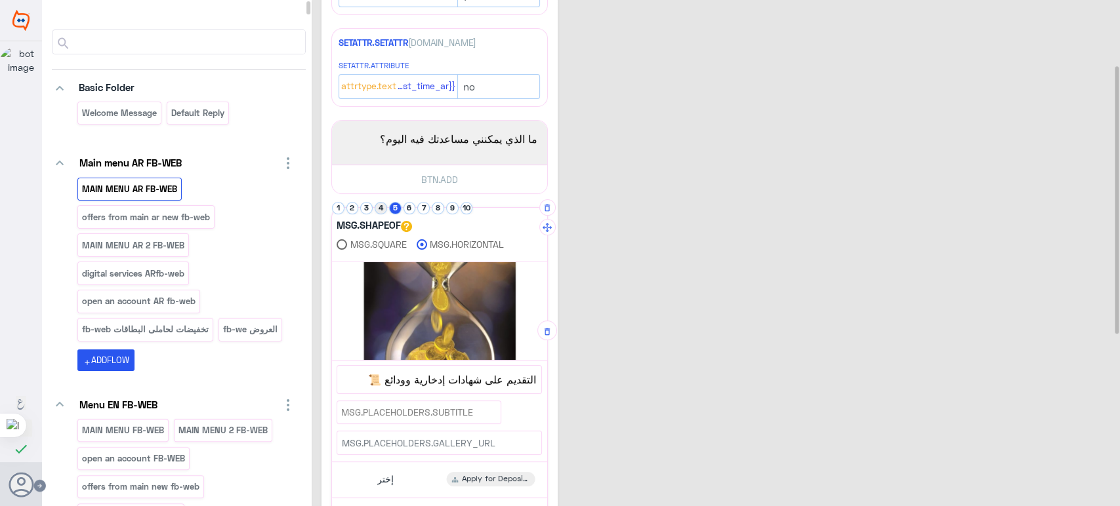
click at [381, 207] on button "4" at bounding box center [381, 208] width 12 height 12
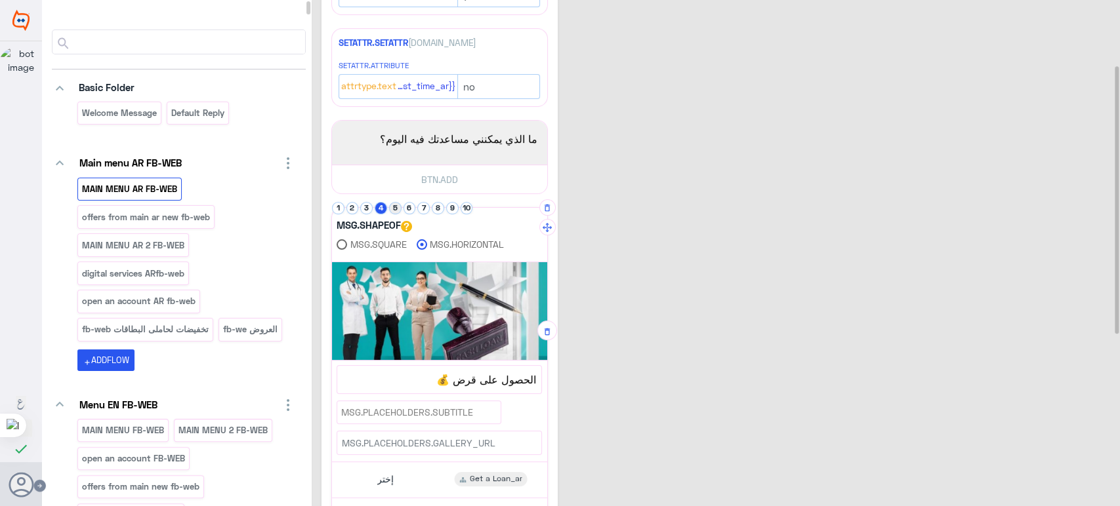
click at [393, 207] on button "5" at bounding box center [395, 208] width 12 height 12
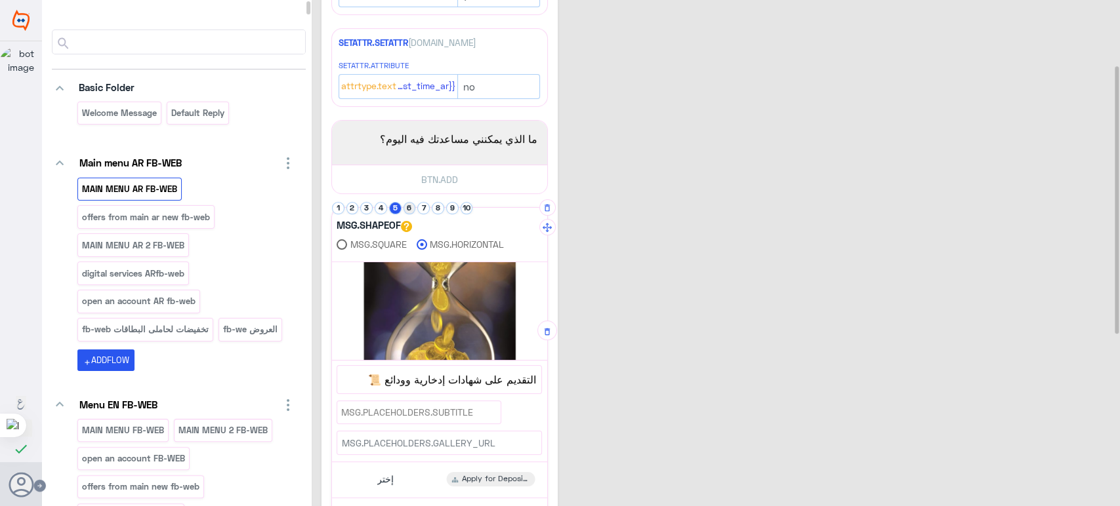
click at [409, 205] on button "6" at bounding box center [409, 208] width 12 height 12
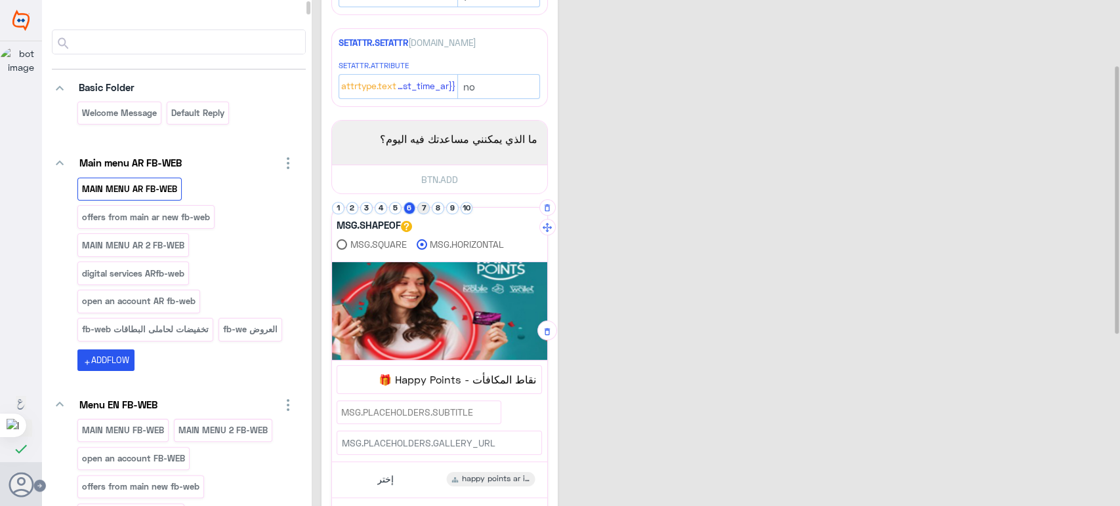
click at [424, 205] on button "7" at bounding box center [423, 208] width 12 height 12
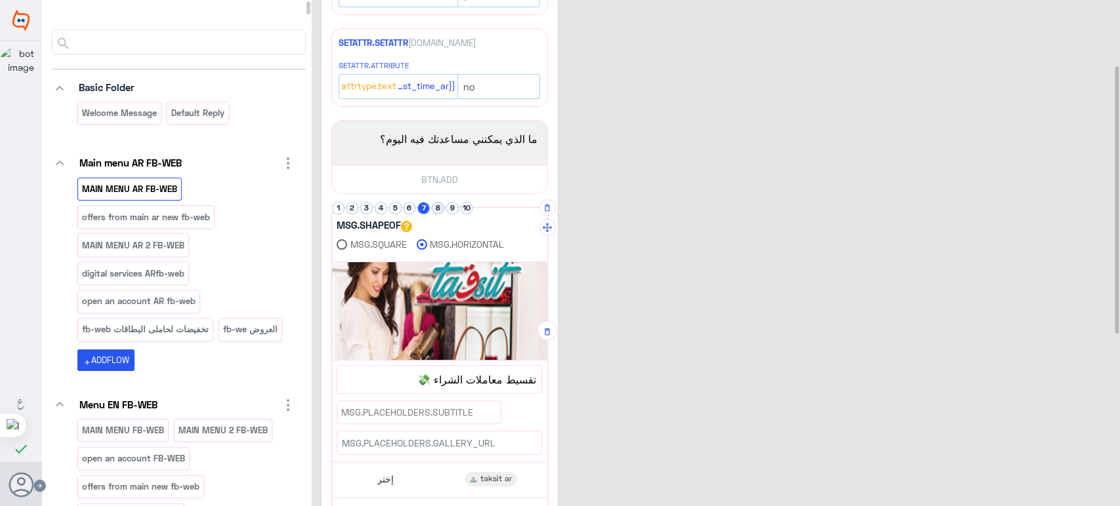
click at [434, 206] on button "8" at bounding box center [438, 208] width 12 height 12
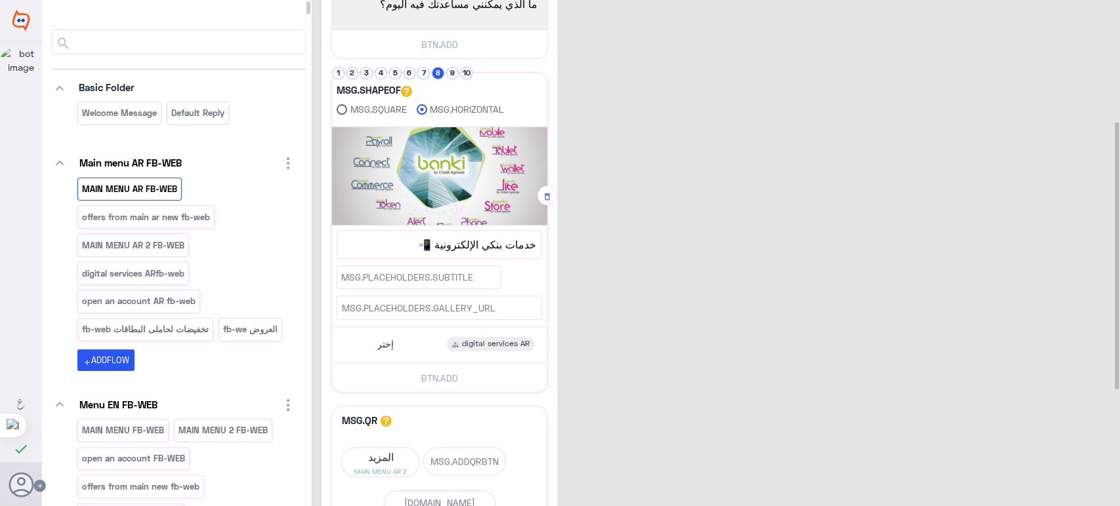
scroll to position [259, 0]
click at [455, 73] on button "9" at bounding box center [452, 72] width 12 height 12
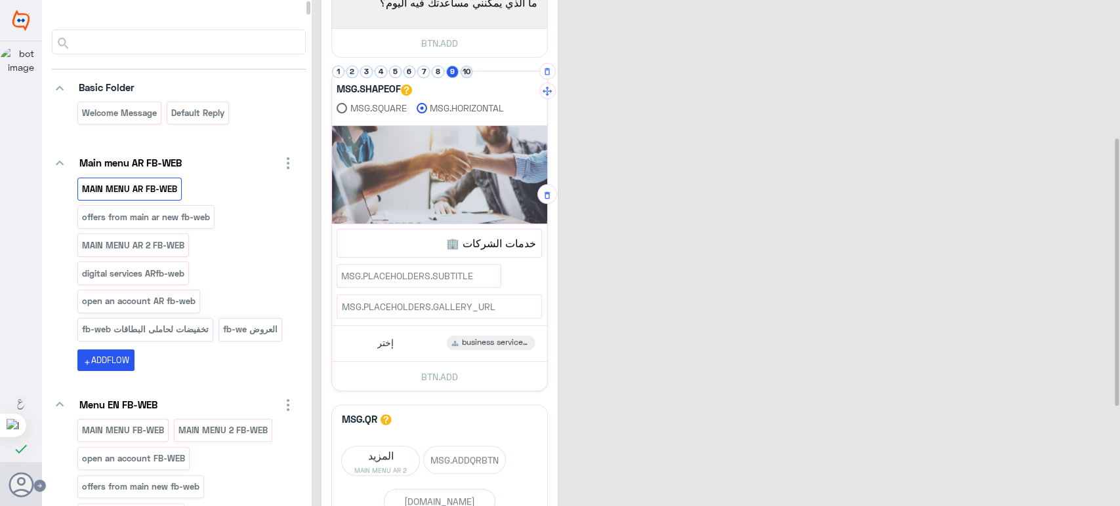
click at [467, 72] on button "10" at bounding box center [466, 72] width 12 height 12
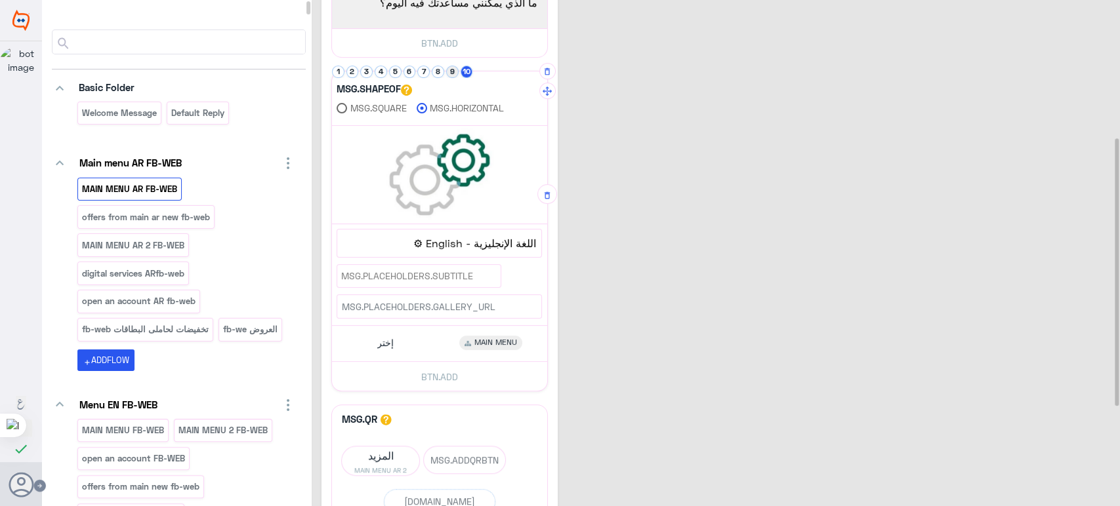
click at [457, 69] on button "9" at bounding box center [452, 72] width 12 height 12
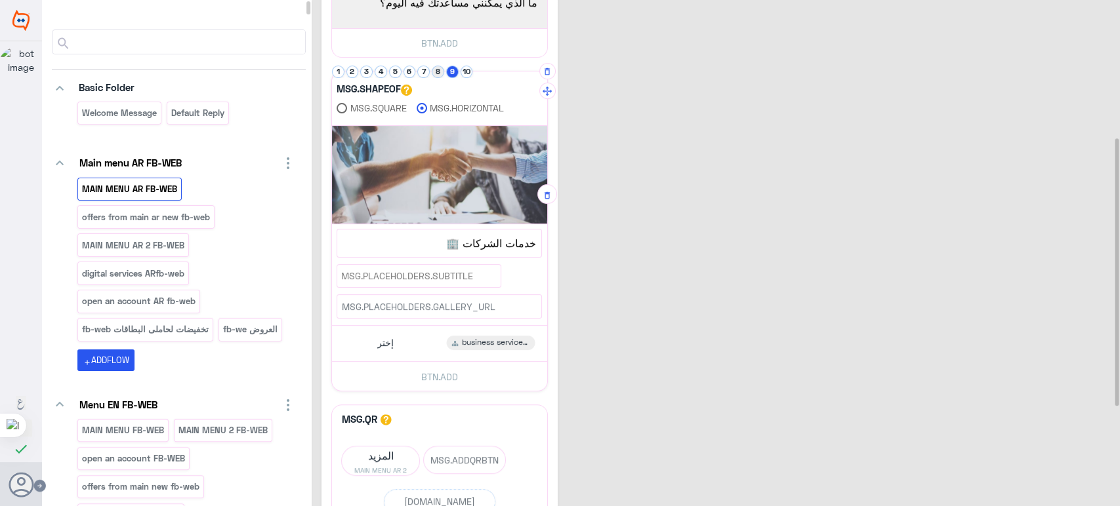
click at [439, 72] on button "8" at bounding box center [438, 72] width 12 height 12
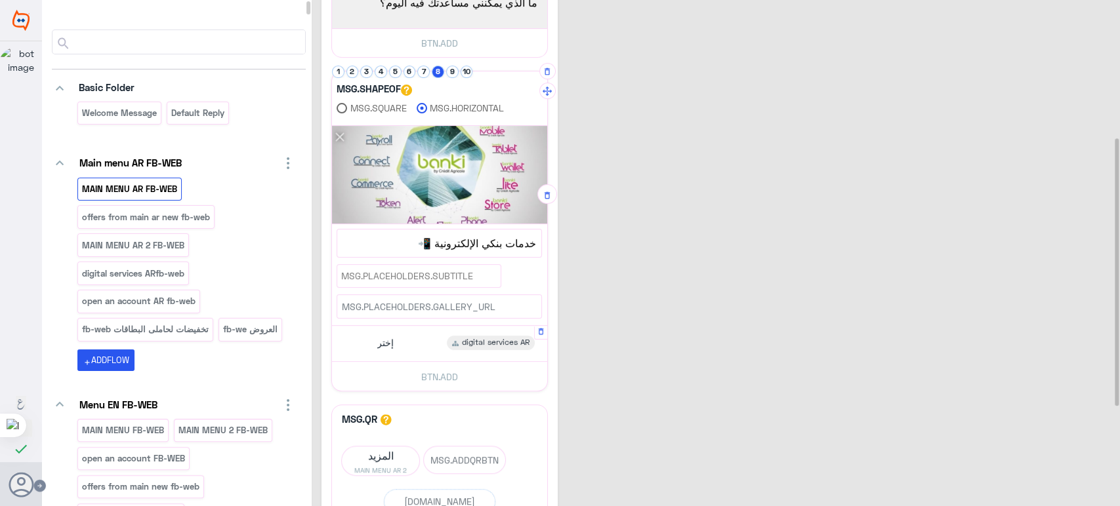
click at [437, 333] on div "إختر digital services AR" at bounding box center [439, 344] width 205 height 26
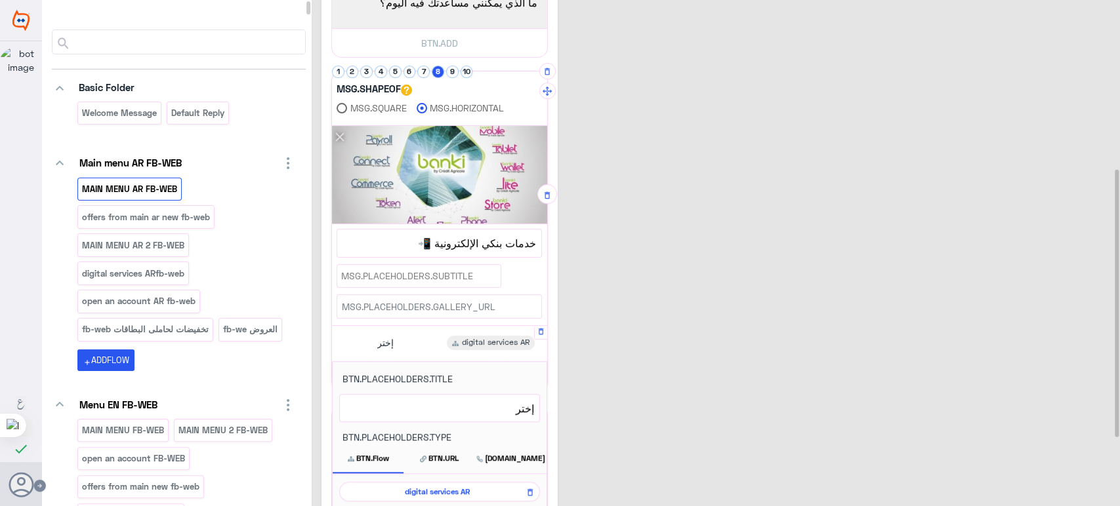
scroll to position [335, 0]
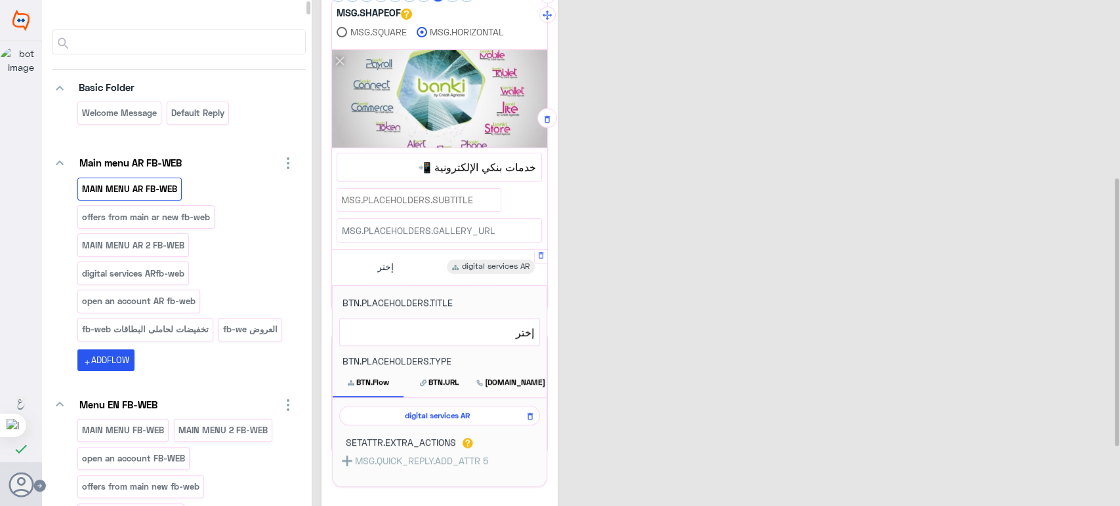
click at [457, 413] on span "digital services AR" at bounding box center [437, 416] width 182 height 12
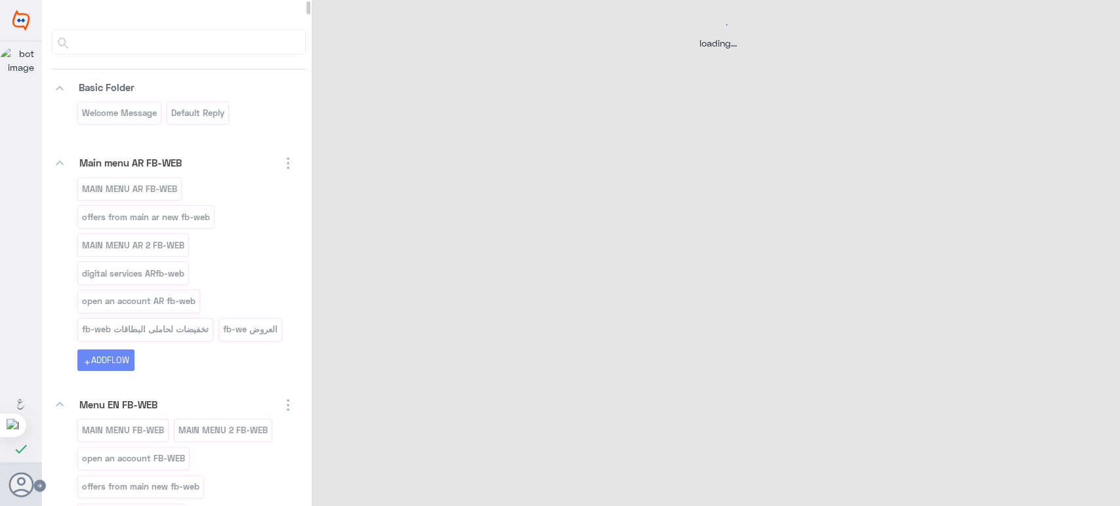
scroll to position [0, 0]
select select "3"
select select "2"
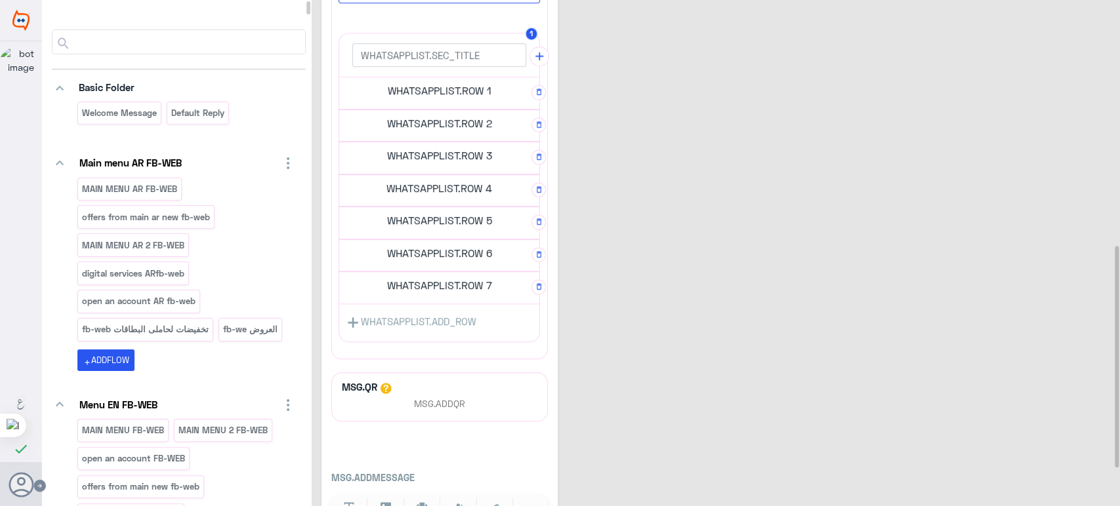
scroll to position [573, 0]
click at [446, 91] on h5 "WHATSAPPLIST.ROW 1" at bounding box center [439, 88] width 200 height 26
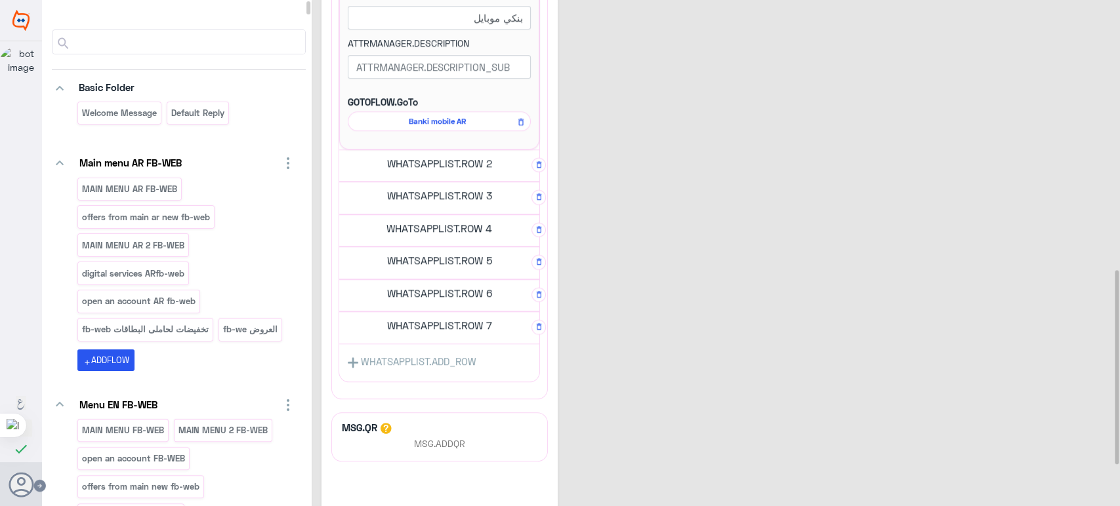
scroll to position [701, 0]
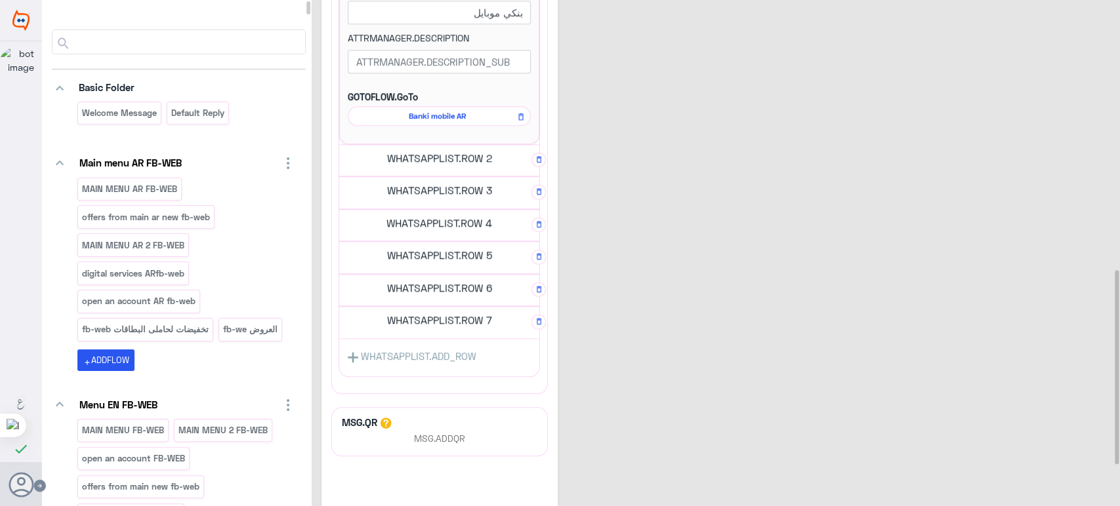
click at [472, 160] on h5 "WHATSAPPLIST.ROW 2" at bounding box center [439, 158] width 200 height 26
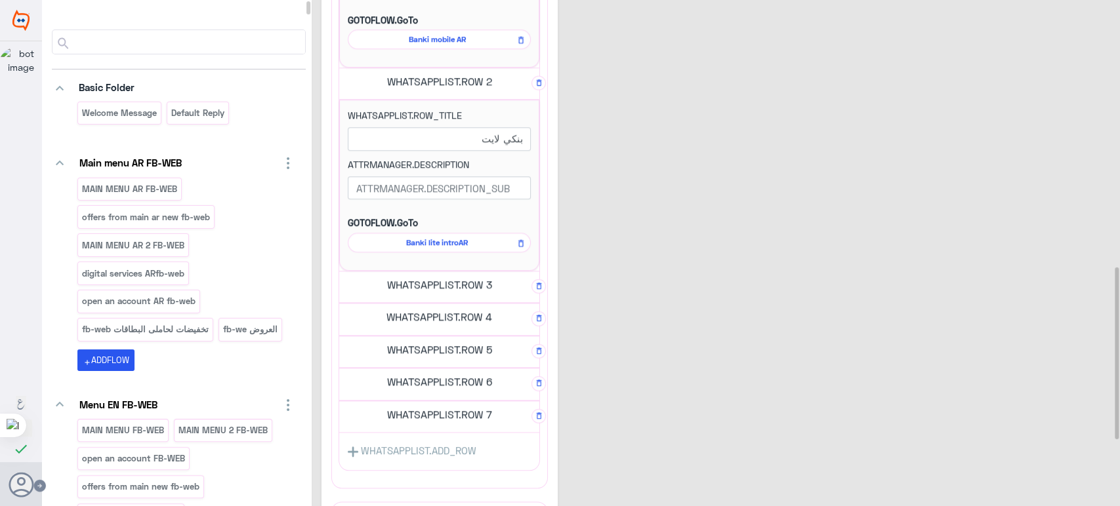
scroll to position [791, 0]
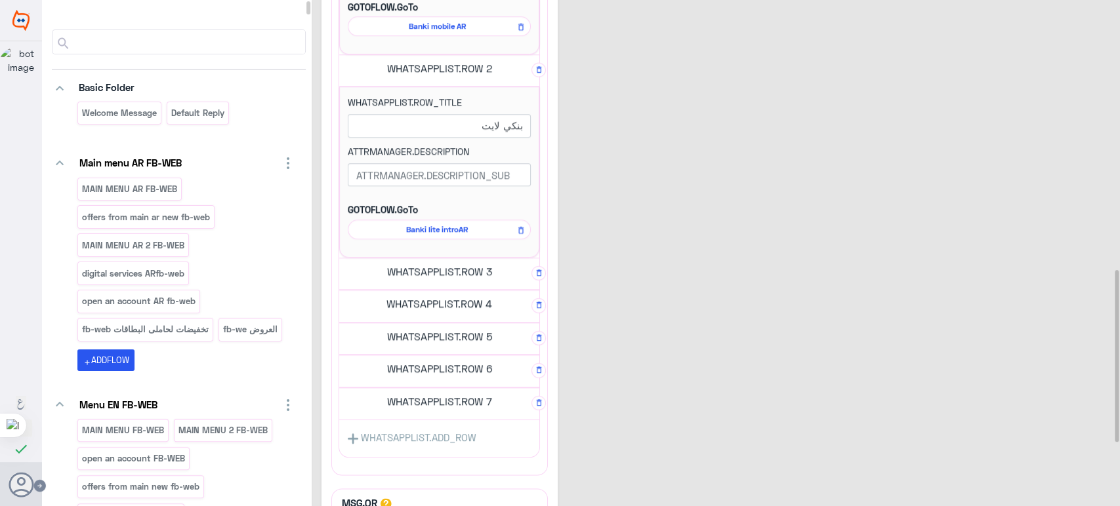
click at [459, 271] on h5 "WHATSAPPLIST.ROW 3" at bounding box center [439, 271] width 200 height 26
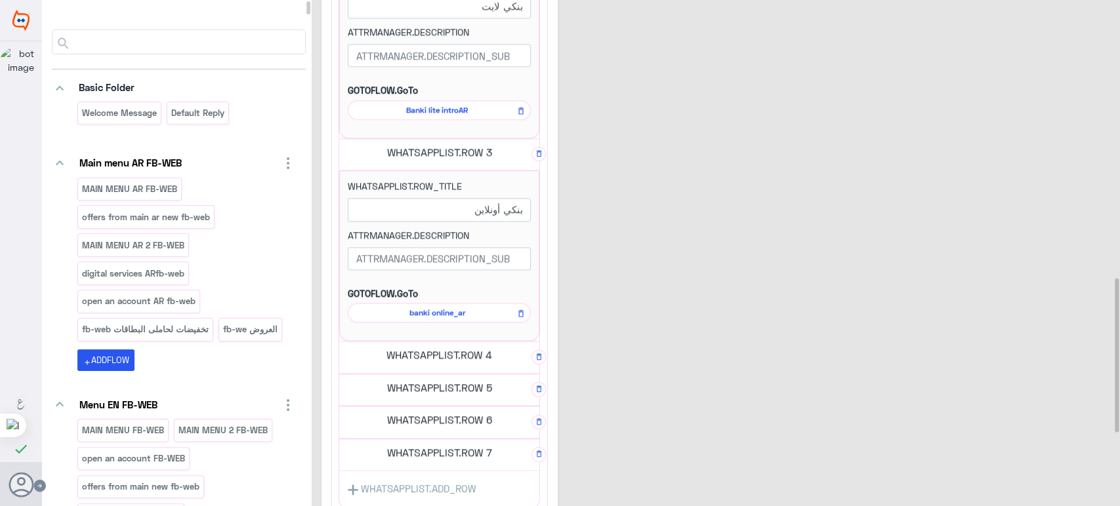
scroll to position [917, 0]
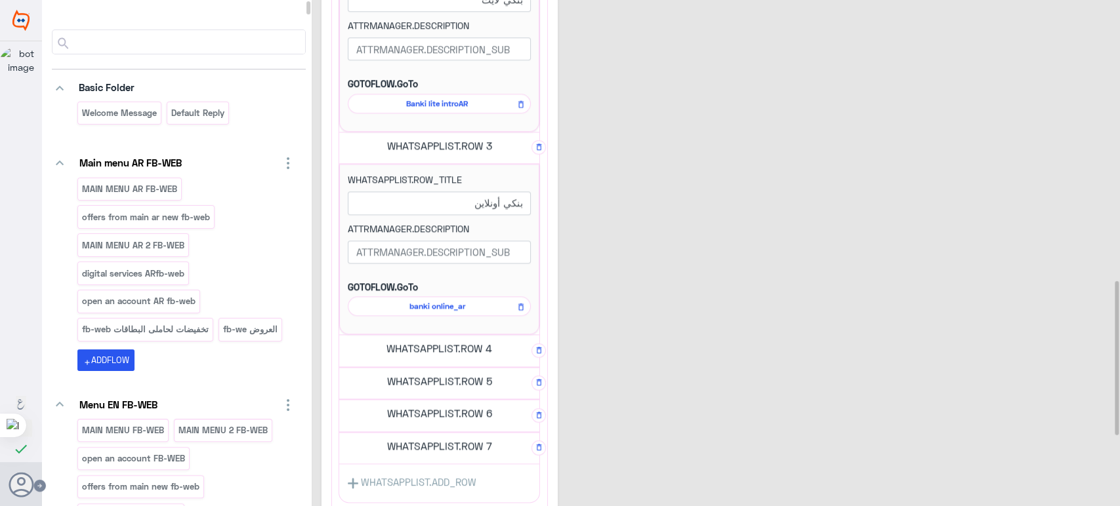
click at [468, 340] on h5 "WHATSAPPLIST.ROW 4" at bounding box center [439, 348] width 200 height 26
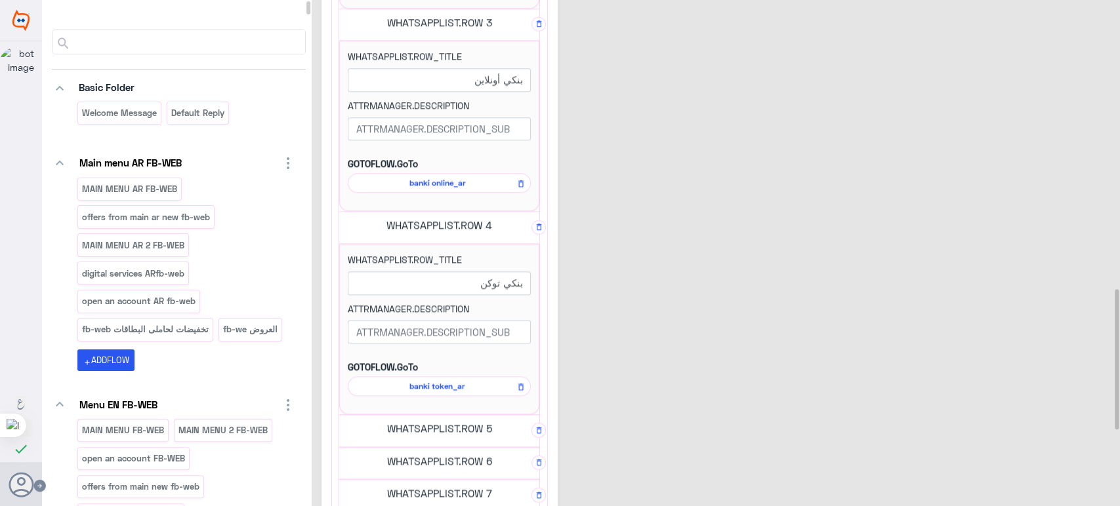
scroll to position [1042, 0]
click at [476, 420] on h5 "WHATSAPPLIST.ROW 5" at bounding box center [439, 426] width 200 height 26
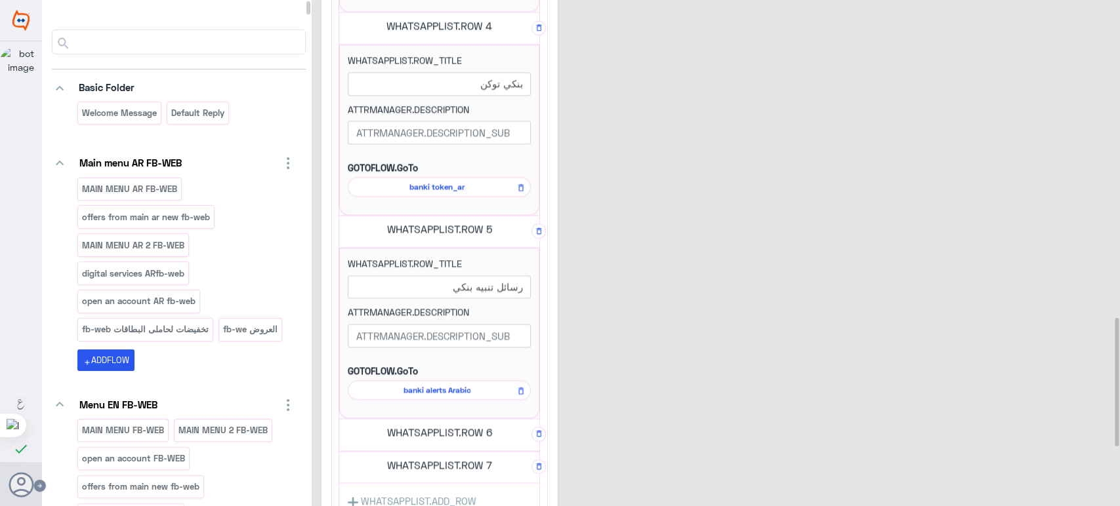
scroll to position [1254, 0]
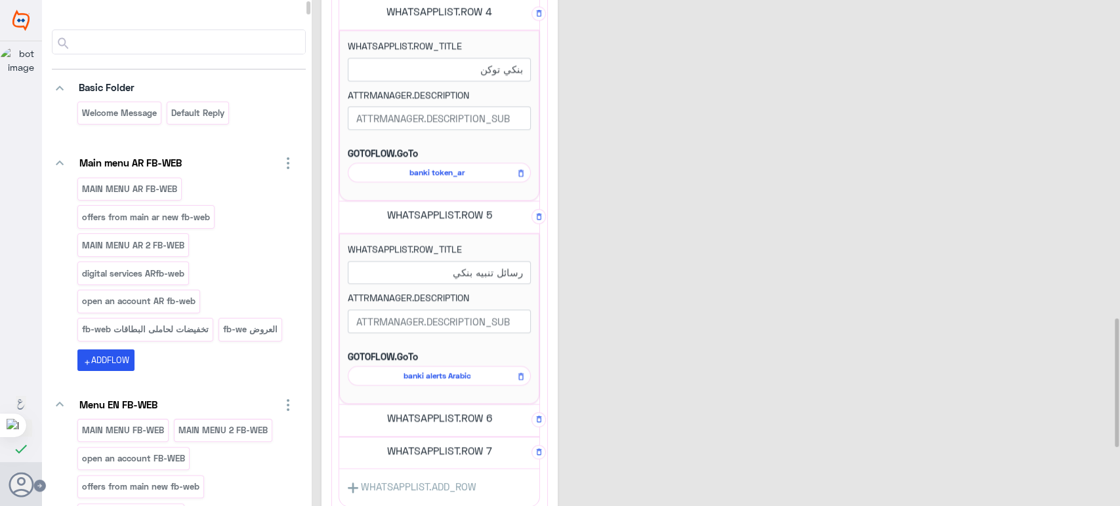
click at [461, 417] on h5 "WHATSAPPLIST.ROW 6" at bounding box center [439, 418] width 200 height 26
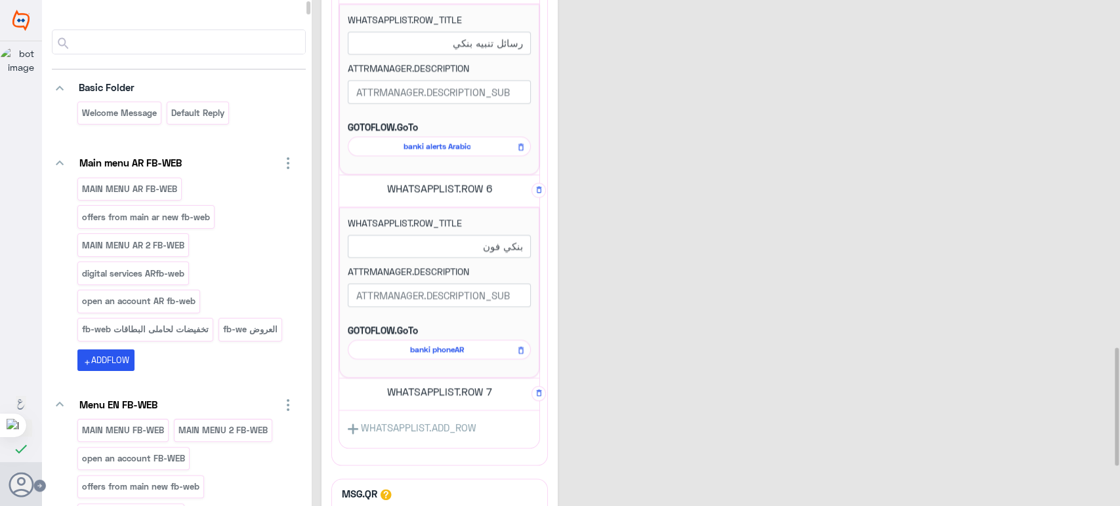
scroll to position [1485, 0]
click at [445, 392] on h5 "WHATSAPPLIST.ROW 7" at bounding box center [439, 390] width 200 height 26
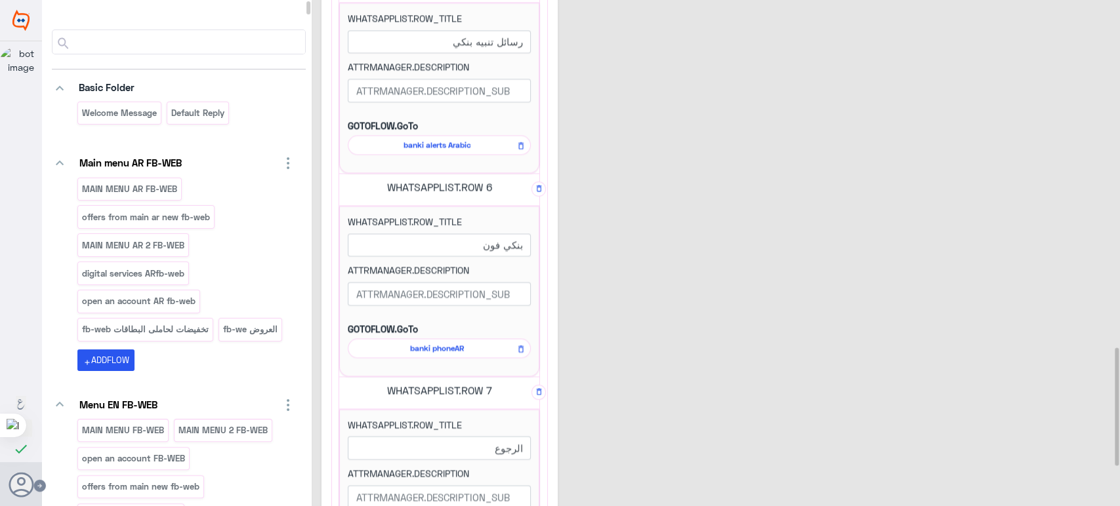
click at [187, 47] on input at bounding box center [189, 42] width 231 height 24
type input "f"
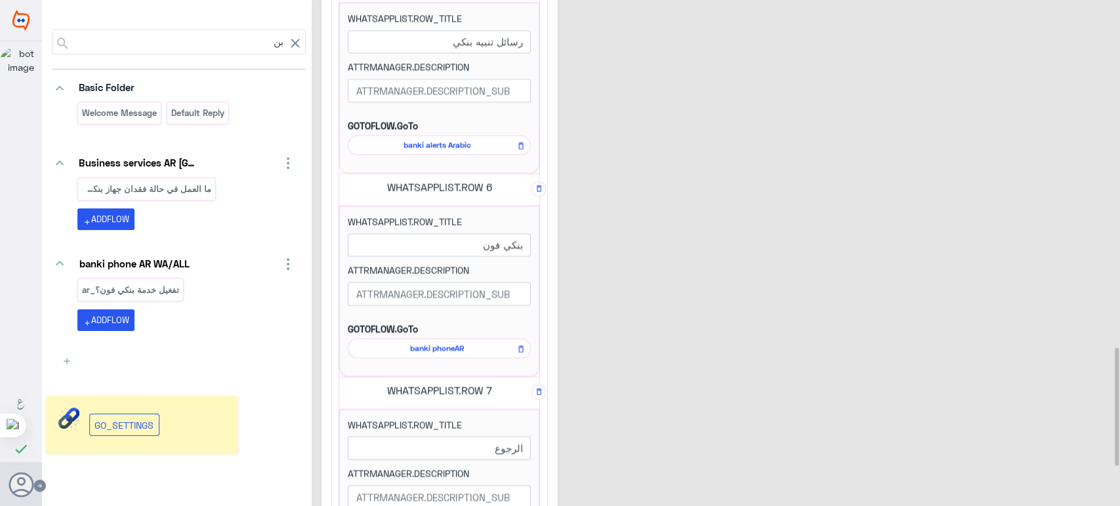
type input "ب"
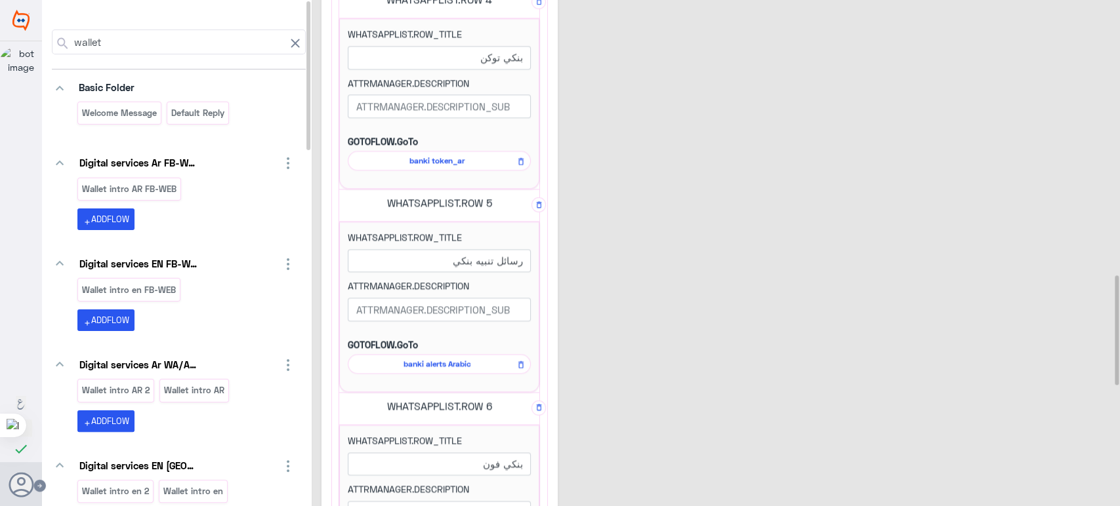
scroll to position [1264, 0]
click at [72, 46] on input "wallet" at bounding box center [178, 42] width 213 height 24
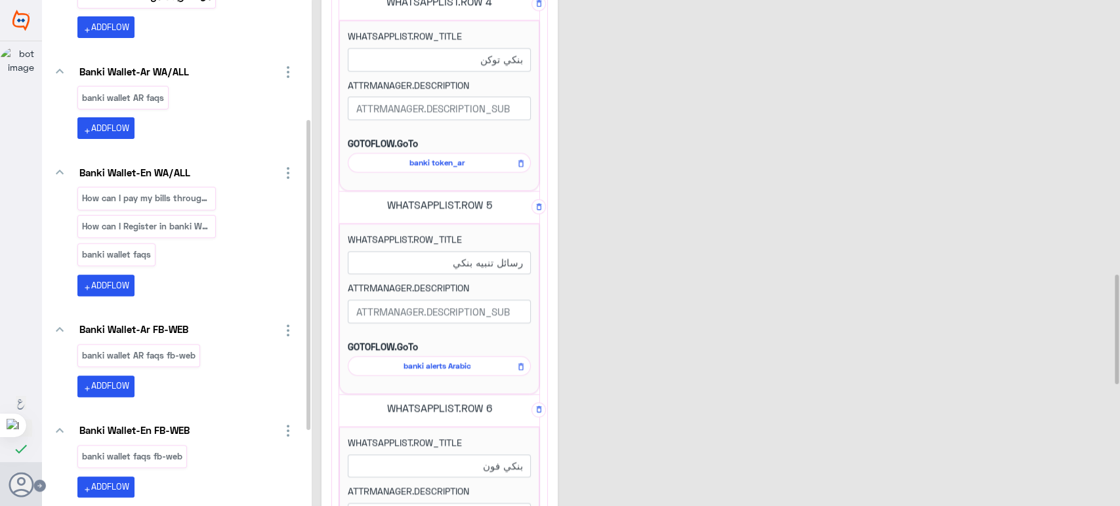
scroll to position [319, 0]
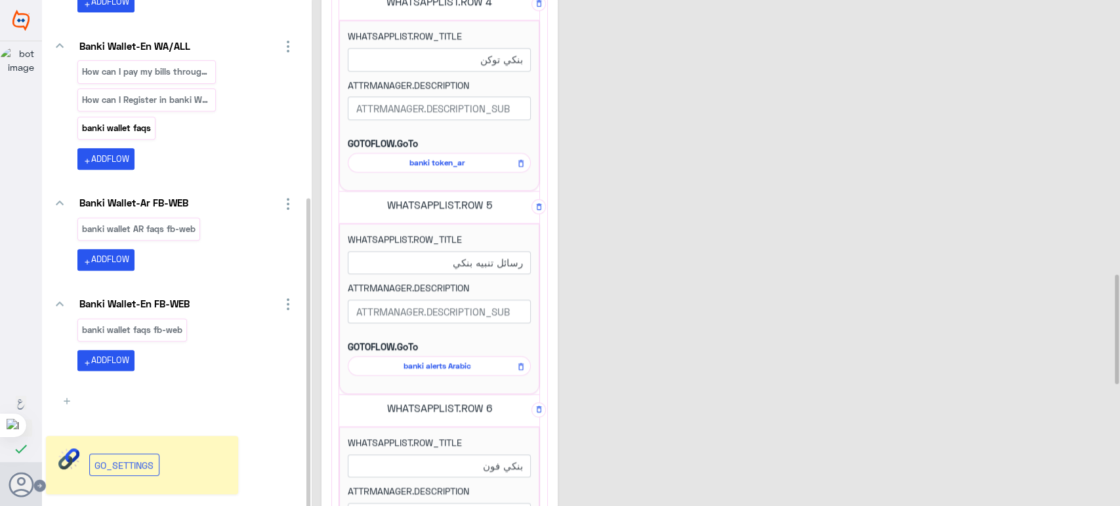
type input "banki walle"
click at [139, 127] on p "banki wallet faqs" at bounding box center [116, 128] width 71 height 15
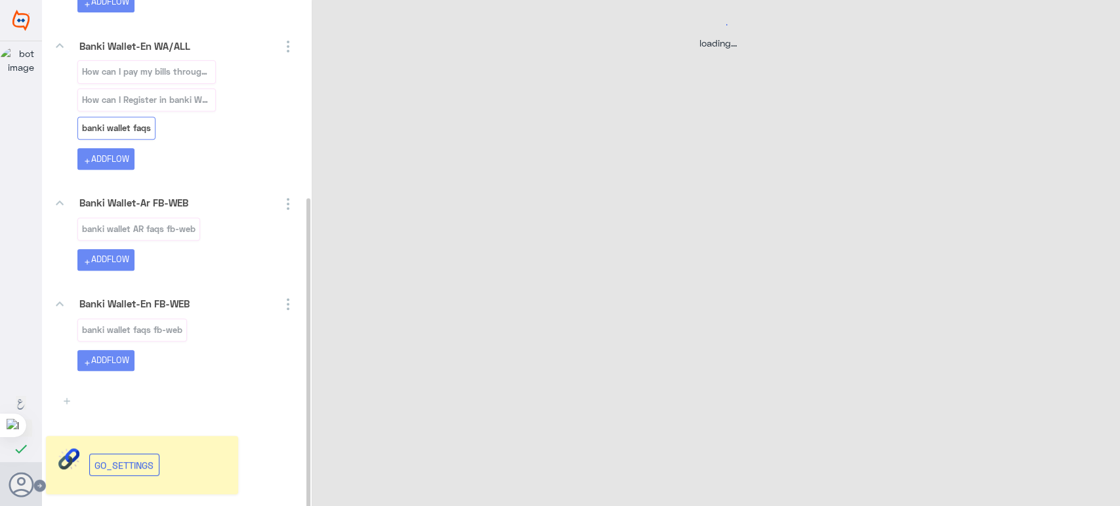
scroll to position [0, 0]
select select "3"
select select "2"
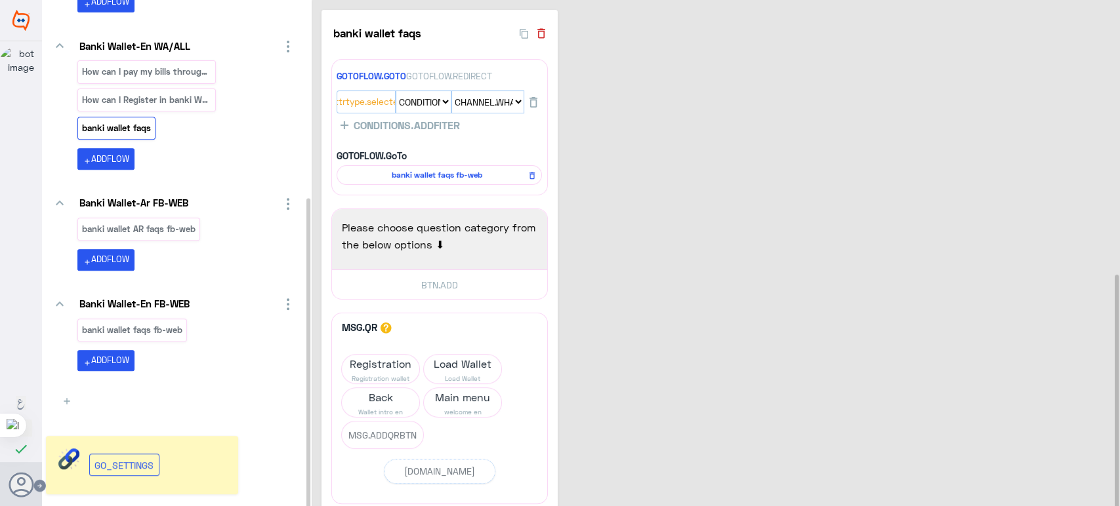
click at [543, 34] on icon "button" at bounding box center [541, 34] width 8 height 10
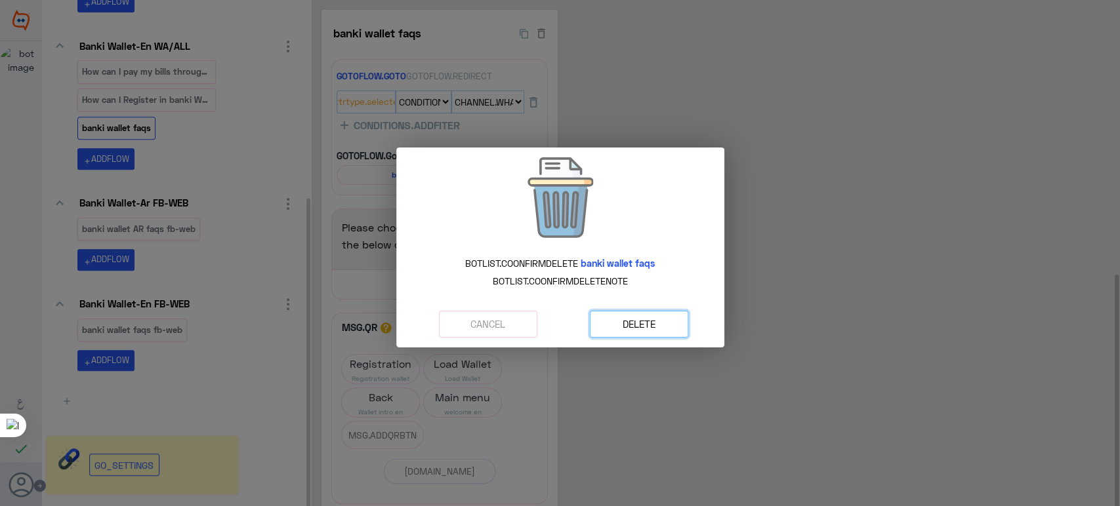
click at [649, 329] on button "DELETE" at bounding box center [639, 324] width 98 height 27
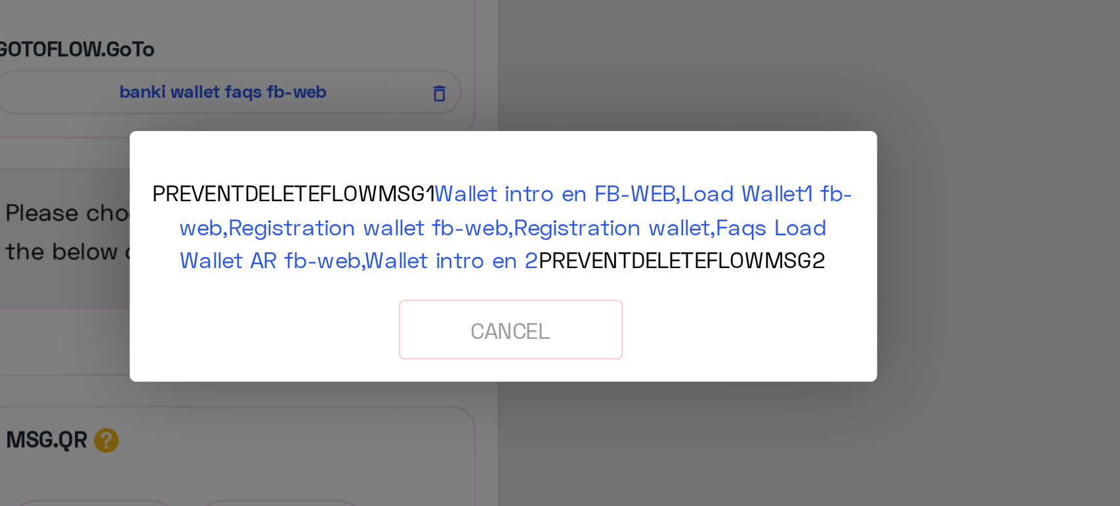
click at [537, 249] on span "Wallet intro en 2" at bounding box center [538, 249] width 76 height 12
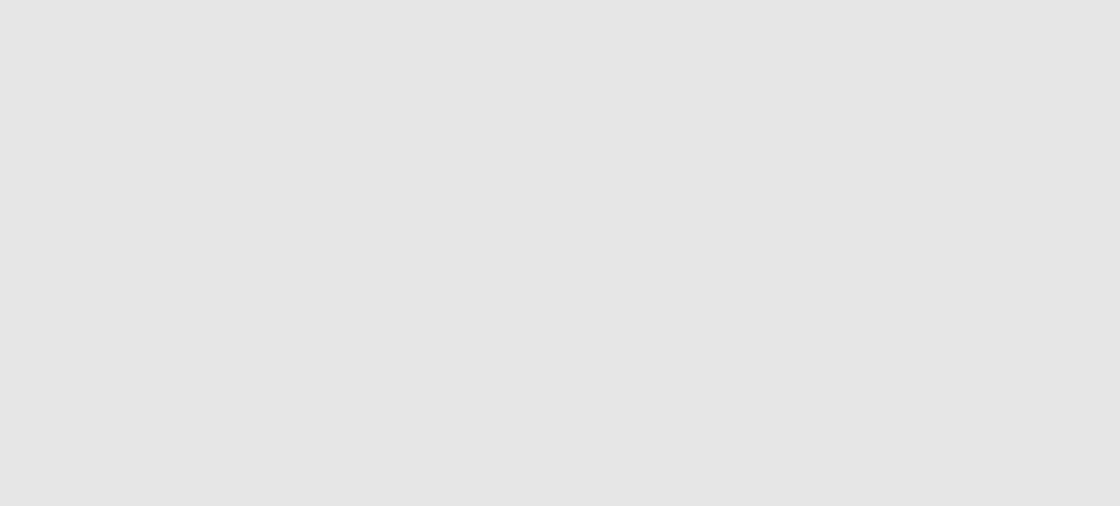
select select "3"
select select "2"
select select "POST"
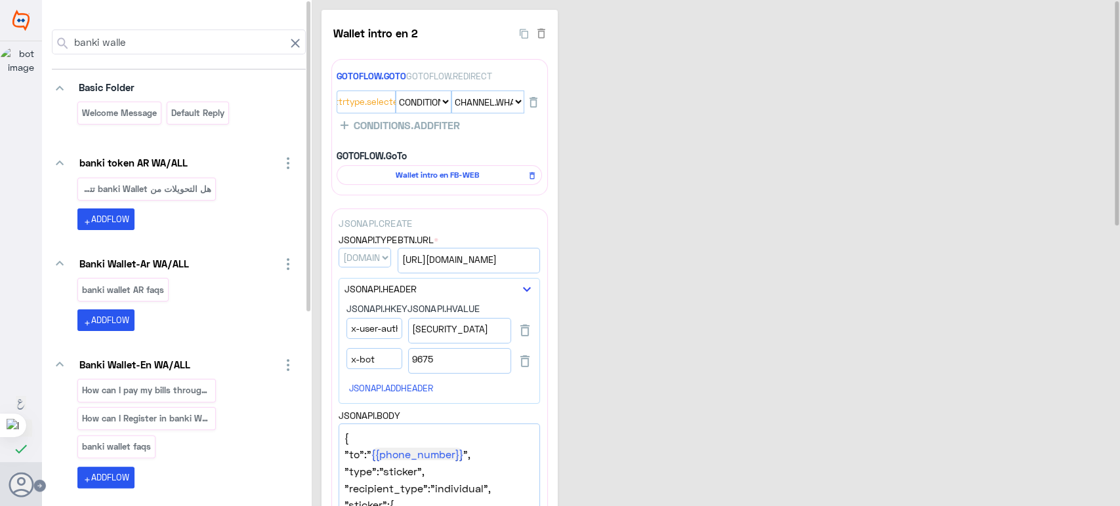
click at [287, 44] on icon at bounding box center [295, 43] width 16 height 16
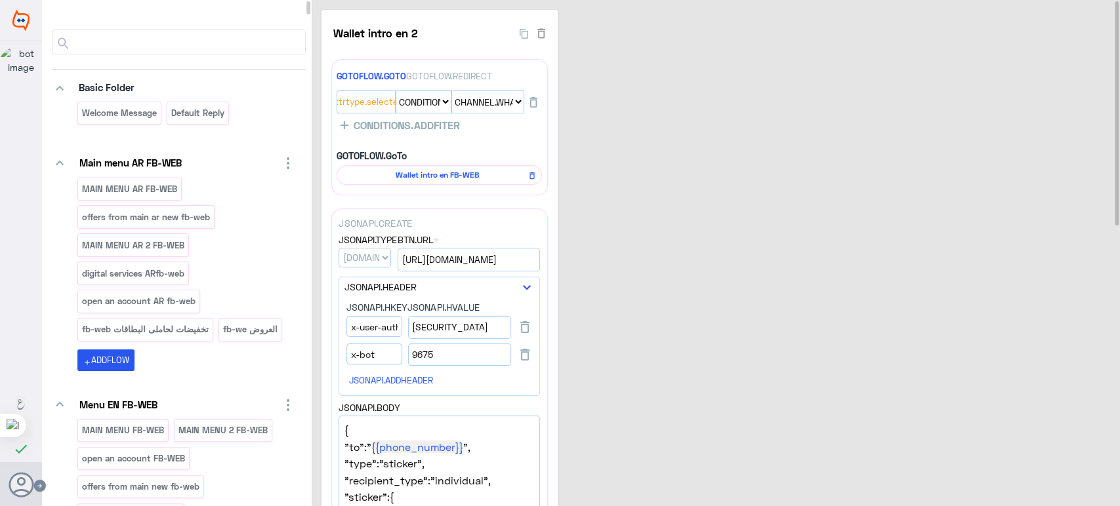
click at [266, 44] on input at bounding box center [189, 42] width 231 height 24
paste input "How can I charge my wallet? (Load)_en"
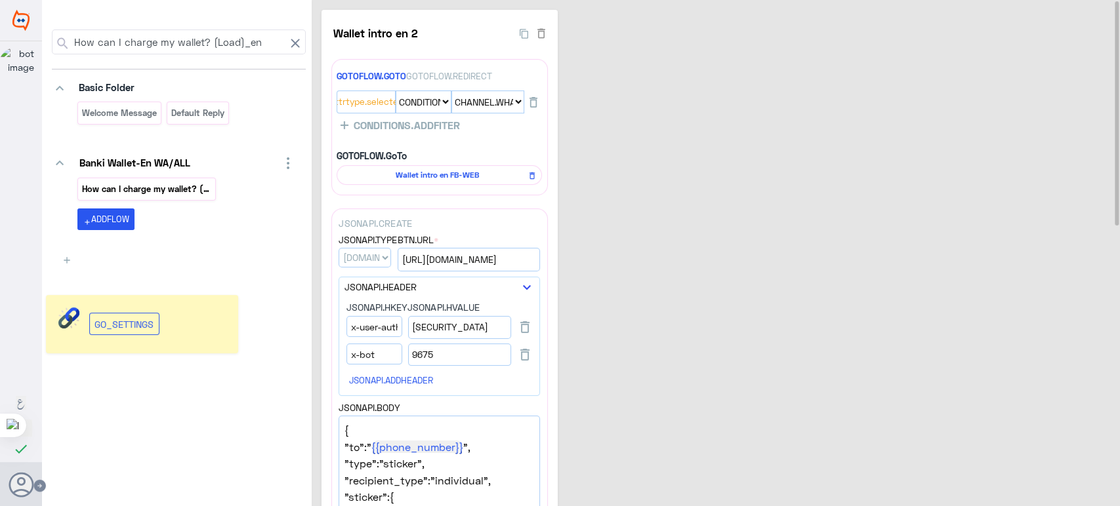
type input "How can I charge my wallet? (Load)_en"
click at [186, 182] on p "How can I charge my wallet? (Load)_en" at bounding box center [146, 189] width 131 height 15
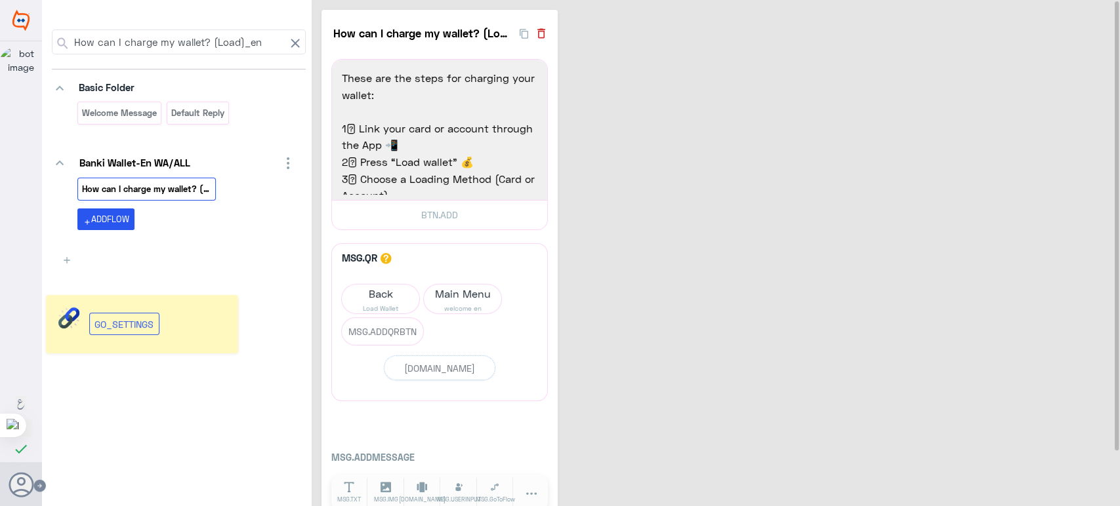
click at [541, 33] on icon "button" at bounding box center [541, 33] width 13 height 13
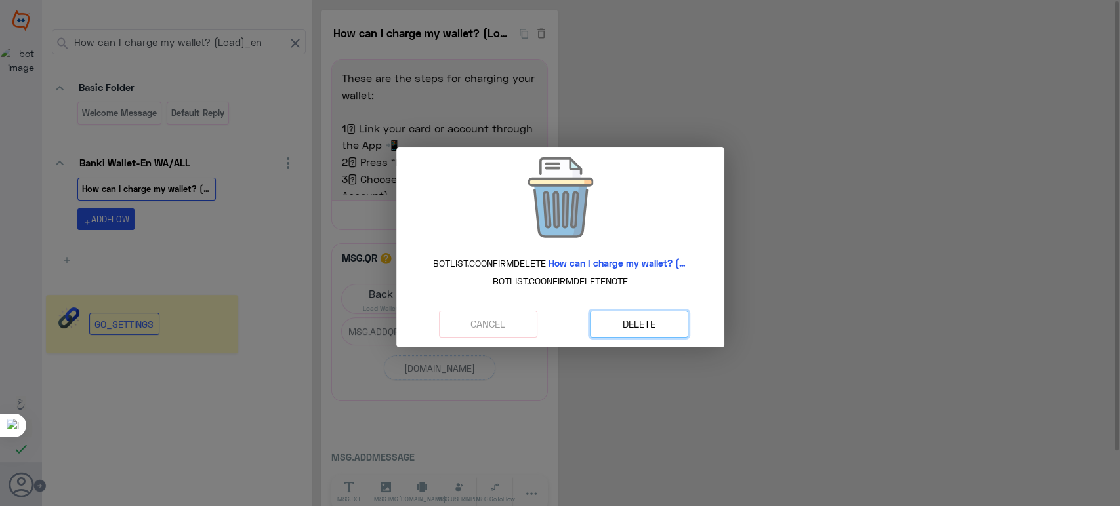
click at [661, 323] on button "DELETE" at bounding box center [639, 324] width 98 height 27
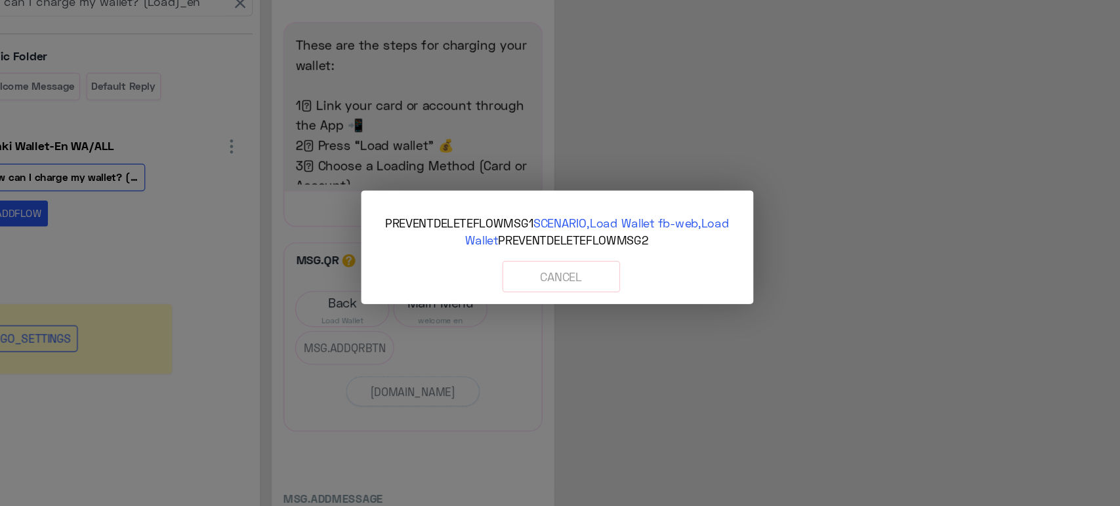
click at [563, 226] on span "SCENARIO," at bounding box center [564, 227] width 47 height 12
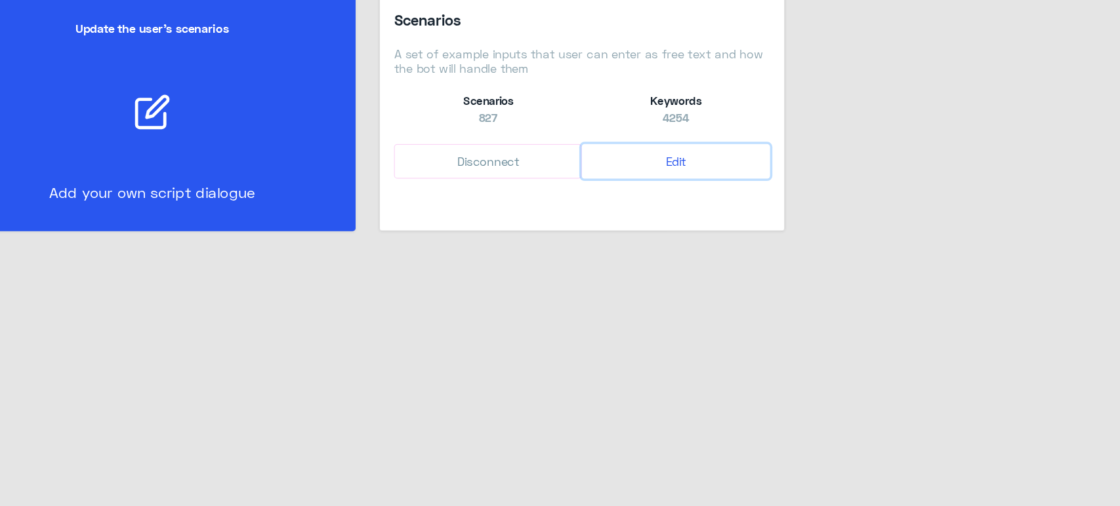
click at [665, 175] on button "Edit" at bounding box center [659, 176] width 157 height 30
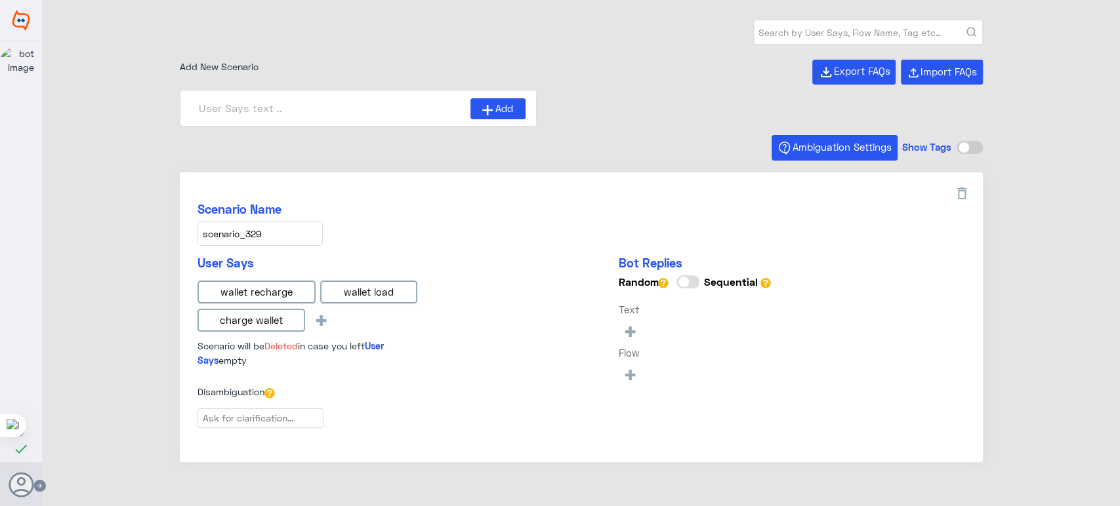
click at [563, 134] on div "1 Scenarios Add New Scenario Export FAQs Import FAQs Add Ambiguation Settings S…" at bounding box center [581, 276] width 803 height 512
click at [954, 192] on icon at bounding box center [962, 194] width 16 height 16
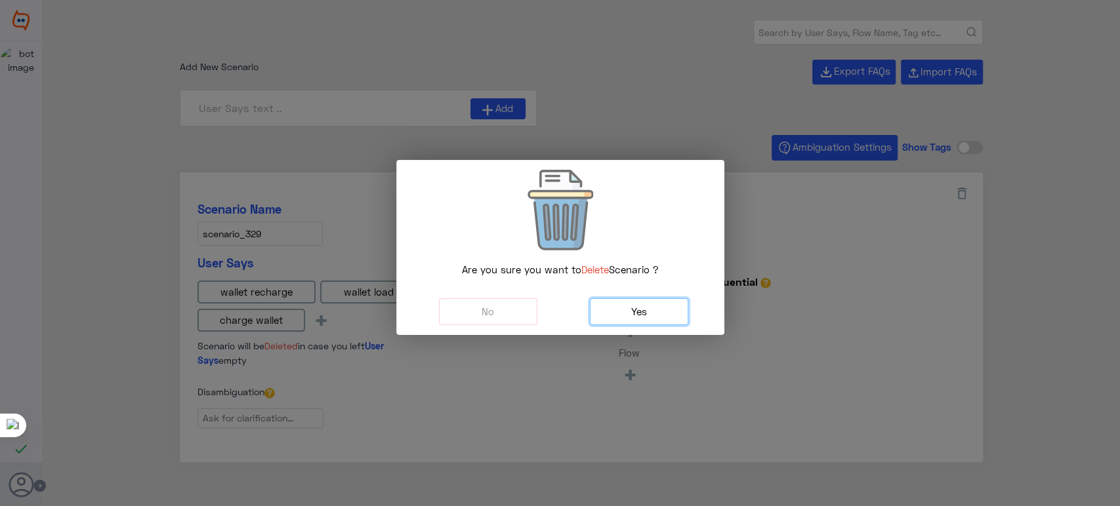
click at [626, 306] on button "Yes" at bounding box center [639, 311] width 98 height 27
click at [594, 129] on modal-container "Are you sure you want to Delete Scenario ? No Yes" at bounding box center [560, 253] width 1120 height 506
type input "How can I charge my wallet? (Load)_en"
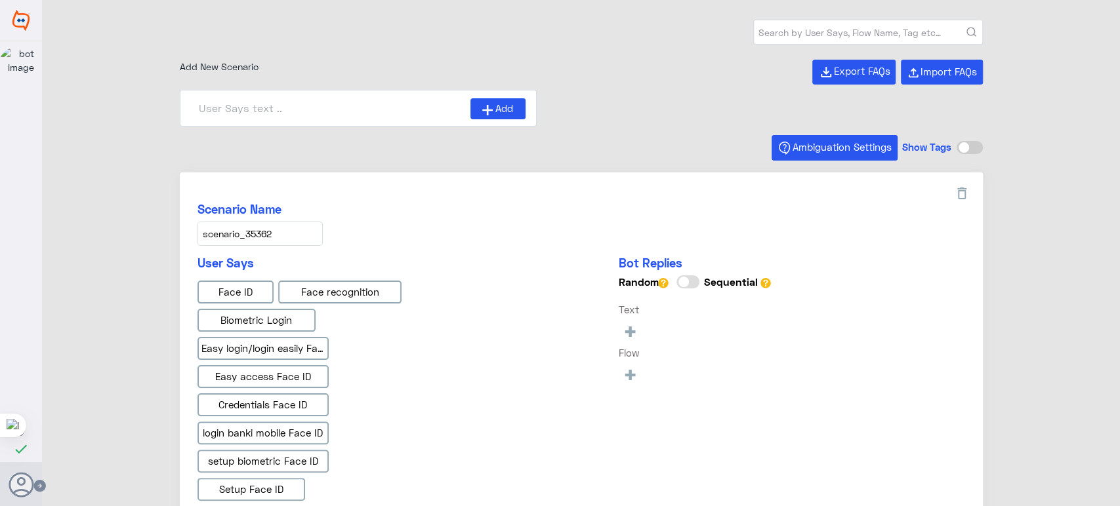
click at [767, 37] on input "text" at bounding box center [868, 32] width 228 height 24
click at [19, 22] on img at bounding box center [20, 20] width 17 height 21
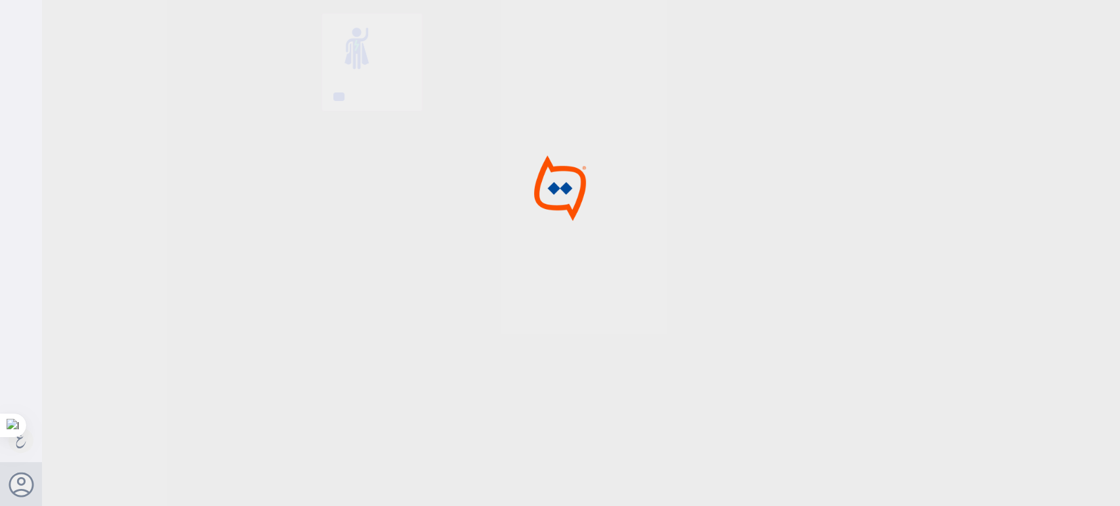
click at [297, 45] on div at bounding box center [560, 255] width 1120 height 510
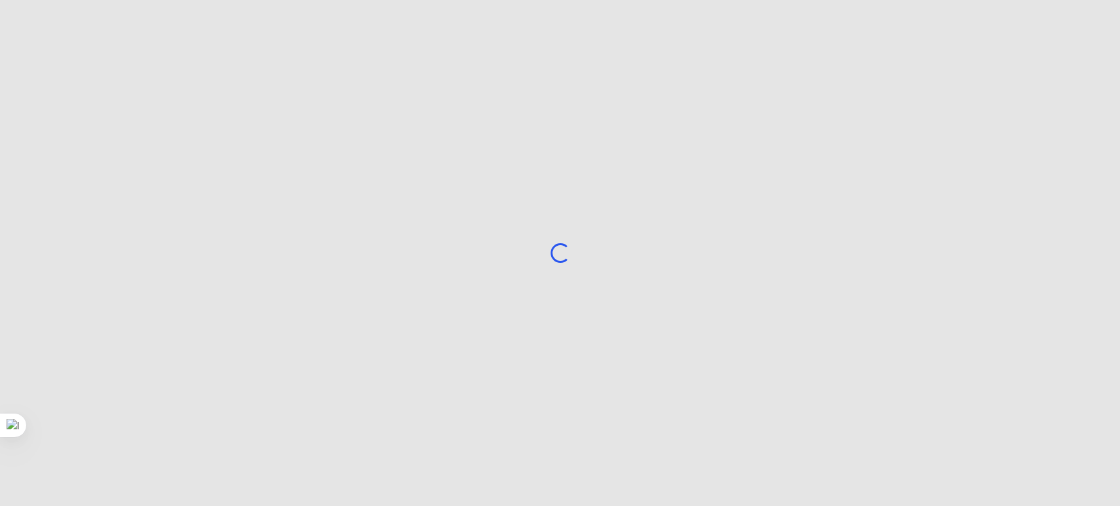
click at [249, 55] on div "Loading..." at bounding box center [560, 253] width 1120 height 506
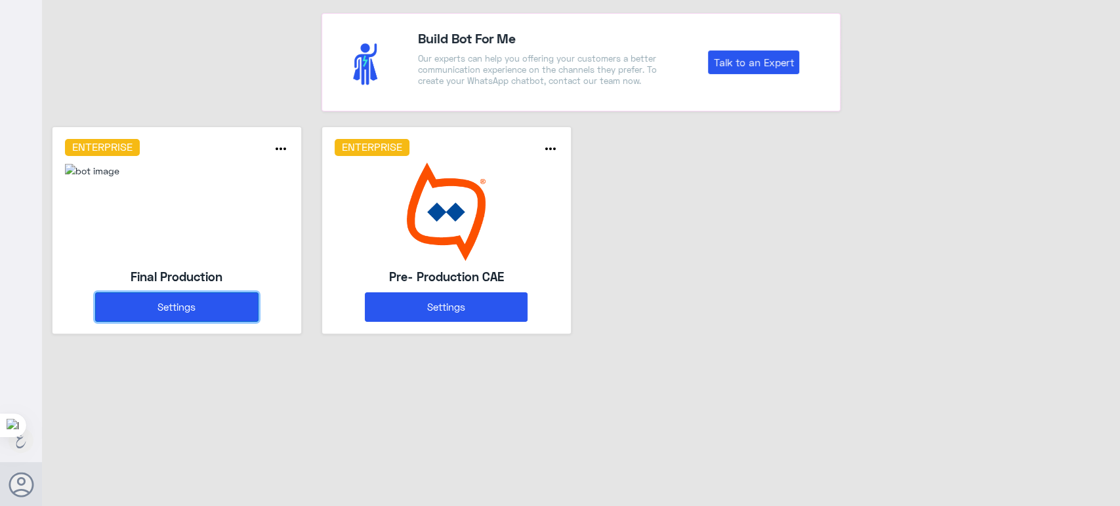
click at [224, 293] on button "Settings" at bounding box center [176, 308] width 163 height 30
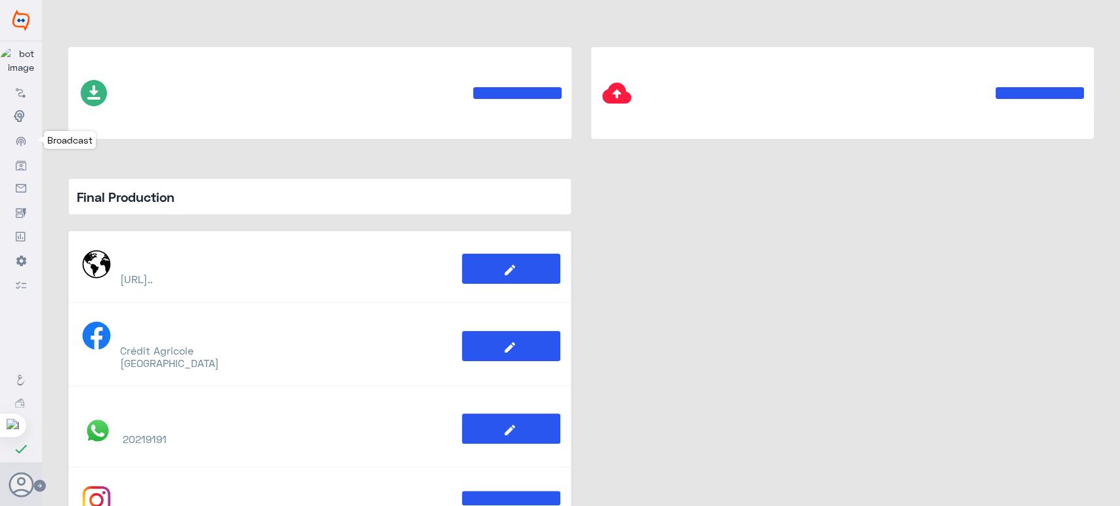
click at [17, 141] on icon at bounding box center [21, 141] width 10 height 10
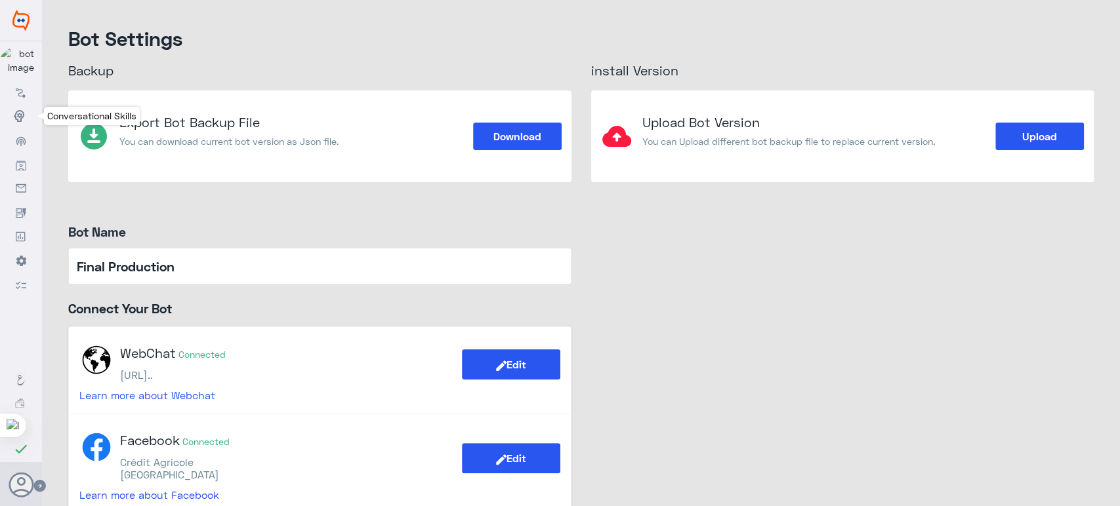
click at [19, 114] on icon at bounding box center [21, 116] width 14 height 14
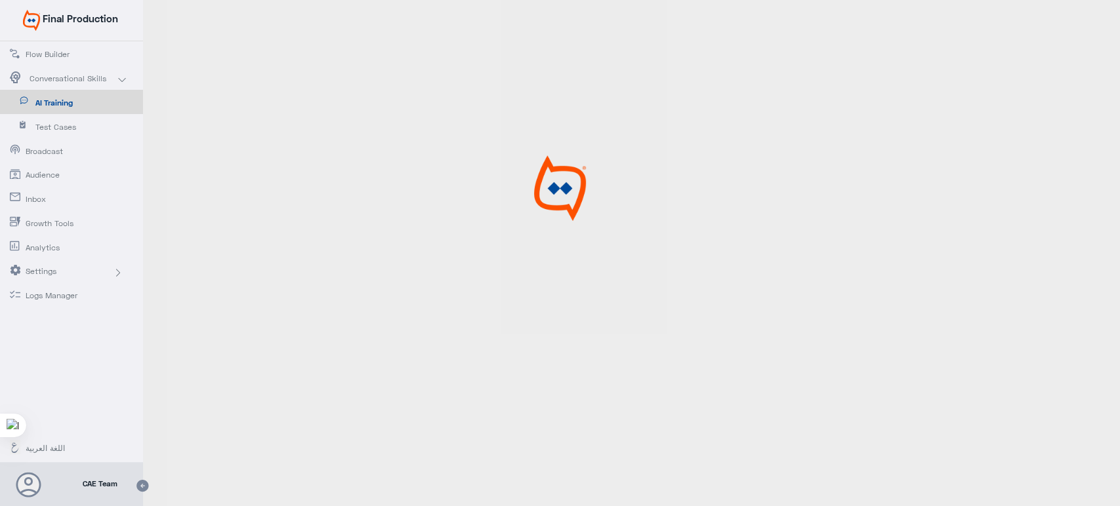
click at [108, 107] on span "AI Training" at bounding box center [73, 103] width 77 height 12
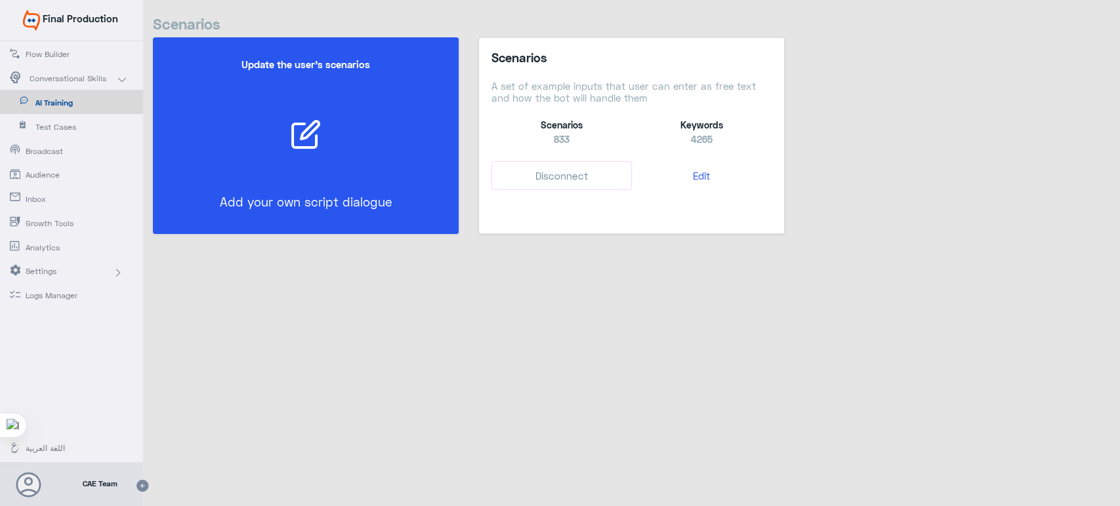
click at [687, 159] on div "Scenarios A set of example inputs that user can enter as free text and how the …" at bounding box center [631, 121] width 280 height 140
click at [693, 171] on button "Edit" at bounding box center [702, 176] width 140 height 30
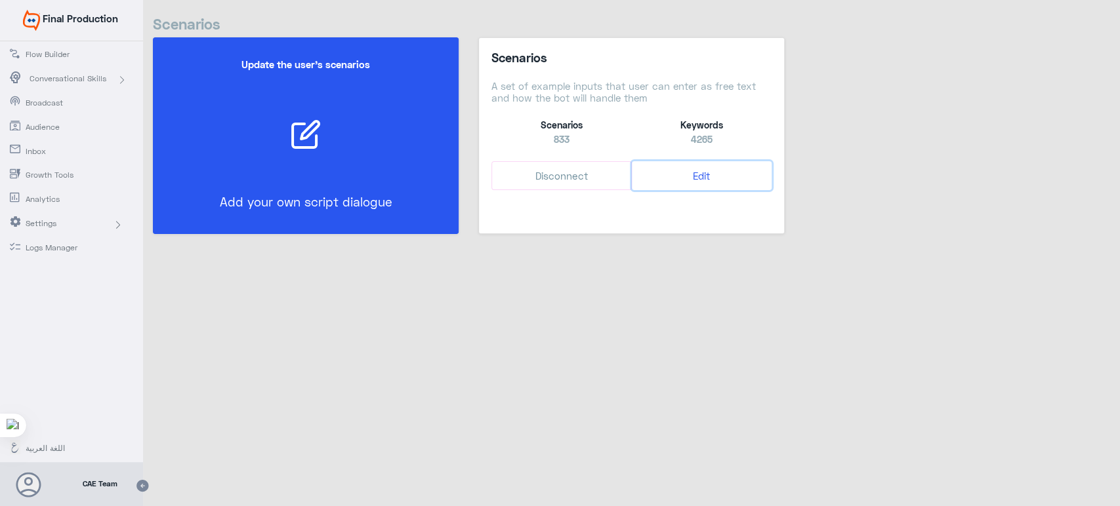
click at [701, 177] on button "Edit" at bounding box center [702, 176] width 140 height 30
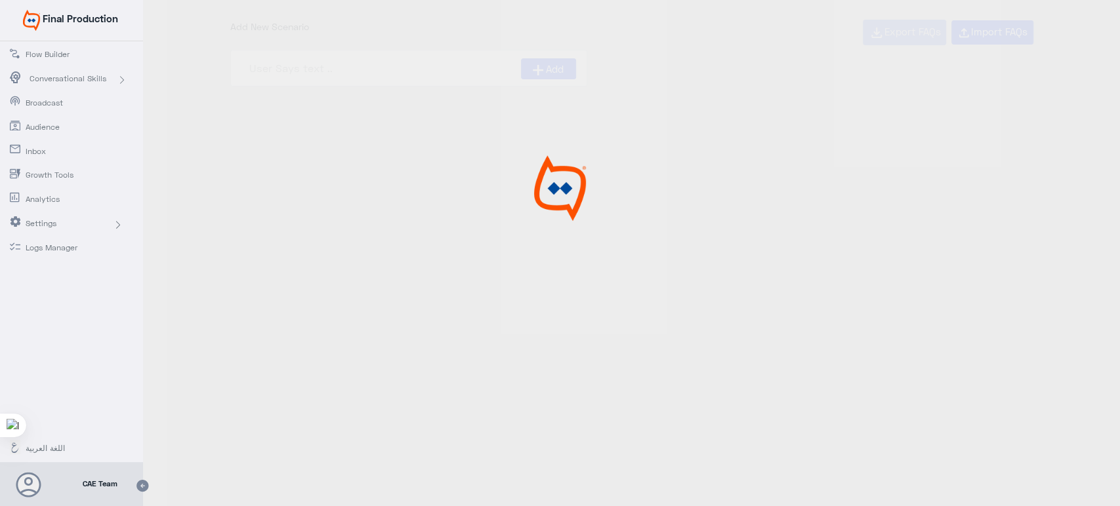
click at [127, 86] on link "Conversational Skills" at bounding box center [71, 78] width 143 height 24
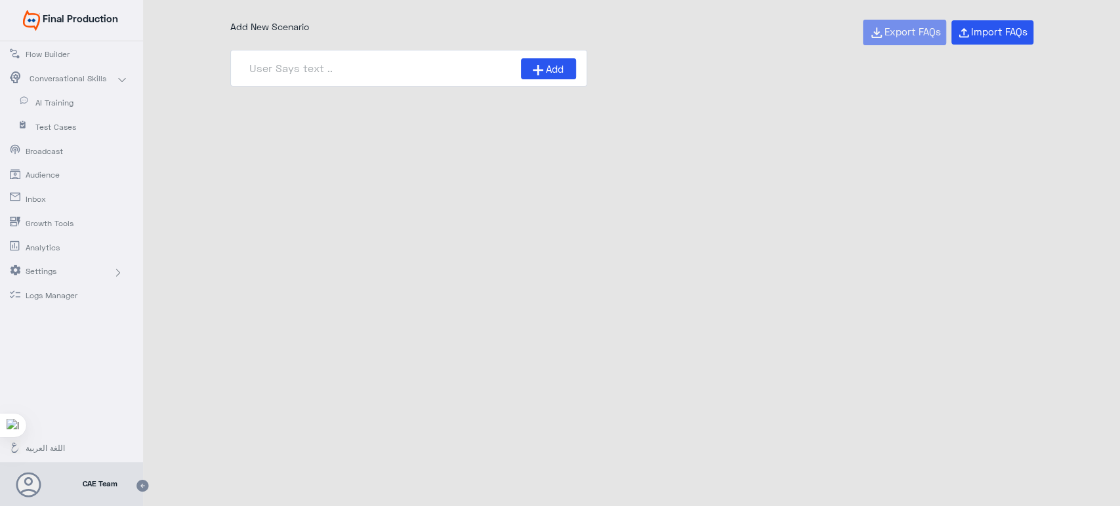
click at [452, 58] on input at bounding box center [381, 68] width 280 height 20
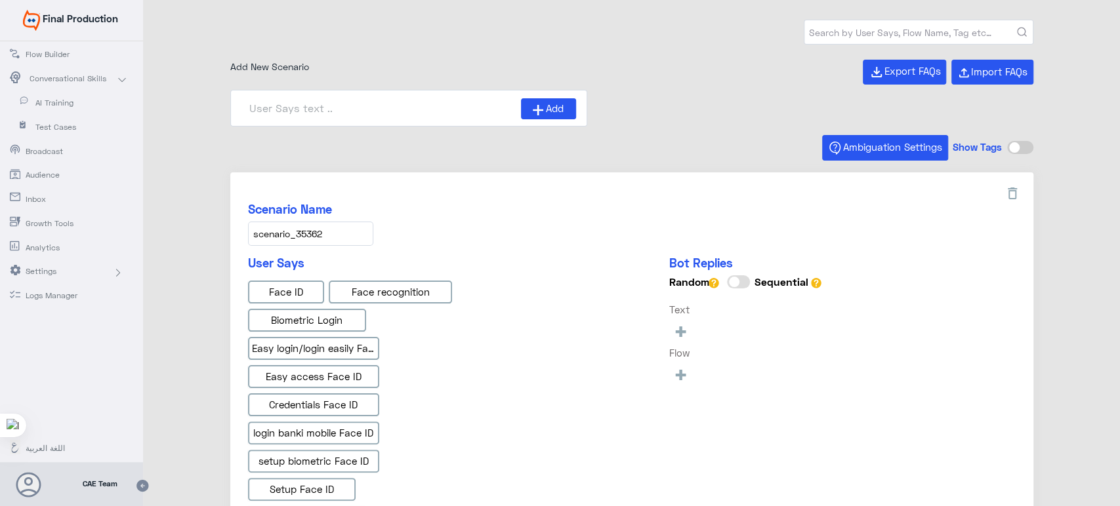
click at [937, 35] on input "text" at bounding box center [918, 32] width 228 height 24
click at [1017, 28] on button "submit" at bounding box center [1022, 33] width 10 height 10
type input "banki wallet"
click at [1017, 28] on button "submit" at bounding box center [1022, 33] width 10 height 10
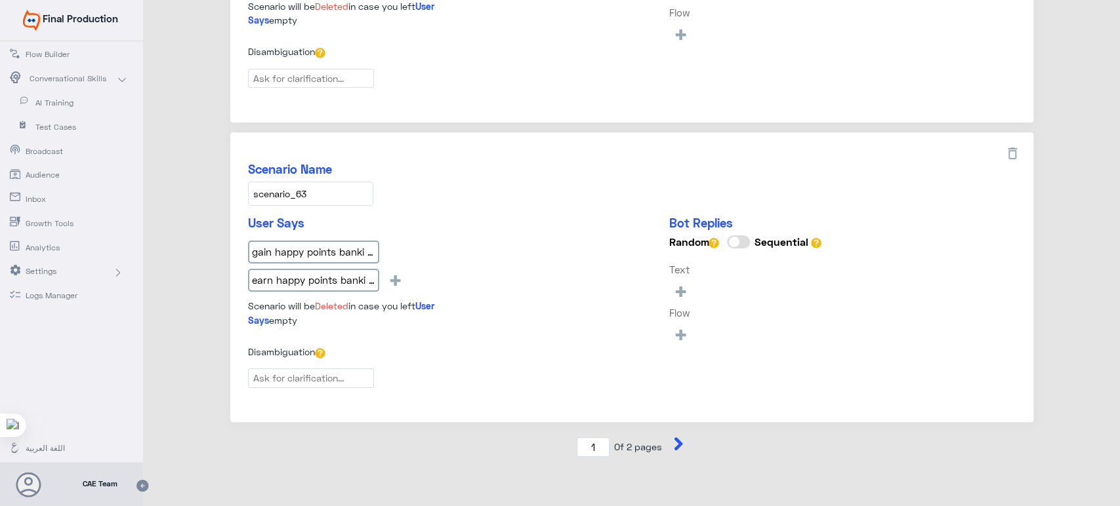
type input "How Can I Send money through Wallet_en"
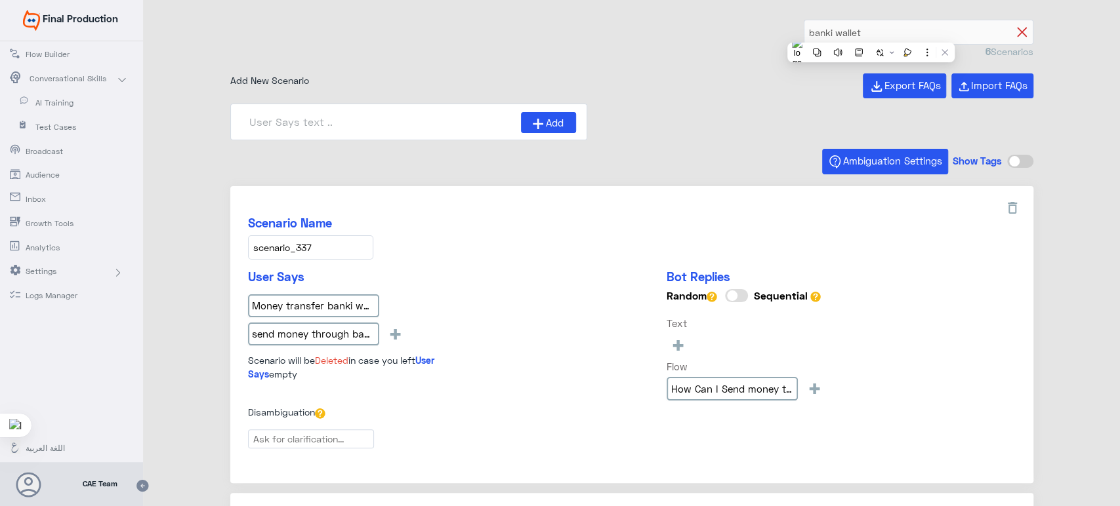
click at [1017, 28] on icon at bounding box center [1022, 33] width 10 height 10
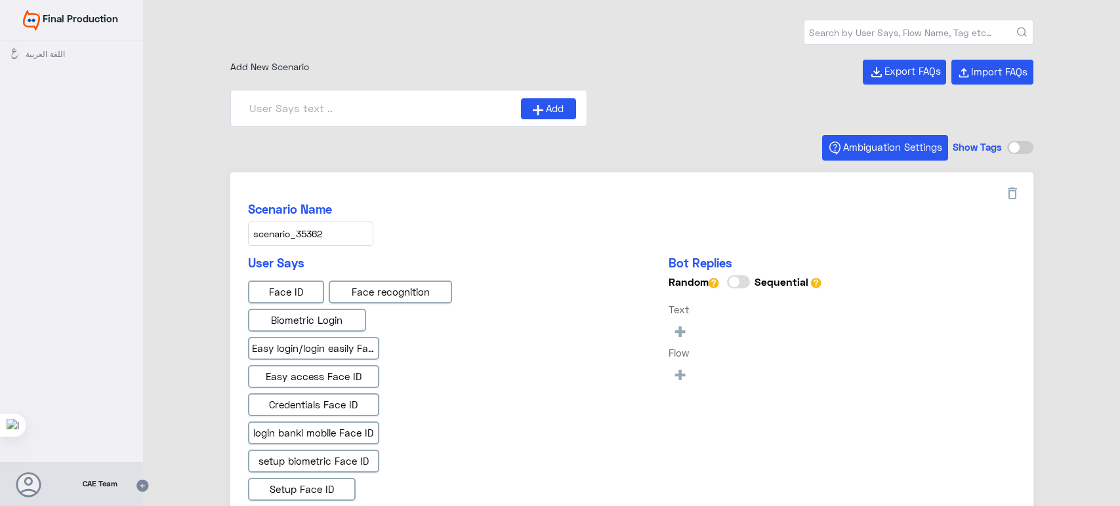
type input "Face ID En"
type input "Face ID AR"
type input "Instapay AR"
type input "Instapay EN"
type input "IBAN AR"
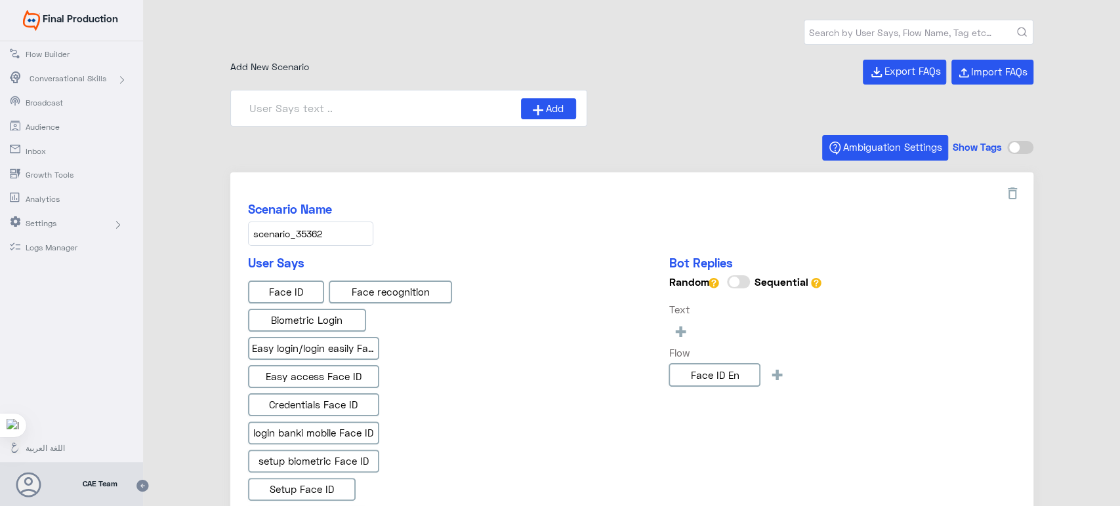
click at [814, 33] on input "text" at bounding box center [918, 32] width 228 height 24
type input "banki wallet"
click at [1017, 28] on button "submit" at bounding box center [1022, 33] width 10 height 10
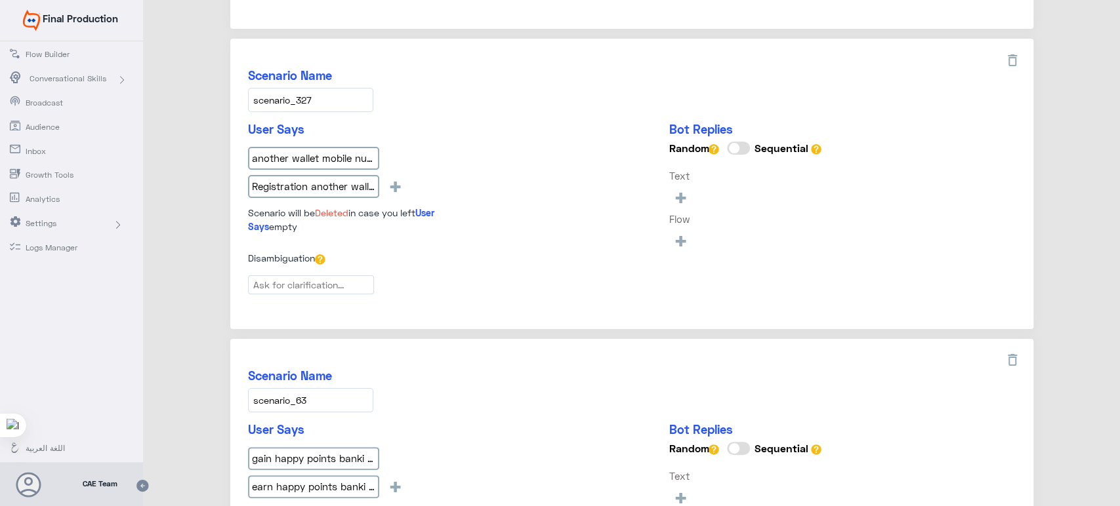
scroll to position [1255, 0]
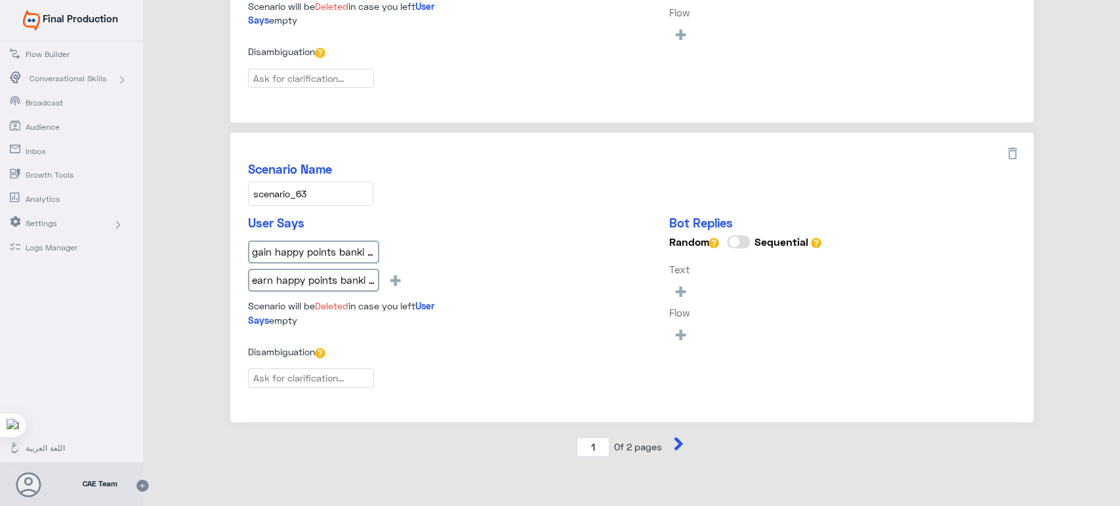
click at [667, 443] on div "1 Of 2 pages" at bounding box center [631, 448] width 803 height 20
click at [674, 443] on icon at bounding box center [678, 444] width 9 height 13
type input "2"
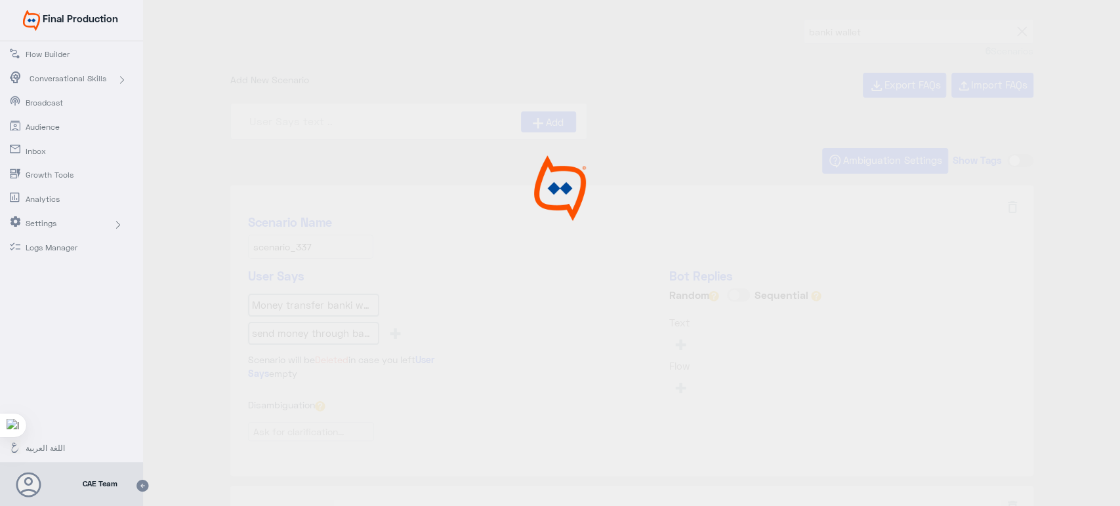
scroll to position [0, 0]
type input "How Can I Send money through Wallet_en"
type input "How can I renew my club membership fees by bank_en"
type input "How can I pay my syndicate membership fees_en"
type input "Am I eligible to earn Happy points upon by bank_en"
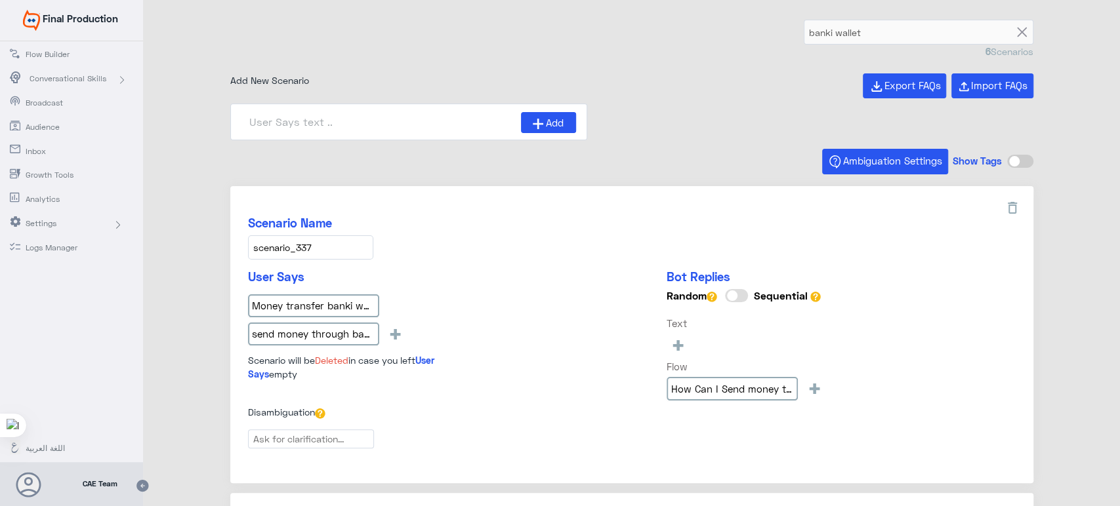
click at [83, 77] on span "Conversational Skills" at bounding box center [68, 79] width 77 height 12
click at [386, 274] on h5 "User Says" at bounding box center [363, 277] width 230 height 15
click at [1008, 211] on icon at bounding box center [1012, 208] width 16 height 16
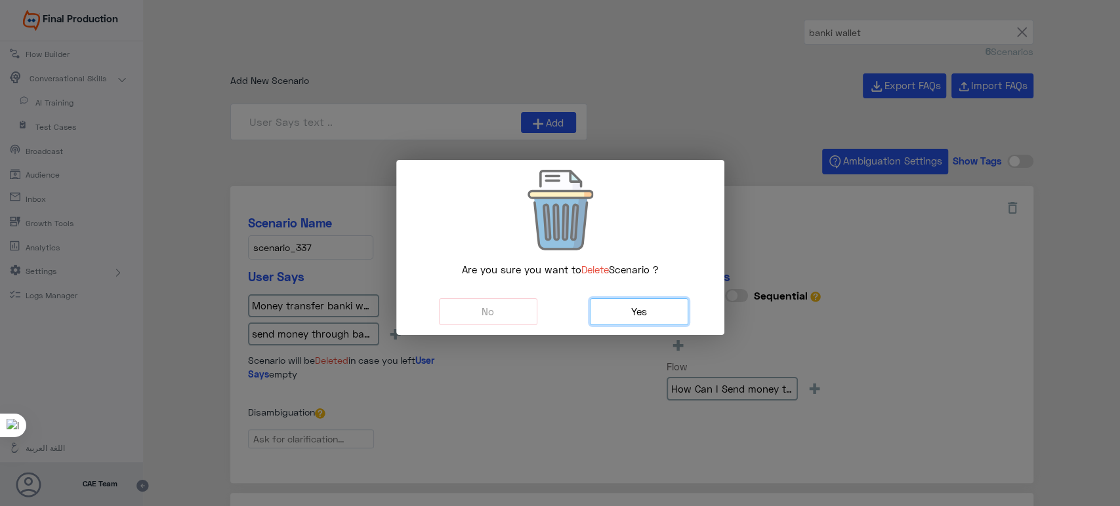
click at [670, 313] on button "Yes" at bounding box center [639, 311] width 98 height 27
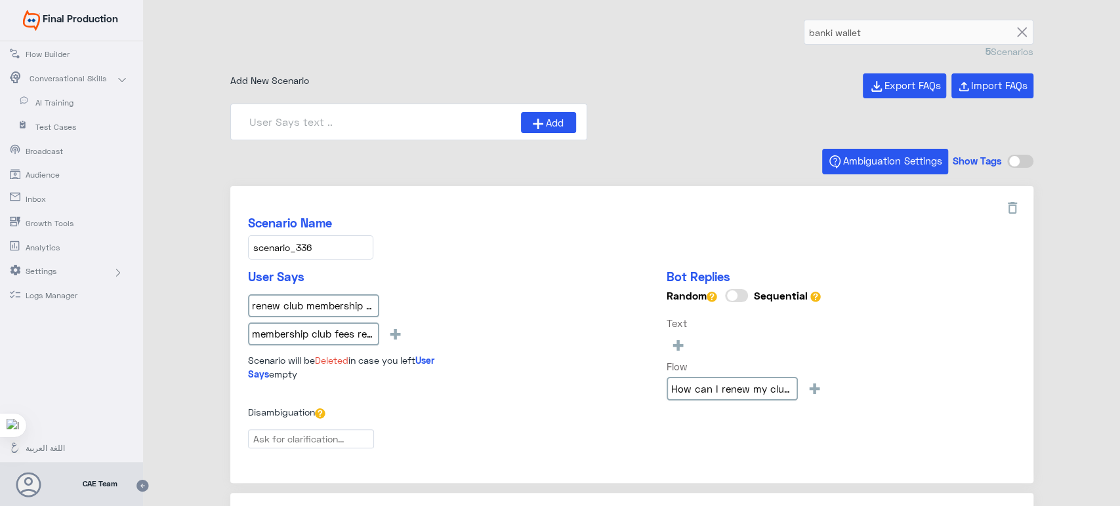
scroll to position [81, 0]
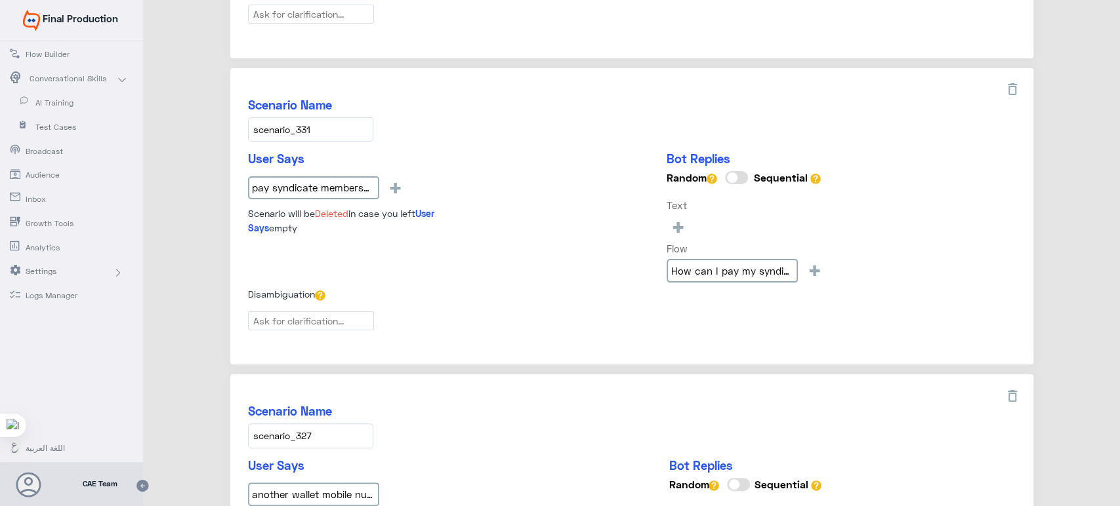
type input "How can I set a bill as “favorite”_en"
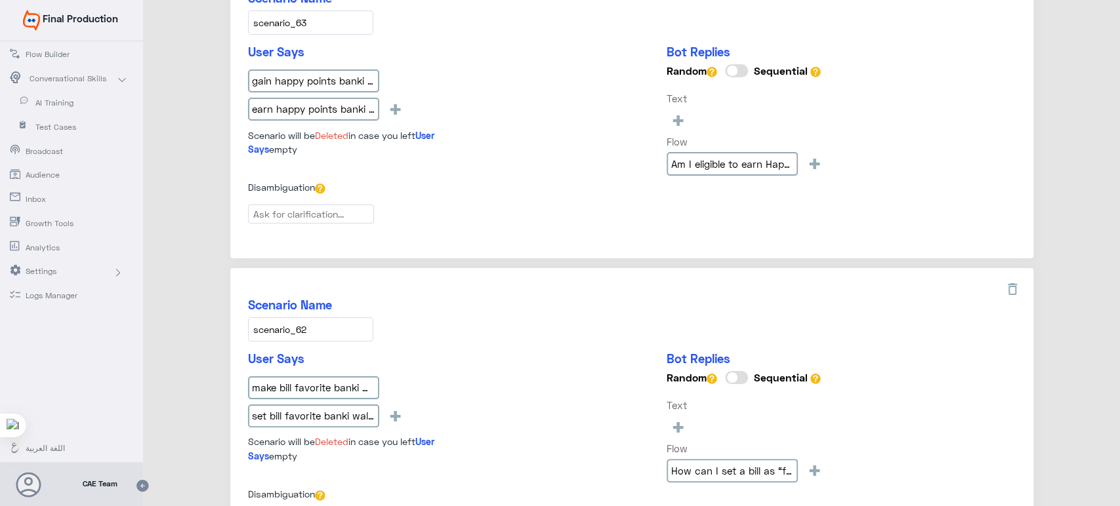
scroll to position [1256, 0]
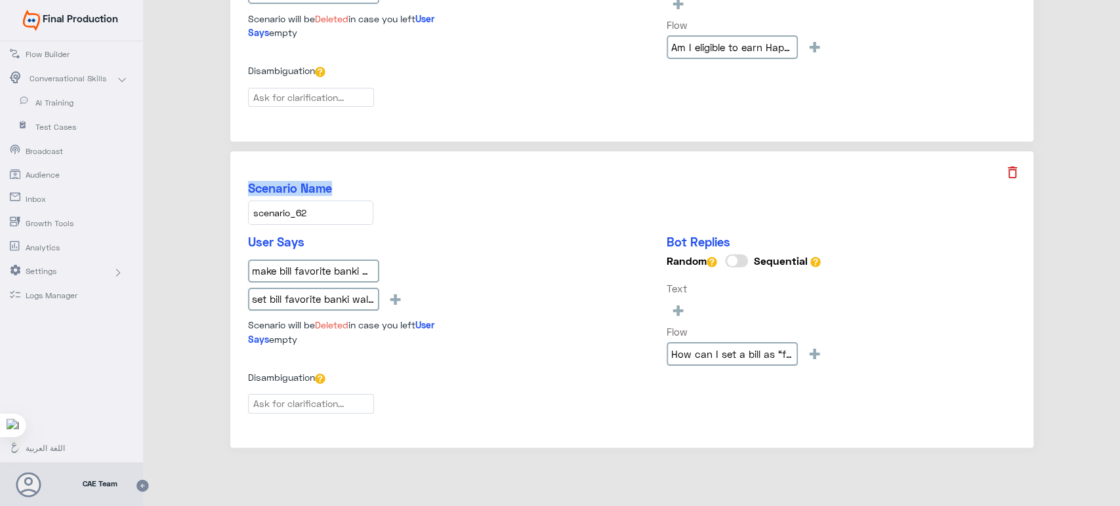
drag, startPoint x: 1021, startPoint y: 156, endPoint x: 1009, endPoint y: 161, distance: 12.7
click at [1009, 161] on div "Scenario Name scenario_62 User Says make bill favorite banki wallet set bill fa…" at bounding box center [631, 300] width 803 height 297
click at [1009, 165] on icon at bounding box center [1012, 173] width 16 height 16
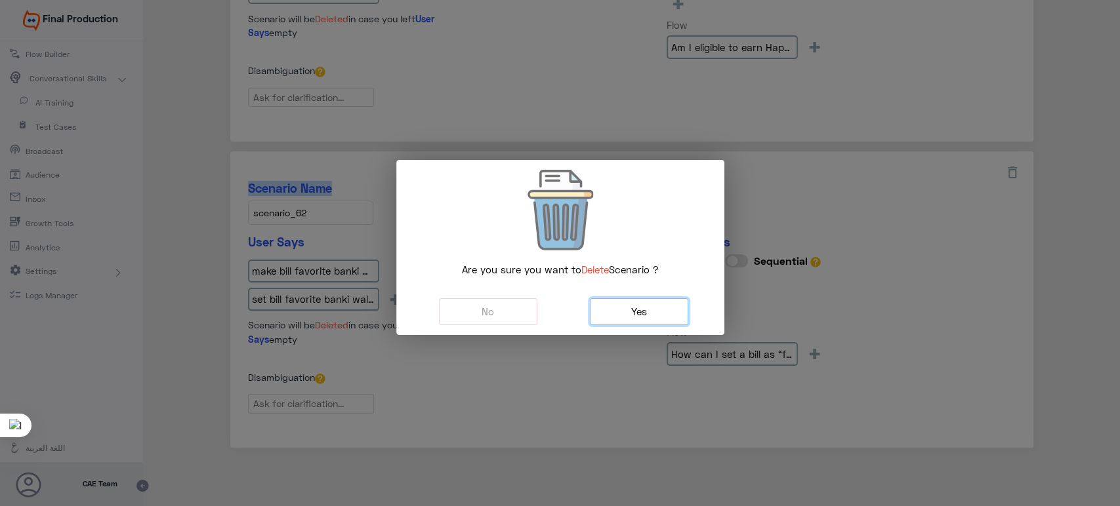
click at [645, 304] on button "Yes" at bounding box center [639, 311] width 98 height 27
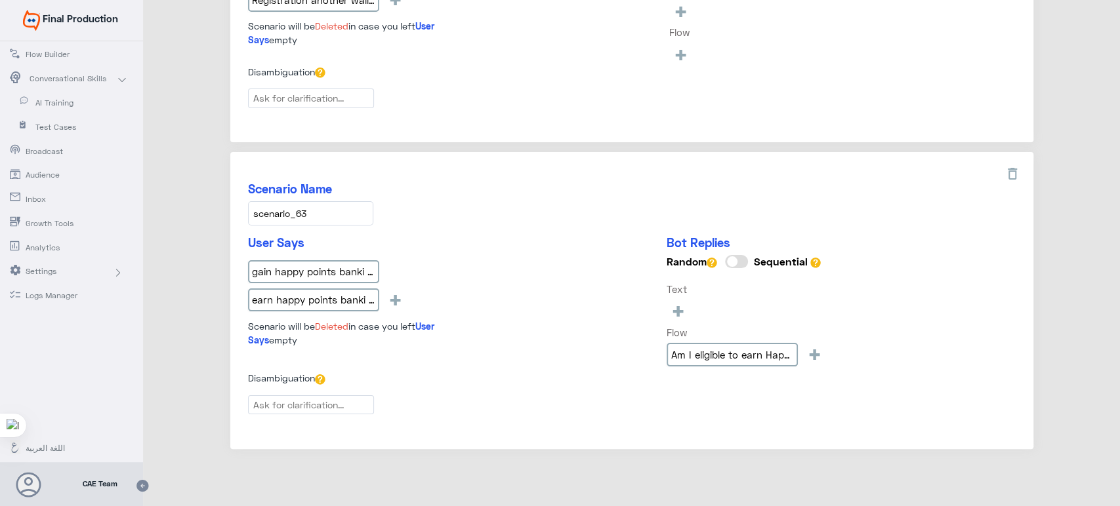
scroll to position [950, 0]
click at [1012, 167] on icon at bounding box center [1012, 172] width 16 height 16
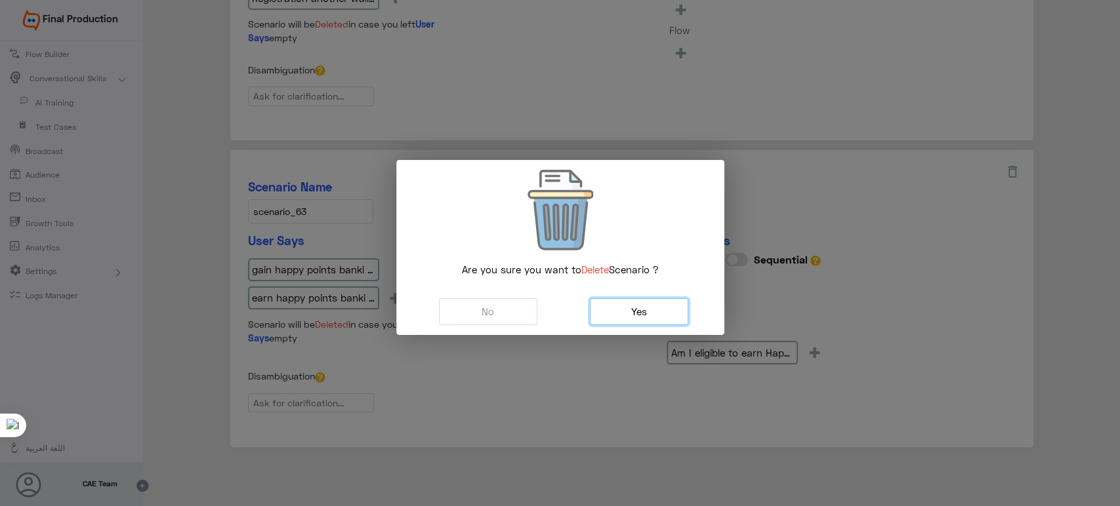
click at [677, 306] on button "Yes" at bounding box center [639, 311] width 98 height 27
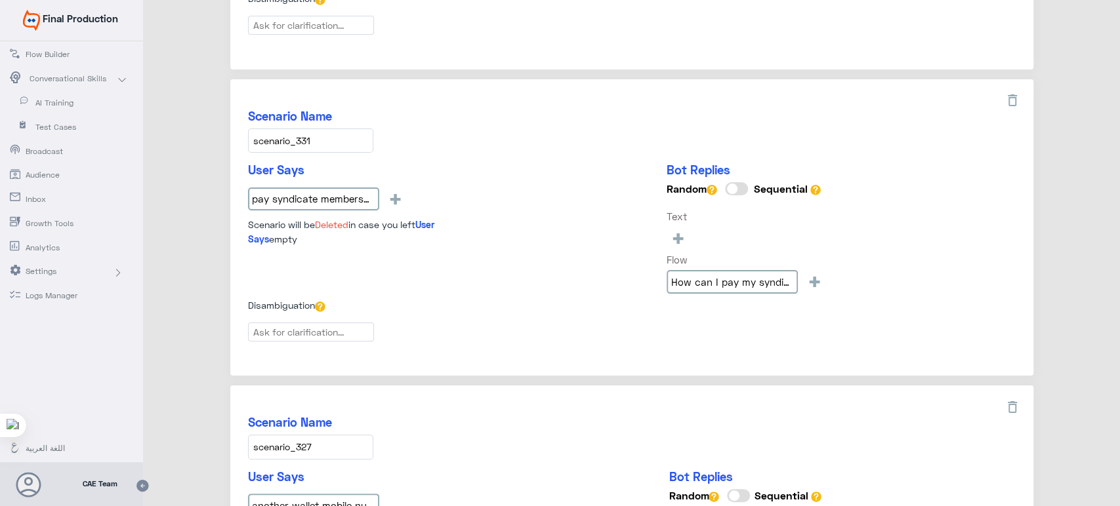
scroll to position [382, 0]
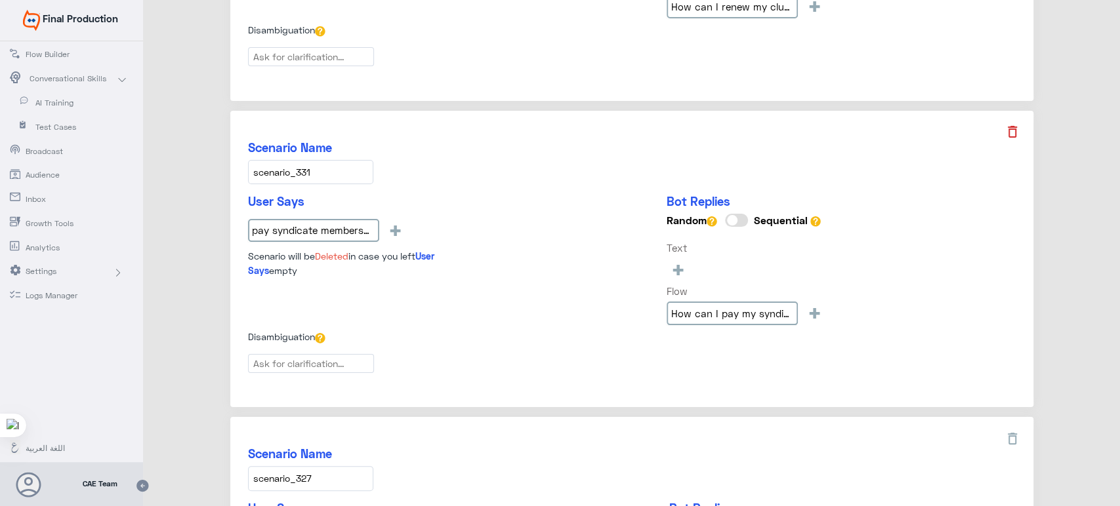
click at [1012, 134] on icon at bounding box center [1012, 132] width 16 height 16
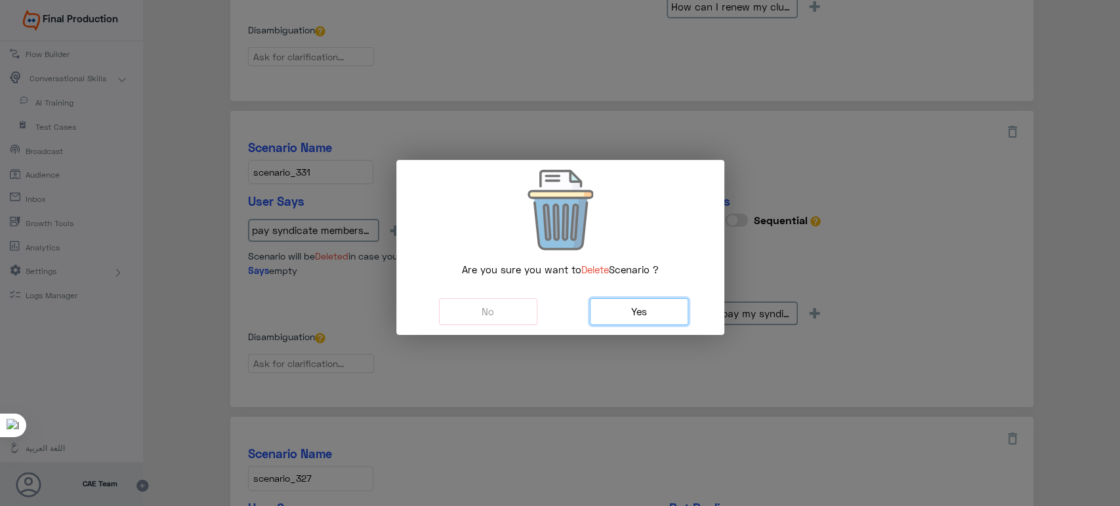
click at [609, 310] on button "Yes" at bounding box center [639, 311] width 98 height 27
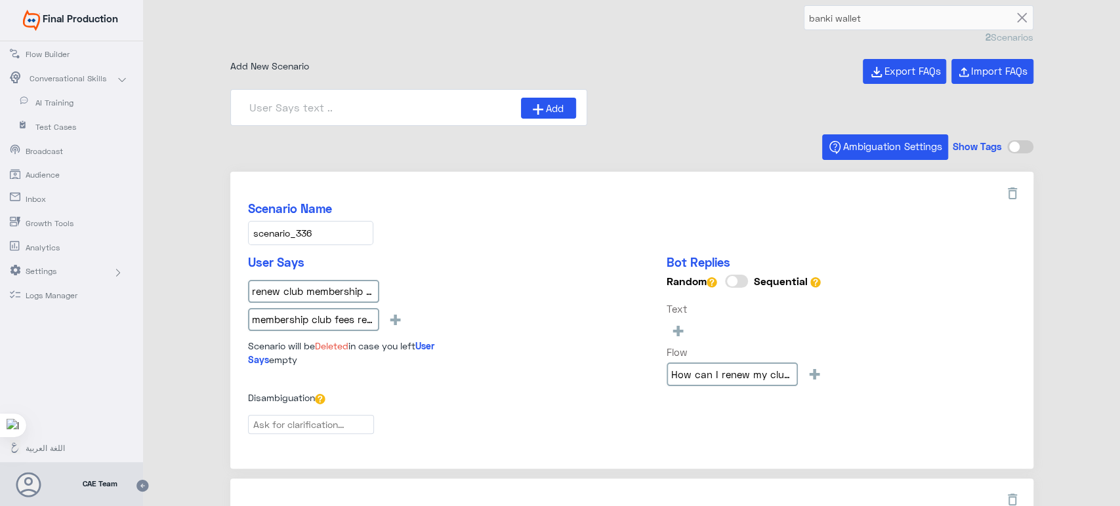
scroll to position [0, 0]
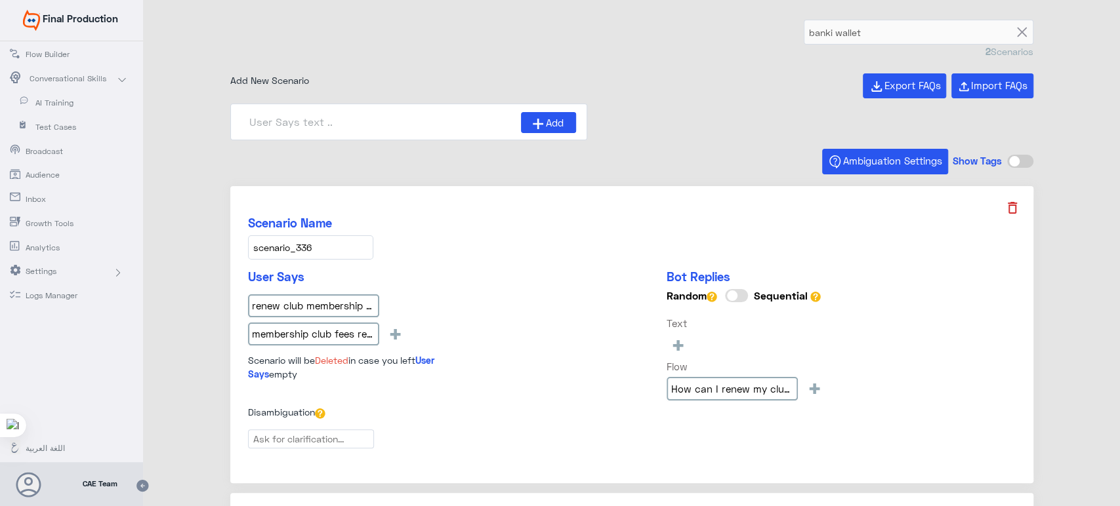
click at [1008, 201] on icon at bounding box center [1012, 208] width 16 height 16
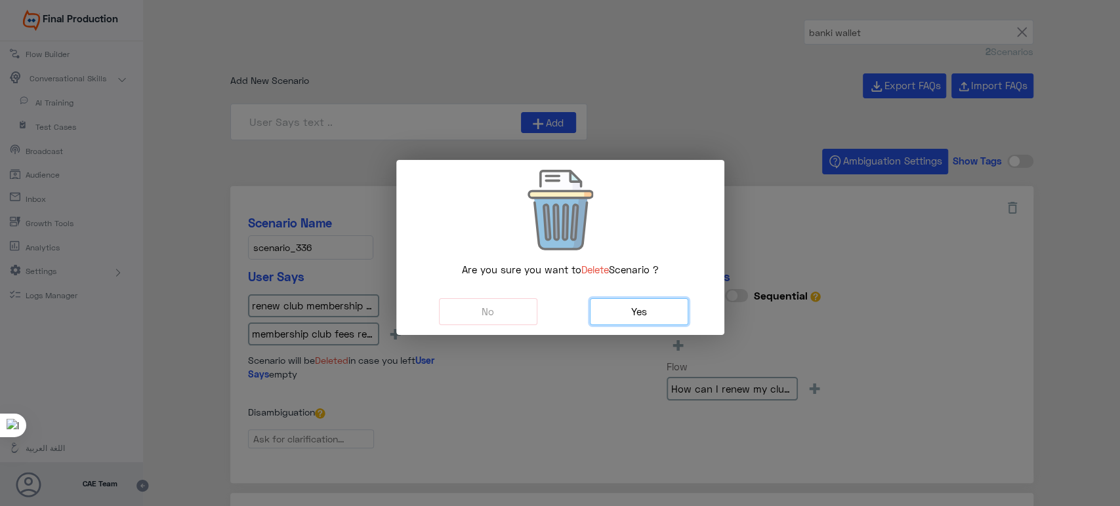
click at [615, 312] on button "Yes" at bounding box center [639, 311] width 98 height 27
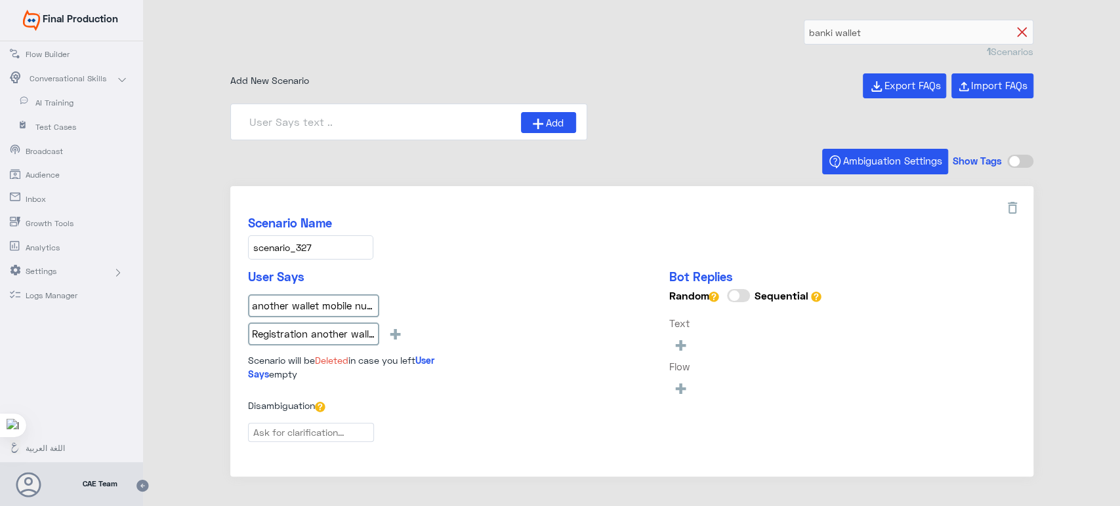
click at [1021, 33] on icon at bounding box center [1022, 33] width 10 height 10
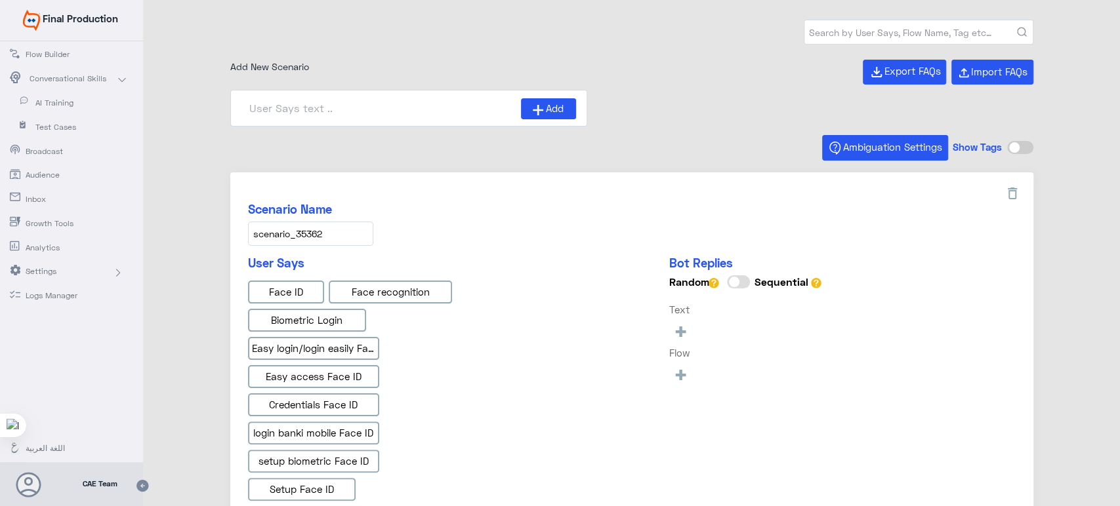
click at [854, 33] on input "text" at bounding box center [918, 32] width 228 height 24
paste input "banki wallet"
type input "banki wallet"
click at [1017, 28] on button "submit" at bounding box center [1022, 33] width 10 height 10
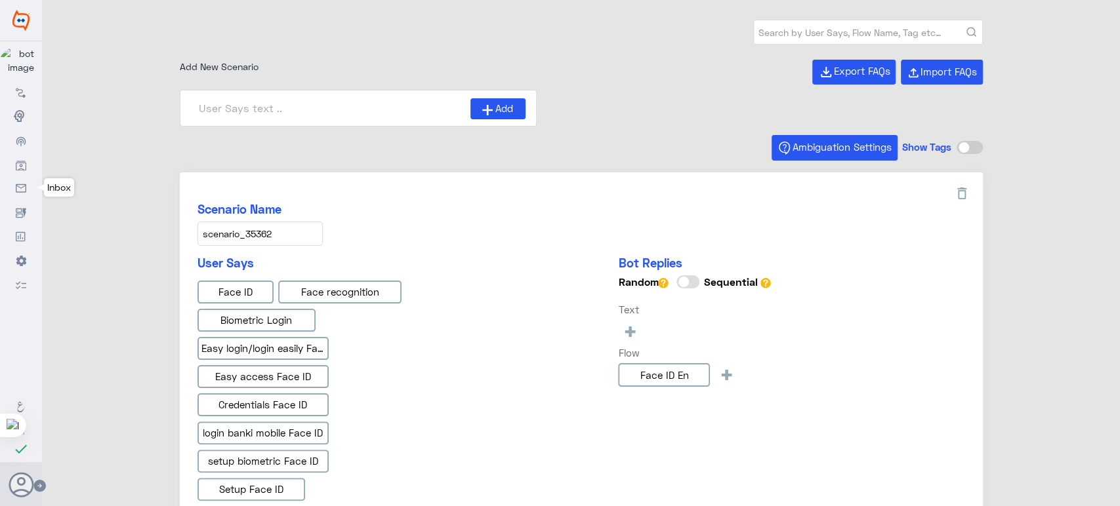
click at [22, 194] on icon at bounding box center [21, 189] width 10 height 10
click at [21, 184] on nav-icon at bounding box center [21, 187] width 10 height 11
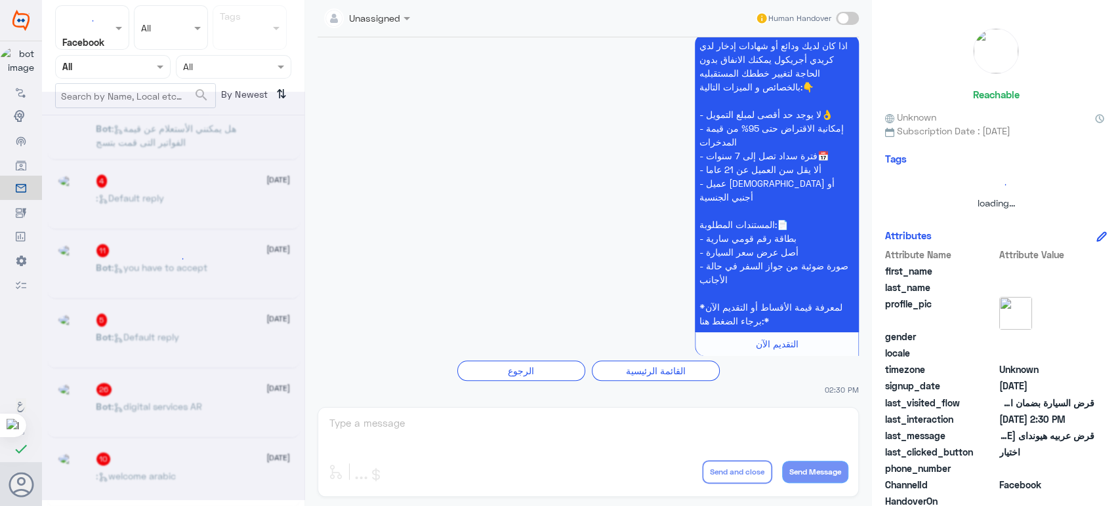
scroll to position [1005, 0]
click at [300, 409] on div at bounding box center [173, 296] width 262 height 408
drag, startPoint x: 300, startPoint y: 409, endPoint x: 304, endPoint y: 387, distance: 22.0
click at [304, 387] on div at bounding box center [173, 296] width 262 height 408
click at [302, 329] on div at bounding box center [173, 296] width 262 height 408
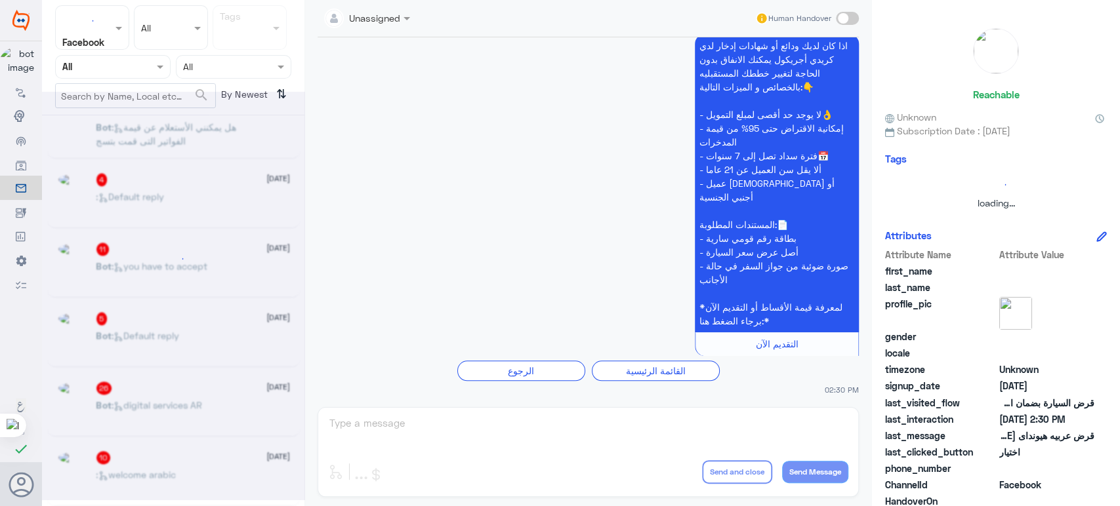
click at [302, 329] on div at bounding box center [173, 296] width 262 height 408
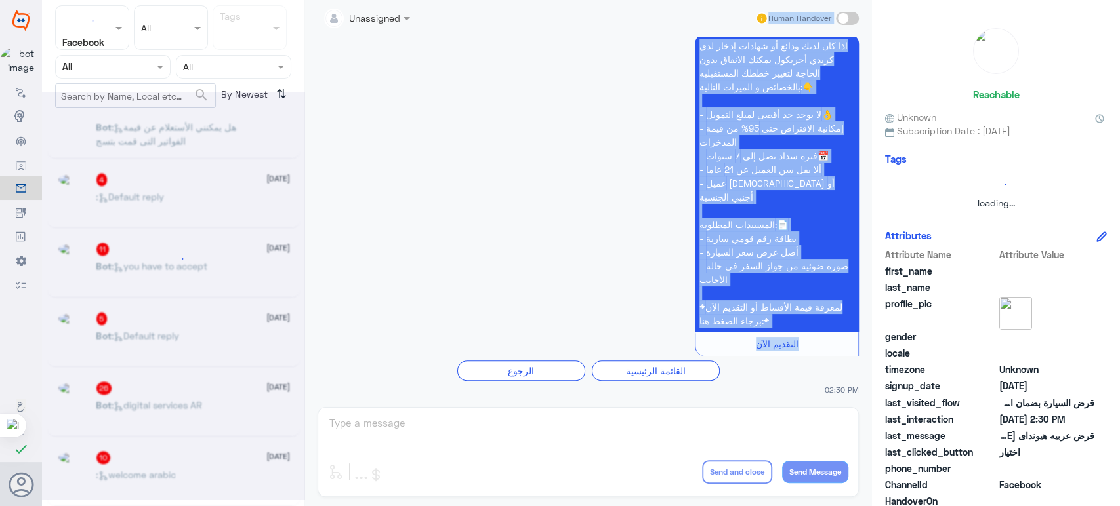
drag, startPoint x: 305, startPoint y: 406, endPoint x: 296, endPoint y: 338, distance: 68.2
click at [296, 338] on div "Channel Facebook Status × All Tags sentiment All Assigned on All search By Newe…" at bounding box center [581, 255] width 1078 height 510
click at [373, 195] on app-msgs-text "اذا كان لديك ودائع أو شهادات إدخار لدي كريدي أجريكول يمكنك الانفاق بدون الحاجة …" at bounding box center [587, 195] width 541 height 323
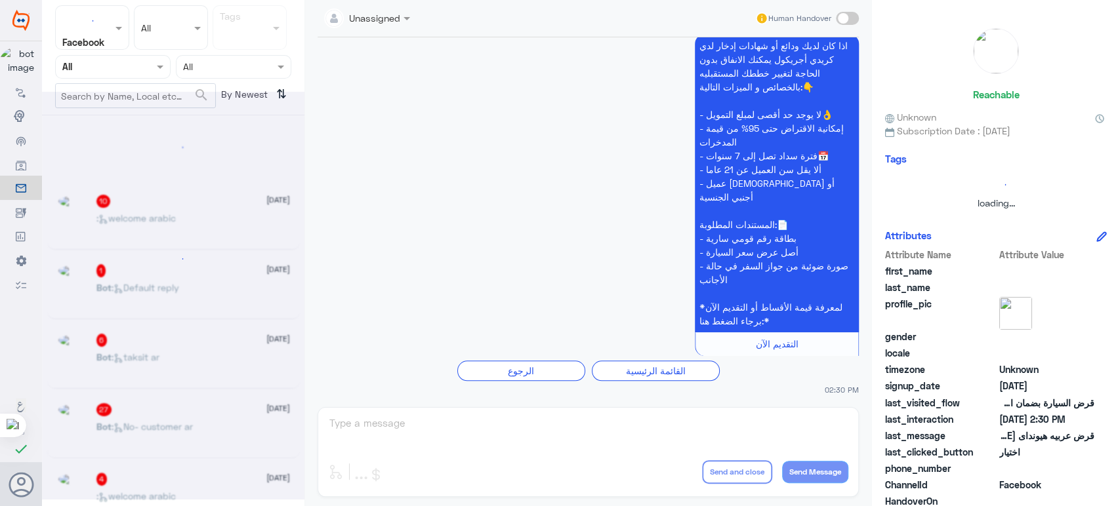
scroll to position [0, 0]
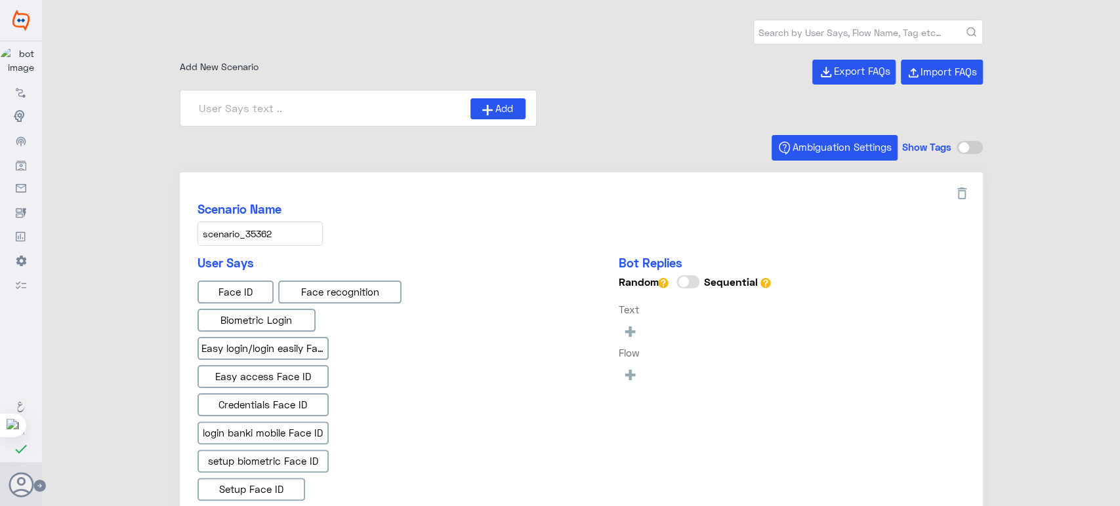
click at [820, 36] on input "text" at bounding box center [868, 32] width 228 height 24
paste input "banki wallet"
type input "banki wallet"
click at [966, 28] on button "submit" at bounding box center [971, 33] width 10 height 10
click at [625, 115] on div "Add" at bounding box center [581, 108] width 803 height 37
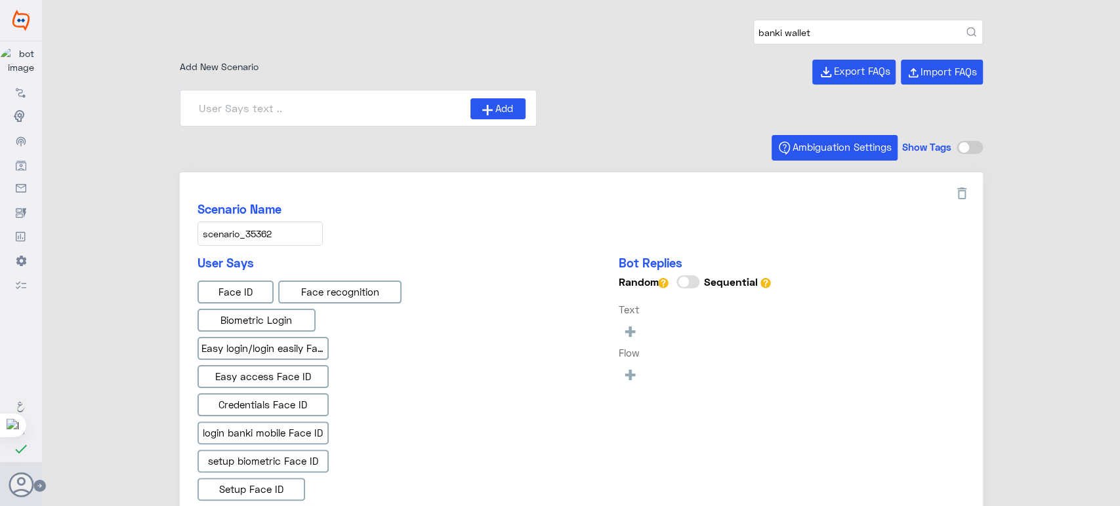
click at [820, 27] on input "banki wallet" at bounding box center [868, 32] width 228 height 24
click at [966, 28] on button "submit" at bounding box center [971, 33] width 10 height 10
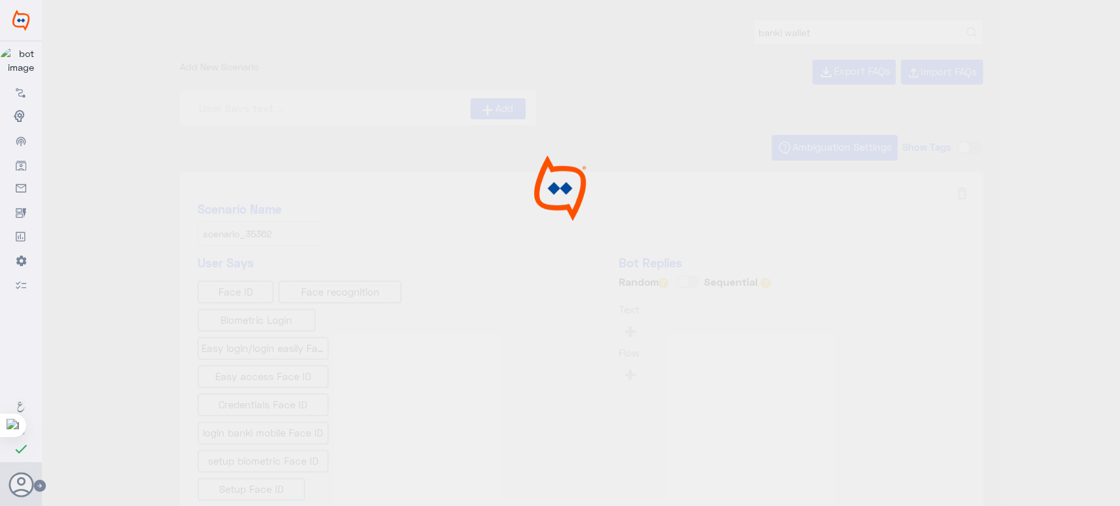
type input "Face ID AR"
type input "Instapay AR"
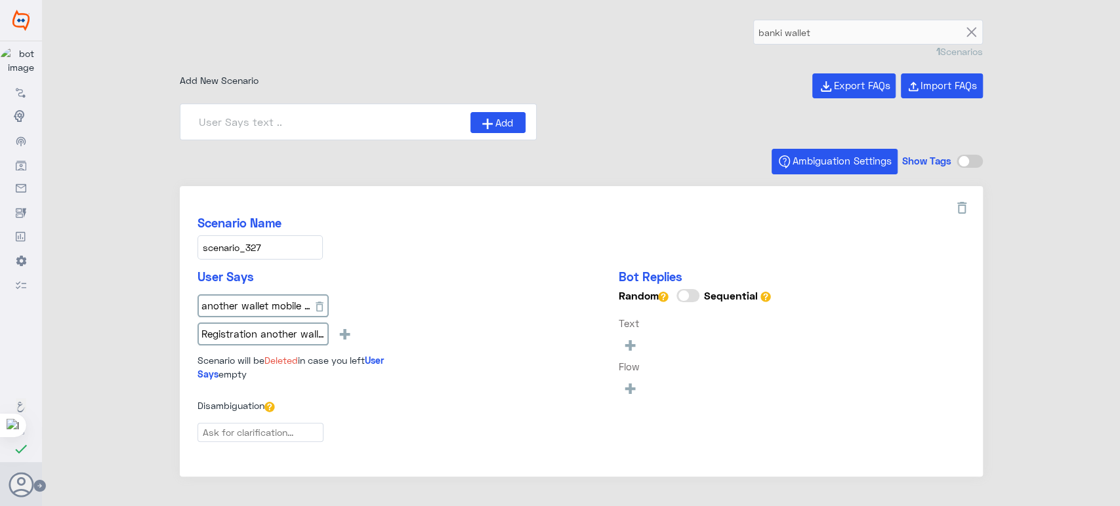
type input "If I have another wallet on my mobile number_en"
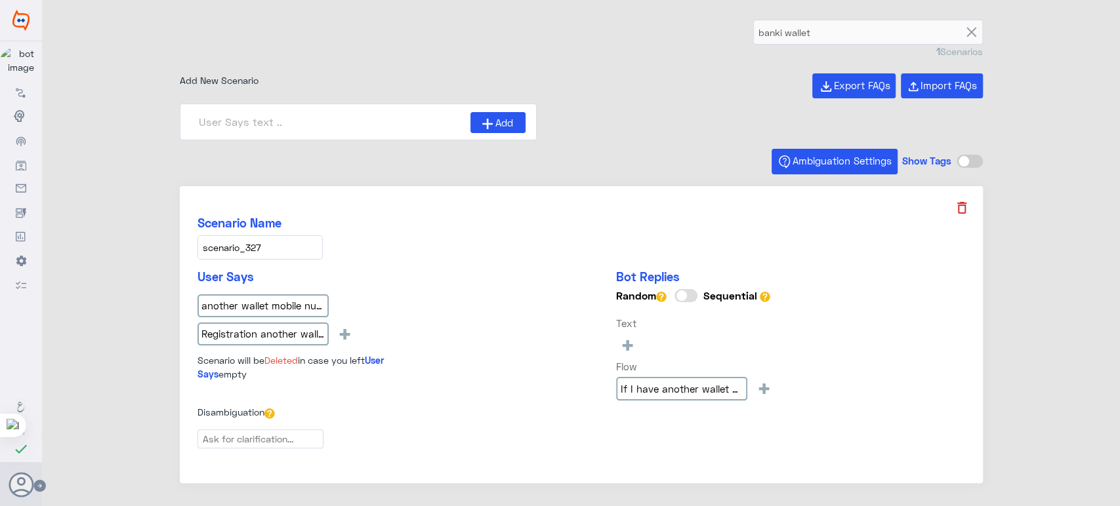
click at [959, 207] on icon at bounding box center [962, 208] width 16 height 16
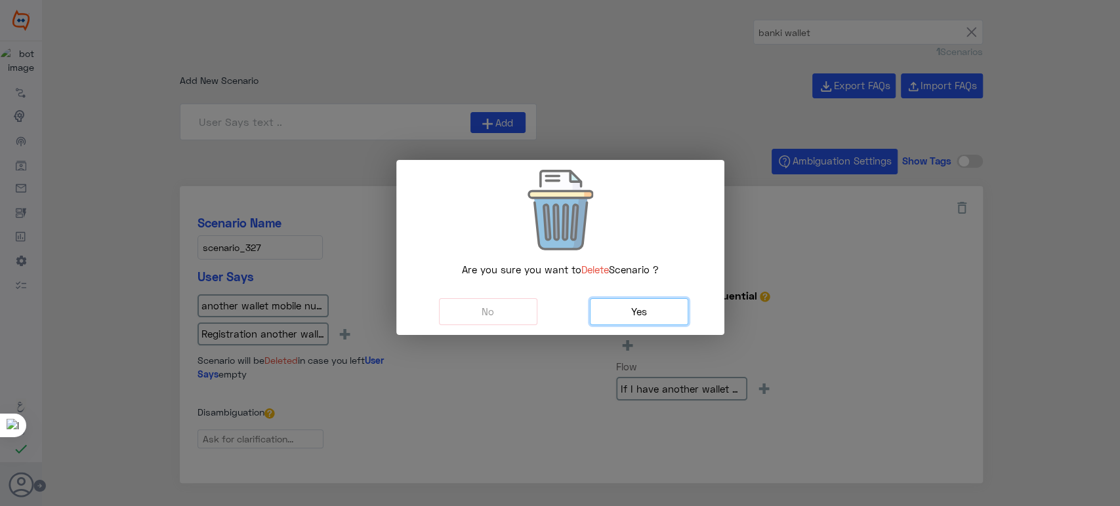
click at [644, 314] on span "Yes" at bounding box center [639, 312] width 16 height 12
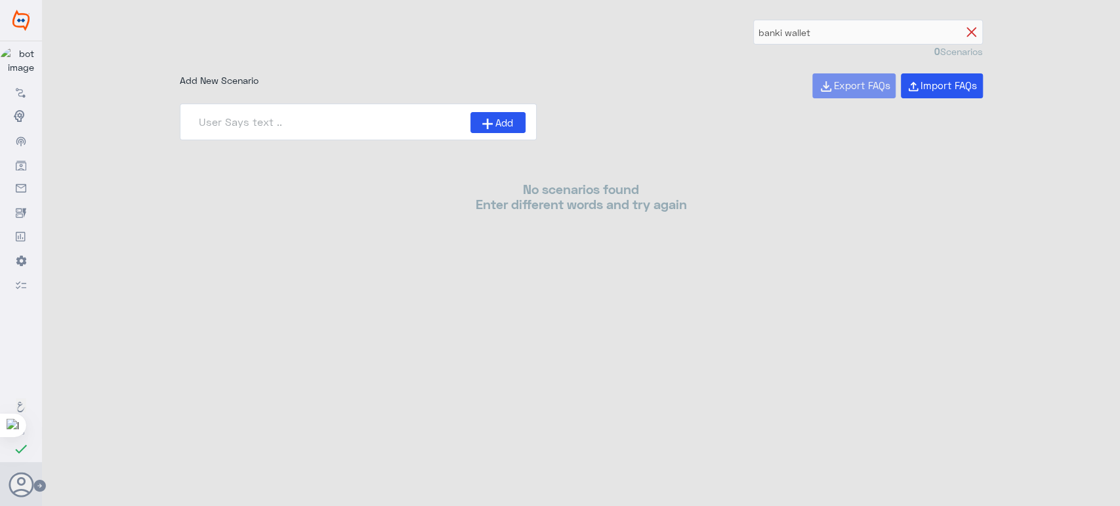
click at [968, 33] on icon at bounding box center [971, 33] width 10 height 10
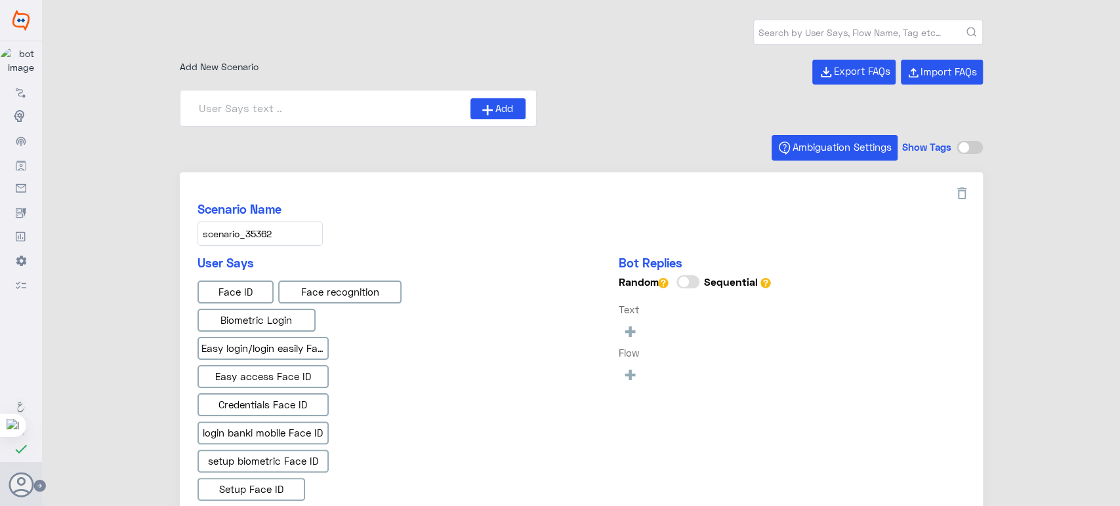
type input "Face ID En"
type input "Face ID AR"
type input "Instapay AR"
type input "Instapay EN"
type input "IBAN AR"
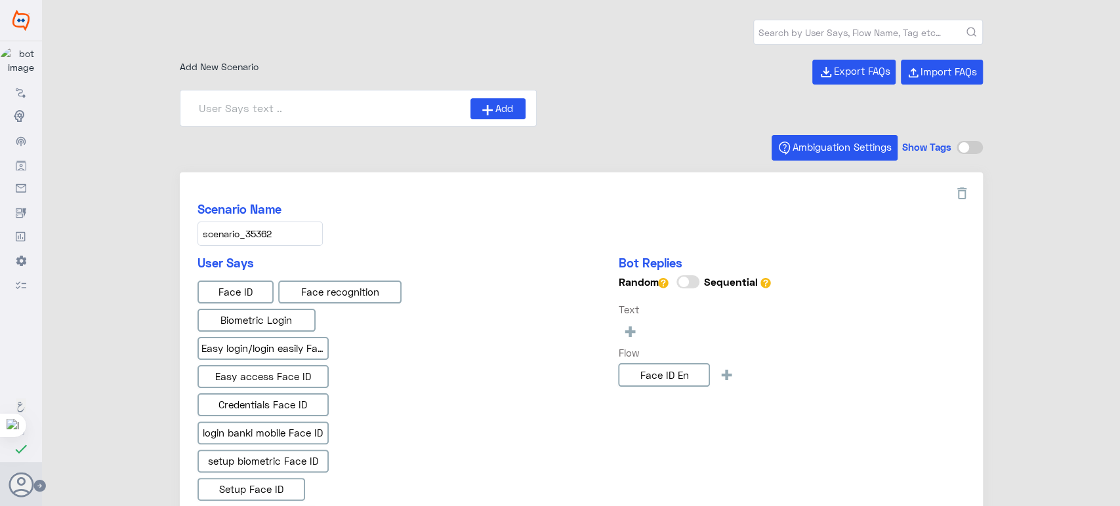
click at [785, 37] on input "text" at bounding box center [868, 32] width 228 height 24
paste input "banki wallet"
type input "banki wallet"
click at [966, 28] on button "submit" at bounding box center [971, 33] width 10 height 10
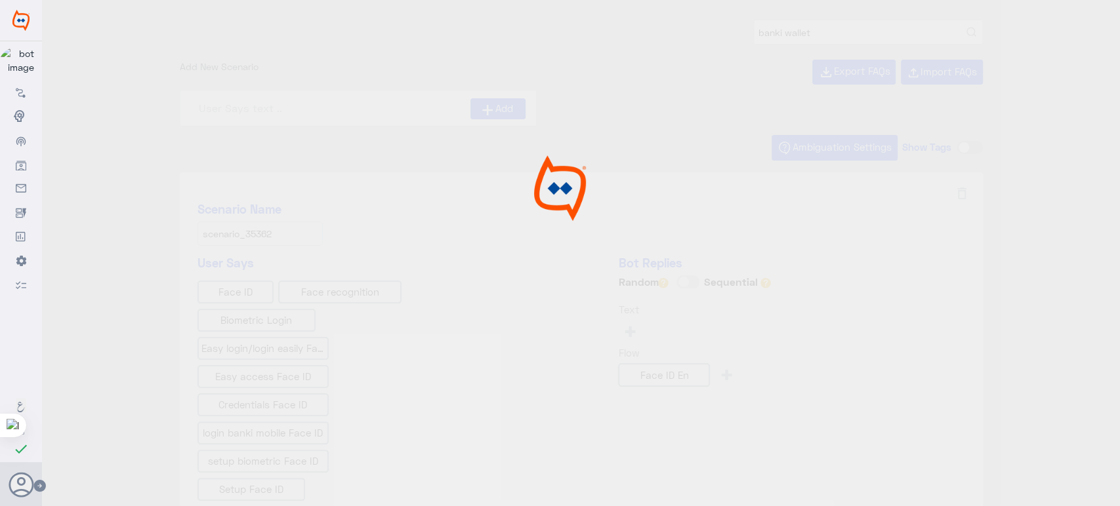
click at [816, 18] on div at bounding box center [560, 255] width 1120 height 510
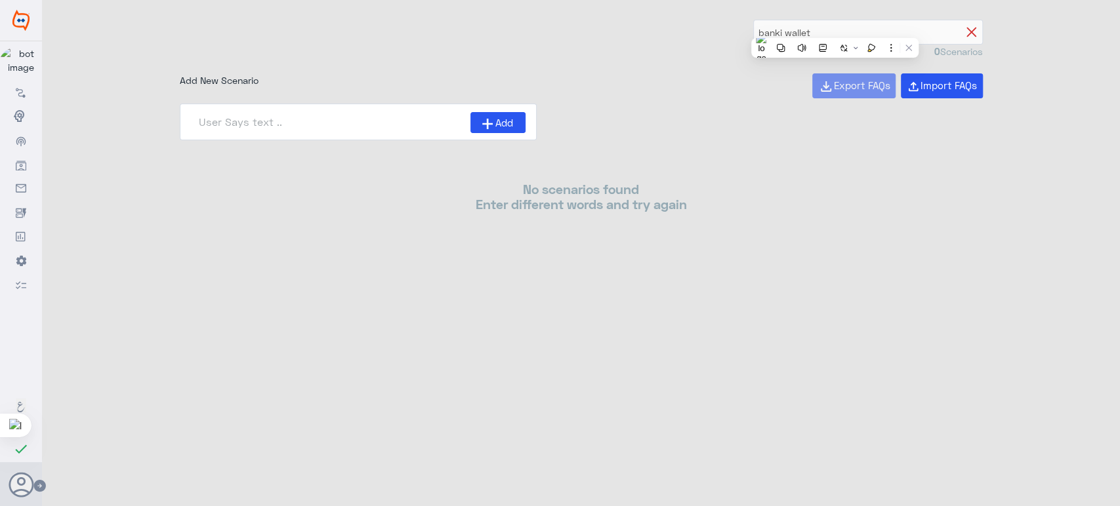
click at [972, 31] on icon at bounding box center [971, 33] width 10 height 10
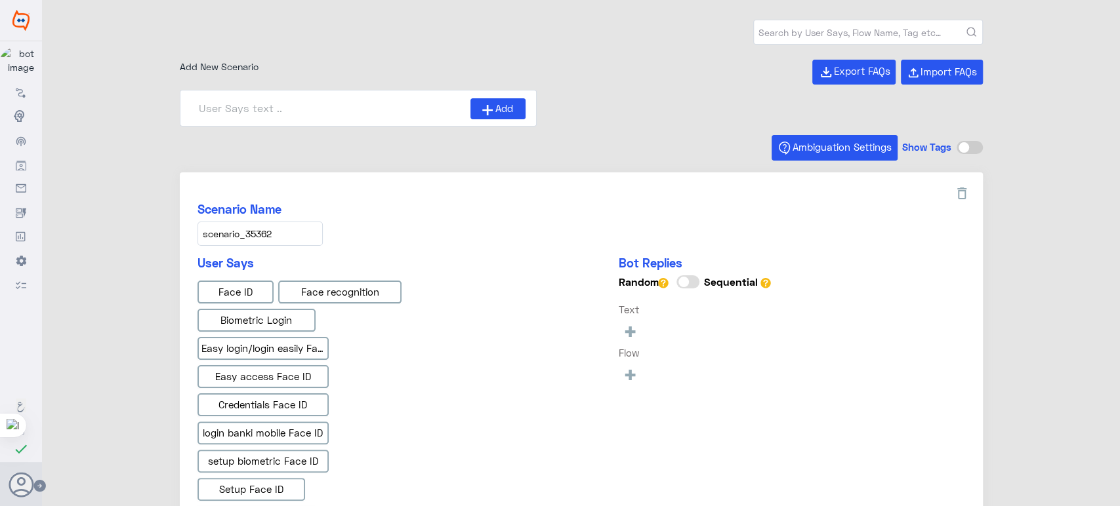
type input "Face ID En"
type input "Face ID AR"
type input "Instapay AR"
type input "Instapay EN"
type input "IBAN AR"
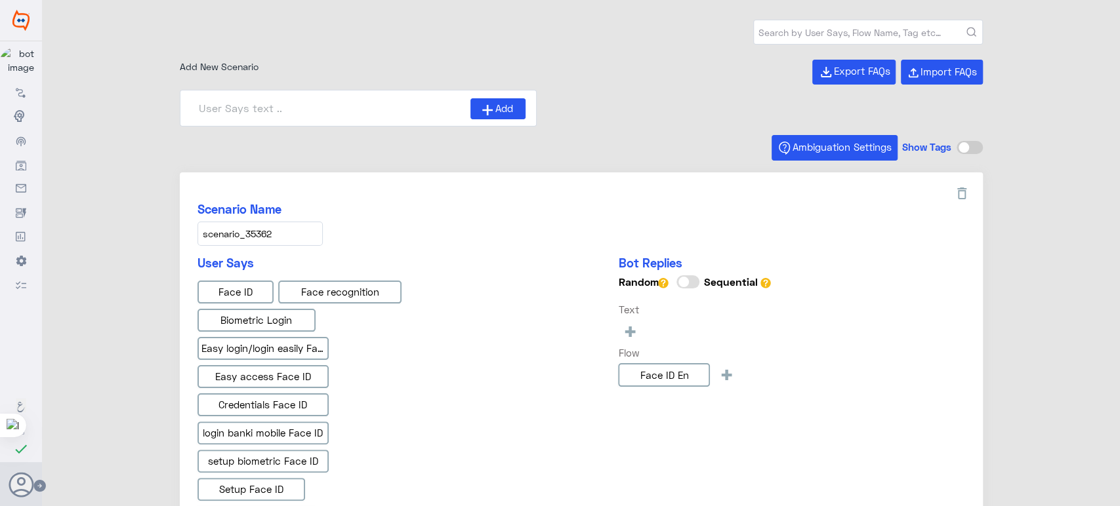
click at [830, 32] on input "text" at bounding box center [868, 32] width 228 height 24
type input "banki wallet"
click at [966, 28] on button "submit" at bounding box center [971, 33] width 10 height 10
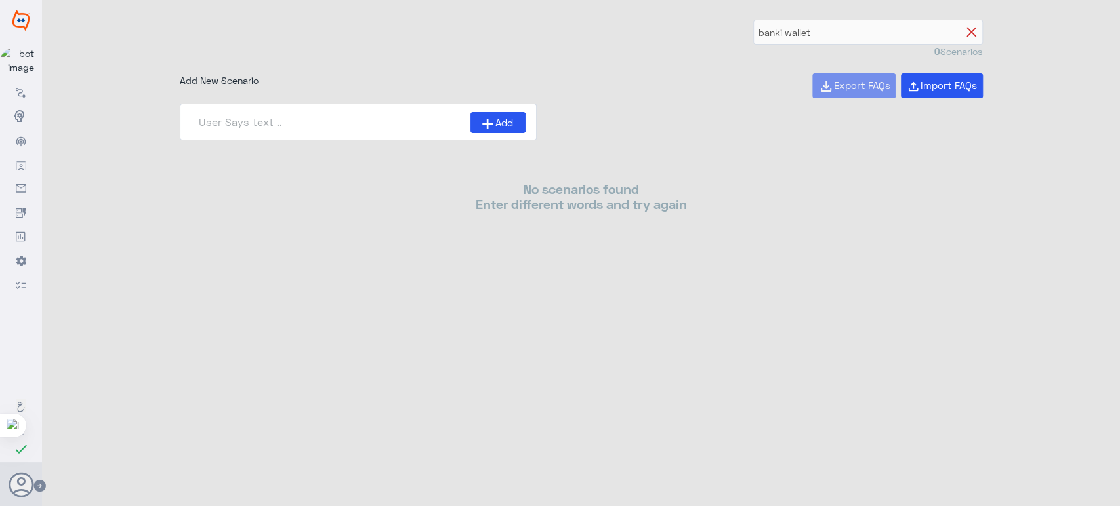
click at [968, 28] on icon at bounding box center [971, 33] width 10 height 10
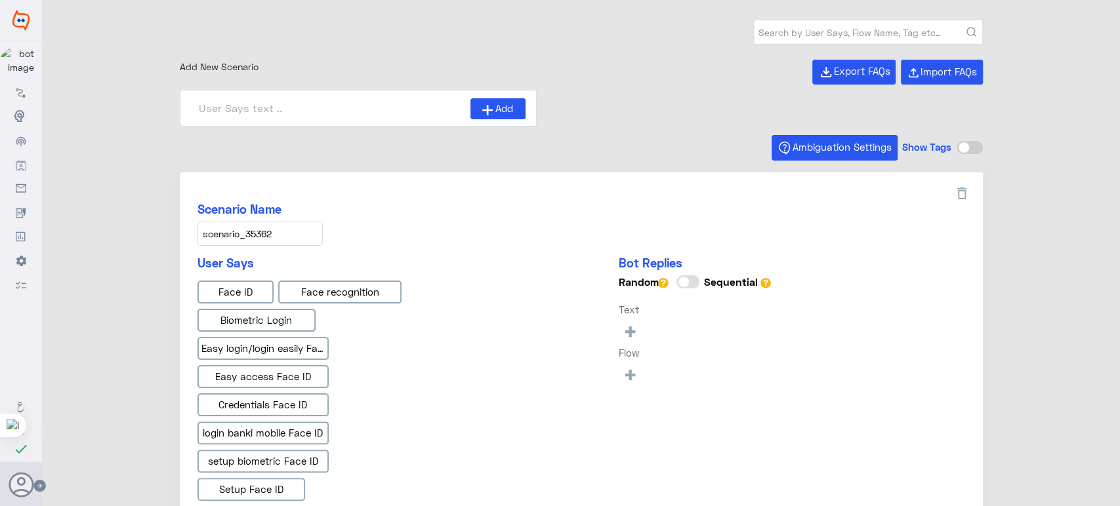
type input "Face ID En"
type input "Face ID AR"
type input "Instapay AR"
type input "Instapay EN"
type input "IBAN AR"
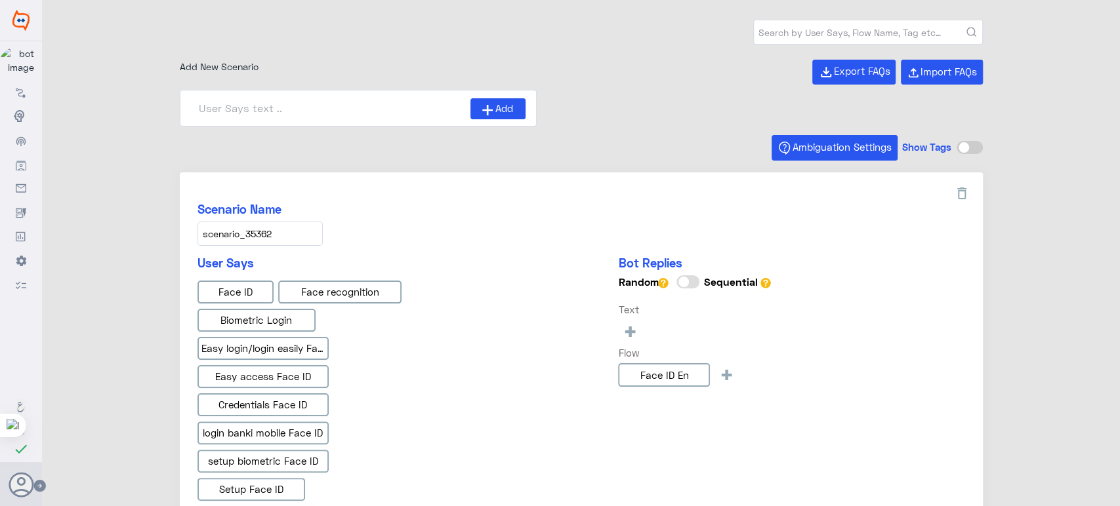
click at [823, 39] on input "text" at bounding box center [868, 32] width 228 height 24
click at [766, 83] on div "Add New Scenario Export FAQs Import FAQs" at bounding box center [581, 73] width 803 height 26
click at [781, 27] on input "text" at bounding box center [868, 32] width 228 height 24
click at [966, 28] on button "submit" at bounding box center [971, 33] width 10 height 10
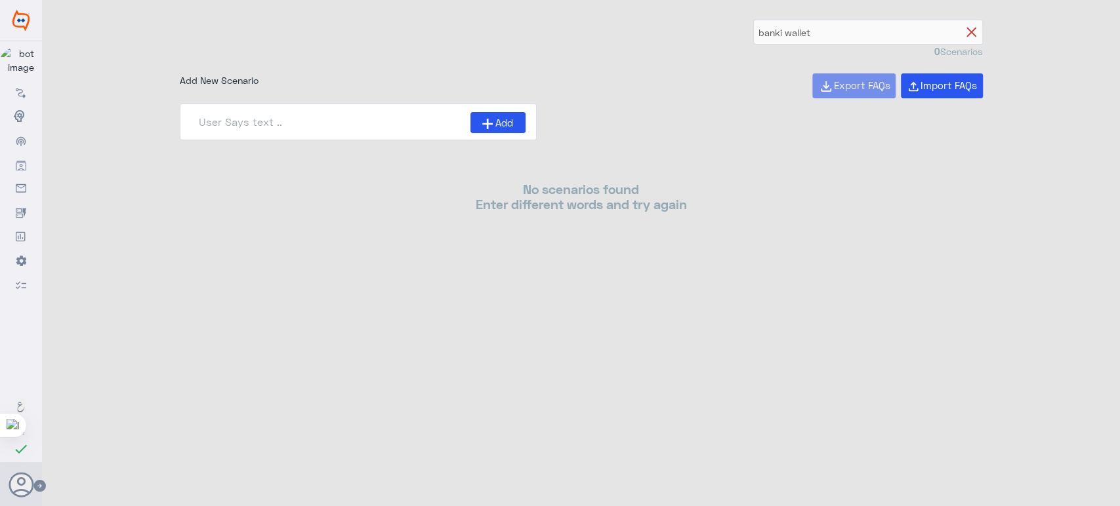
click at [973, 33] on icon at bounding box center [971, 33] width 10 height 10
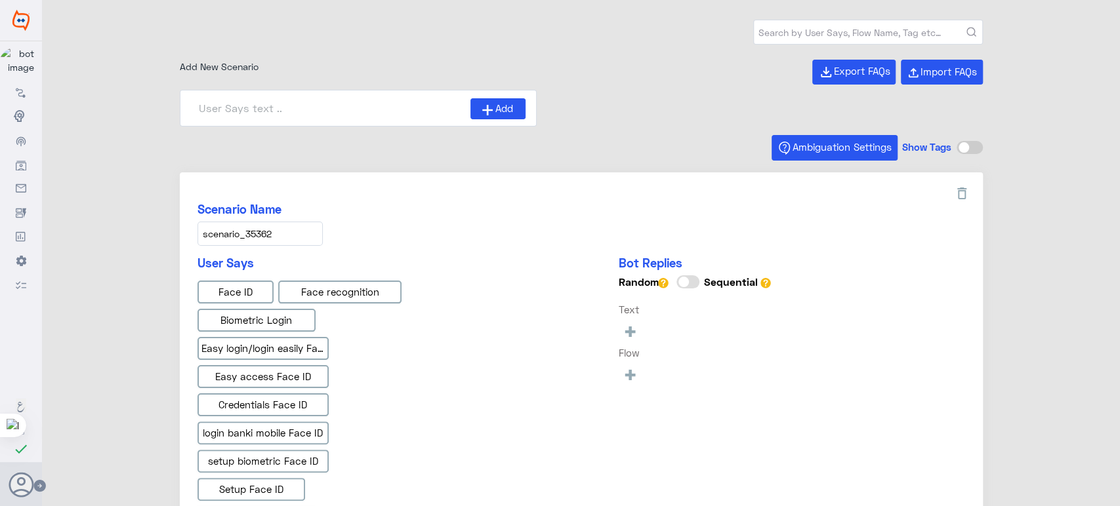
click at [782, 31] on input "text" at bounding box center [868, 32] width 228 height 24
paste input "These are the steps for charging your wallet:"
type input "These are the steps for charging your wallet:"
click at [966, 28] on button "submit" at bounding box center [971, 33] width 10 height 10
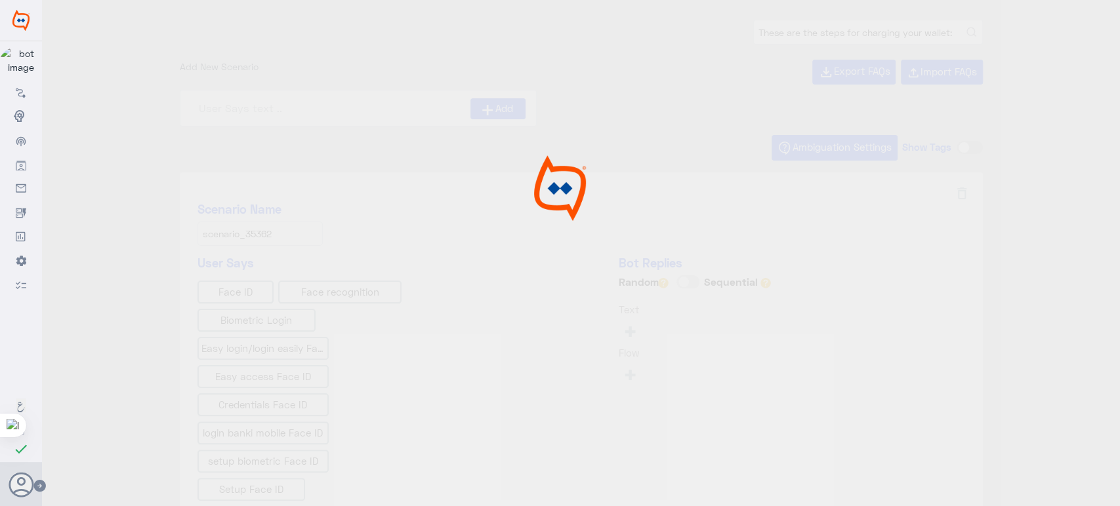
type input "Face ID En"
type input "Face ID AR"
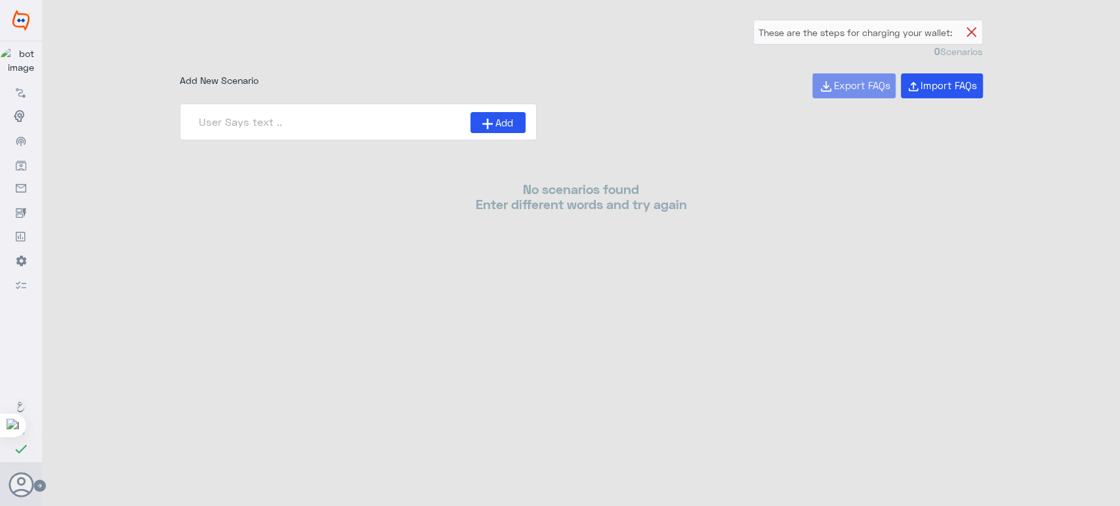
click at [973, 30] on icon at bounding box center [971, 33] width 10 height 10
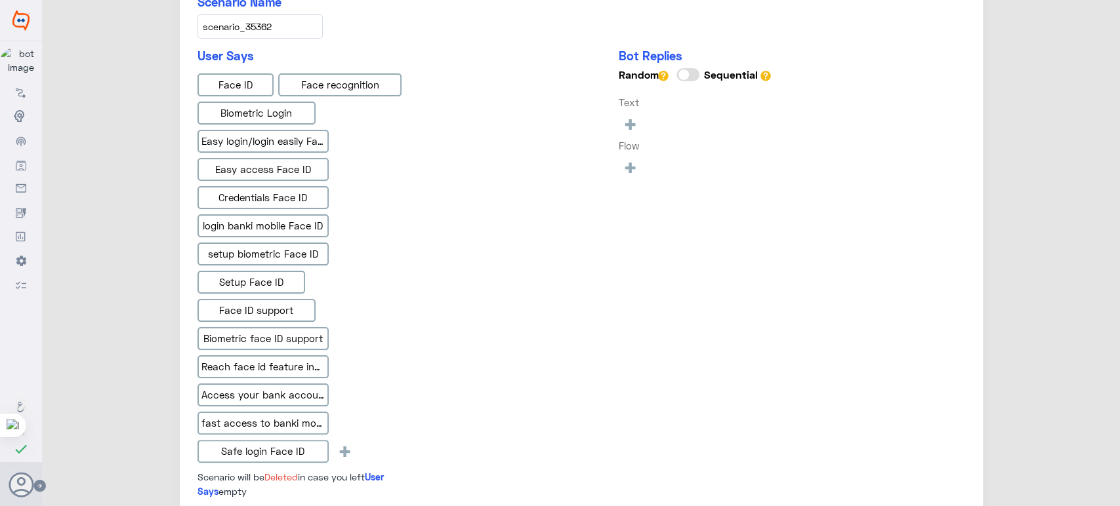
scroll to position [417, 0]
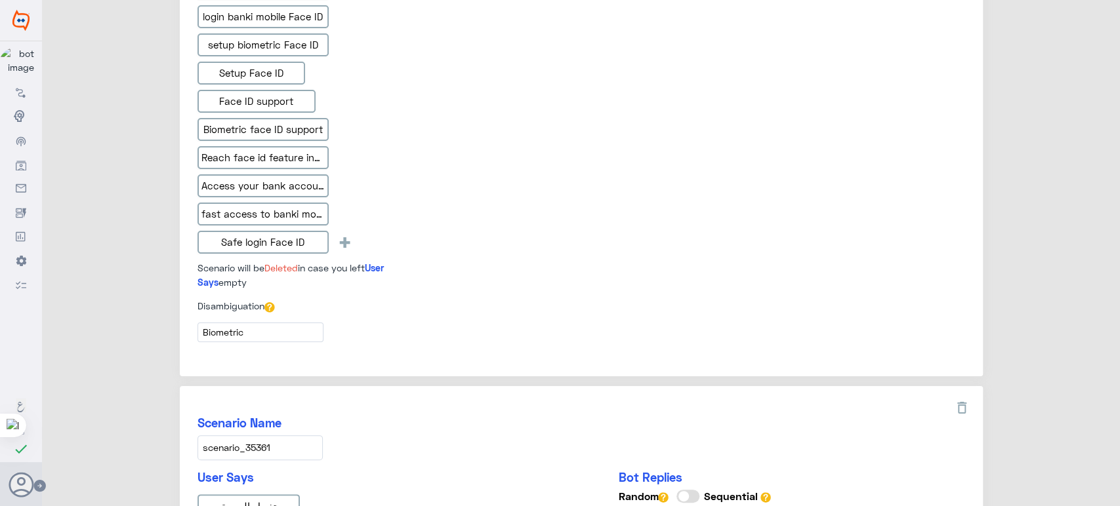
type input "Face ID En"
type input "Face ID AR"
type input "Instapay AR"
type input "Instapay EN"
type input "IBAN AR"
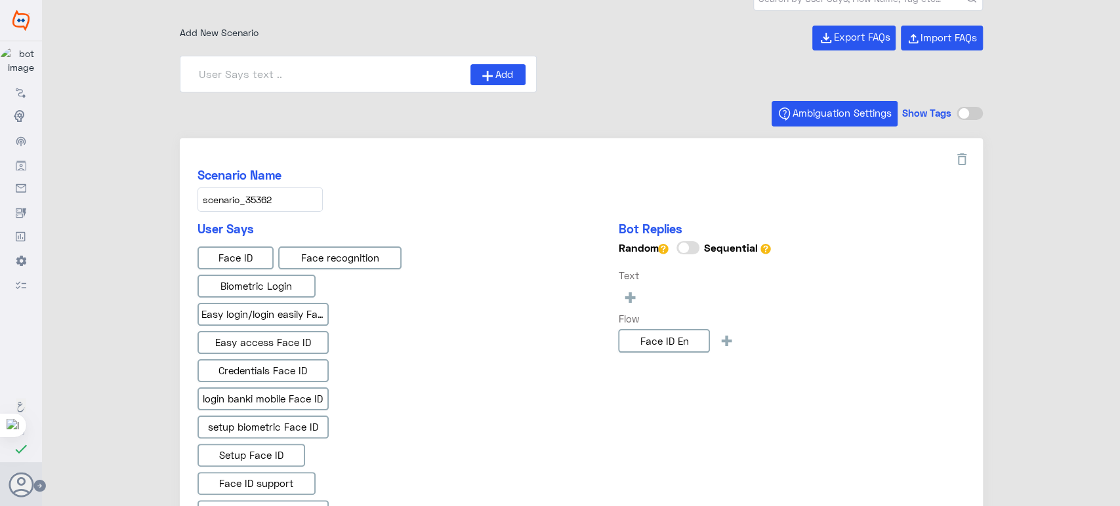
scroll to position [0, 0]
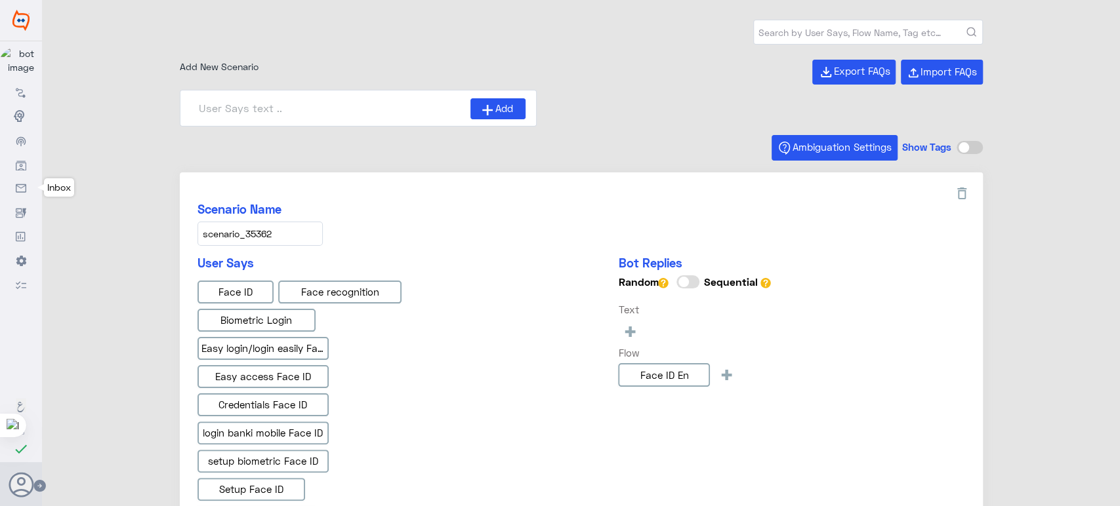
click at [22, 182] on link "Inbox" at bounding box center [21, 188] width 42 height 24
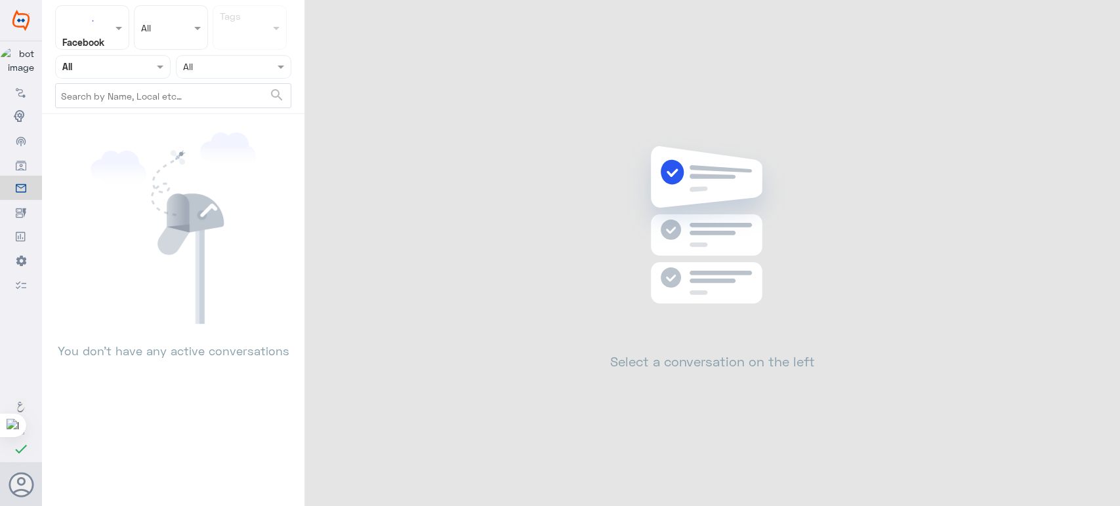
click at [115, 98] on input "text" at bounding box center [173, 96] width 235 height 24
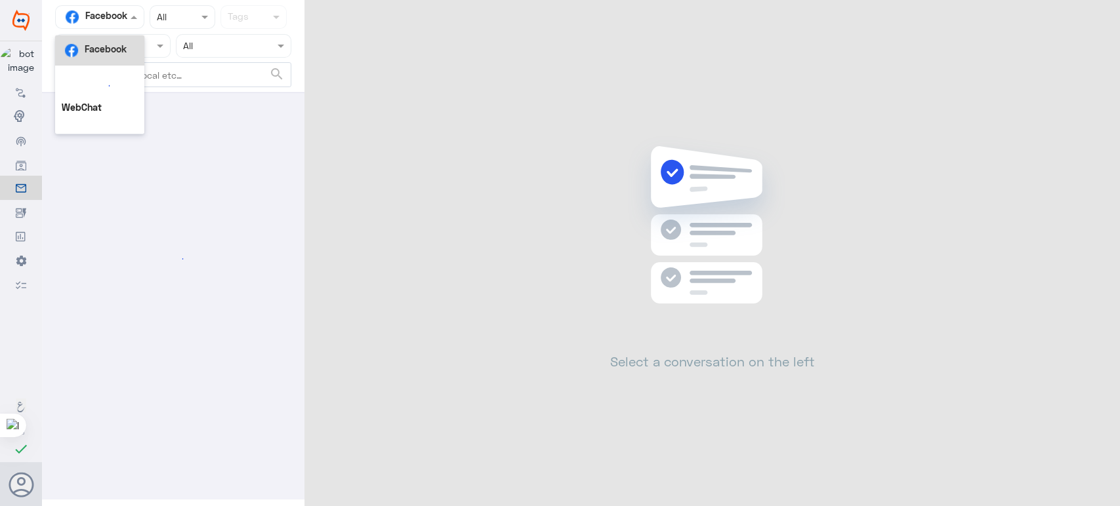
click at [117, 20] on div at bounding box center [100, 16] width 88 height 15
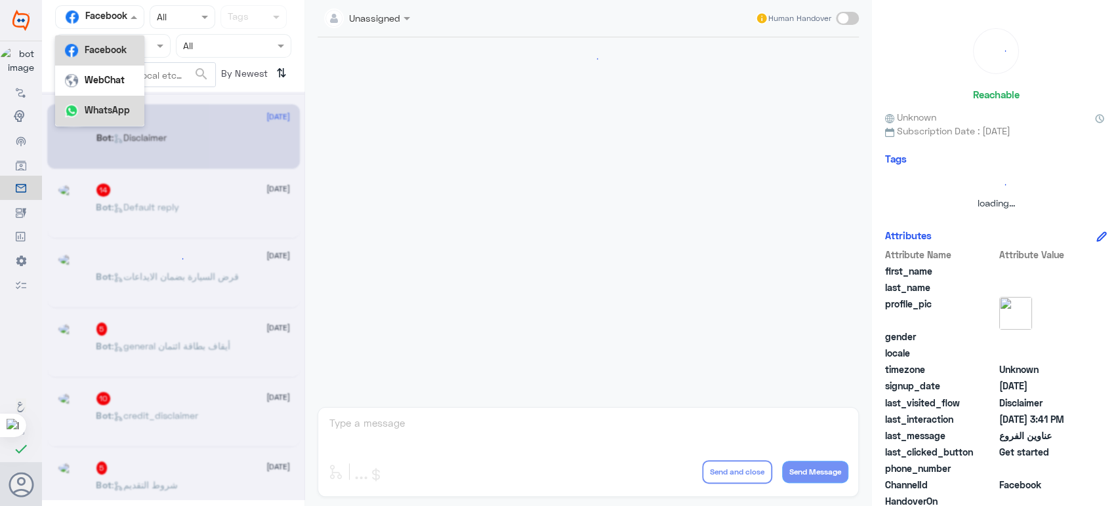
click at [117, 108] on b "WhatsApp" at bounding box center [107, 109] width 45 height 11
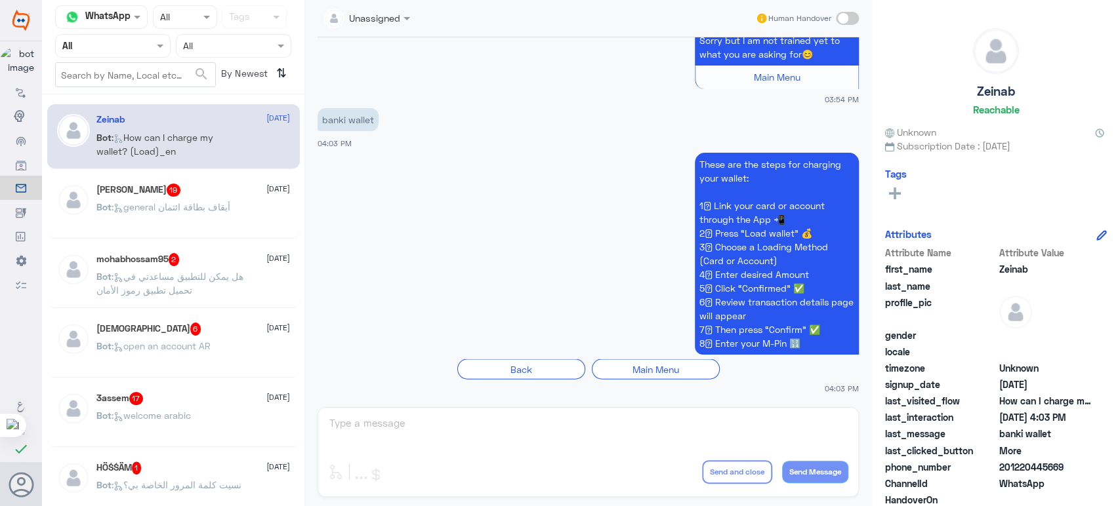
scroll to position [78, 0]
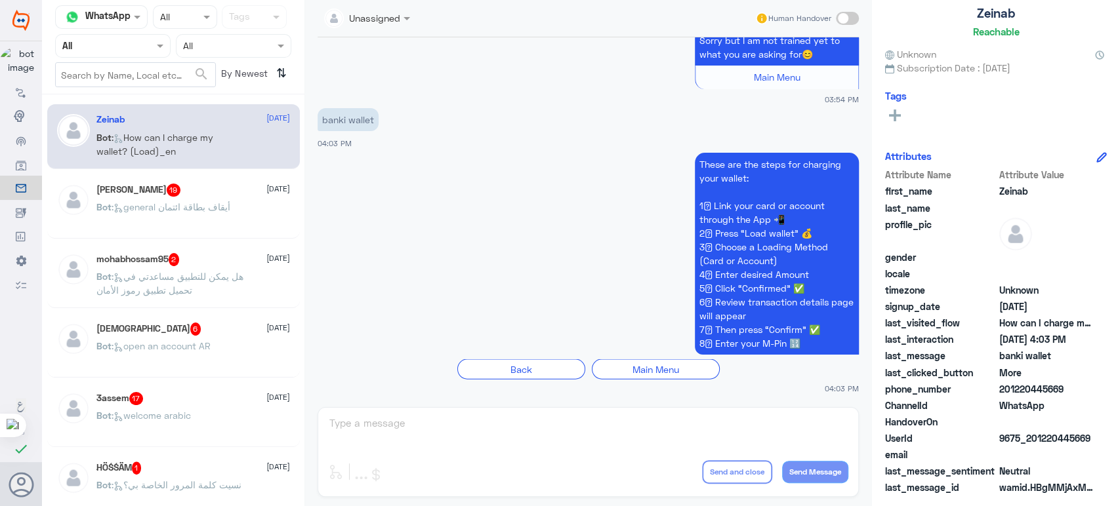
click at [1031, 320] on span "How can I charge my wallet? (Load)_en" at bounding box center [1046, 323] width 95 height 14
copy span "How can I charge my wallet? (Load)_en"
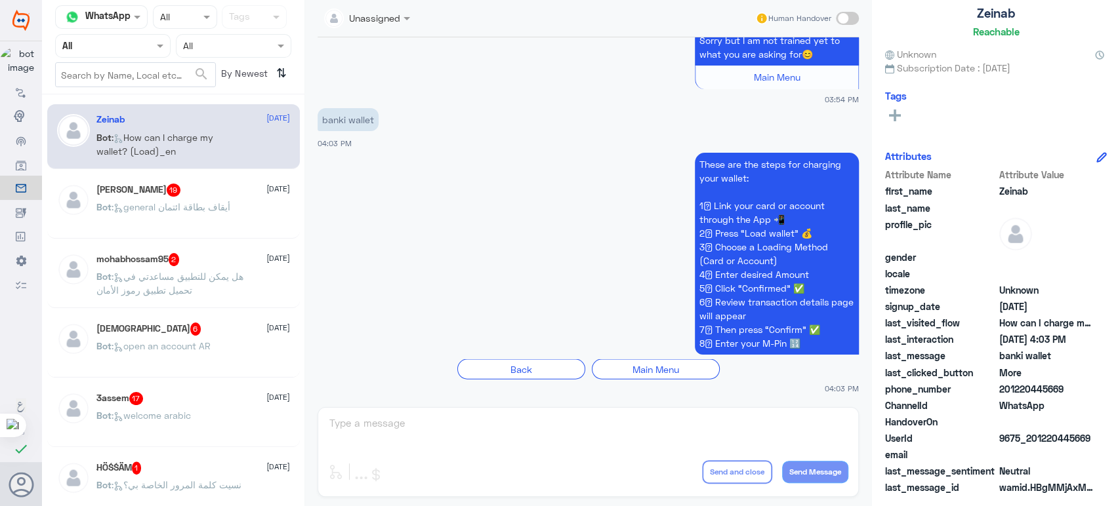
click at [661, 264] on app-msgs-text "These are the steps for charging your wallet: 1⃣ Link your card or account thro…" at bounding box center [587, 254] width 541 height 203
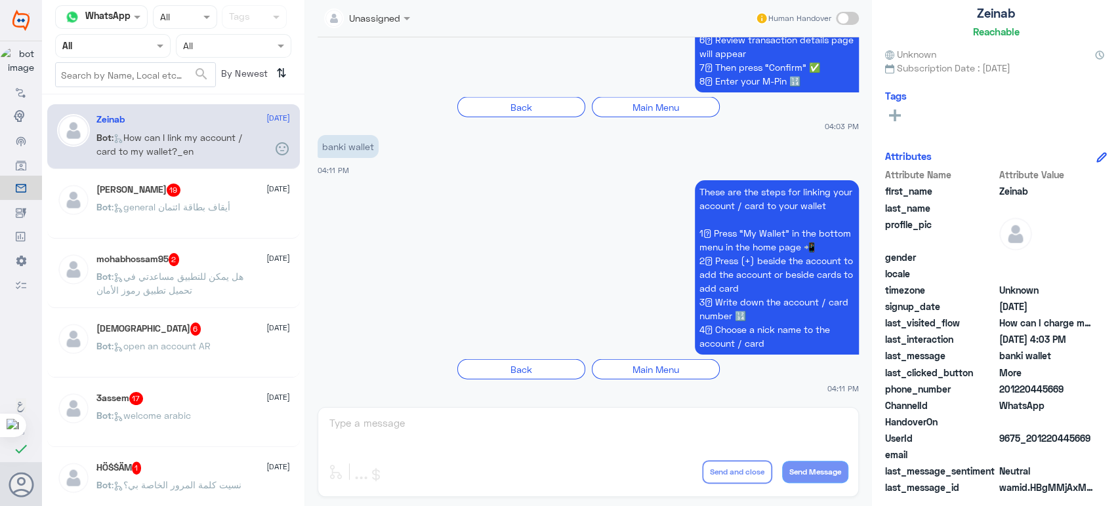
scroll to position [2037, 0]
click at [1030, 327] on span "How can I charge my wallet? (Load)_en" at bounding box center [1046, 323] width 95 height 14
copy span "How can I charge my wallet? (Load)_en"
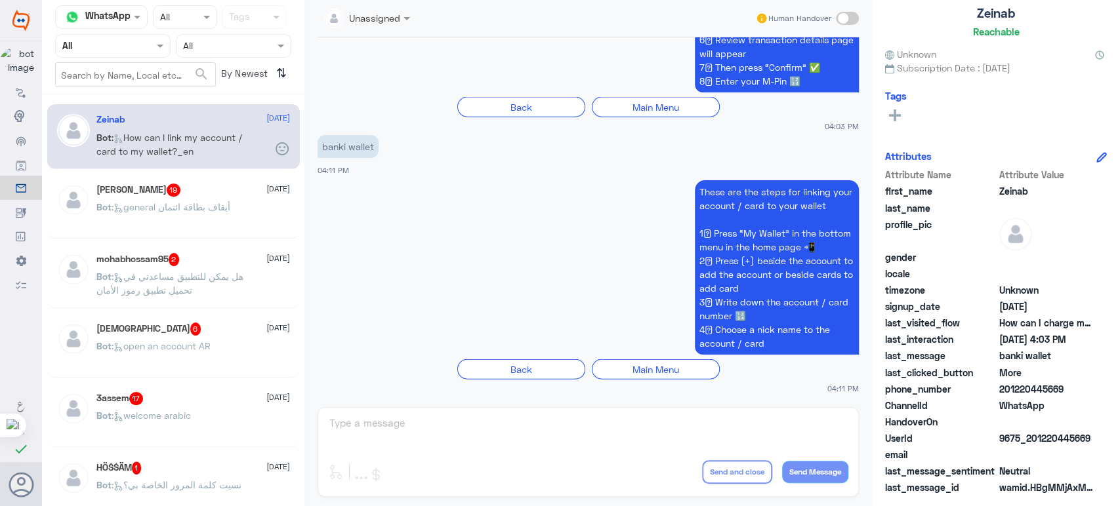
click at [205, 219] on p "Bot : general أيقاف بطاقة ائتمان" at bounding box center [163, 216] width 134 height 33
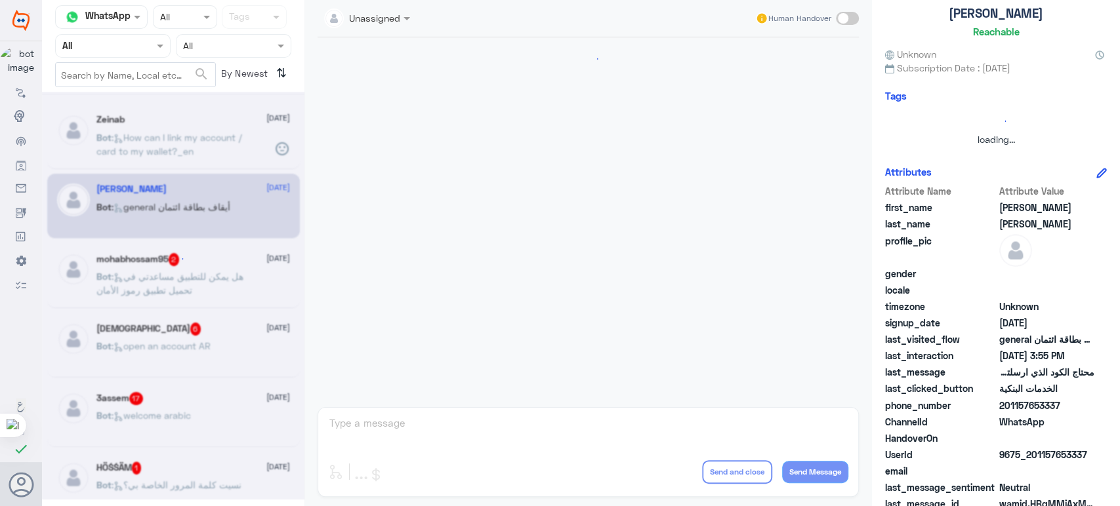
scroll to position [1138, 0]
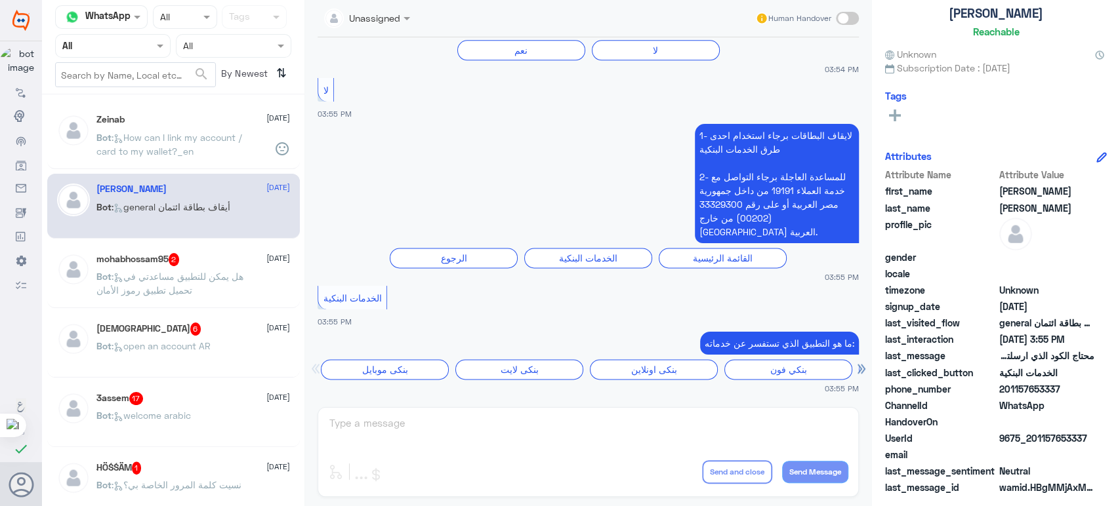
click at [198, 132] on span ": How can I link my account / card to my wallet?_en" at bounding box center [169, 144] width 146 height 25
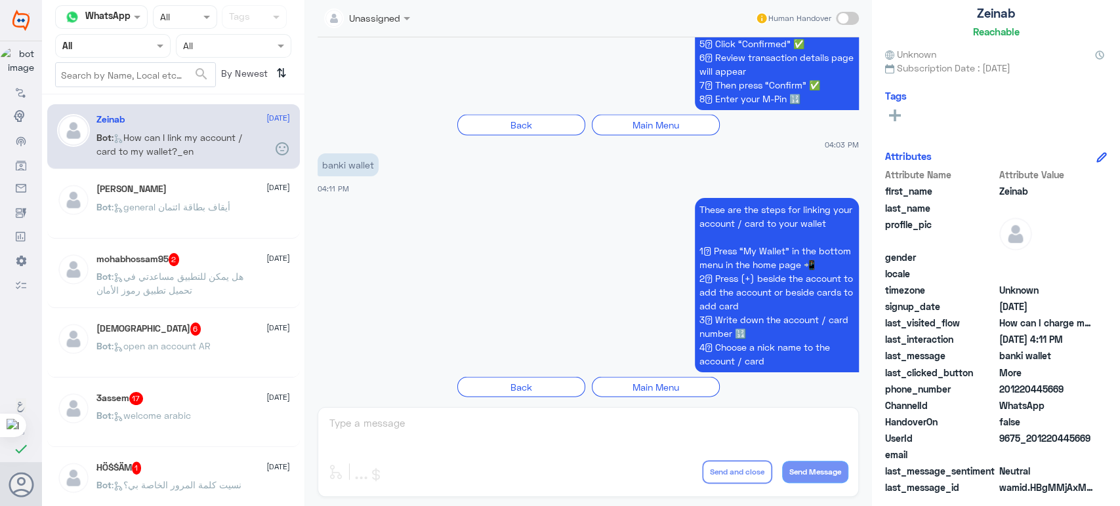
scroll to position [1912, 0]
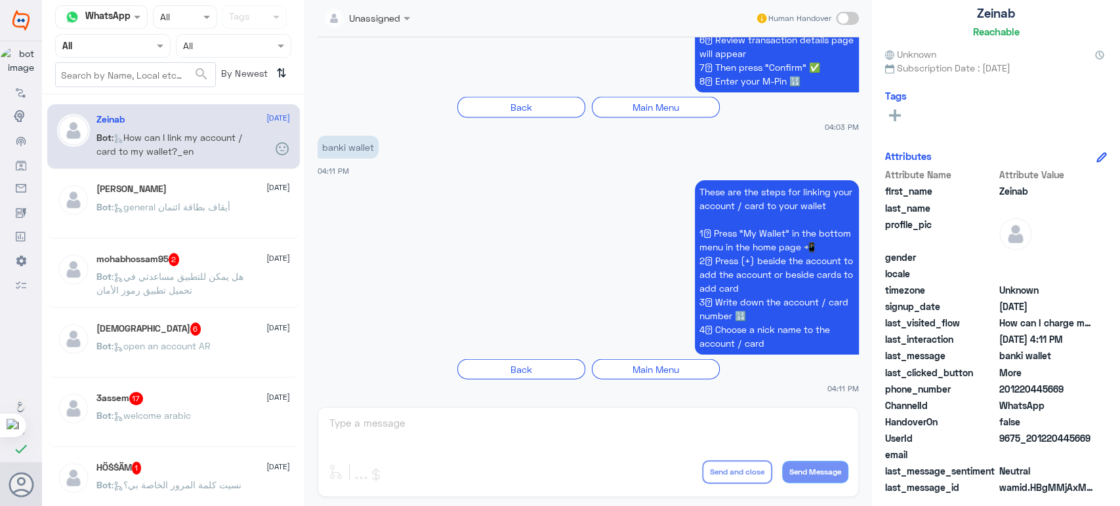
click at [1010, 325] on span "How can I charge my wallet? (Load)_en" at bounding box center [1046, 323] width 95 height 14
copy span "How can I charge my wallet? (Load)_en"
click at [19, 117] on icon at bounding box center [21, 116] width 14 height 14
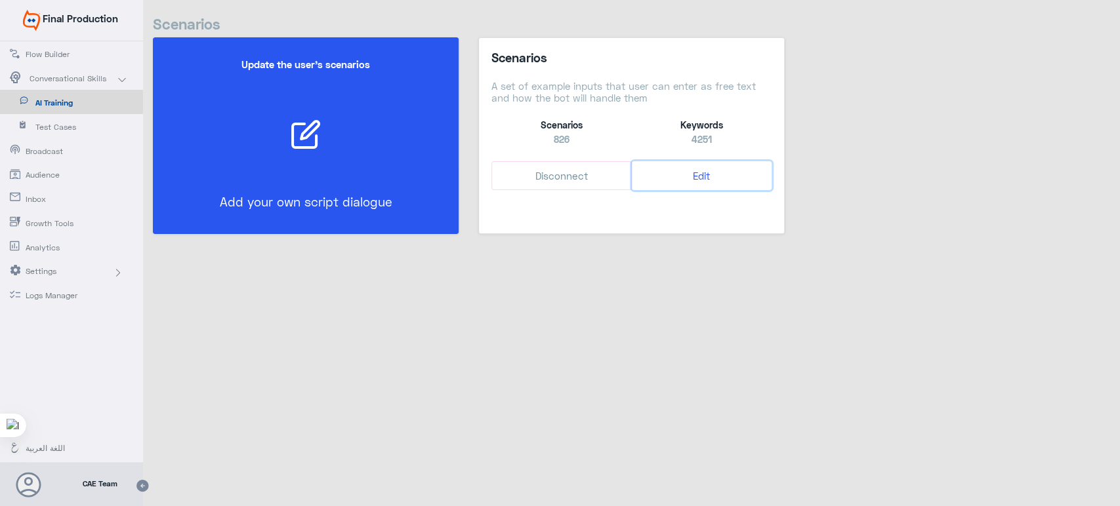
click at [693, 173] on button "Edit" at bounding box center [702, 176] width 140 height 30
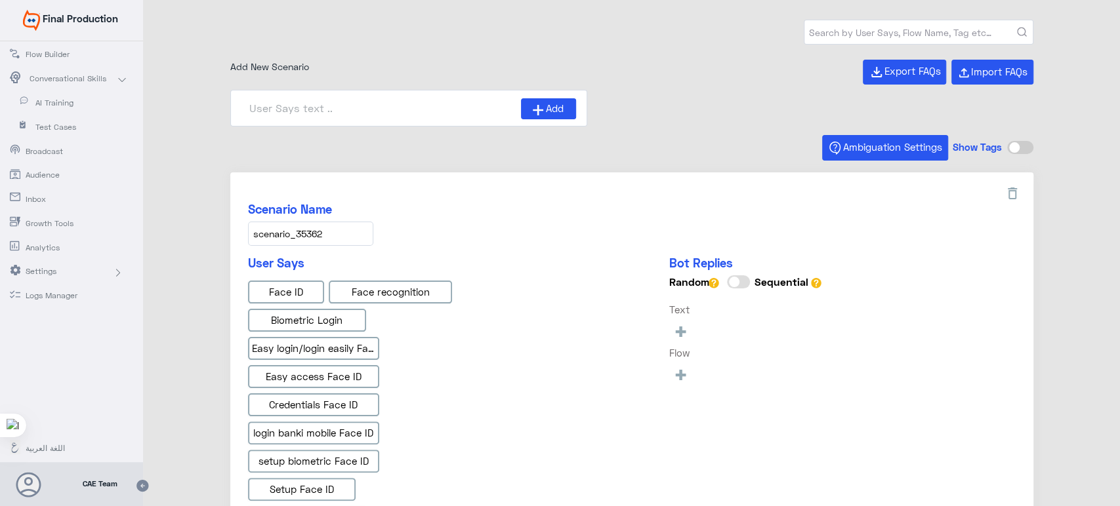
click at [870, 42] on input "text" at bounding box center [918, 32] width 228 height 24
paste input "Wallet intro AR"
type input "Wallet intro AR"
click at [1017, 28] on button "submit" at bounding box center [1022, 33] width 10 height 10
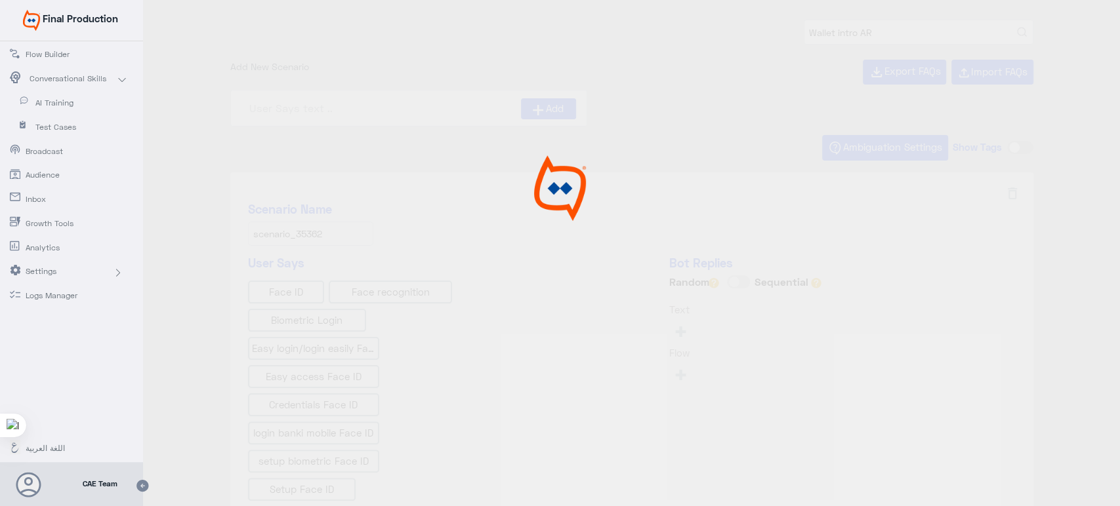
type input "Face ID AR"
type input "Instapay AR"
type input "IBAN AR"
type input "Instapay EN"
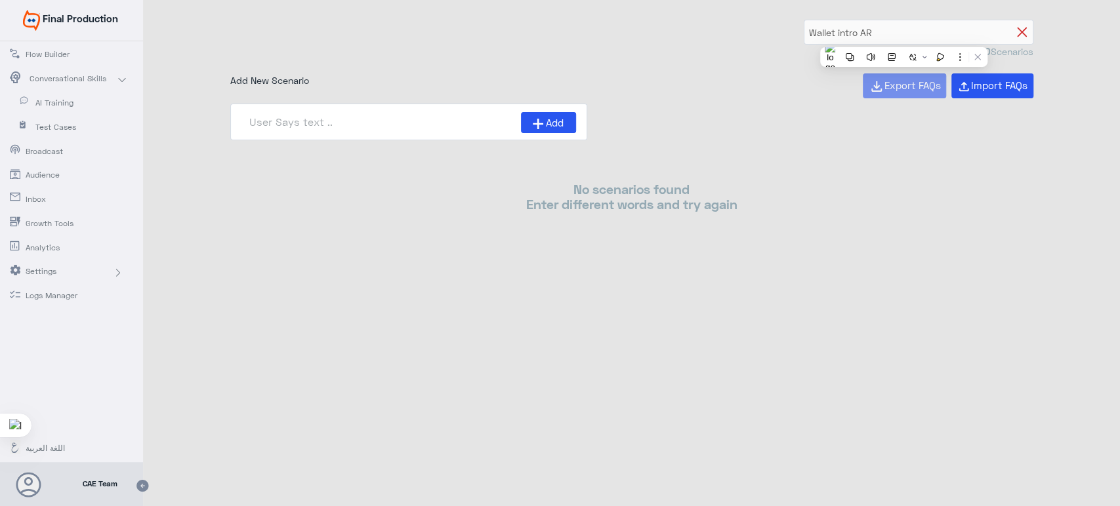
click at [1021, 28] on icon at bounding box center [1022, 33] width 10 height 10
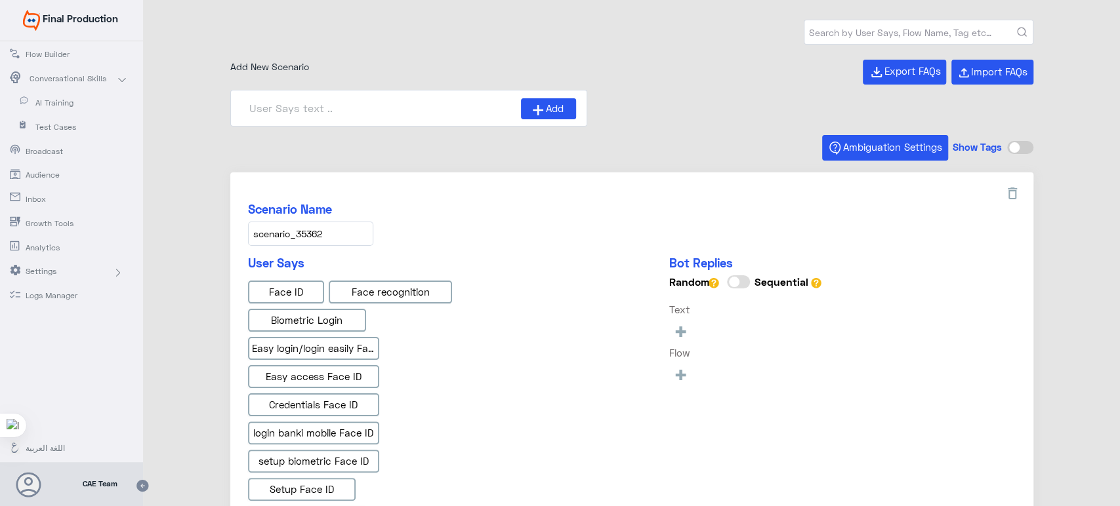
click at [857, 31] on input "text" at bounding box center [918, 32] width 228 height 24
paste input "Wallet intro AR"
type input "Wallet intro AR"
type input "Face ID AR"
type input "Face ID En"
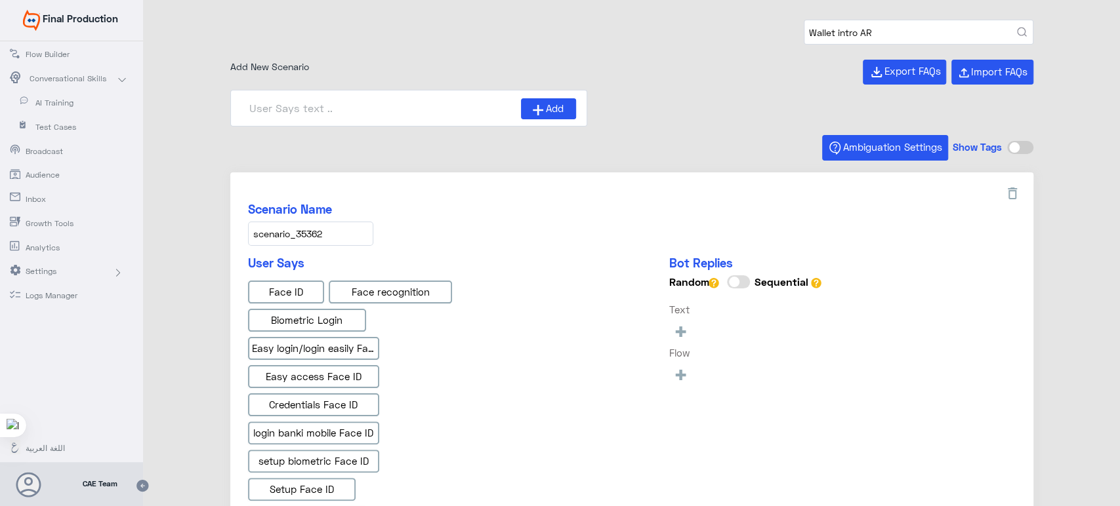
type input "IBAN AR"
type input "Instapay AR"
type input "Instapay EN"
type input "Wallet intro"
click at [1017, 28] on button "submit" at bounding box center [1022, 33] width 10 height 10
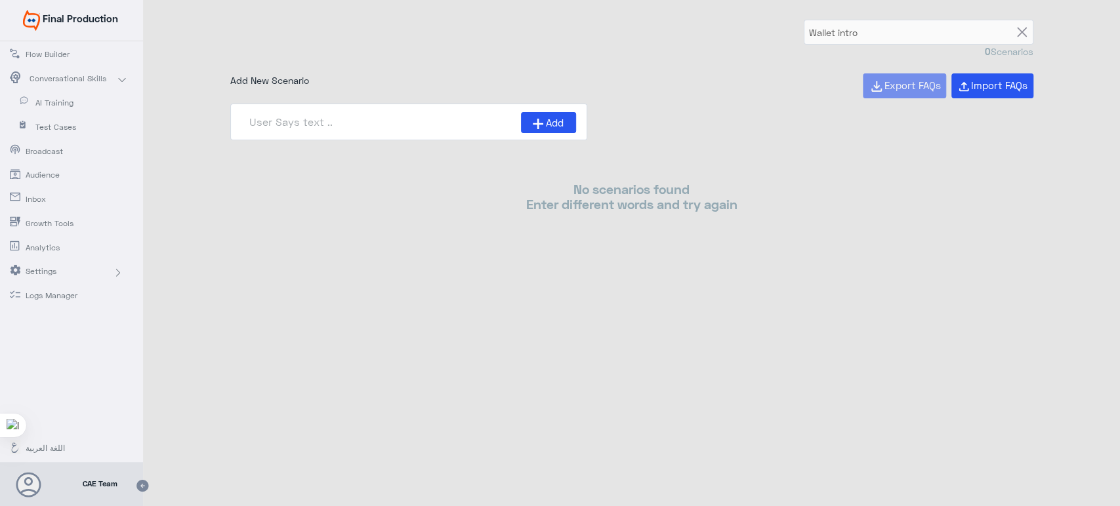
click at [41, 106] on span "AI Training" at bounding box center [73, 103] width 77 height 12
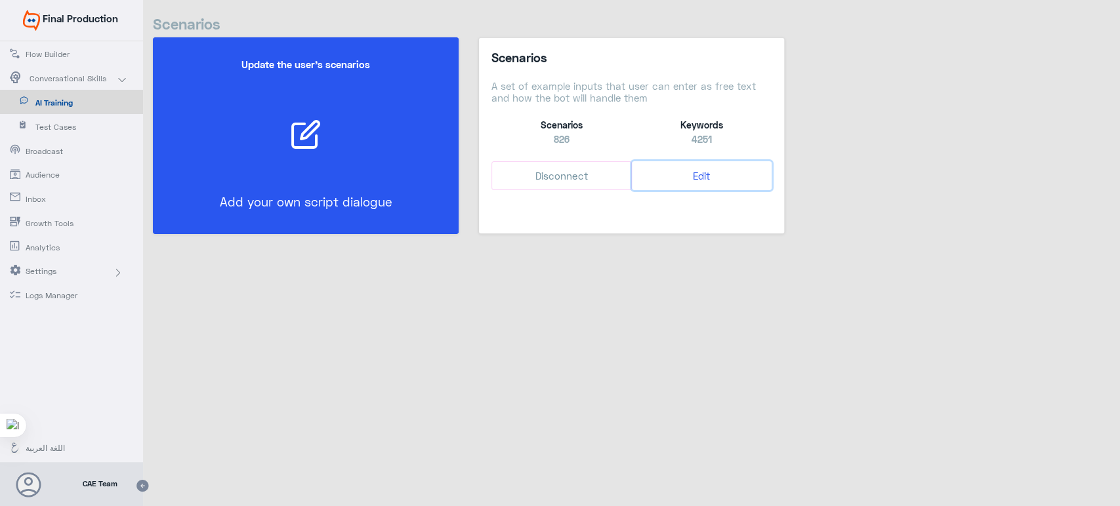
click at [685, 178] on button "Edit" at bounding box center [702, 176] width 140 height 30
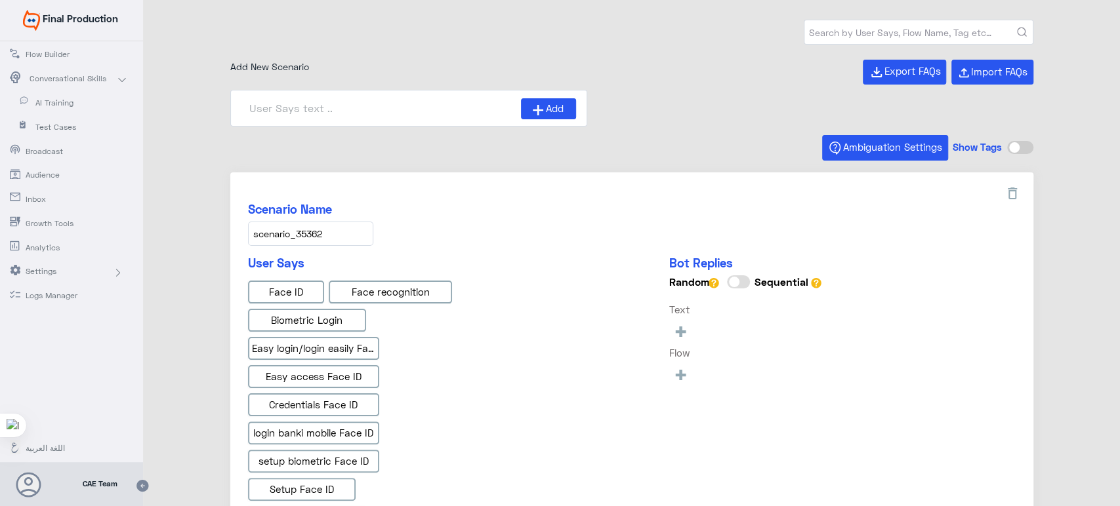
click at [852, 32] on input "text" at bounding box center [918, 32] width 228 height 24
paste input "banki wallet"
type input "banki wallet"
type input "Face ID En"
type input "Face ID AR"
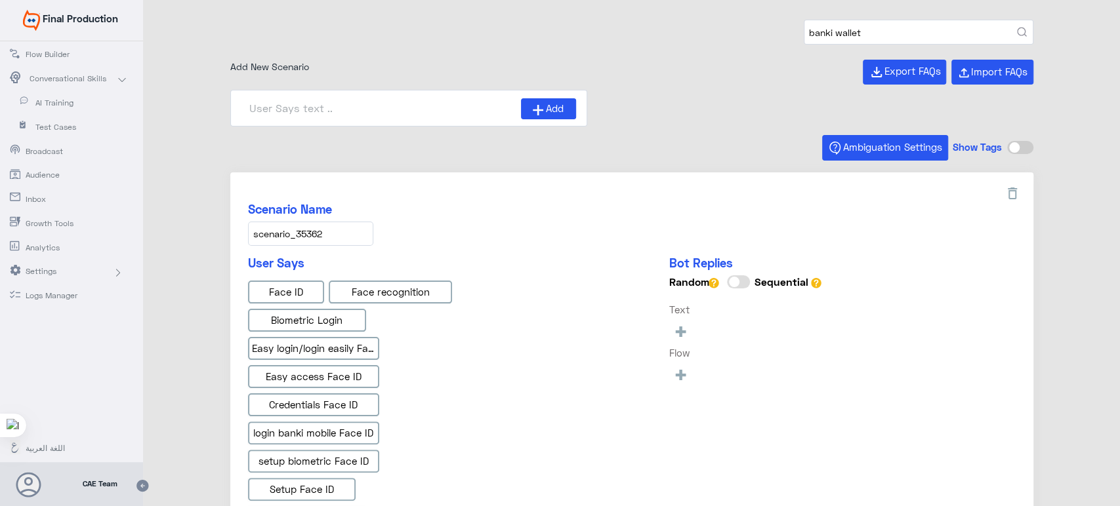
type input "Instapay AR"
type input "Instapay EN"
type input "IBAN AR"
click at [1017, 28] on button "submit" at bounding box center [1022, 33] width 10 height 10
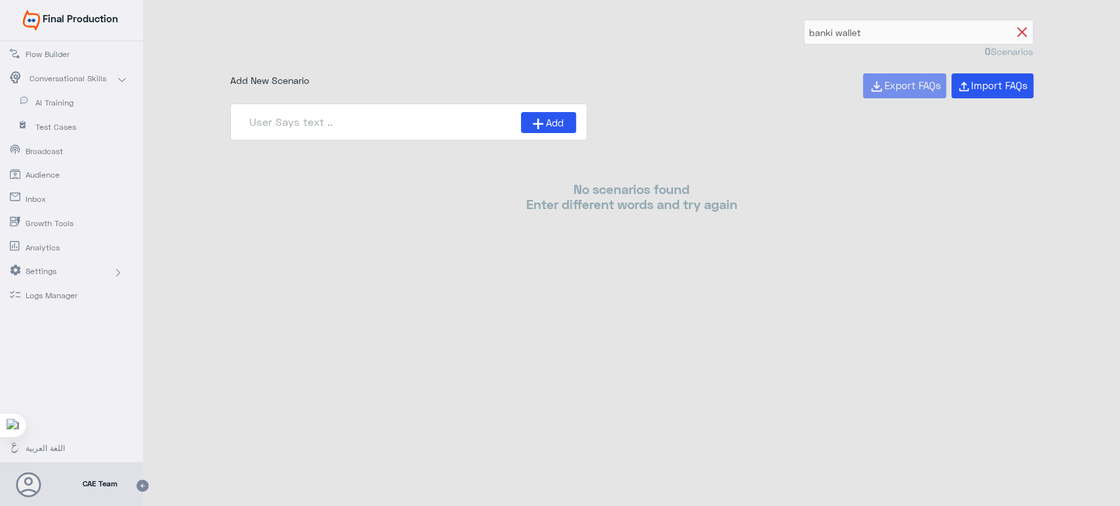
click at [1017, 35] on icon at bounding box center [1022, 33] width 10 height 10
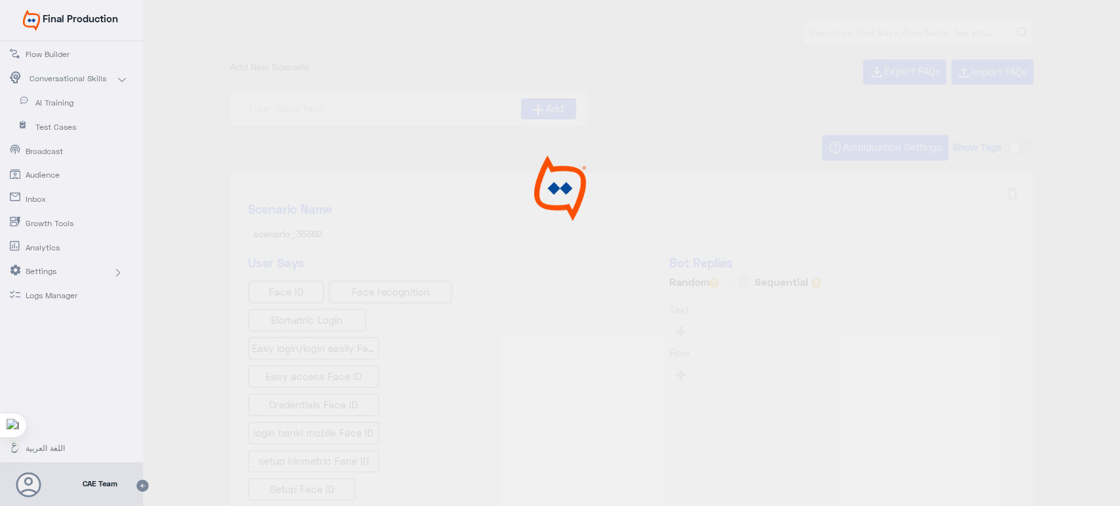
drag, startPoint x: 773, startPoint y: 77, endPoint x: 770, endPoint y: 40, distance: 36.8
click at [770, 40] on div at bounding box center [560, 255] width 1120 height 510
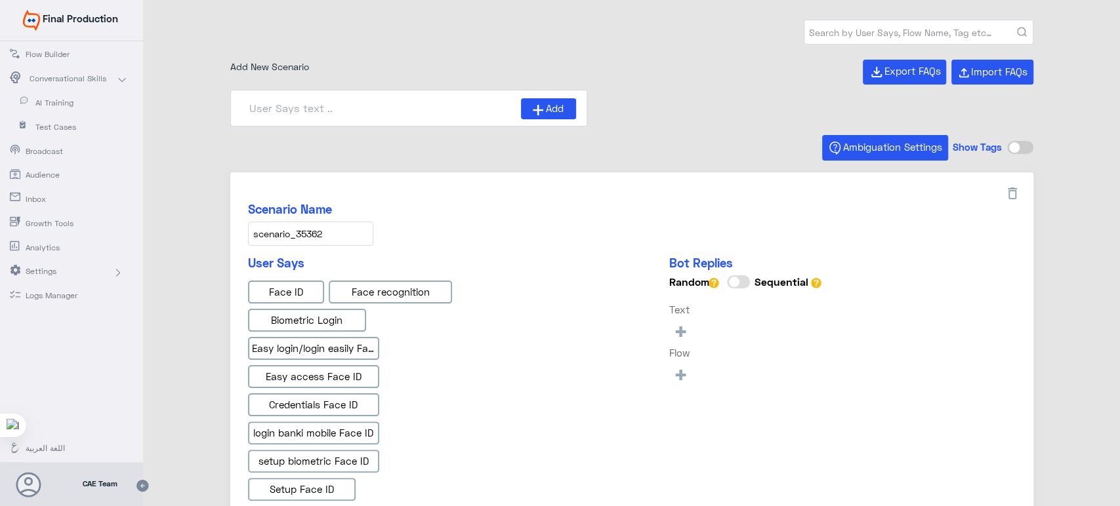
click at [838, 39] on input "text" at bounding box center [918, 32] width 228 height 24
paste input "banki wallet"
type input "banki wallet"
type input "Face ID AR"
type input "Instapay AR"
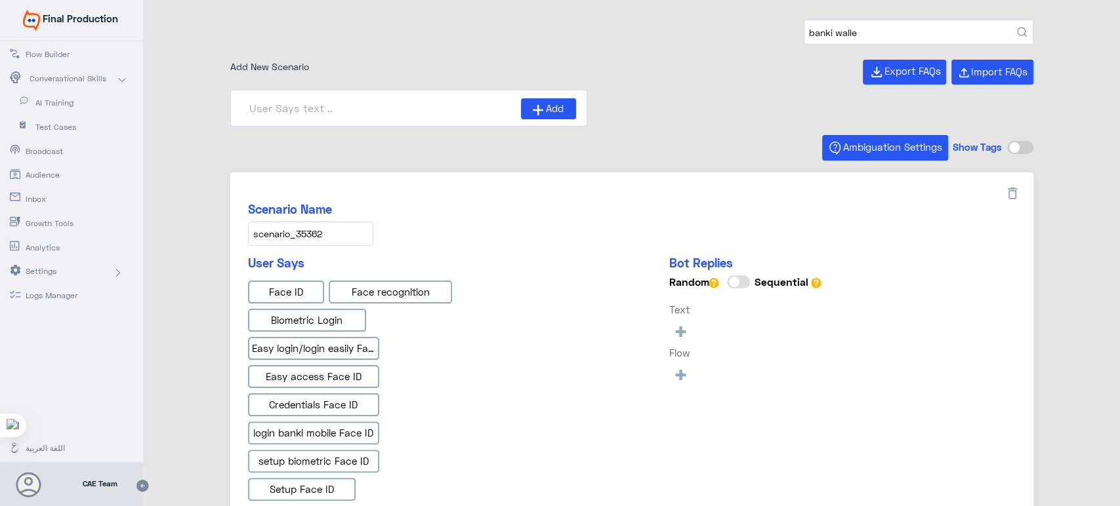
type input "banki wall"
type input "IBAN AR"
type input "Instapay EN"
type input "banki"
click at [1017, 28] on button "submit" at bounding box center [1022, 33] width 10 height 10
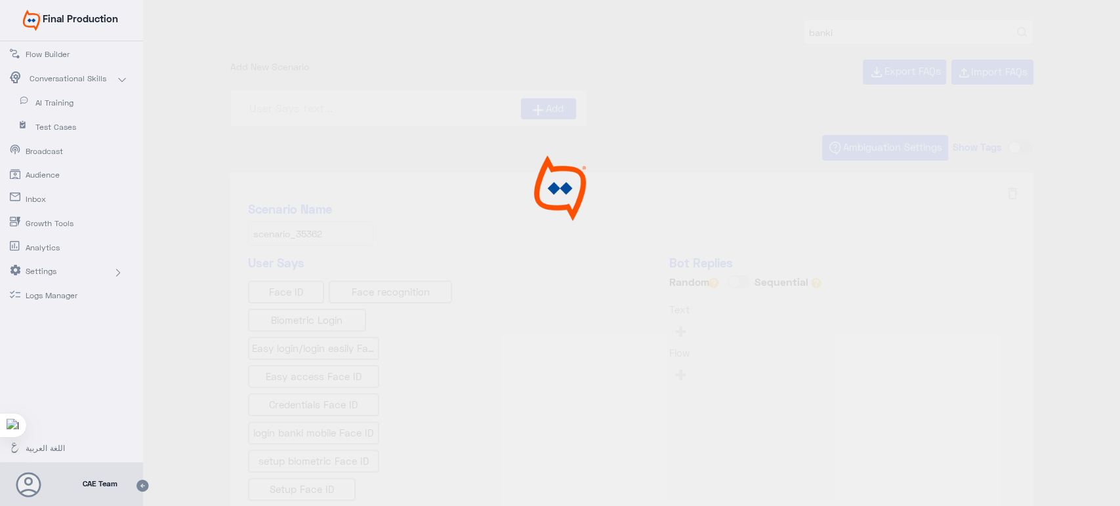
type input "Face ID En"
type input "هل يمكنني رؤية تفاصيل الودائع والقروض من خلال ال"
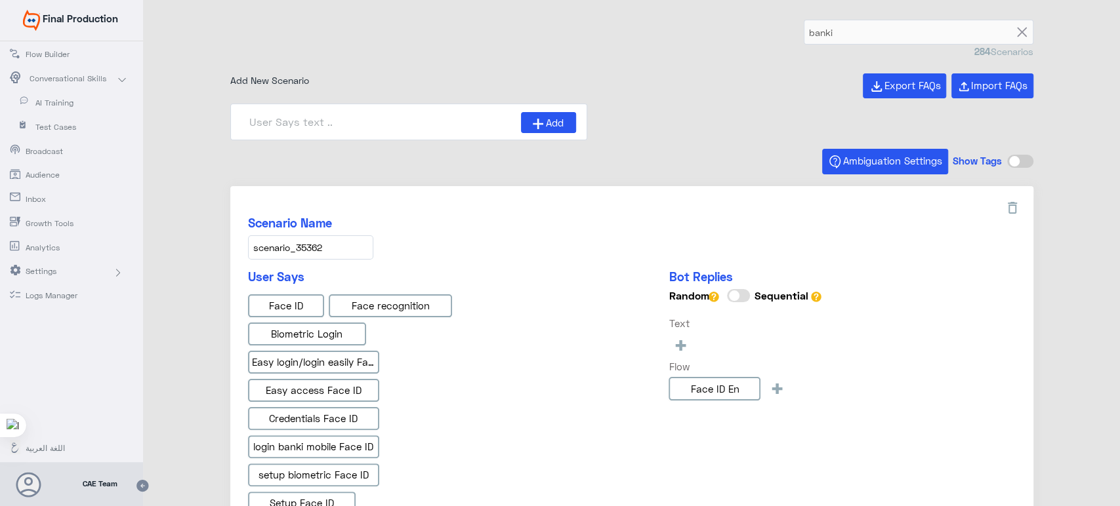
type input "ما نوع الشيكات المتوفرة في banki Mobile?"
type input "international transfer"
type input "E-Commerce En"
click at [1023, 30] on form "banki" at bounding box center [919, 32] width 230 height 25
click at [1023, 30] on icon at bounding box center [1022, 33] width 10 height 10
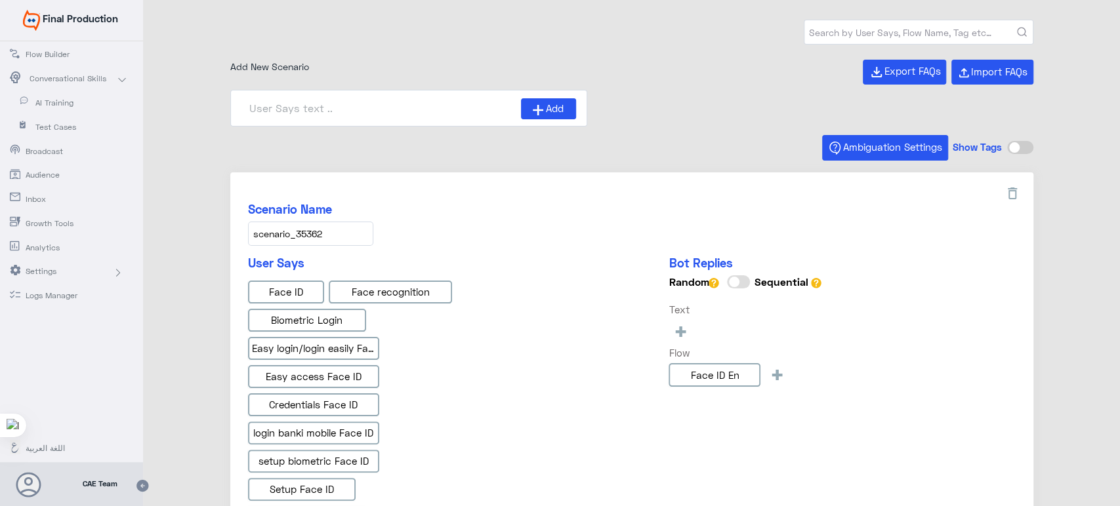
click at [969, 33] on input "text" at bounding box center [918, 32] width 228 height 24
paste input "banki wallet"
type input "banki wallet"
type input "Instapay AR"
type input "Face ID AR"
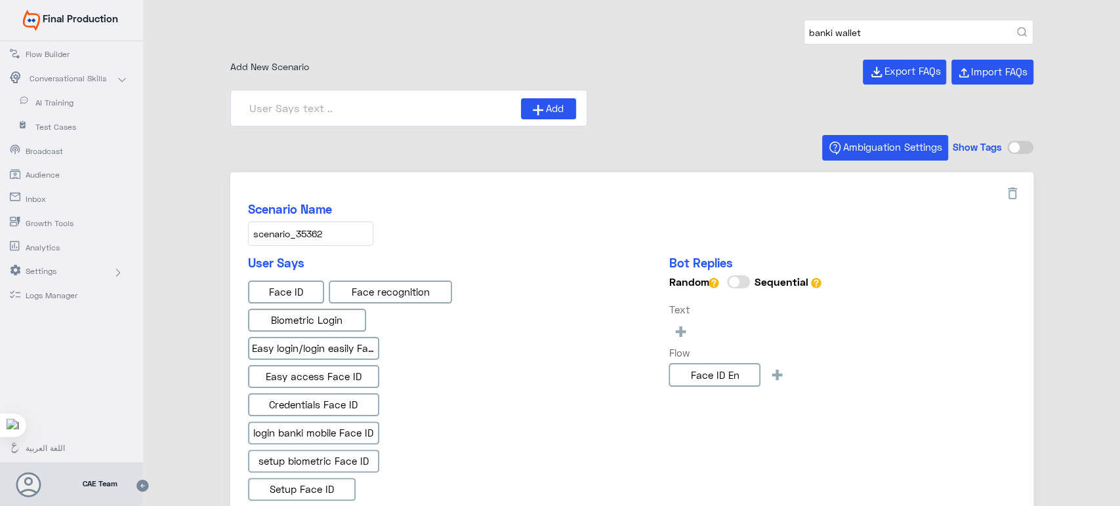
type input "Instapay EN"
type input "IBAN AR"
type input "wallet"
click at [1017, 28] on button "submit" at bounding box center [1022, 33] width 10 height 10
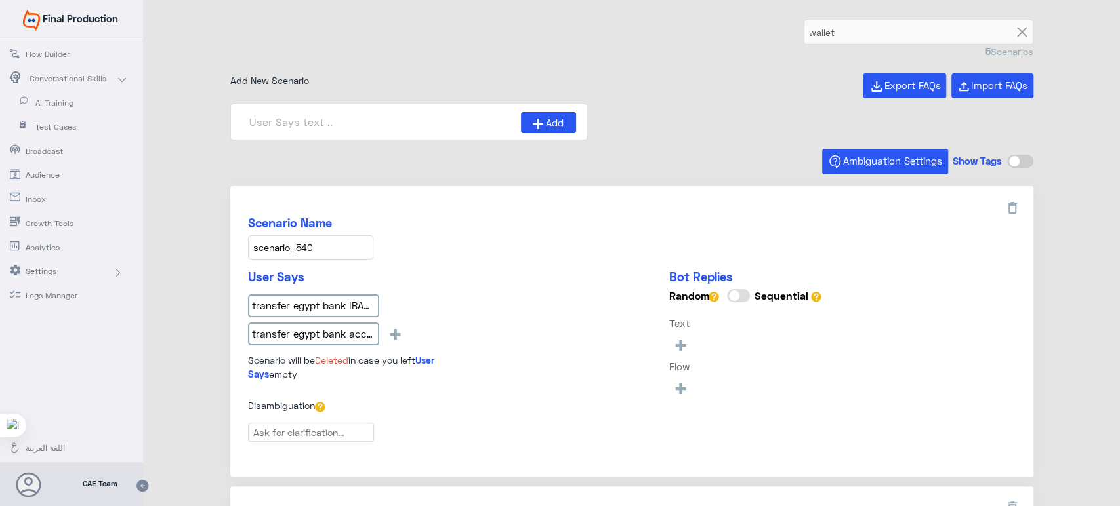
type input "How many wallets can I have?_en"
type input "Transfer to any Wallet in [GEOGRAPHIC_DATA] using banki Mobile"
type input "Transfer to any Wallet in [GEOGRAPHIC_DATA] using banki lite"
type input "How can I link my account / card to my wallet?_en"
type input "Can I have wallet if I am not a client_en"
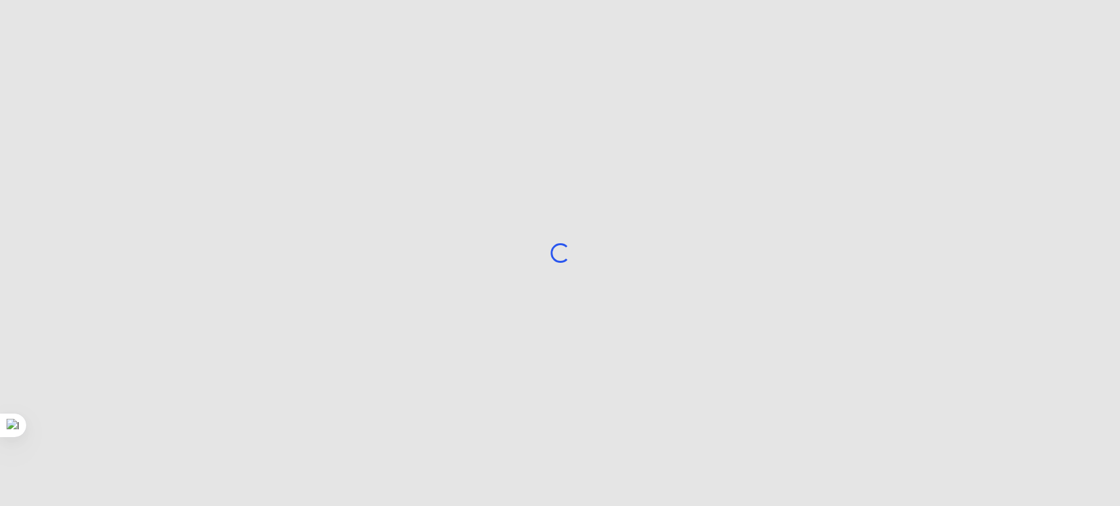
click at [283, 14] on div "Loading..." at bounding box center [560, 253] width 1120 height 506
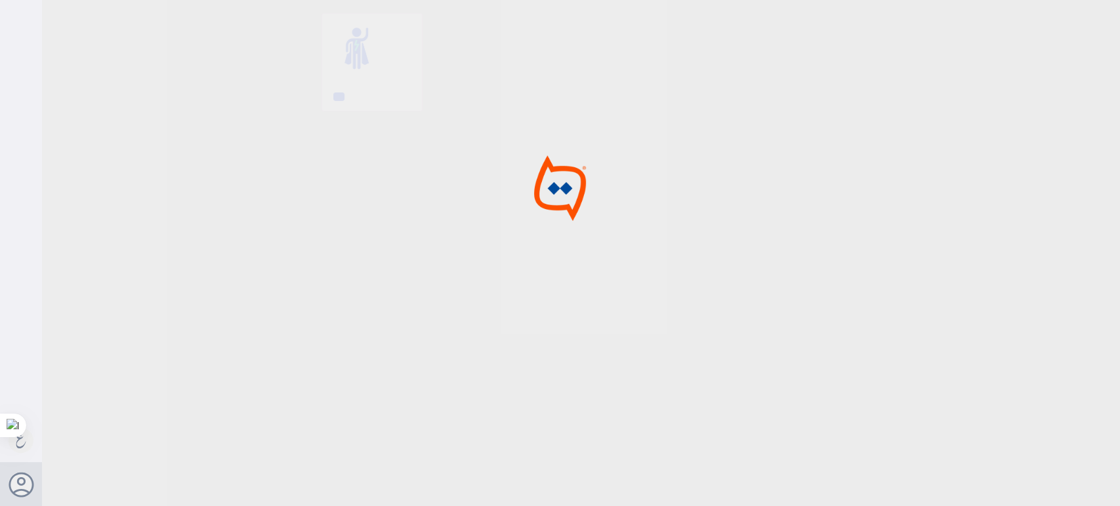
click at [297, 33] on div at bounding box center [560, 255] width 1120 height 510
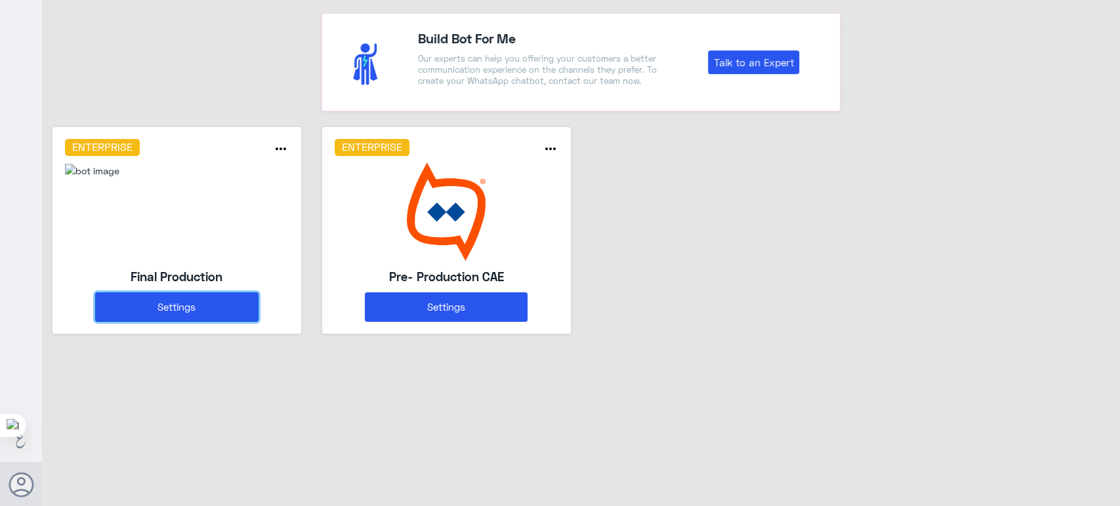
click at [220, 310] on button "Settings" at bounding box center [176, 308] width 163 height 30
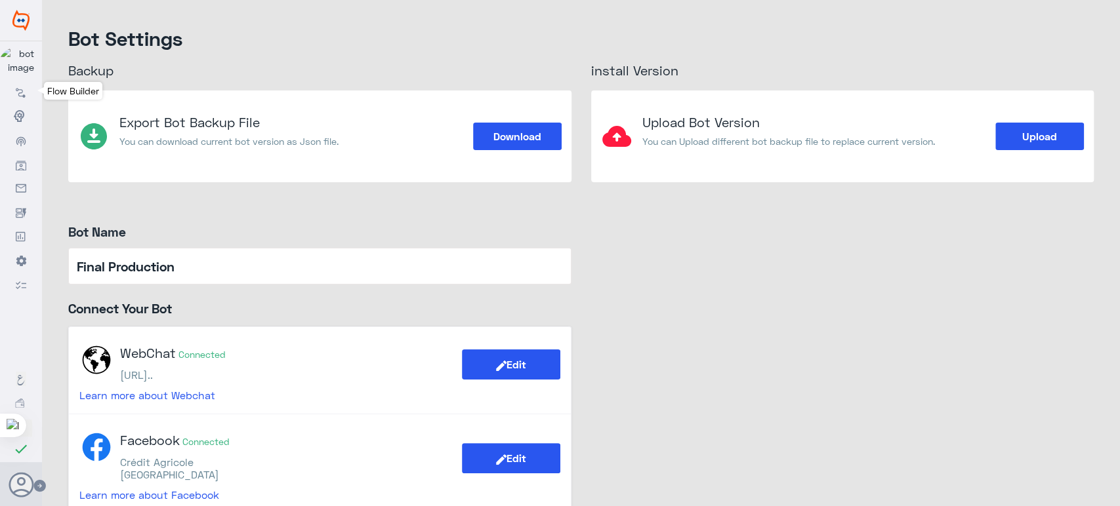
click at [20, 92] on icon at bounding box center [21, 92] width 10 height 10
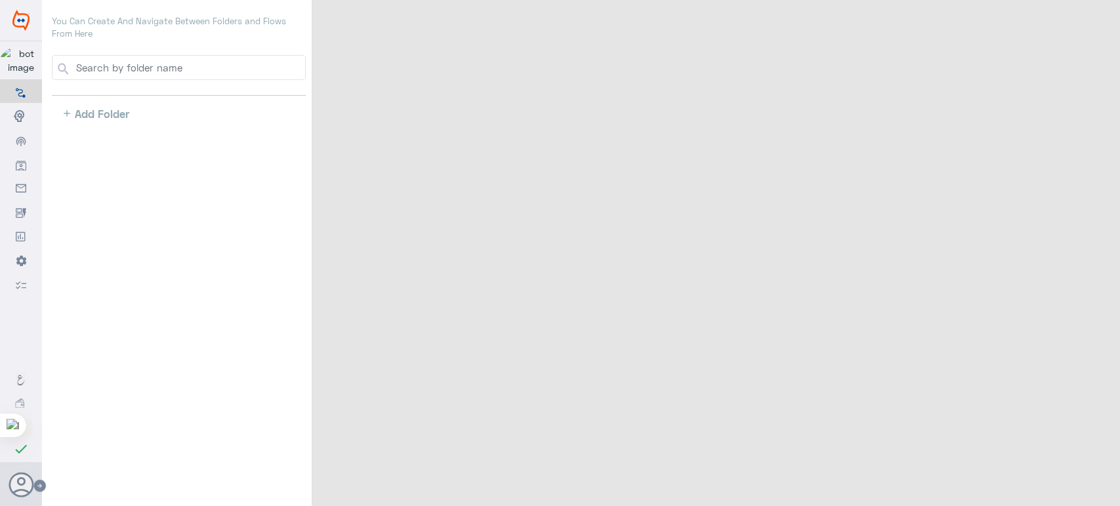
click at [152, 73] on input at bounding box center [189, 68] width 231 height 24
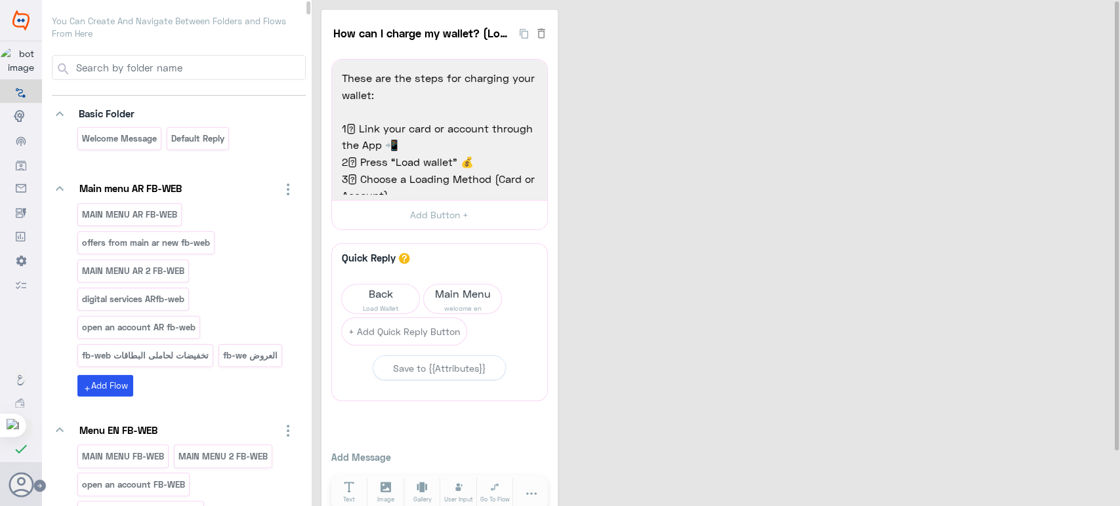
paste input "How can I charge my wallet? (Load)_en"
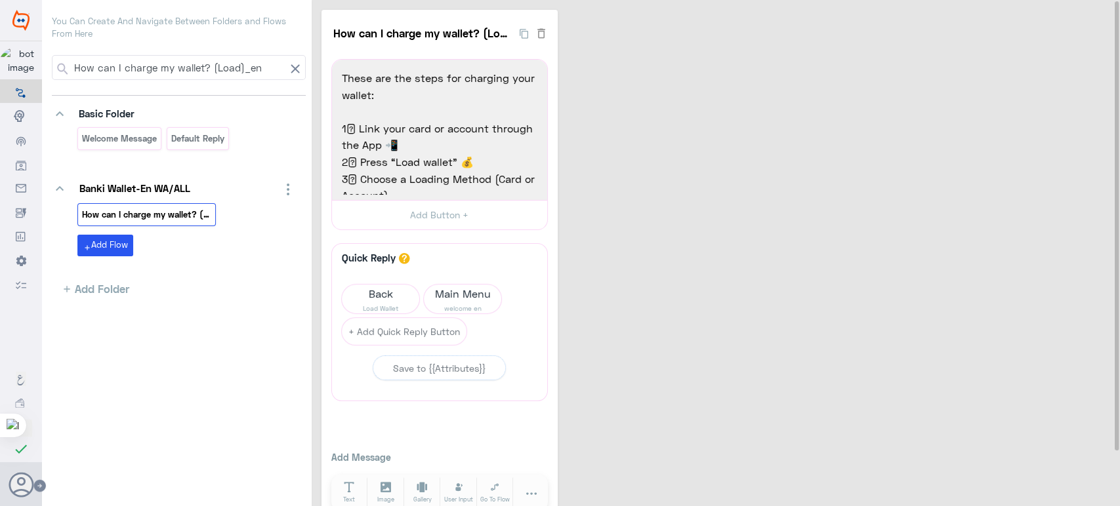
type input "How can I charge my wallet? (Load)_en"
click at [296, 92] on app-playground-folders "How can I charge my wallet? (Load)_en keyboard_arrow_down Basic Folder Welcome …" at bounding box center [179, 176] width 254 height 242
click at [269, 66] on input "How can I charge my wallet? (Load)_en" at bounding box center [178, 68] width 213 height 24
click at [642, 141] on div "How can I charge my wallet? (Load)_en 13 These are the steps for charging your …" at bounding box center [717, 268] width 792 height 516
click at [273, 59] on input "How can I charge my wallet? (Load)_en" at bounding box center [178, 68] width 213 height 24
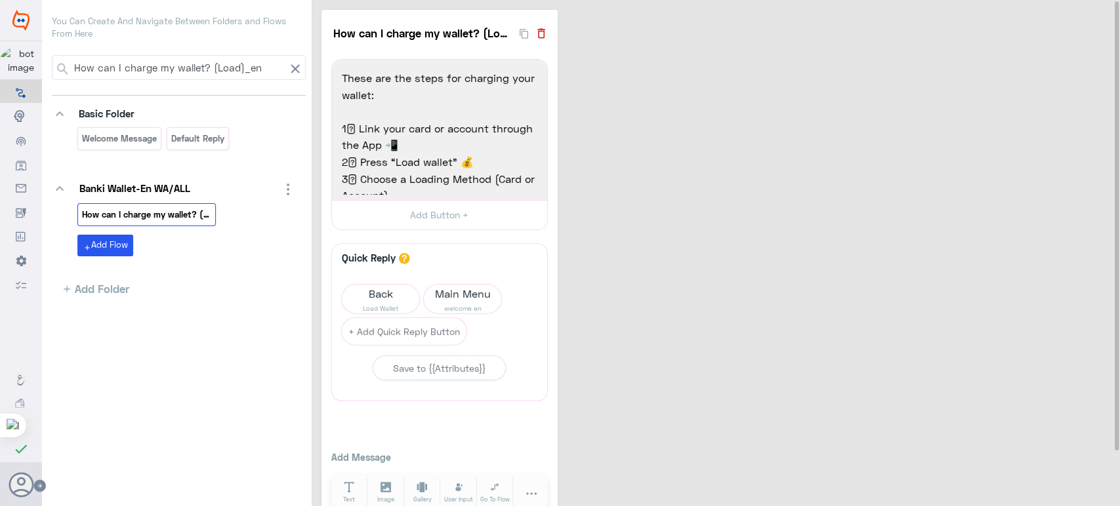
click at [539, 39] on icon "button" at bounding box center [541, 33] width 13 height 13
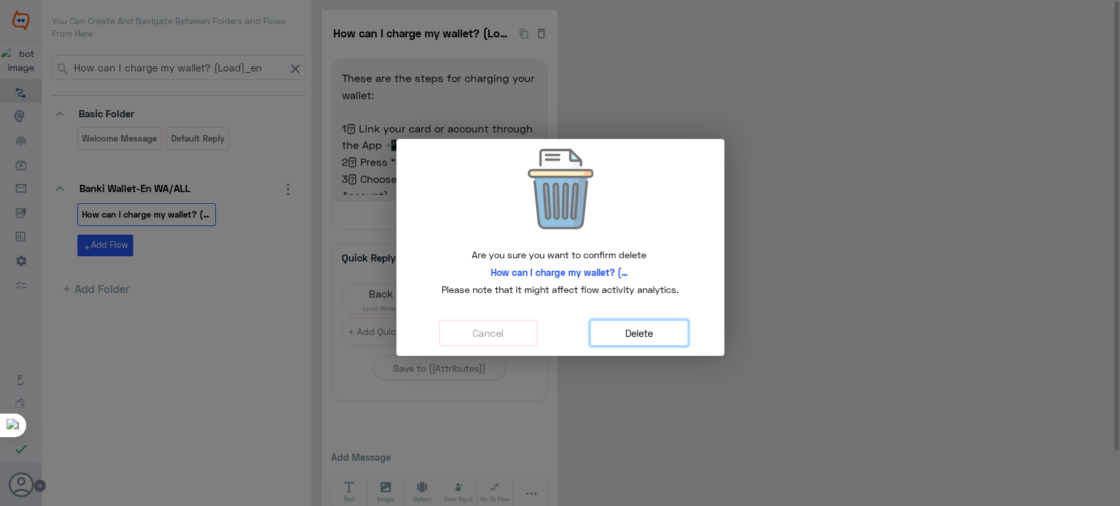
click at [623, 334] on button "Delete" at bounding box center [639, 333] width 98 height 27
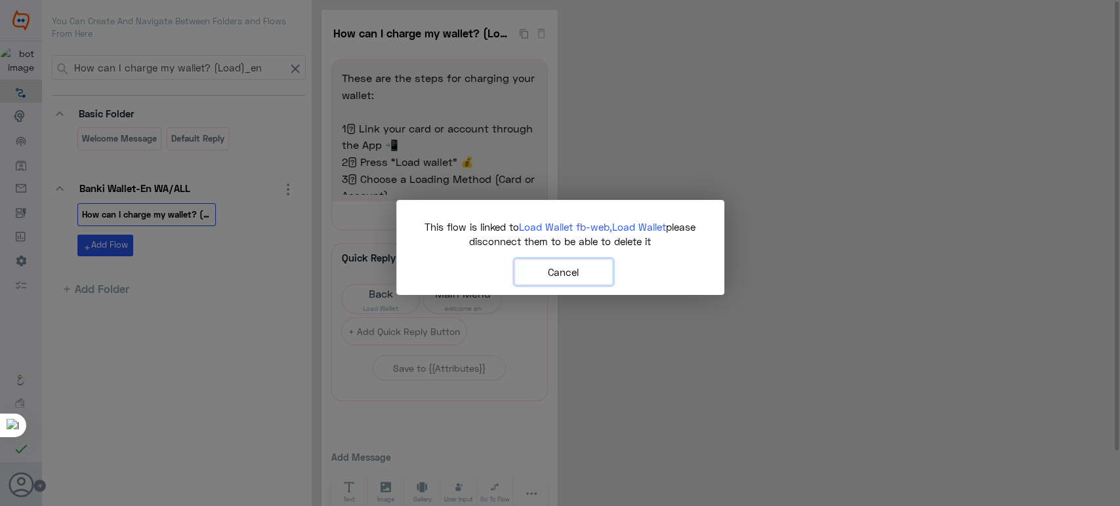
click at [566, 276] on button "Cancel" at bounding box center [563, 272] width 98 height 27
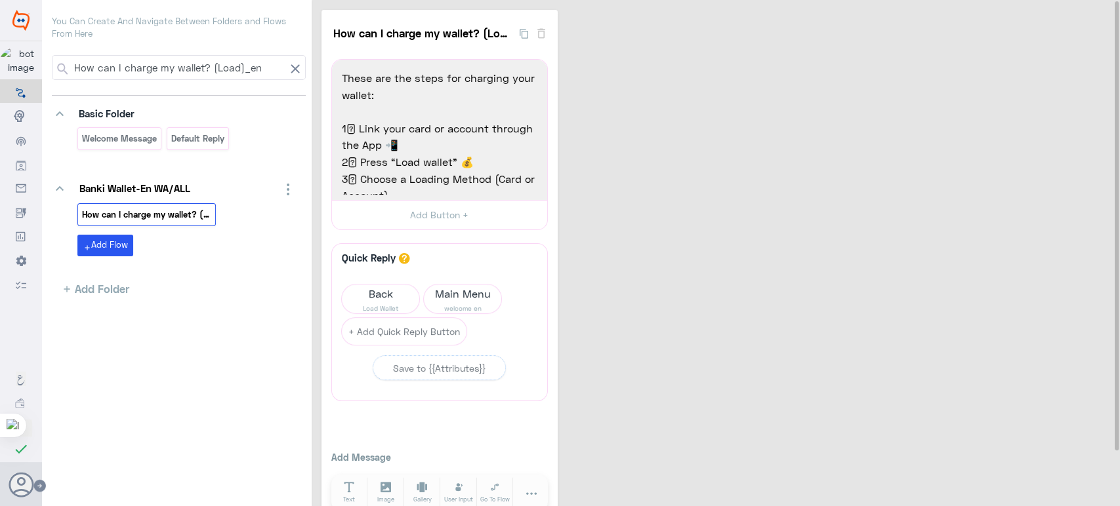
click at [258, 66] on input "How can I charge my wallet? (Load)_en" at bounding box center [178, 68] width 213 height 24
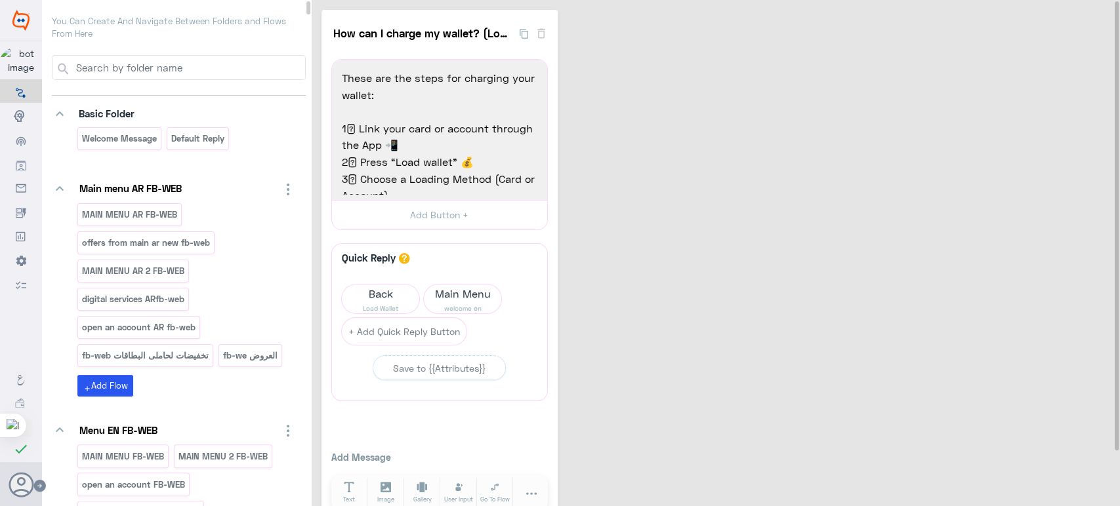
paste input "How can I charge my wallet? (Load)_en"
type input "How can I charge my wallet? (Load)_en"
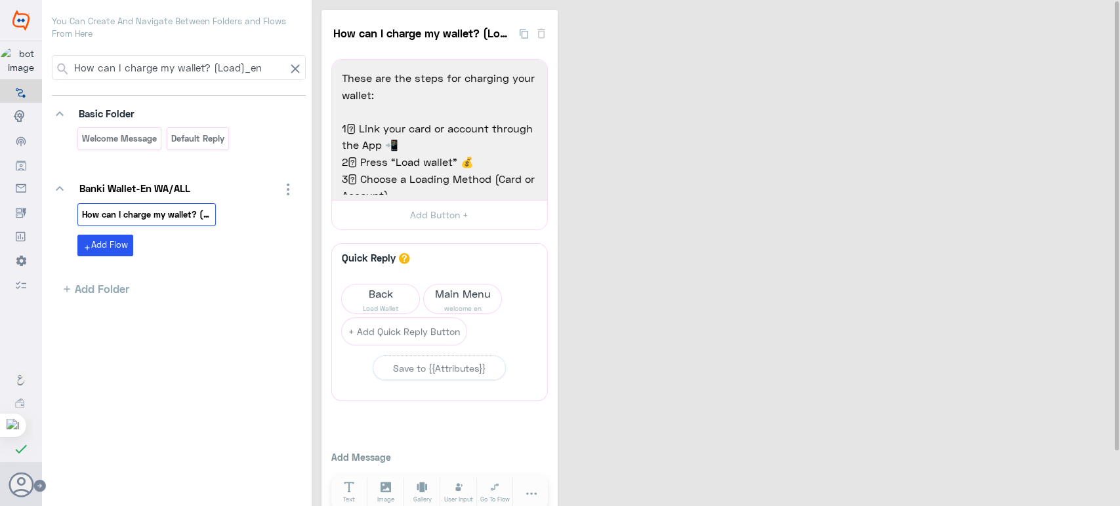
click at [190, 67] on input "How can I charge my wallet? (Load)_en" at bounding box center [178, 68] width 213 height 24
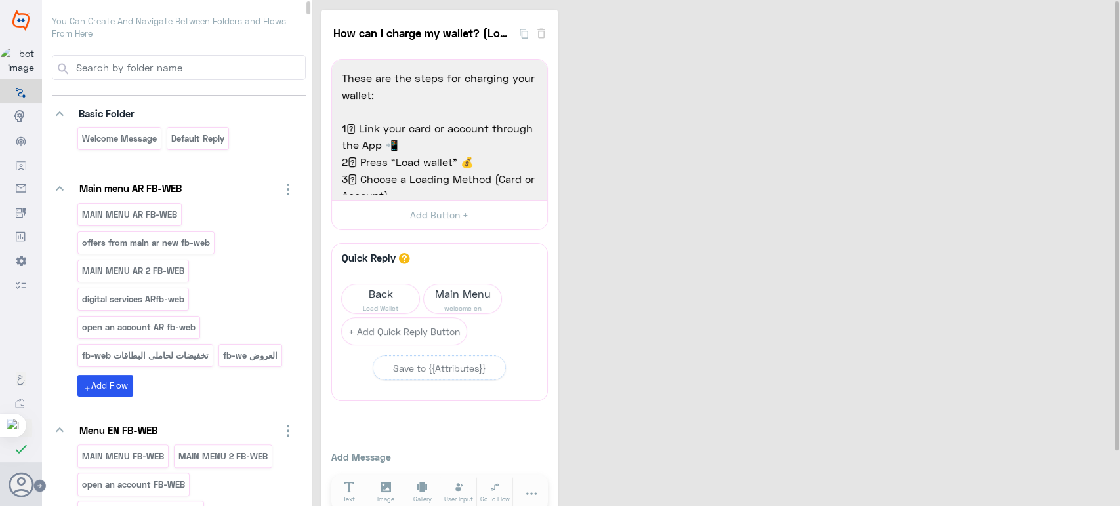
paste input "How can I charge my wallet? (Load)_en"
type input "How can I charge my wallet? (Load)_en"
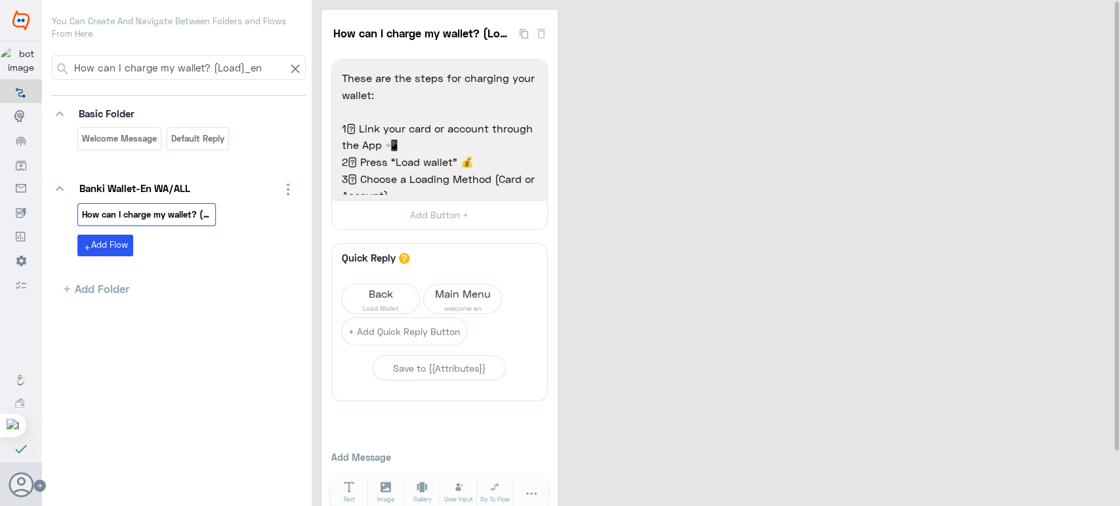
click at [640, 198] on div "How can I charge my wallet? (Load)_en 13 These are the steps for charging your …" at bounding box center [717, 268] width 792 height 516
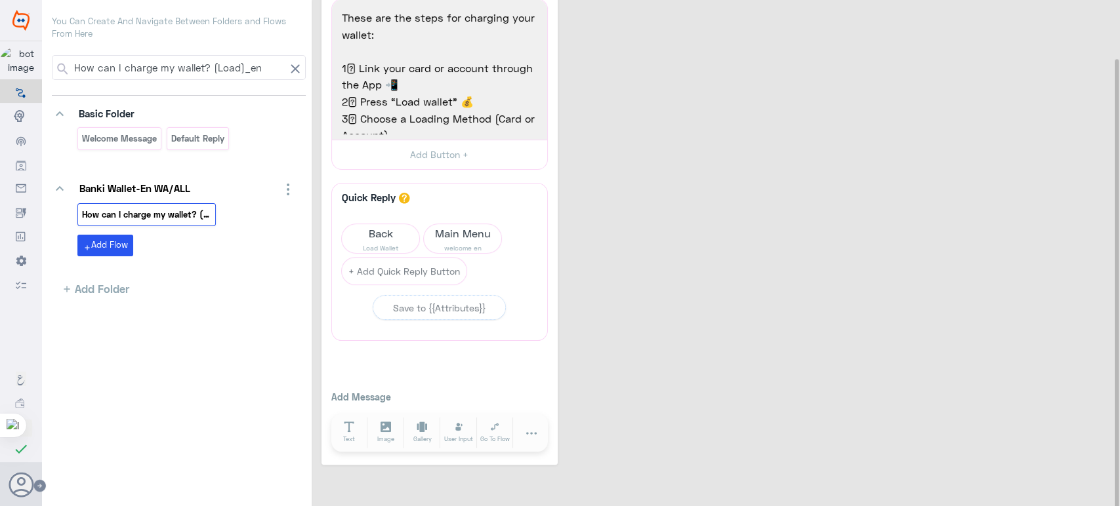
click at [287, 72] on icon at bounding box center [295, 69] width 16 height 16
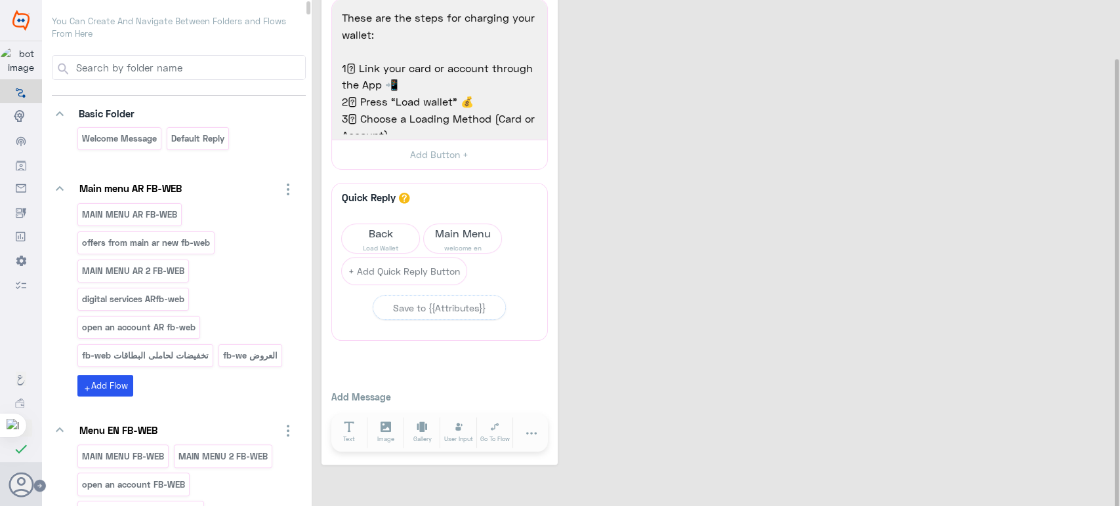
click at [260, 72] on input at bounding box center [189, 68] width 231 height 24
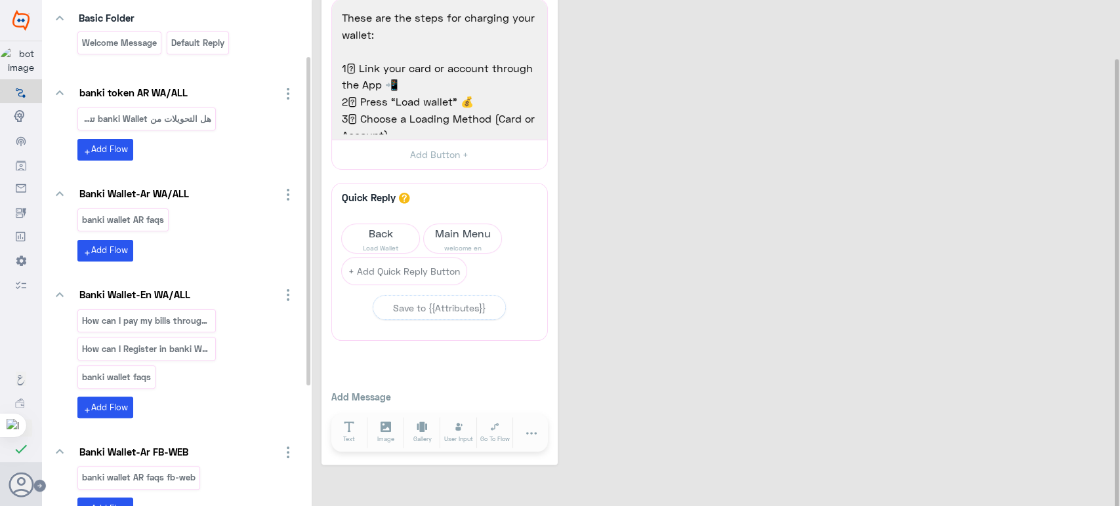
scroll to position [96, 0]
type input "banki wall"
click at [185, 107] on div "هل التحويلات من banki Wallet تتطلب رموز الأمان_ar" at bounding box center [146, 118] width 138 height 23
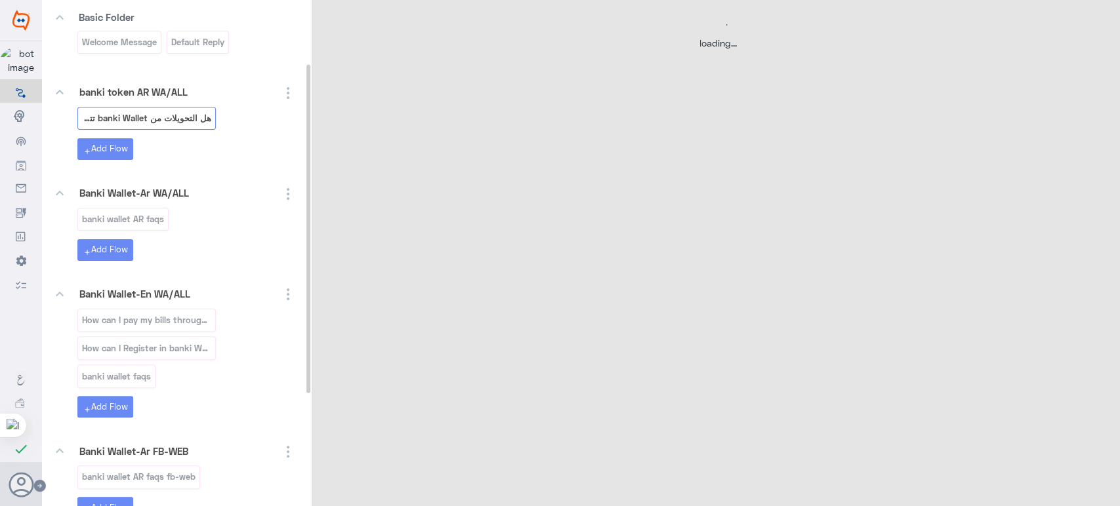
scroll to position [0, 0]
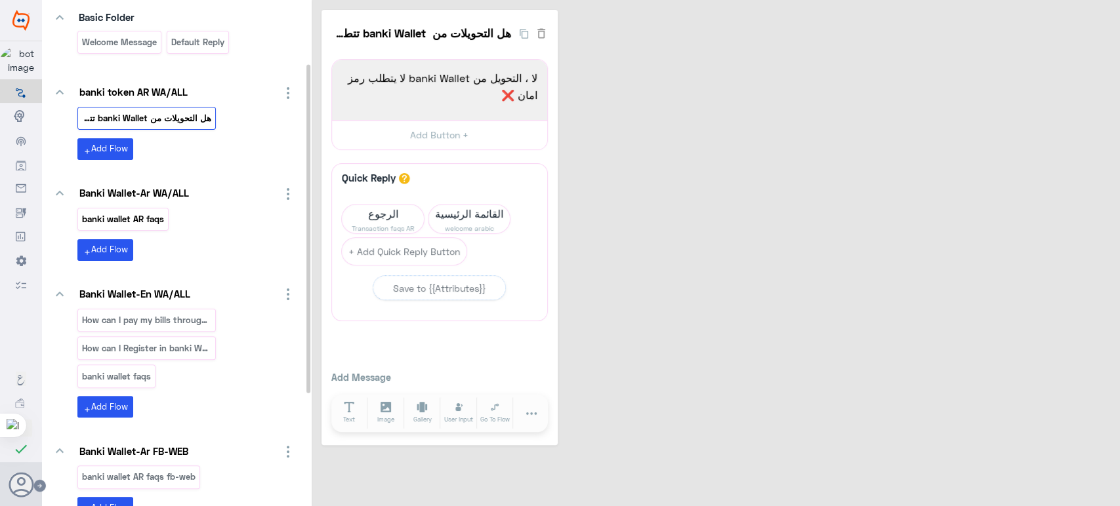
click at [131, 215] on p "banki wallet AR faqs" at bounding box center [123, 219] width 84 height 15
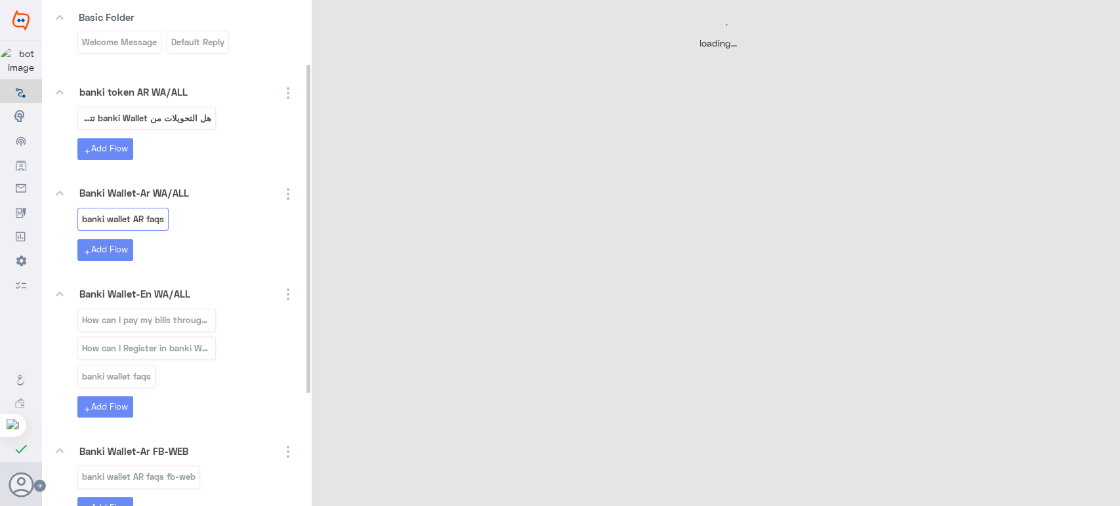
select select "3"
select select "2"
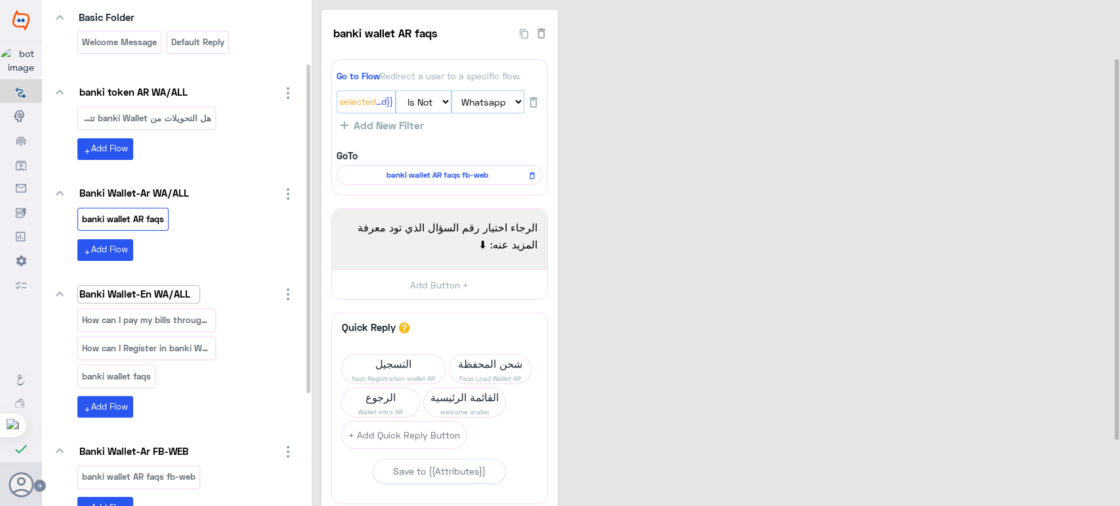
scroll to position [273, 0]
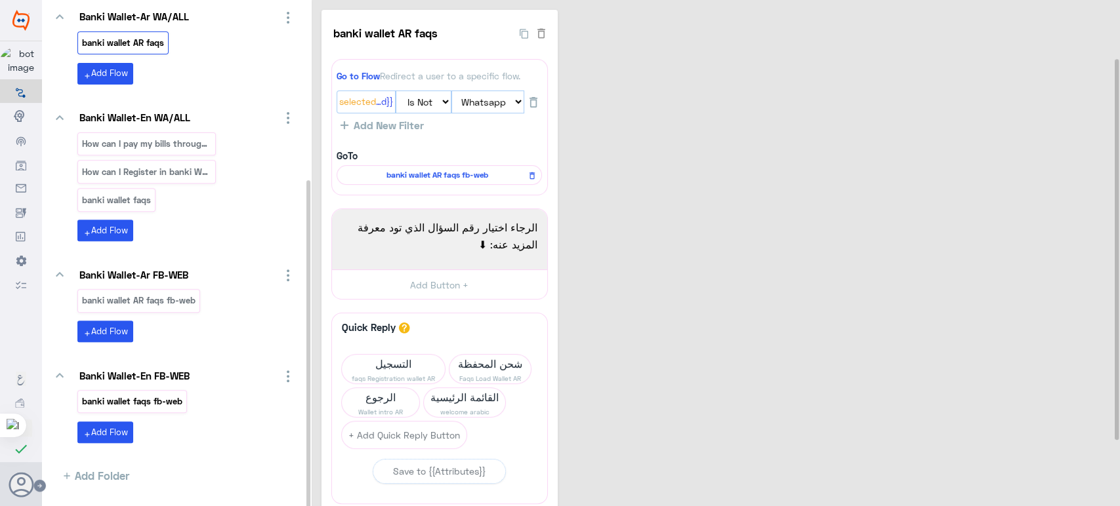
click at [157, 397] on p "banki wallet faqs fb-web" at bounding box center [132, 401] width 102 height 15
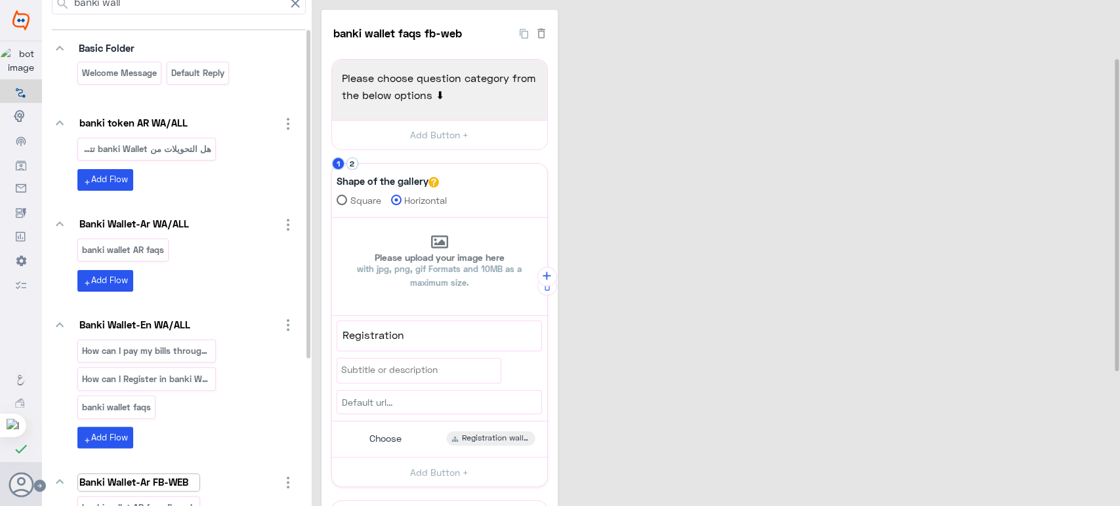
scroll to position [33, 0]
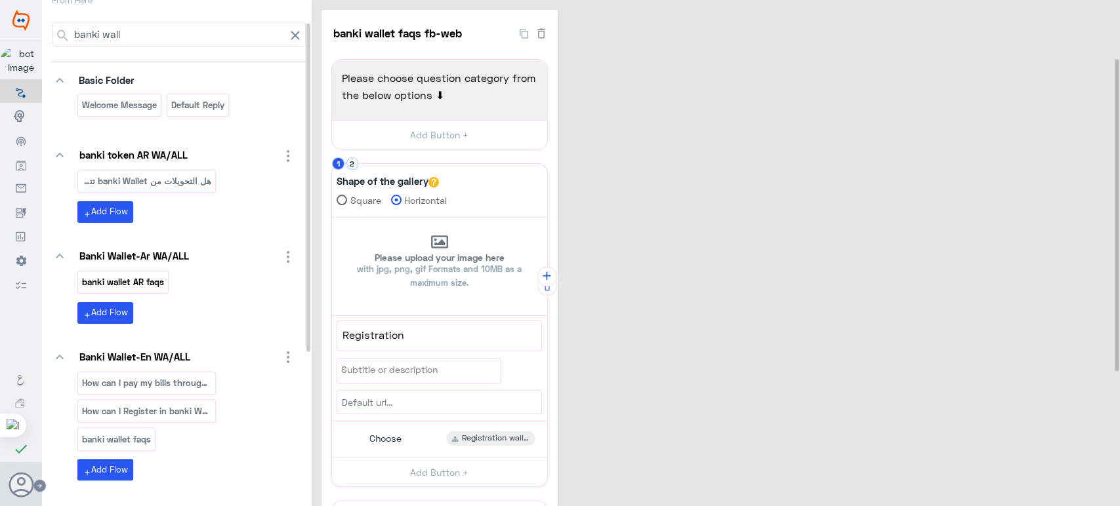
click at [142, 285] on p "banki wallet AR faqs" at bounding box center [123, 282] width 84 height 15
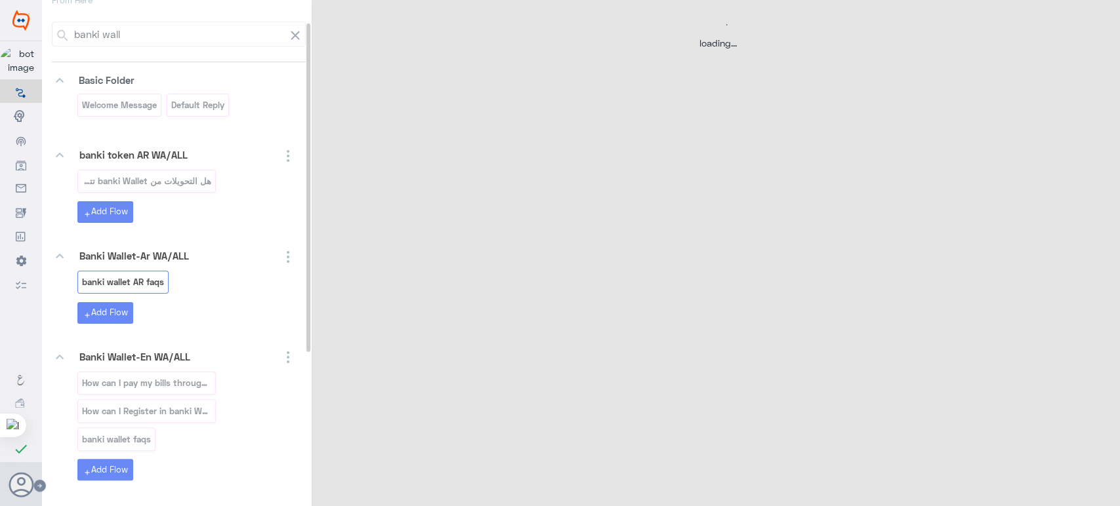
select select "3"
select select "2"
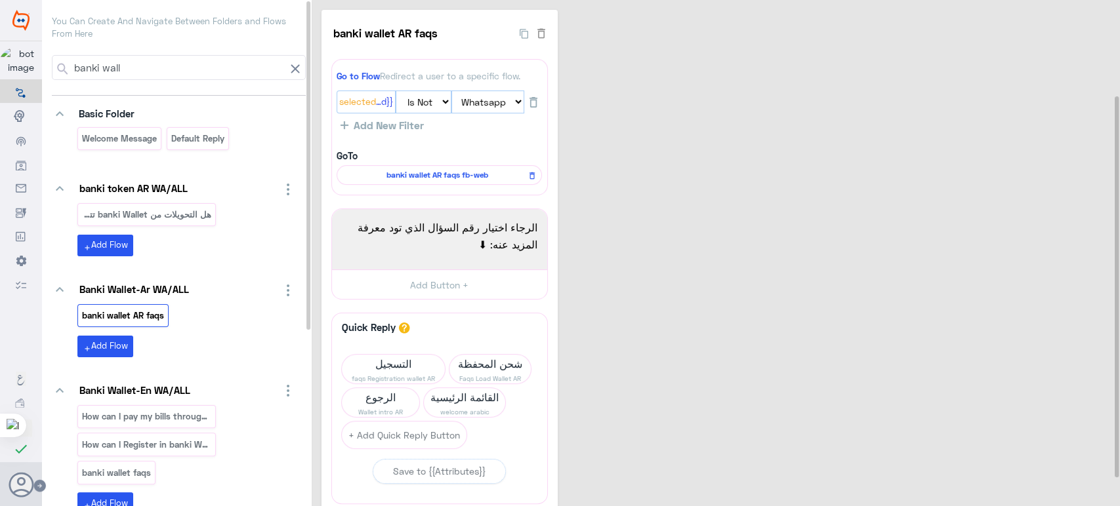
scroll to position [165, 0]
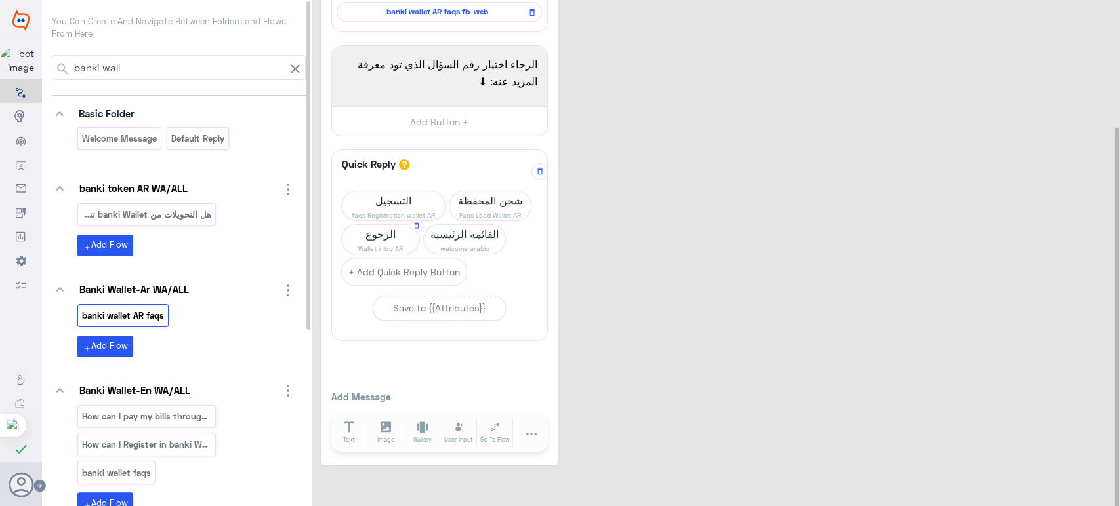
click at [388, 243] on span "Wallet intro AR" at bounding box center [380, 248] width 77 height 10
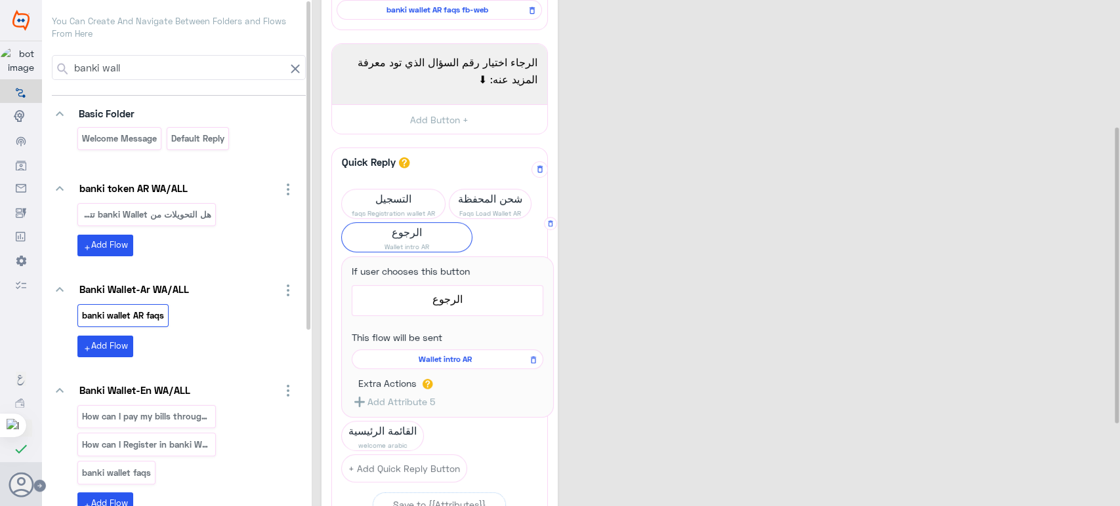
click at [443, 361] on span "Wallet intro AR" at bounding box center [445, 360] width 173 height 12
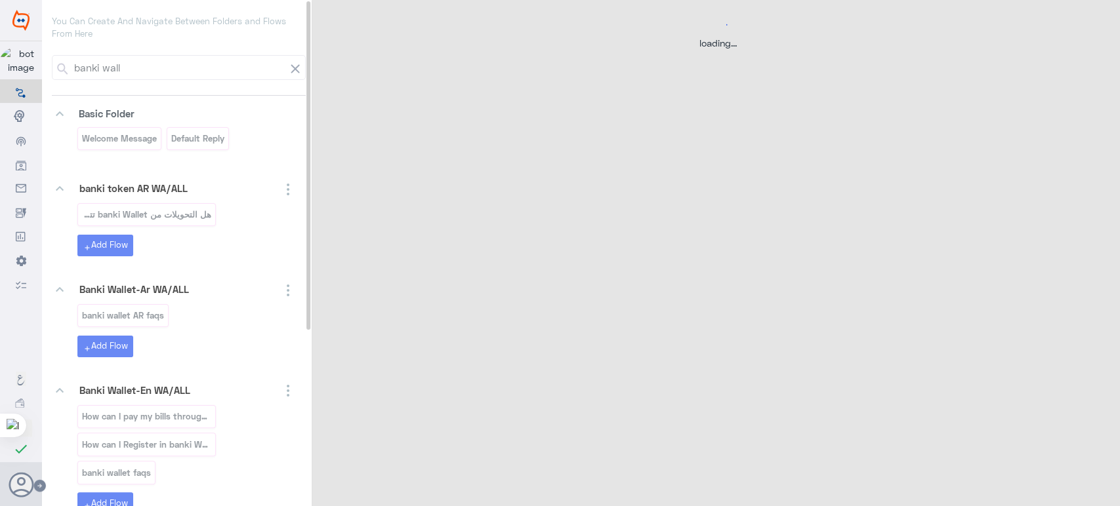
select select "3"
select select "2"
select select "POST"
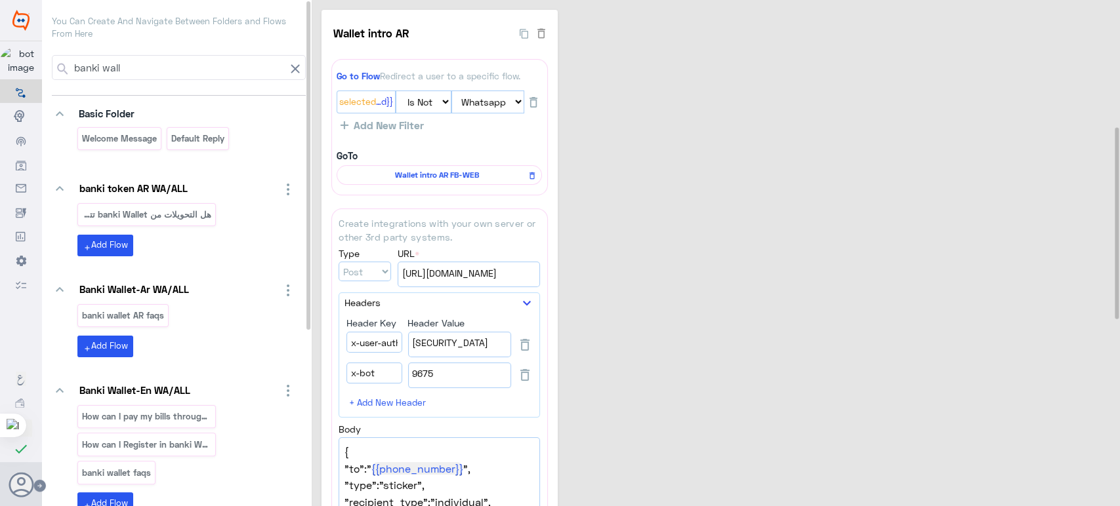
scroll to position [19, 0]
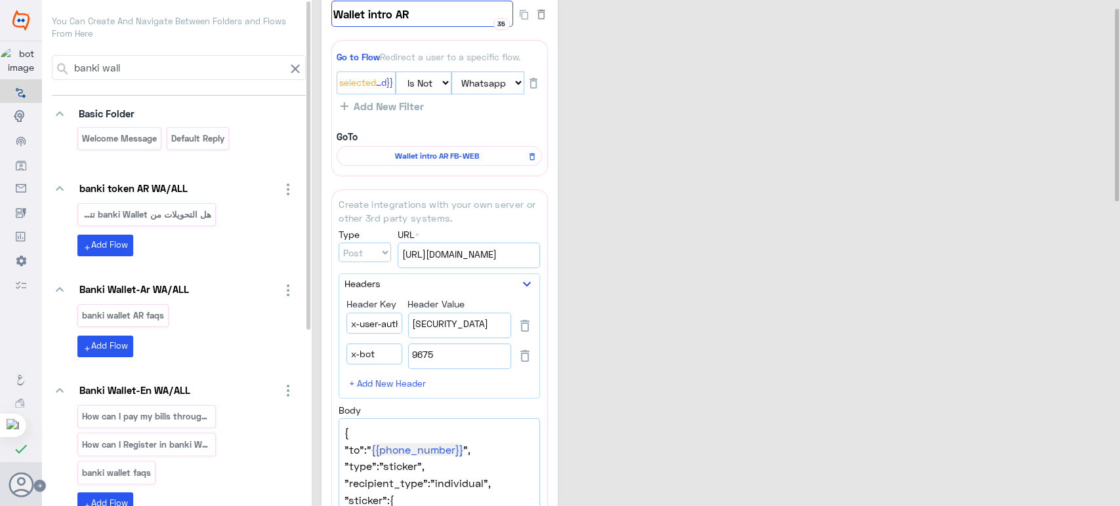
click at [390, 14] on input "Wallet intro AR" at bounding box center [422, 14] width 182 height 26
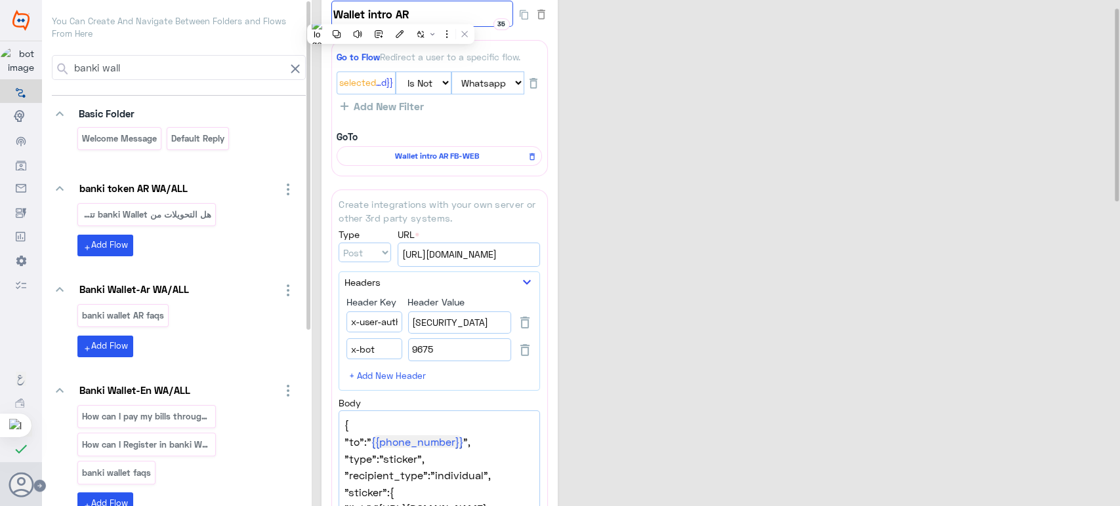
click at [390, 14] on input "Wallet intro AR" at bounding box center [422, 14] width 182 height 26
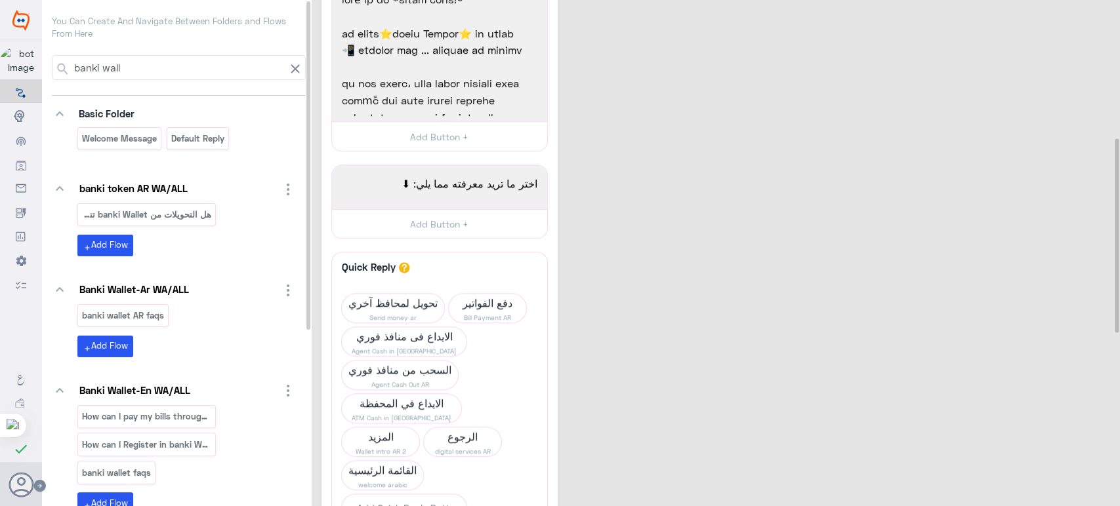
scroll to position [818, 0]
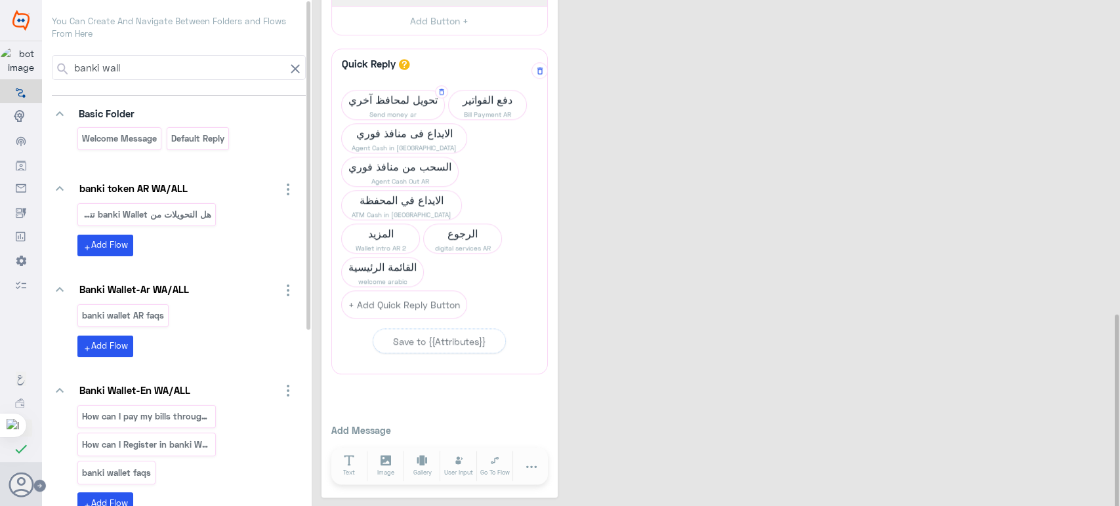
click at [388, 109] on span "Send money ar" at bounding box center [393, 114] width 102 height 10
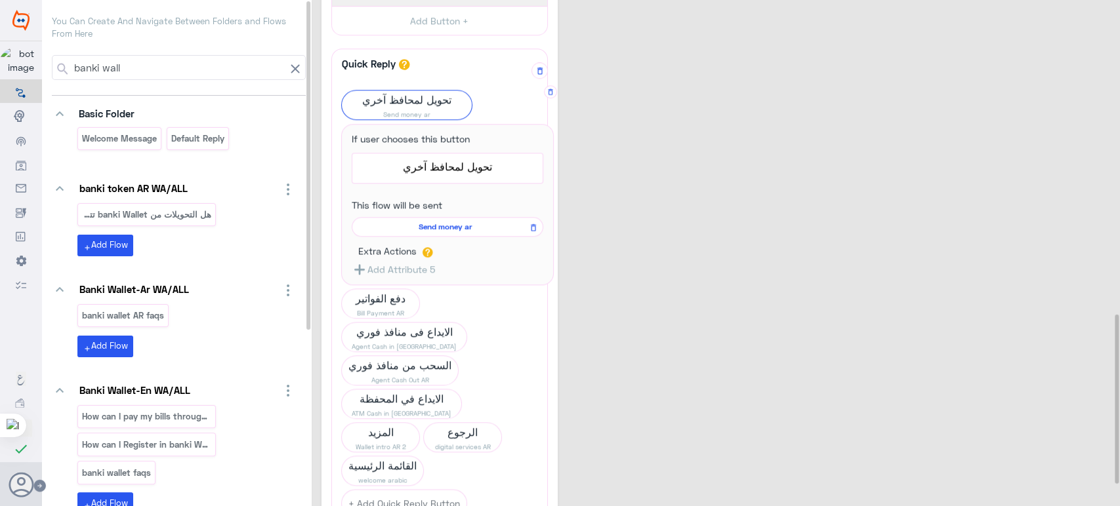
click at [451, 226] on span "Send money ar" at bounding box center [445, 227] width 173 height 12
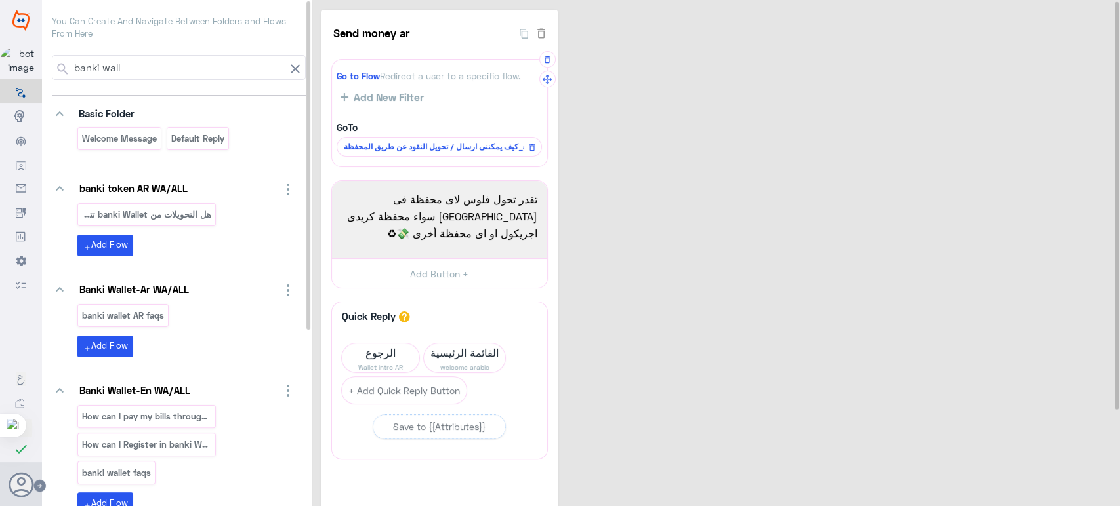
scroll to position [0, 0]
click at [543, 31] on icon "button" at bounding box center [541, 34] width 8 height 10
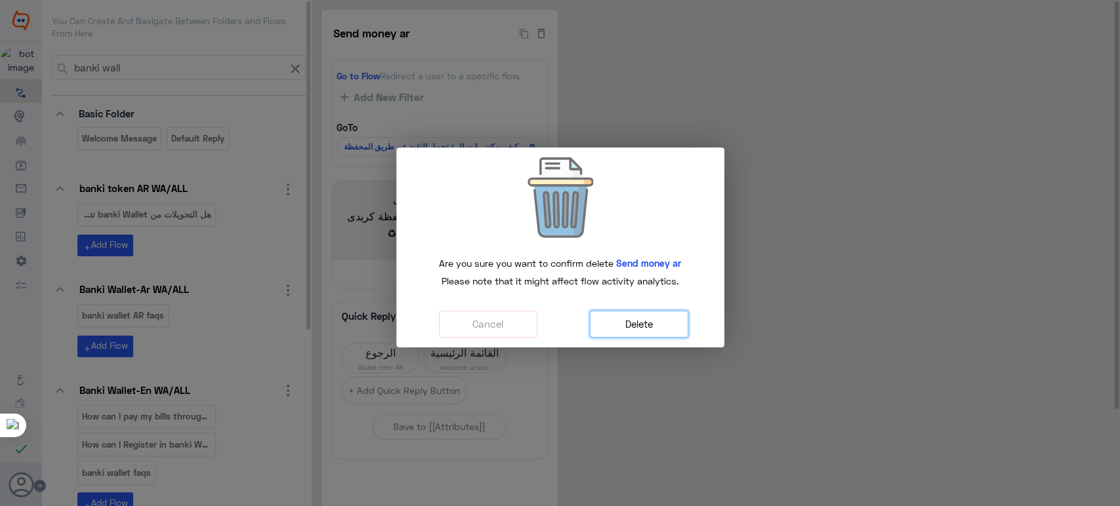
click at [643, 319] on button "Delete" at bounding box center [639, 324] width 98 height 27
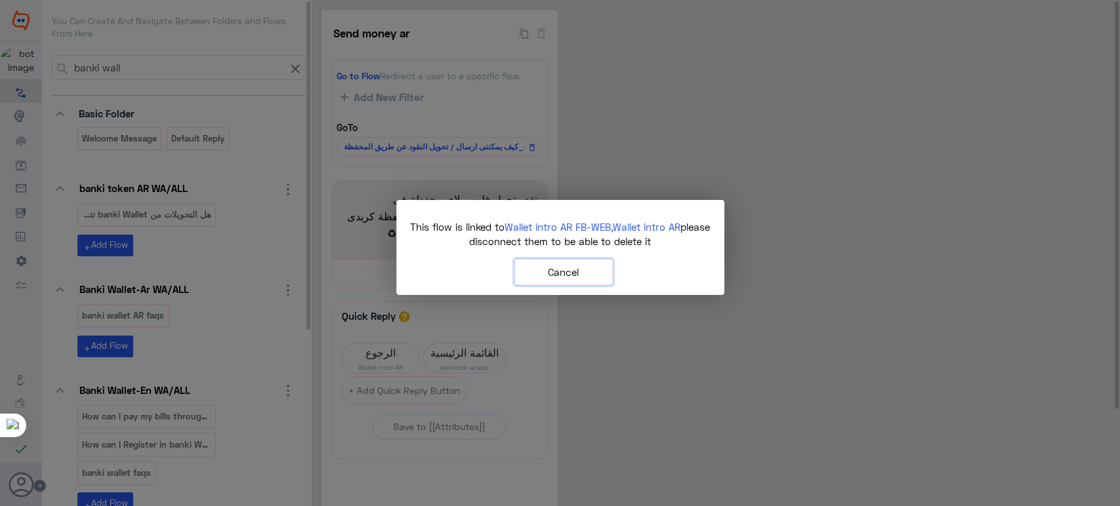
click at [571, 271] on button "Cancel" at bounding box center [563, 272] width 98 height 27
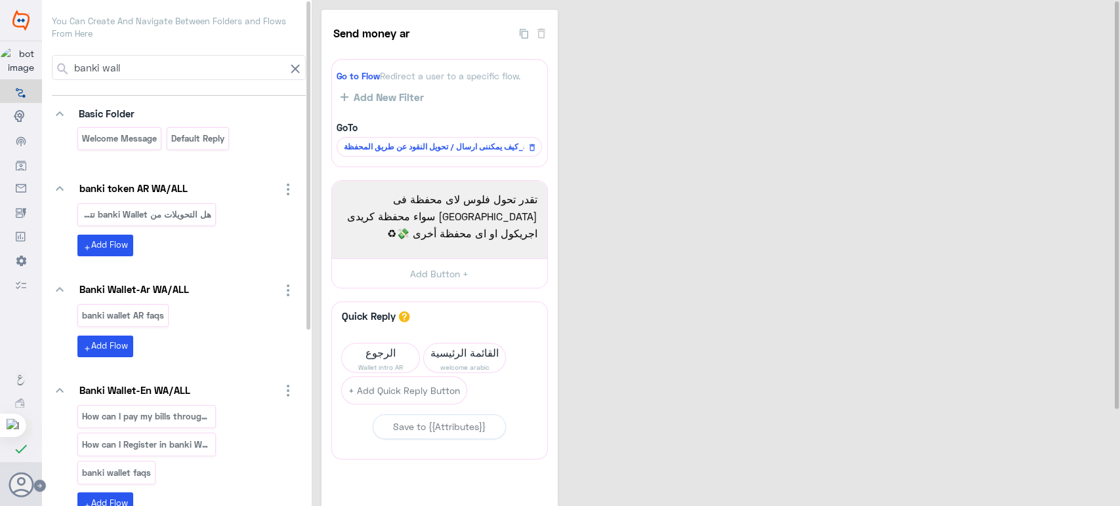
click at [299, 71] on span at bounding box center [295, 68] width 20 height 24
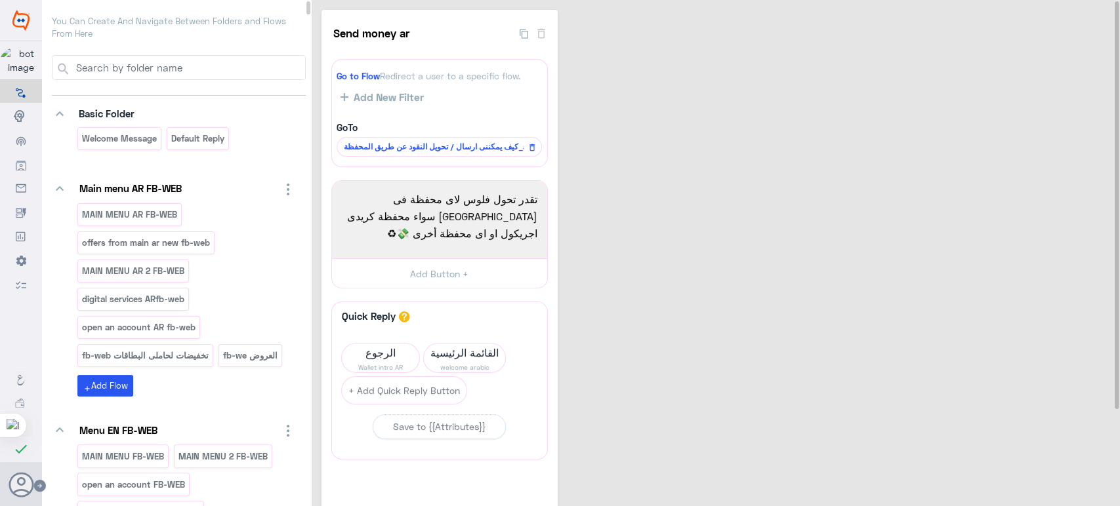
click at [226, 64] on input at bounding box center [189, 68] width 231 height 24
click at [186, 77] on input at bounding box center [189, 68] width 231 height 24
